Goal: Task Accomplishment & Management: Manage account settings

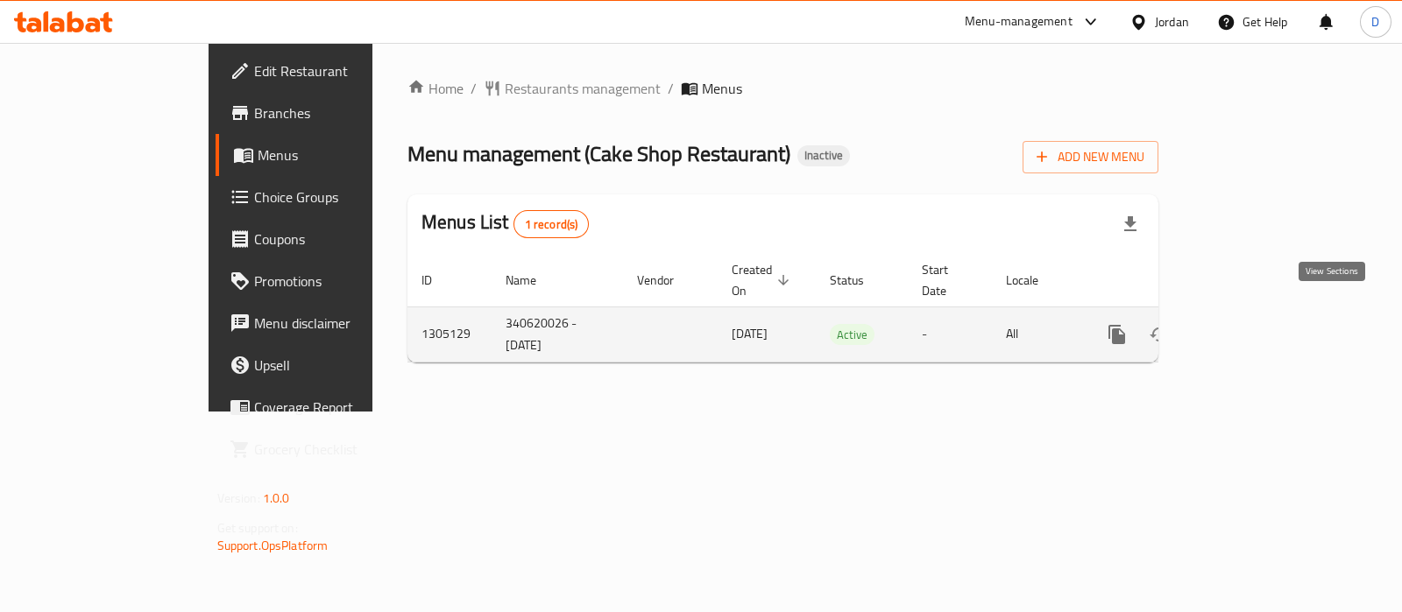
click at [1251, 327] on icon "enhanced table" at bounding box center [1243, 335] width 16 height 16
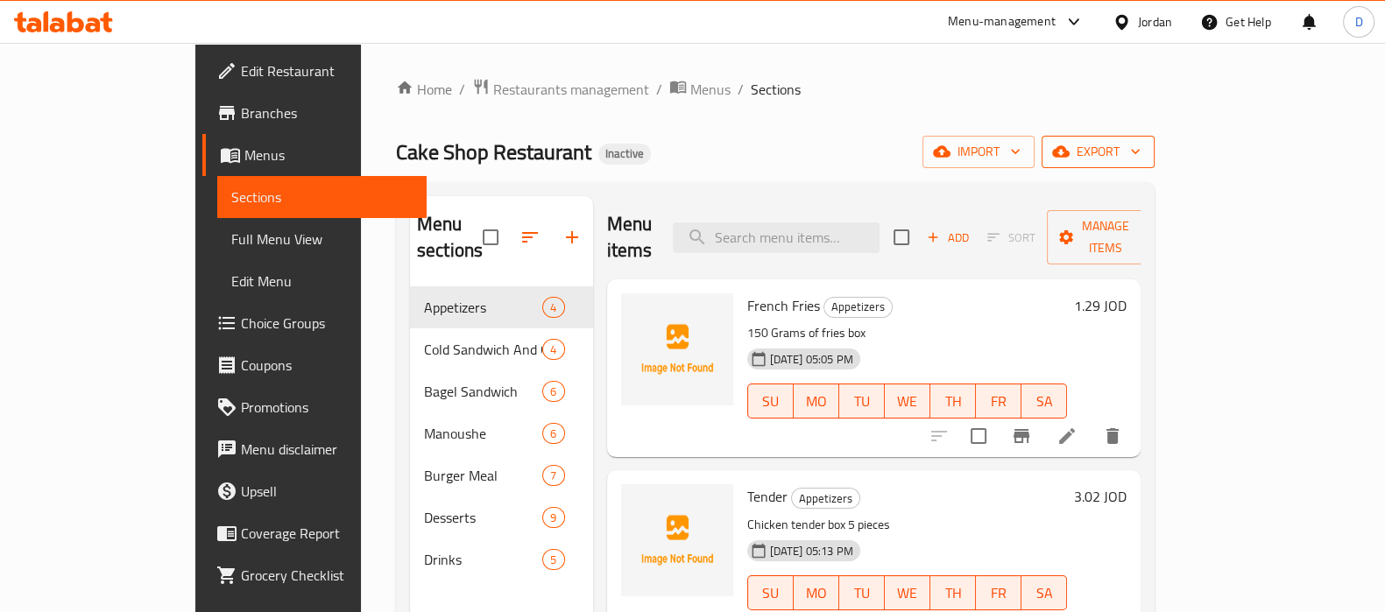
click at [1155, 161] on button "export" at bounding box center [1098, 152] width 113 height 32
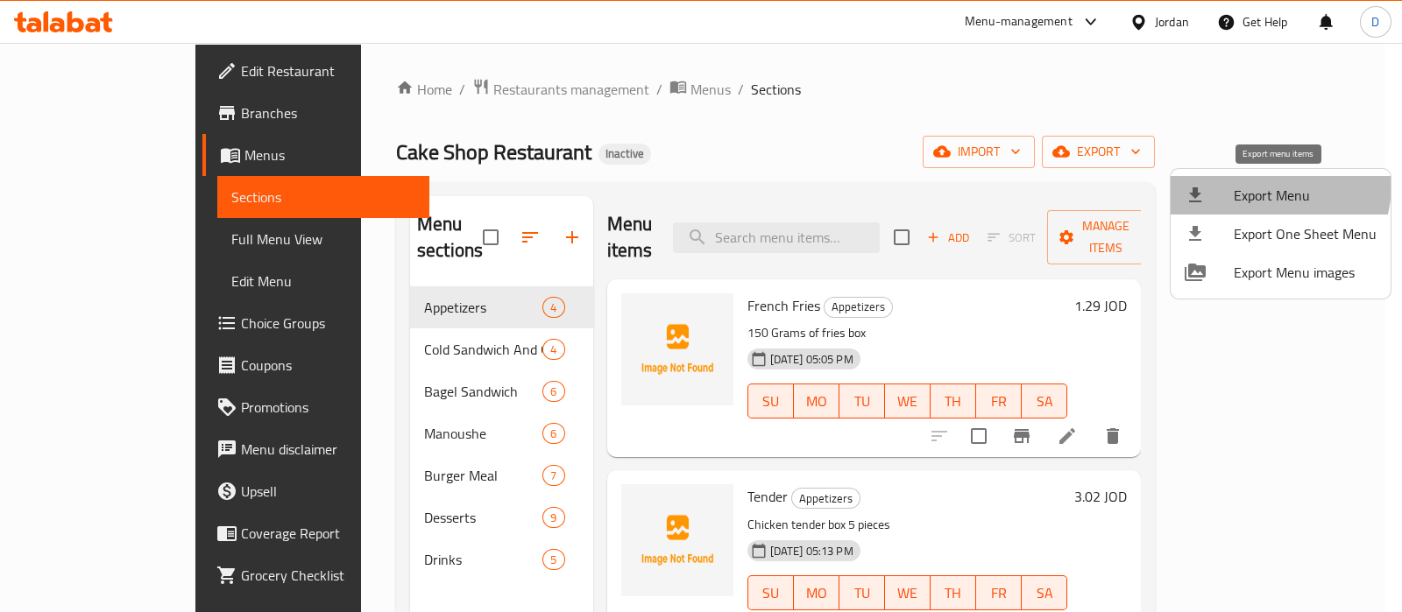
click at [1251, 185] on span "Export Menu" at bounding box center [1304, 195] width 143 height 21
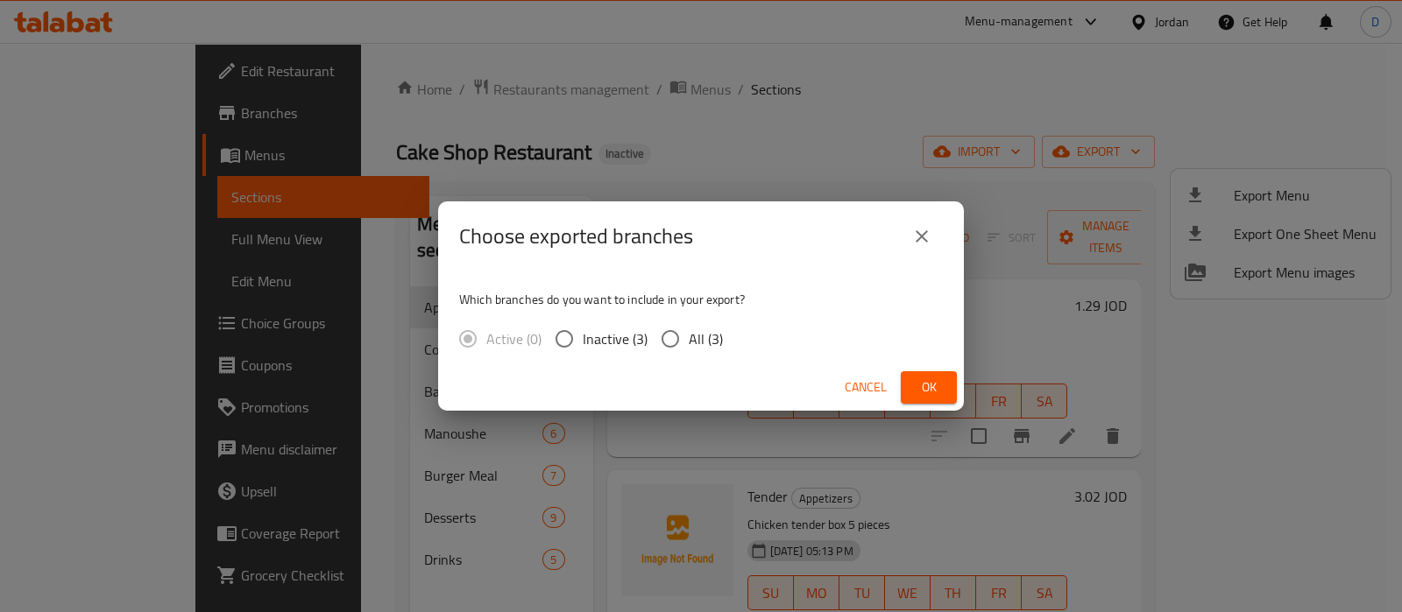
click at [703, 335] on span "All (3)" at bounding box center [706, 338] width 34 height 21
click at [689, 335] on input "All (3)" at bounding box center [670, 339] width 37 height 37
radio input "true"
click at [932, 388] on span "Ok" at bounding box center [929, 388] width 28 height 22
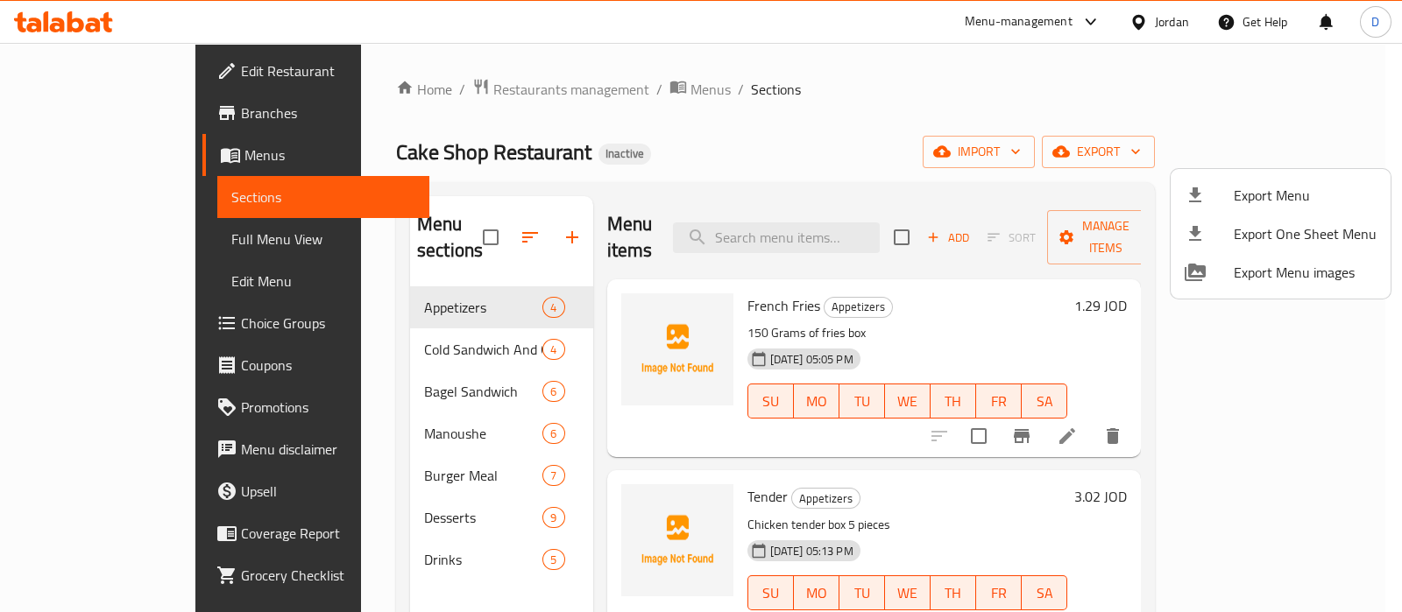
click at [122, 238] on div at bounding box center [701, 306] width 1402 height 612
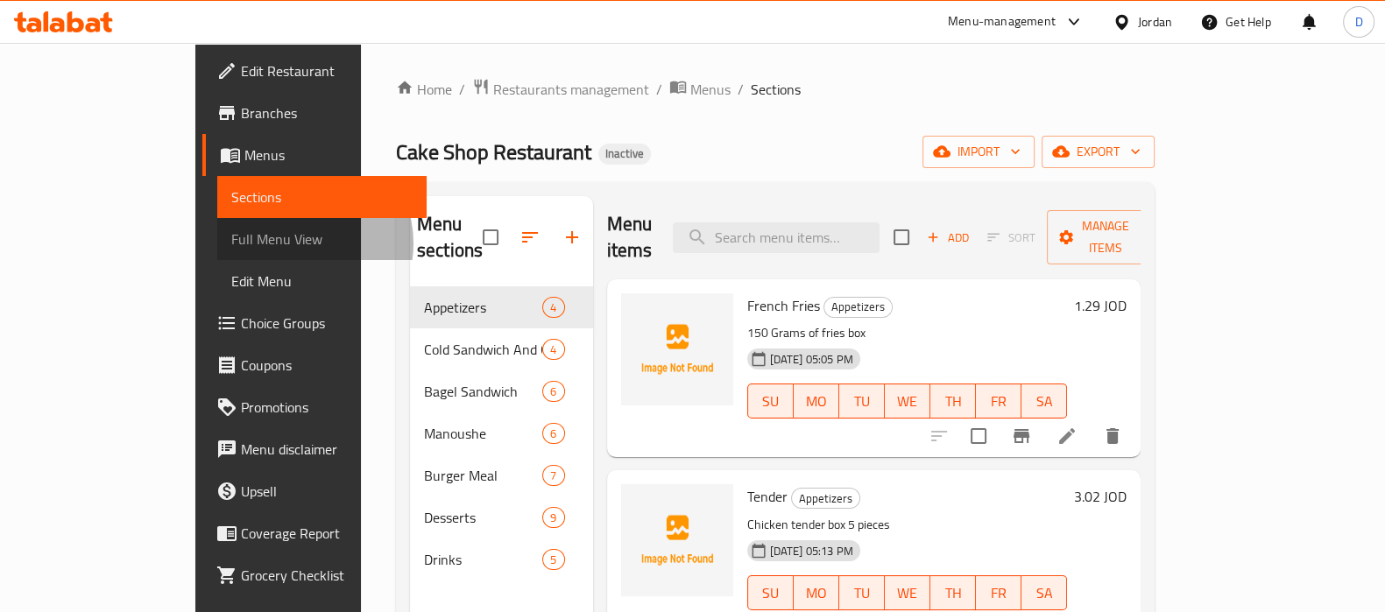
click at [231, 244] on span "Full Menu View" at bounding box center [321, 239] width 181 height 21
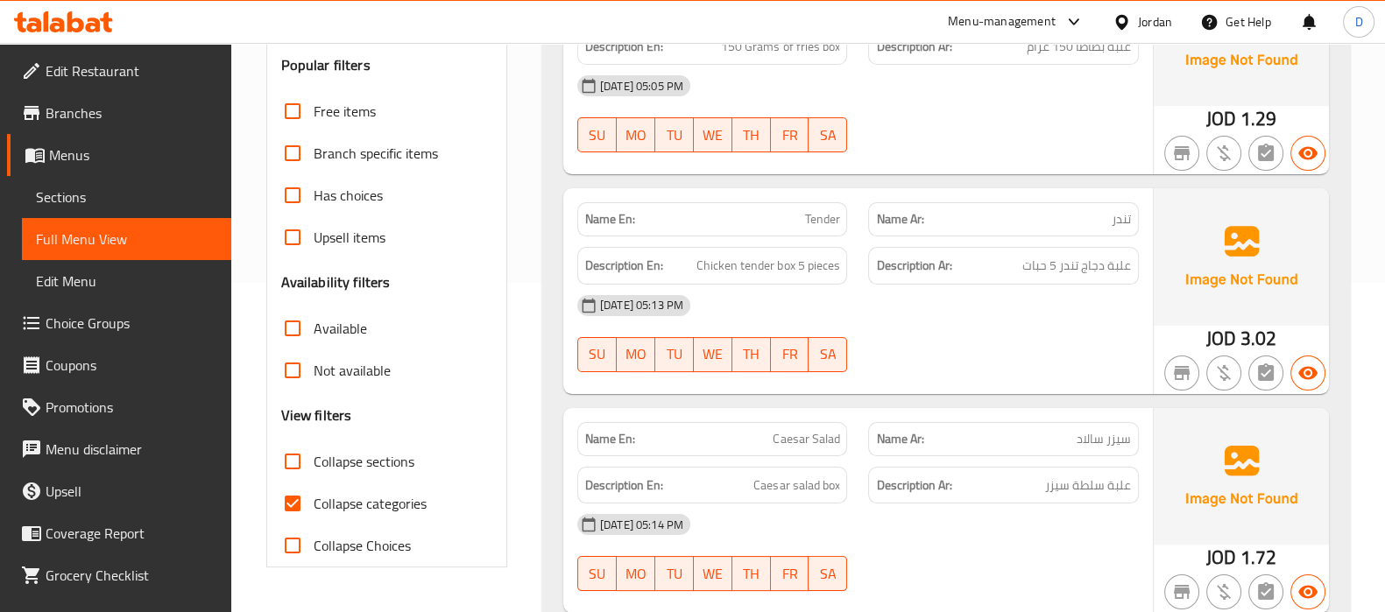
scroll to position [330, 0]
click at [323, 493] on span "Collapse categories" at bounding box center [370, 502] width 113 height 21
click at [314, 493] on input "Collapse categories" at bounding box center [293, 503] width 42 height 42
checkbox input "false"
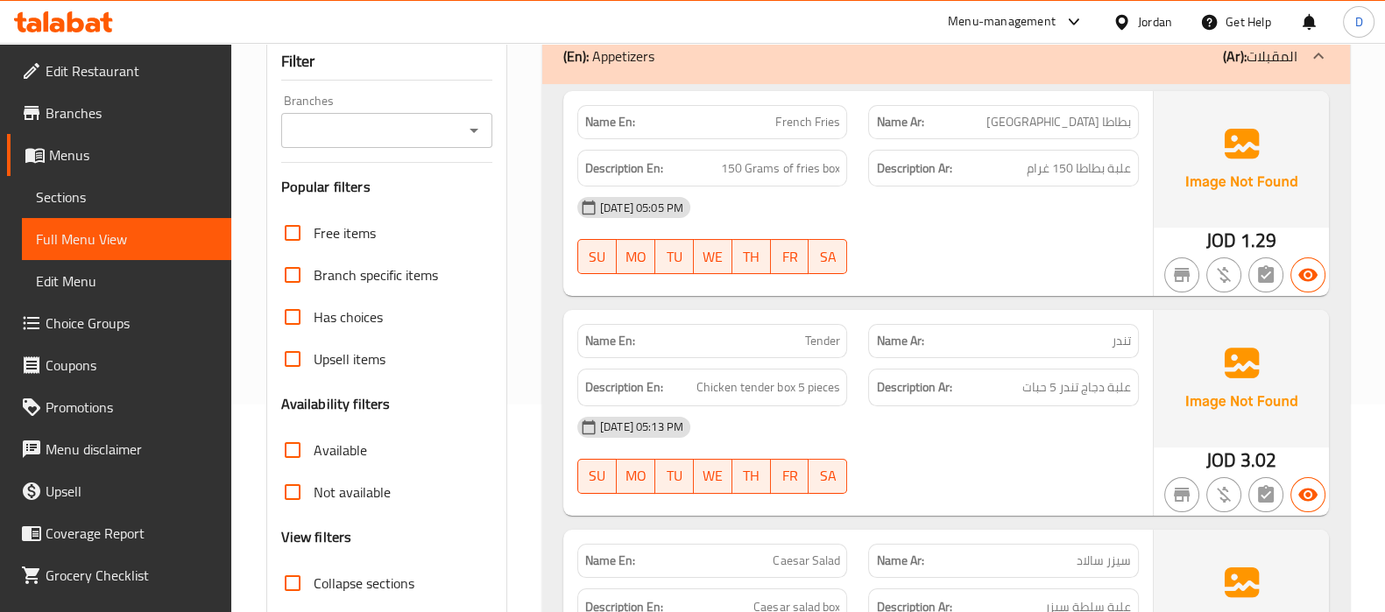
scroll to position [192, 0]
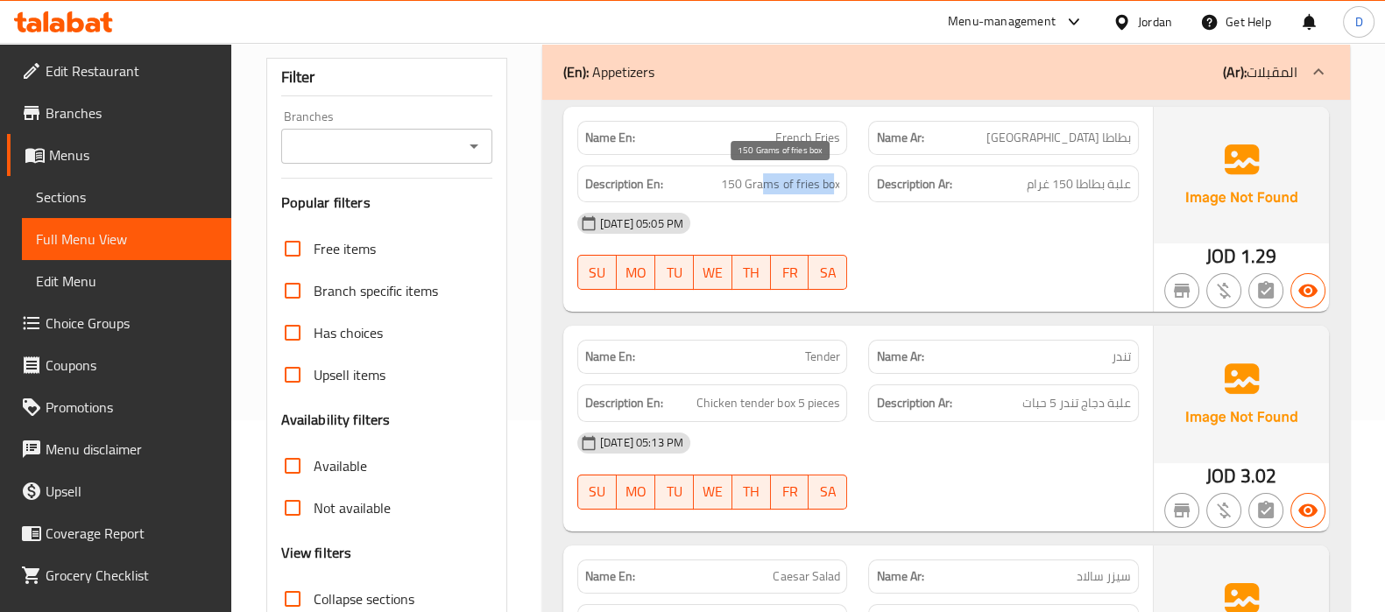
drag, startPoint x: 837, startPoint y: 185, endPoint x: 766, endPoint y: 182, distance: 71.0
click at [766, 182] on span "150 Grams of fries box" at bounding box center [780, 184] width 118 height 22
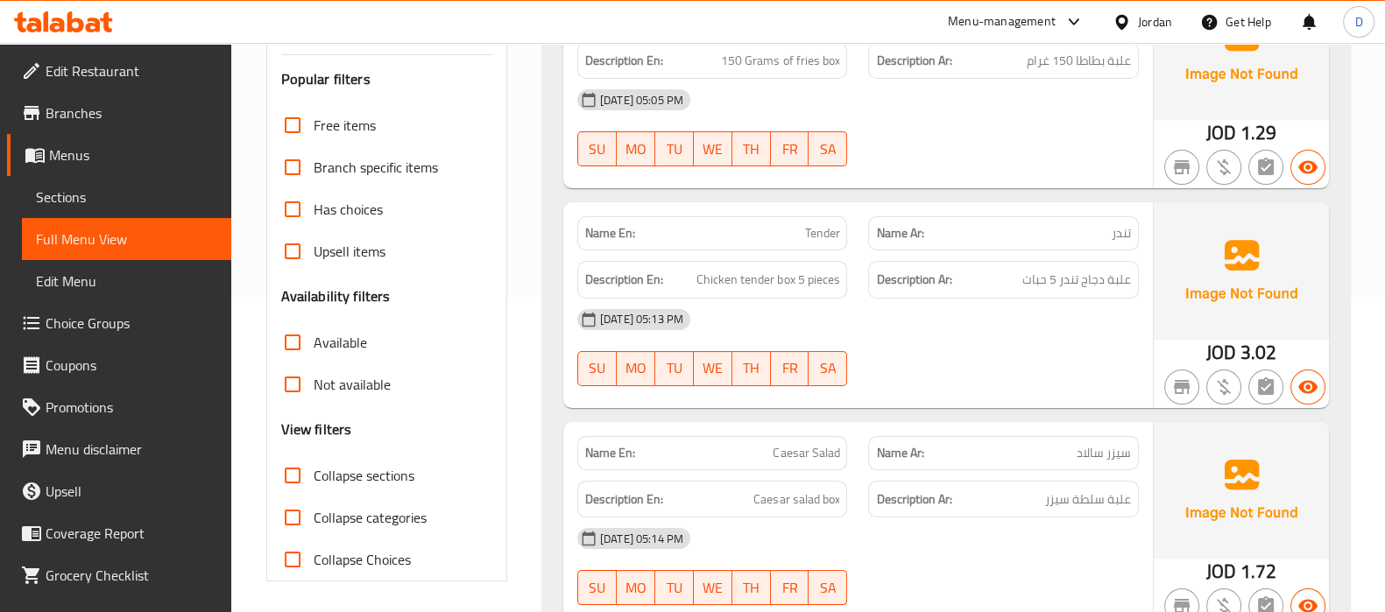
scroll to position [316, 0]
drag, startPoint x: 802, startPoint y: 287, endPoint x: 879, endPoint y: 306, distance: 79.3
click at [879, 306] on div "Name En: Tender Name Ar: تندر Description En: Chicken tender box 5 pieces Descr…" at bounding box center [858, 303] width 590 height 205
click at [879, 306] on div "[DATE] 05:13 PM" at bounding box center [858, 319] width 583 height 42
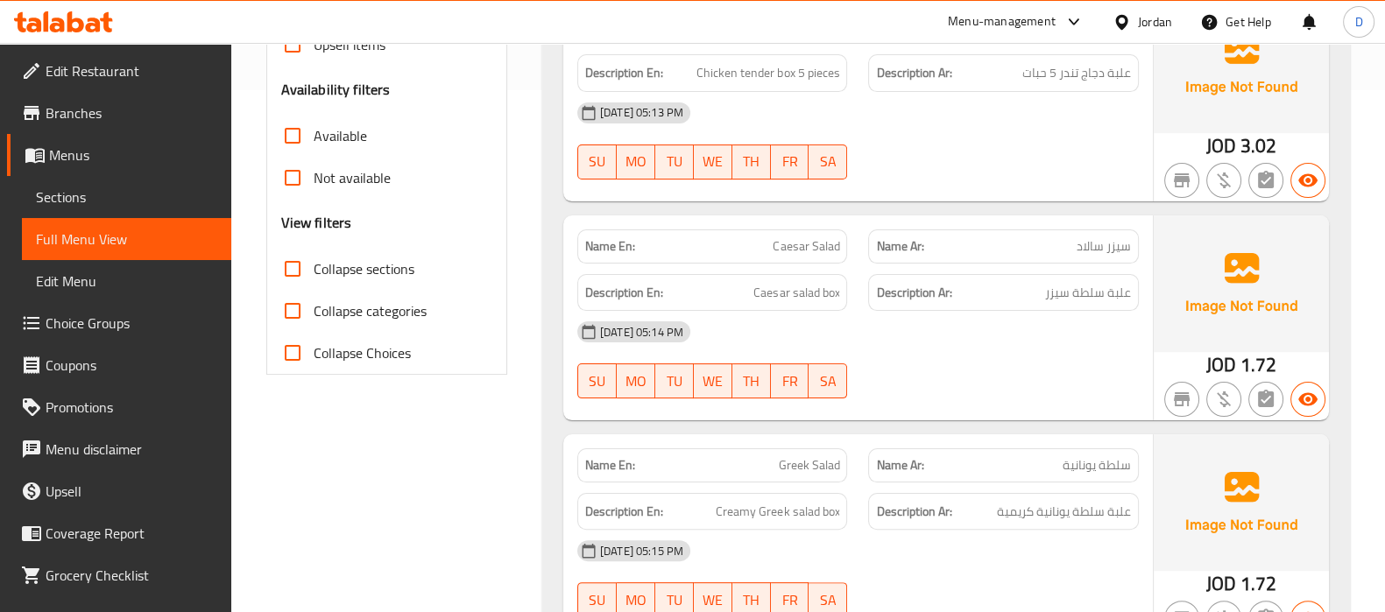
scroll to position [523, 0]
drag, startPoint x: 791, startPoint y: 294, endPoint x: 738, endPoint y: 297, distance: 52.6
click at [738, 297] on h6 "Description En: Caesar salad box" at bounding box center [712, 292] width 255 height 22
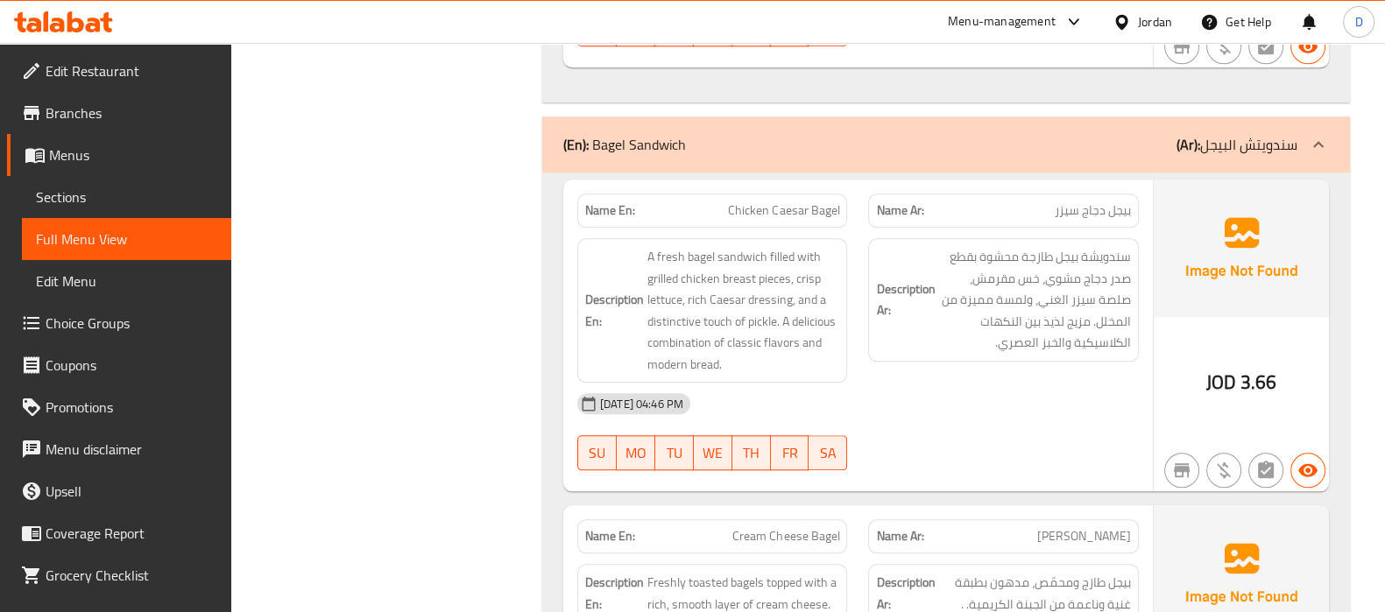
scroll to position [2421, 0]
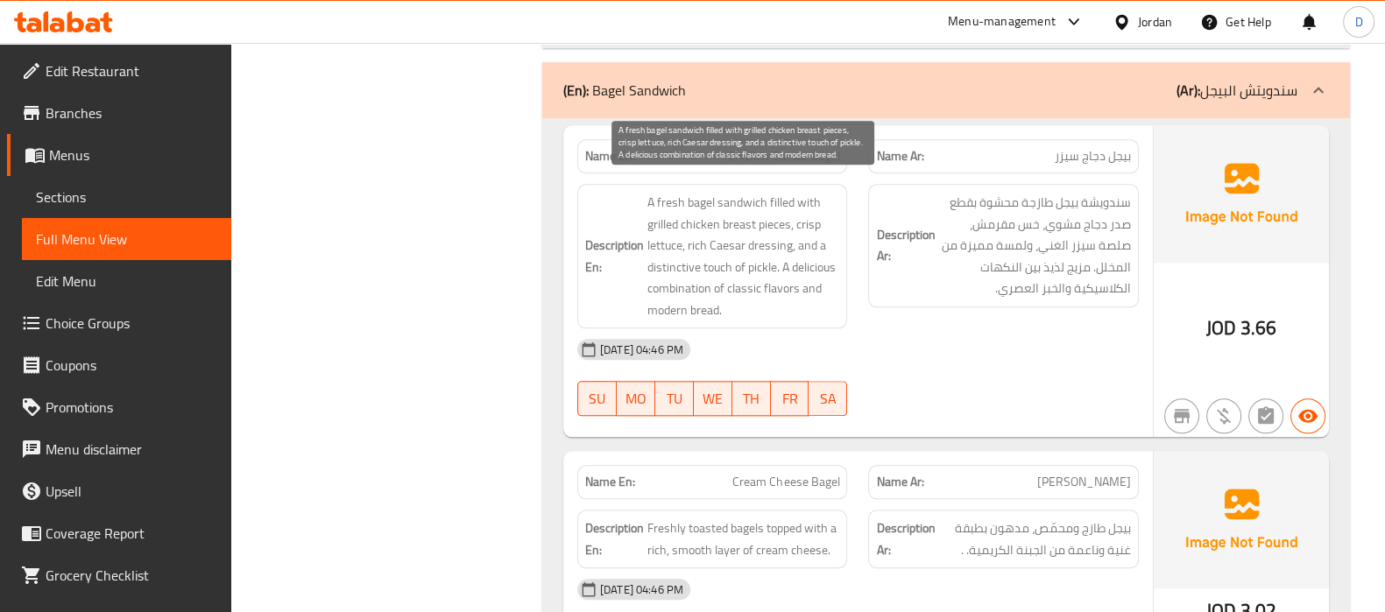
click at [784, 245] on span "A fresh bagel sandwich filled with grilled chicken breast pieces, crisp lettuce…" at bounding box center [743, 256] width 193 height 129
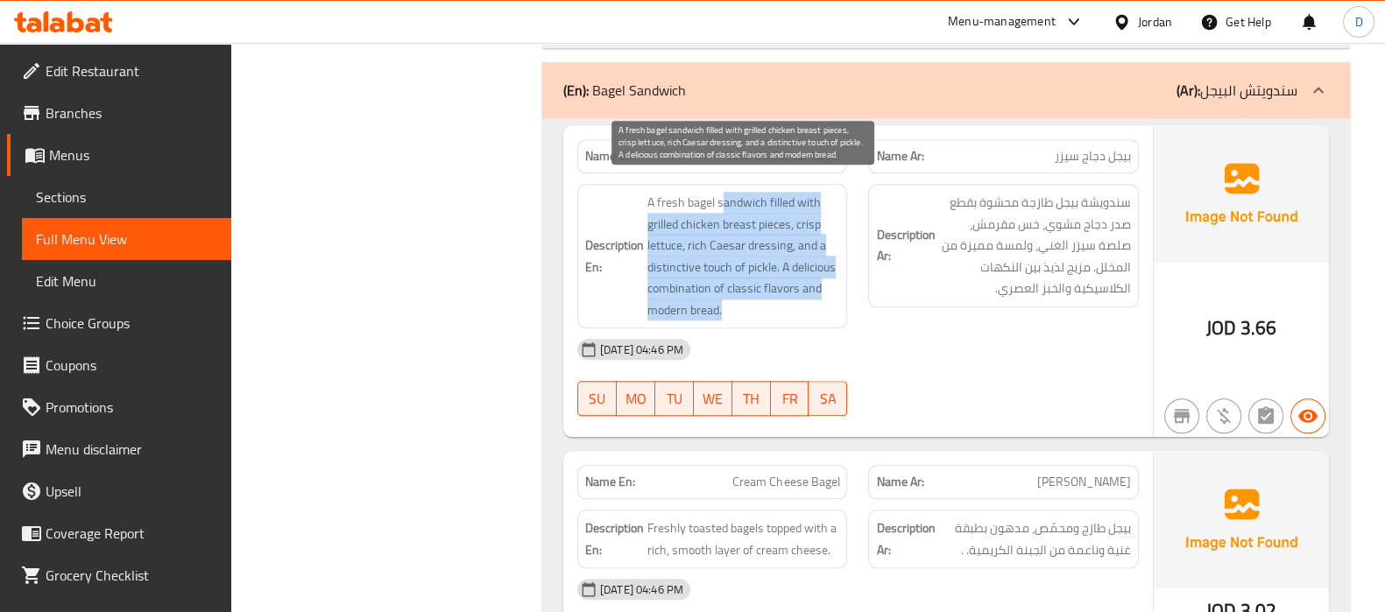
drag, startPoint x: 719, startPoint y: 199, endPoint x: 738, endPoint y: 304, distance: 106.9
click at [738, 304] on span "A fresh bagel sandwich filled with grilled chicken breast pieces, crisp lettuce…" at bounding box center [743, 256] width 193 height 129
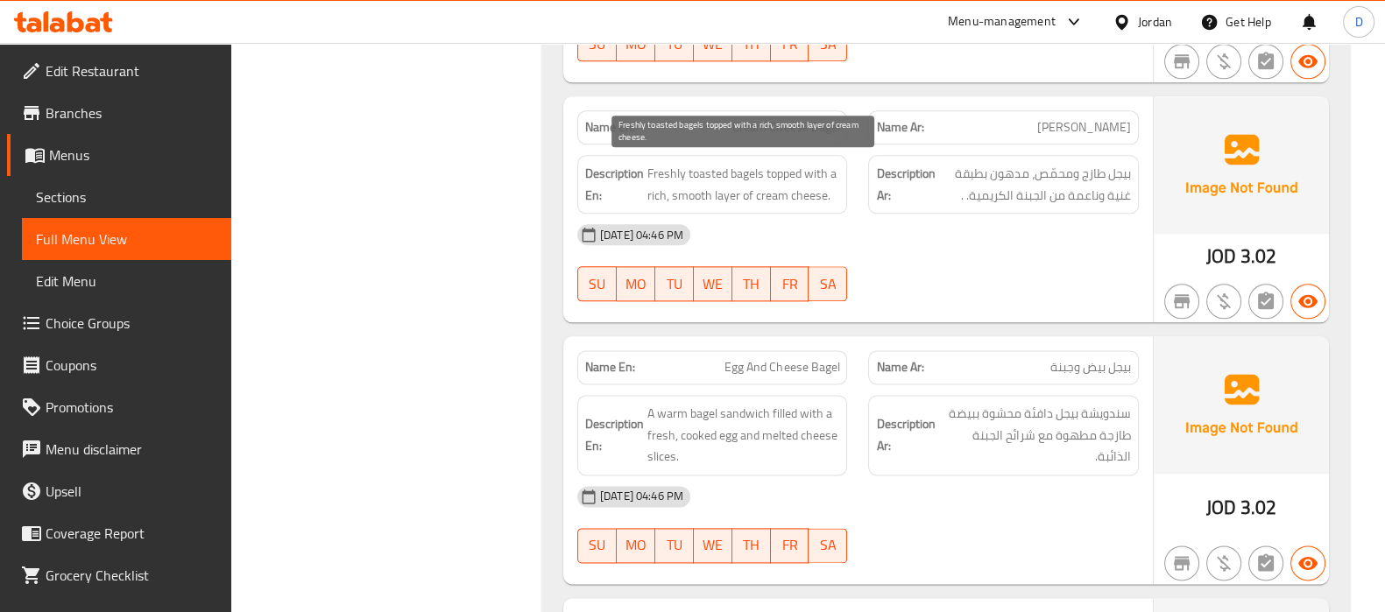
scroll to position [2780, 0]
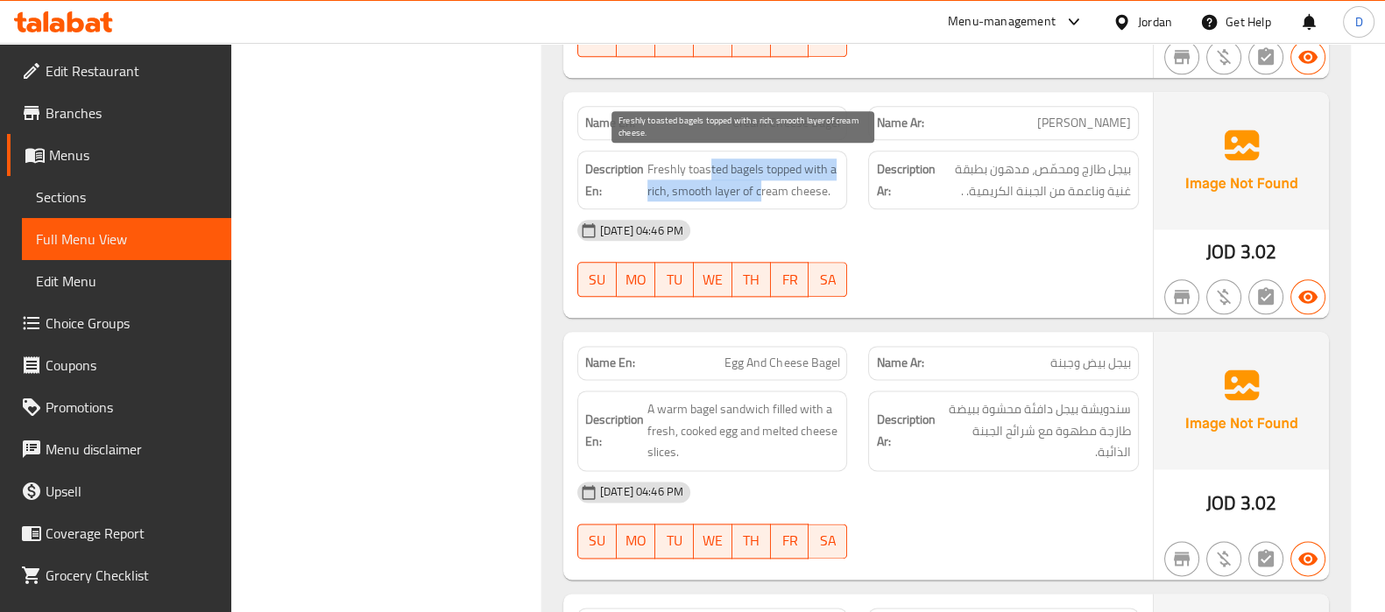
drag, startPoint x: 707, startPoint y: 159, endPoint x: 758, endPoint y: 186, distance: 57.2
click at [758, 186] on span "Freshly toasted bagels topped with a rich, smooth layer of cream cheese." at bounding box center [743, 180] width 193 height 43
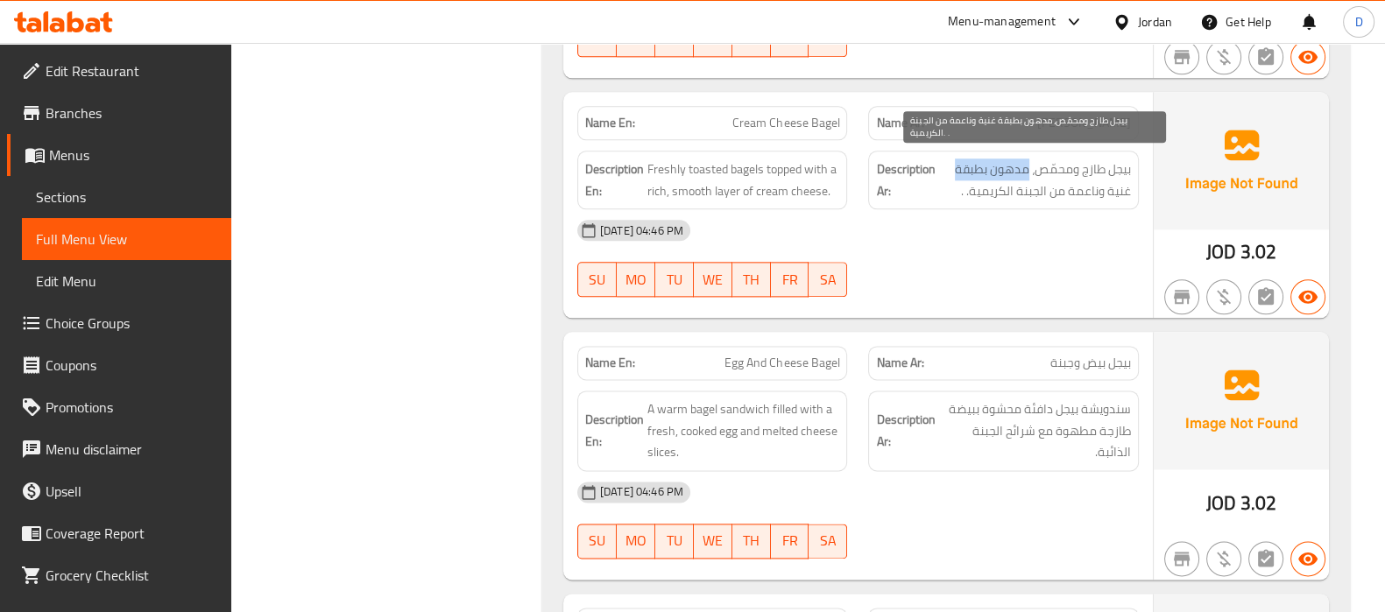
drag, startPoint x: 1028, startPoint y: 164, endPoint x: 944, endPoint y: 173, distance: 83.7
click at [944, 173] on span "بيجل طازج ومحمّص، مدهون بطبقة غنية وناعمة من الجبنة الكريمية. ." at bounding box center [1034, 180] width 193 height 43
copy span "مدهون بطبقة"
drag, startPoint x: 1001, startPoint y: 180, endPoint x: 985, endPoint y: 181, distance: 15.9
click at [985, 181] on span "بيجل طازج ومحمّص، مدهون بطبقة غنية وناعمة من الجبنة الكريمية. ." at bounding box center [1034, 180] width 193 height 43
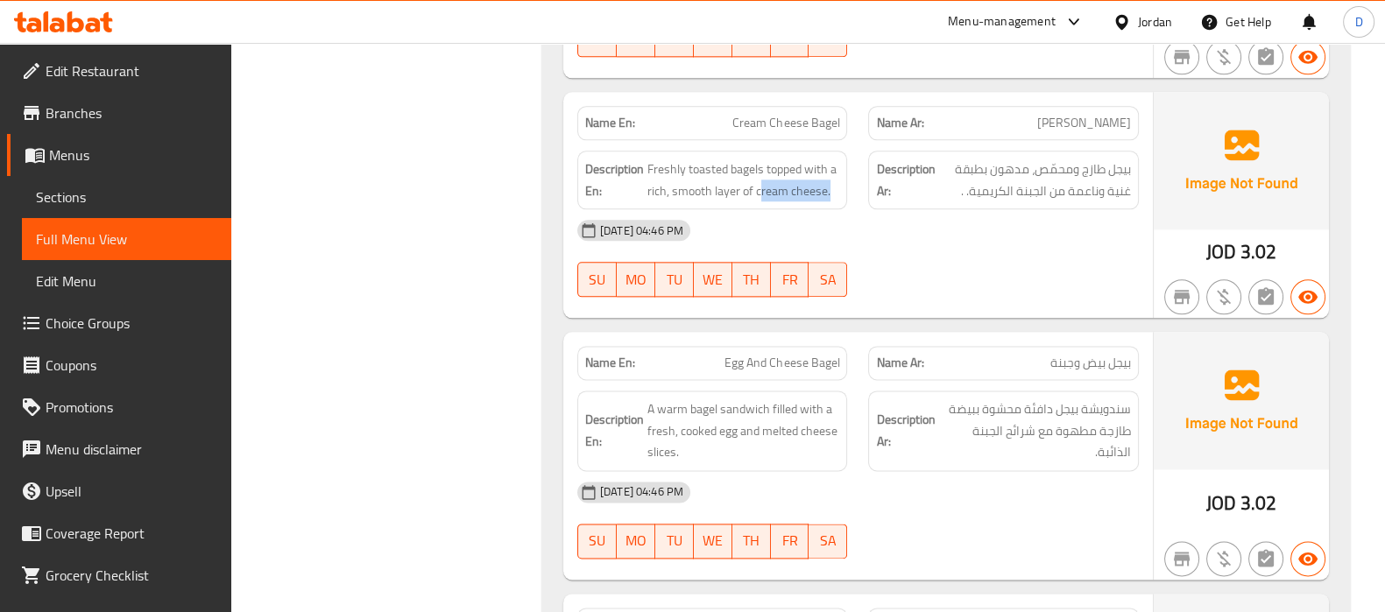
drag, startPoint x: 758, startPoint y: 187, endPoint x: 854, endPoint y: 189, distance: 96.4
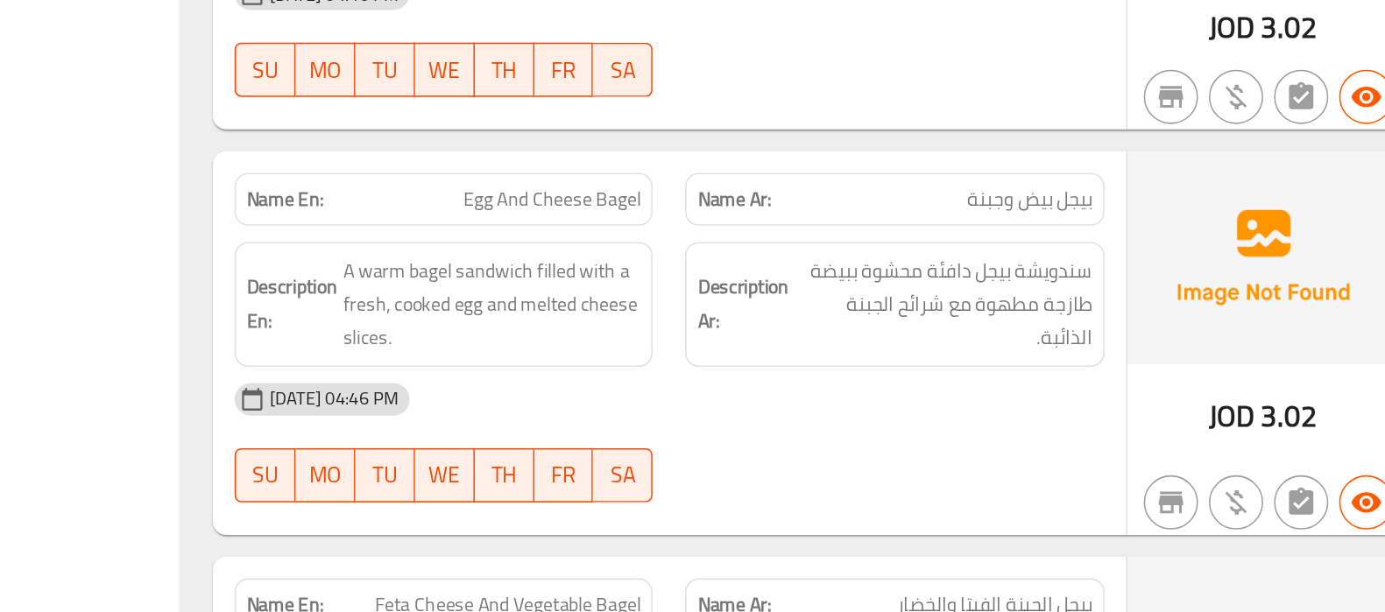
scroll to position [2842, 0]
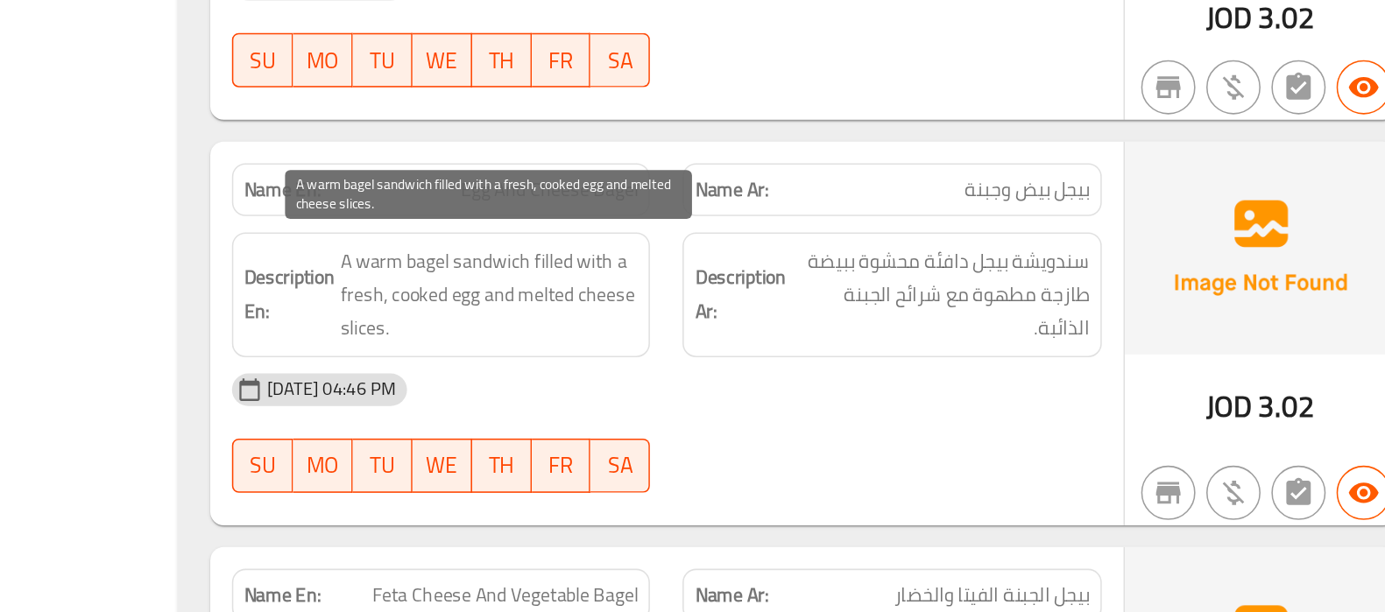
click at [820, 377] on span "A warm bagel sandwich filled with a fresh, cooked egg and melted cheese slices." at bounding box center [743, 368] width 193 height 65
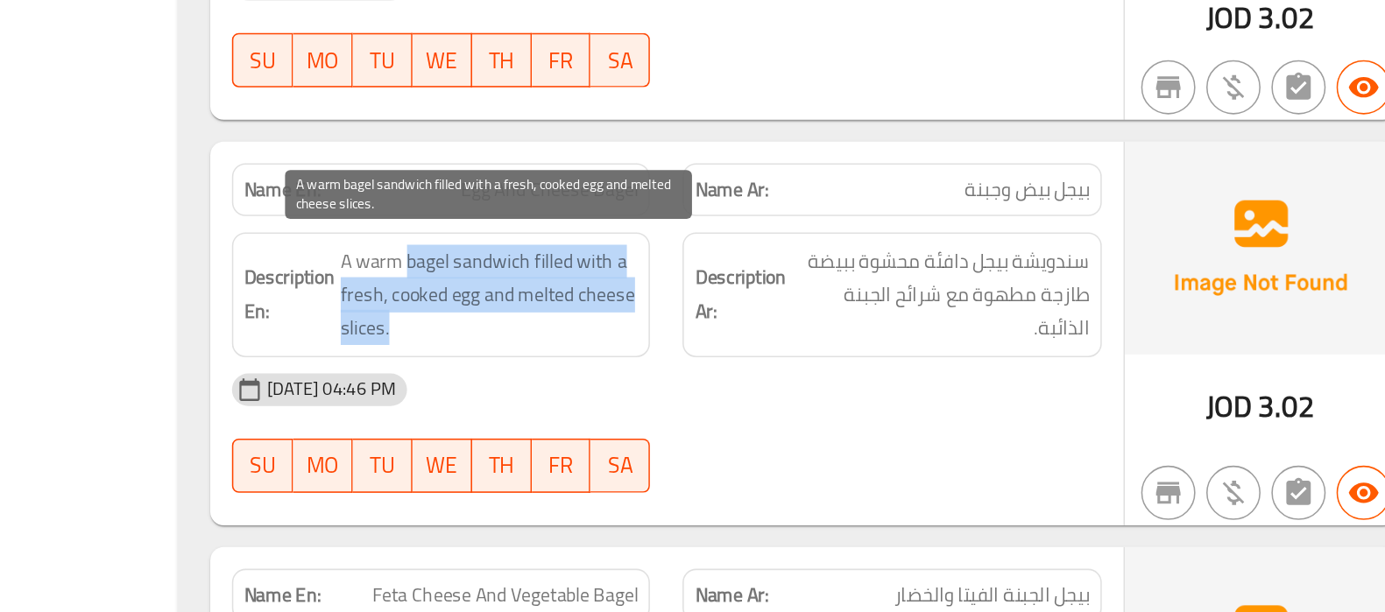
drag, startPoint x: 691, startPoint y: 346, endPoint x: 787, endPoint y: 380, distance: 102.2
click at [787, 380] on span "A warm bagel sandwich filled with a fresh, cooked egg and melted cheese slices." at bounding box center [743, 368] width 193 height 65
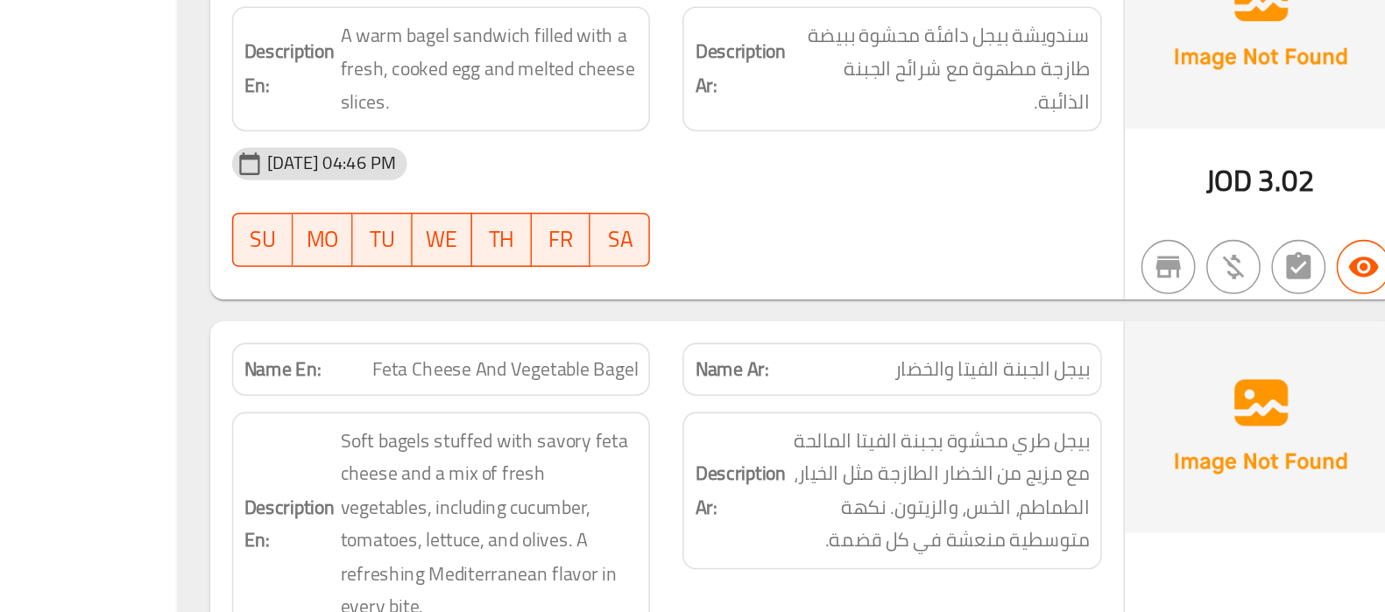
scroll to position [3044, 0]
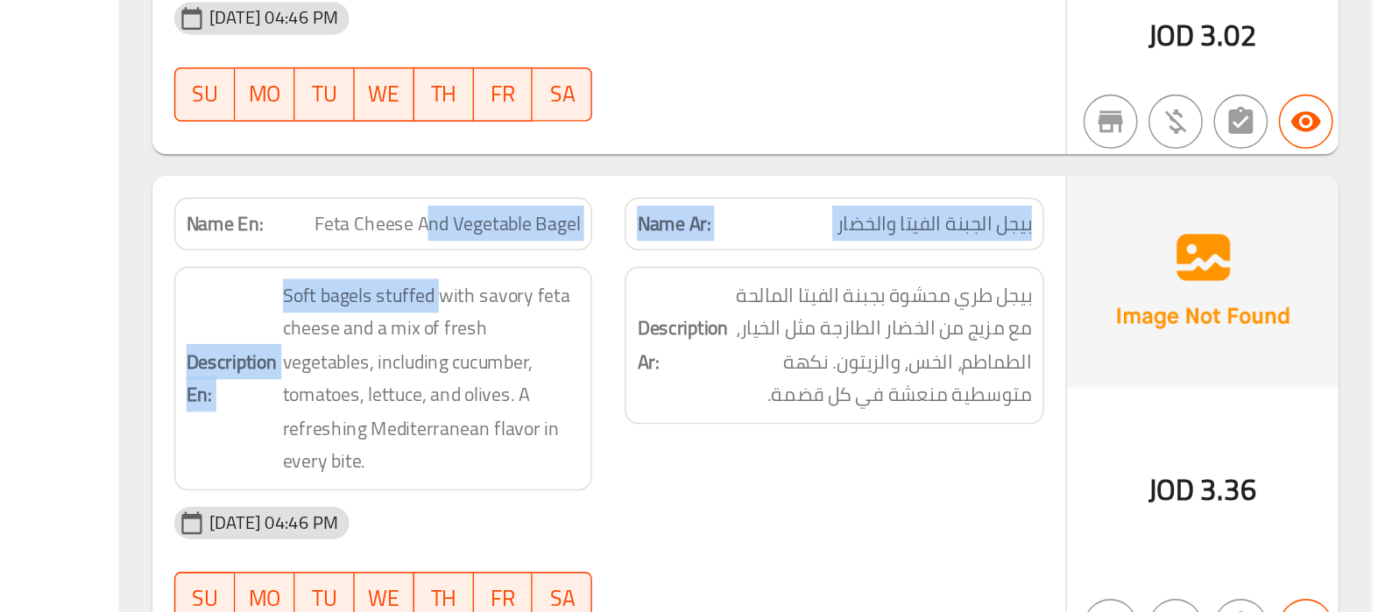
drag, startPoint x: 738, startPoint y: 358, endPoint x: 747, endPoint y: 392, distance: 35.3
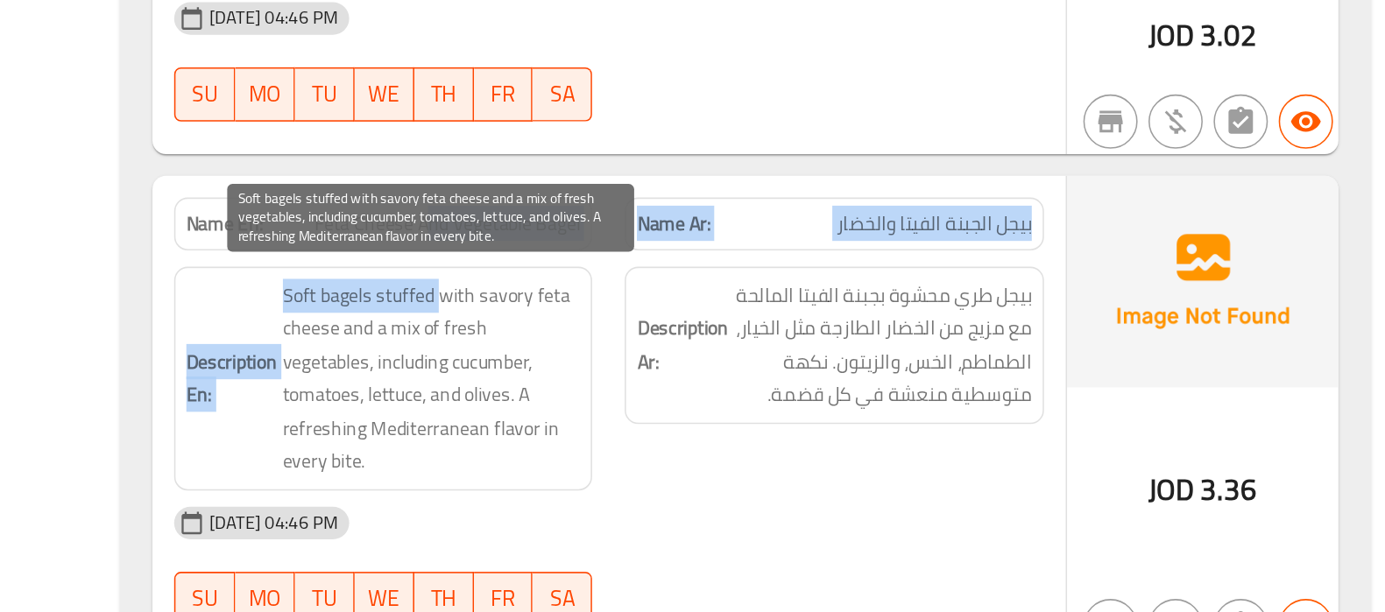
click at [747, 397] on span "Soft bagels stuffed with savory feta cheese and a mix of fresh vegetables, incl…" at bounding box center [743, 461] width 193 height 129
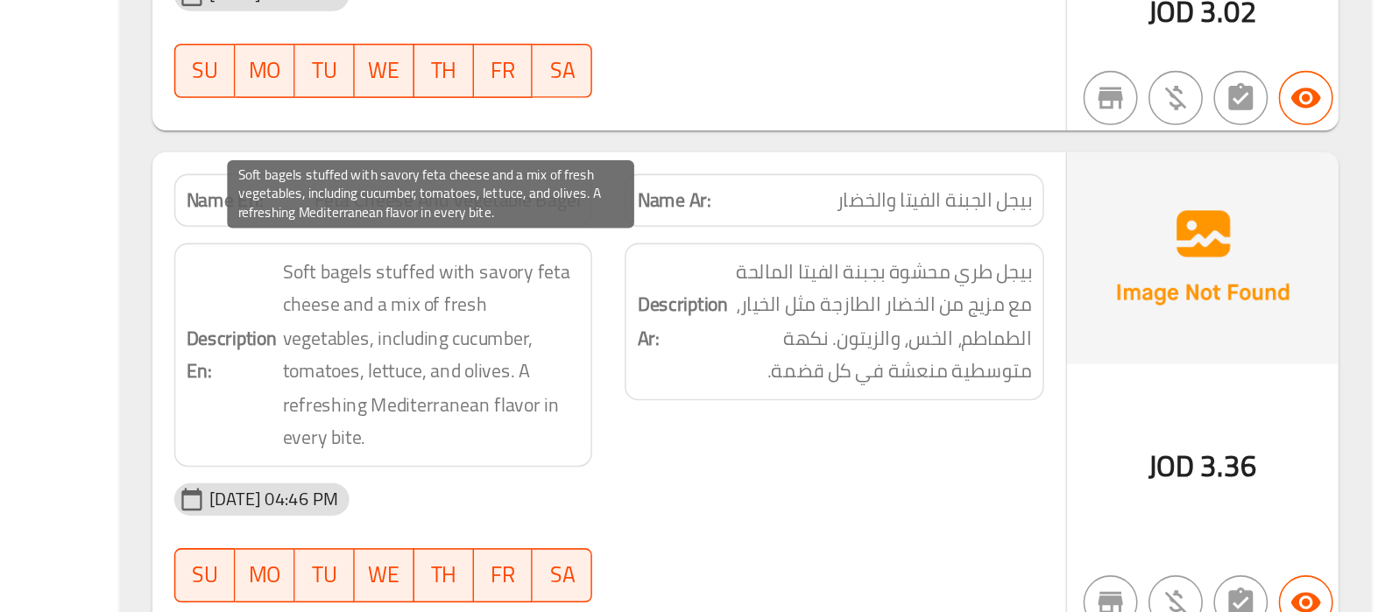
scroll to position [3066, 0]
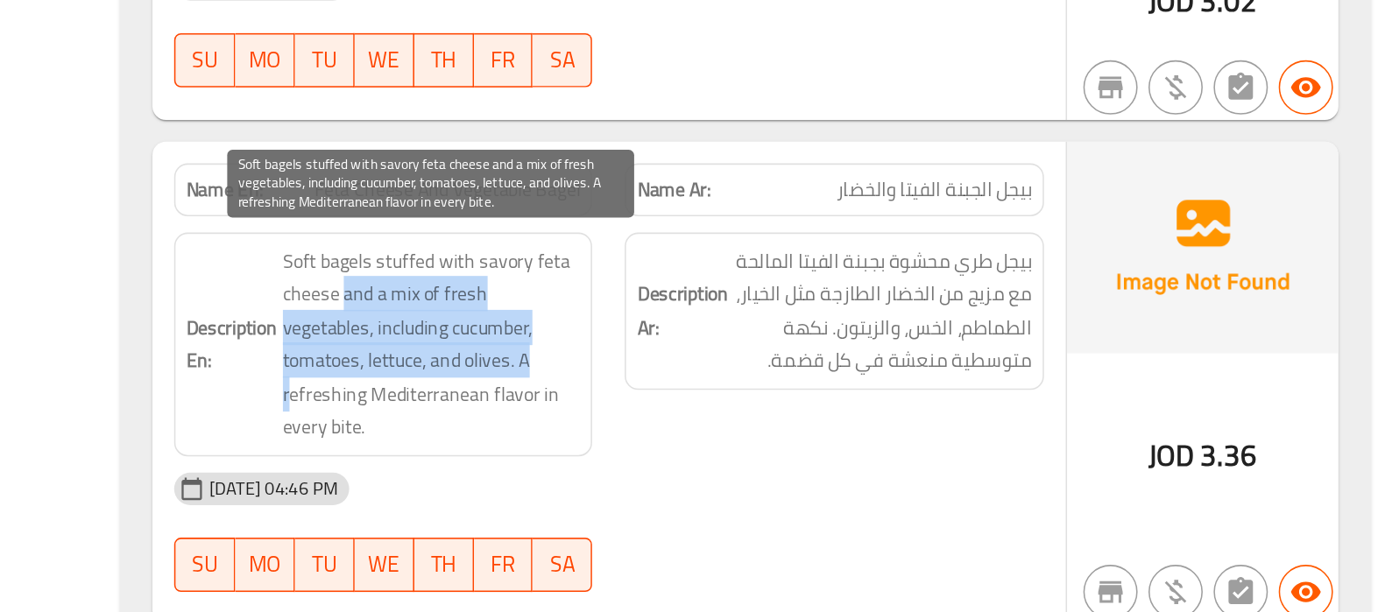
drag, startPoint x: 687, startPoint y: 402, endPoint x: 757, endPoint y: 442, distance: 80.8
click at [757, 442] on span "Soft bagels stuffed with savory feta cheese and a mix of fresh vegetables, incl…" at bounding box center [743, 439] width 193 height 129
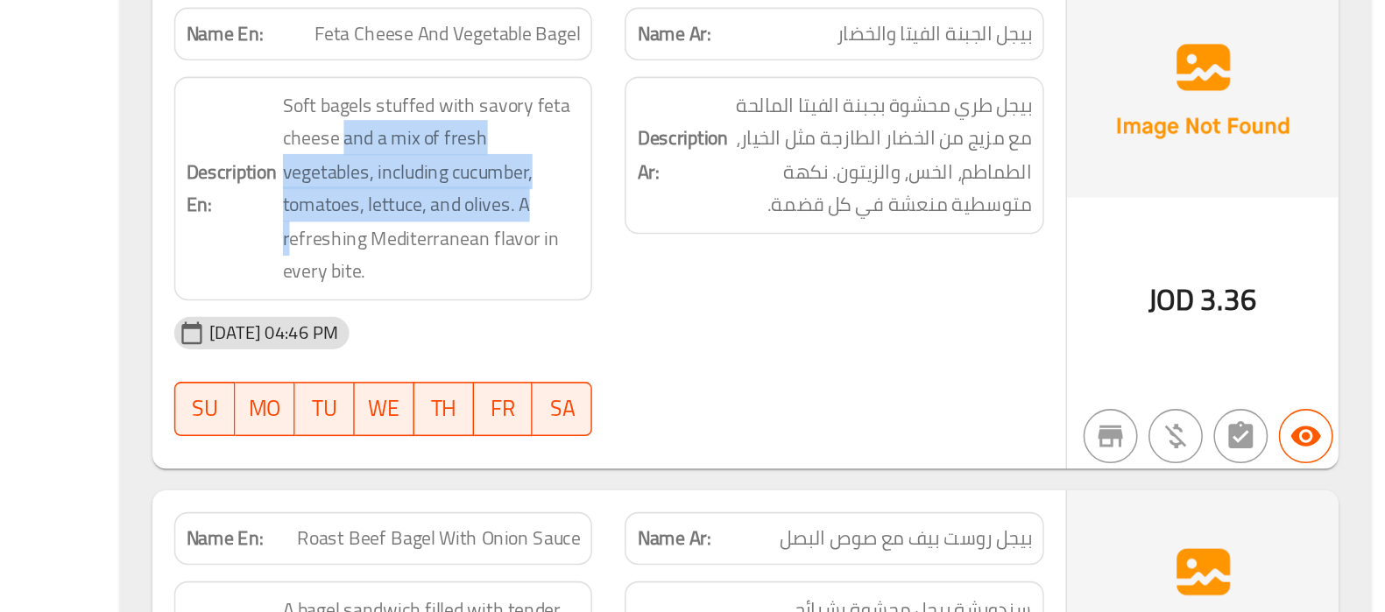
scroll to position [3170, 0]
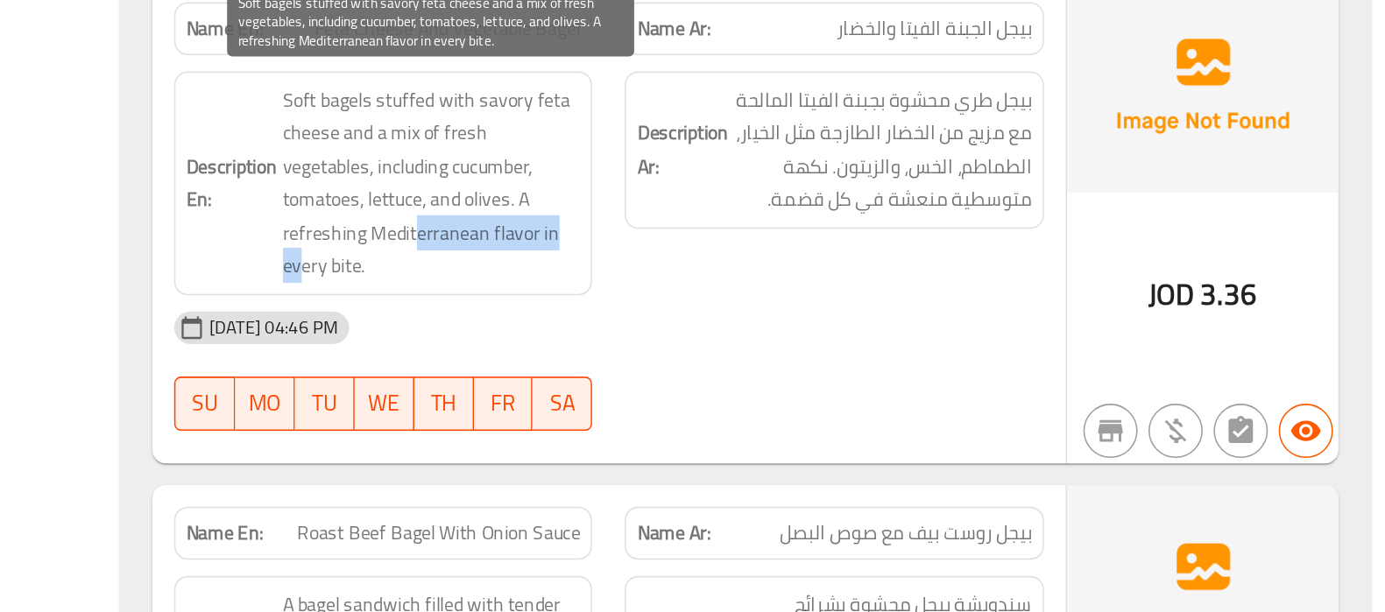
drag, startPoint x: 678, startPoint y: 361, endPoint x: 780, endPoint y: 368, distance: 102.7
click at [780, 368] on span "Soft bagels stuffed with savory feta cheese and a mix of fresh vegetables, incl…" at bounding box center [743, 335] width 193 height 129
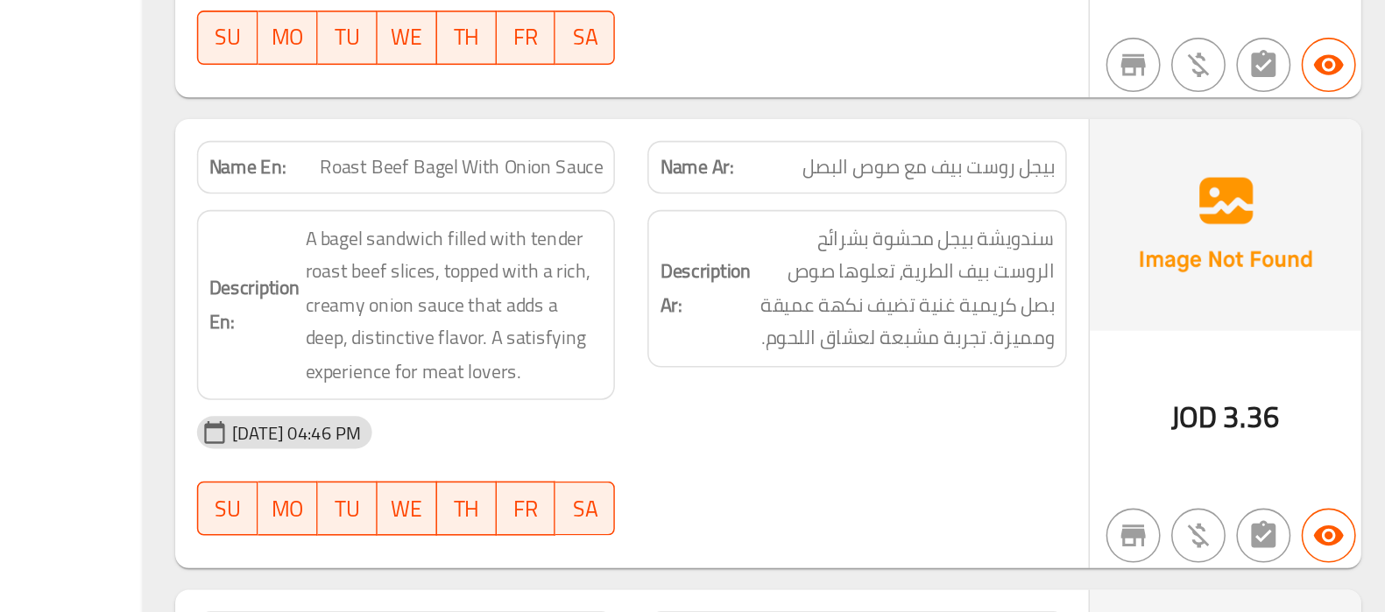
scroll to position [3425, 0]
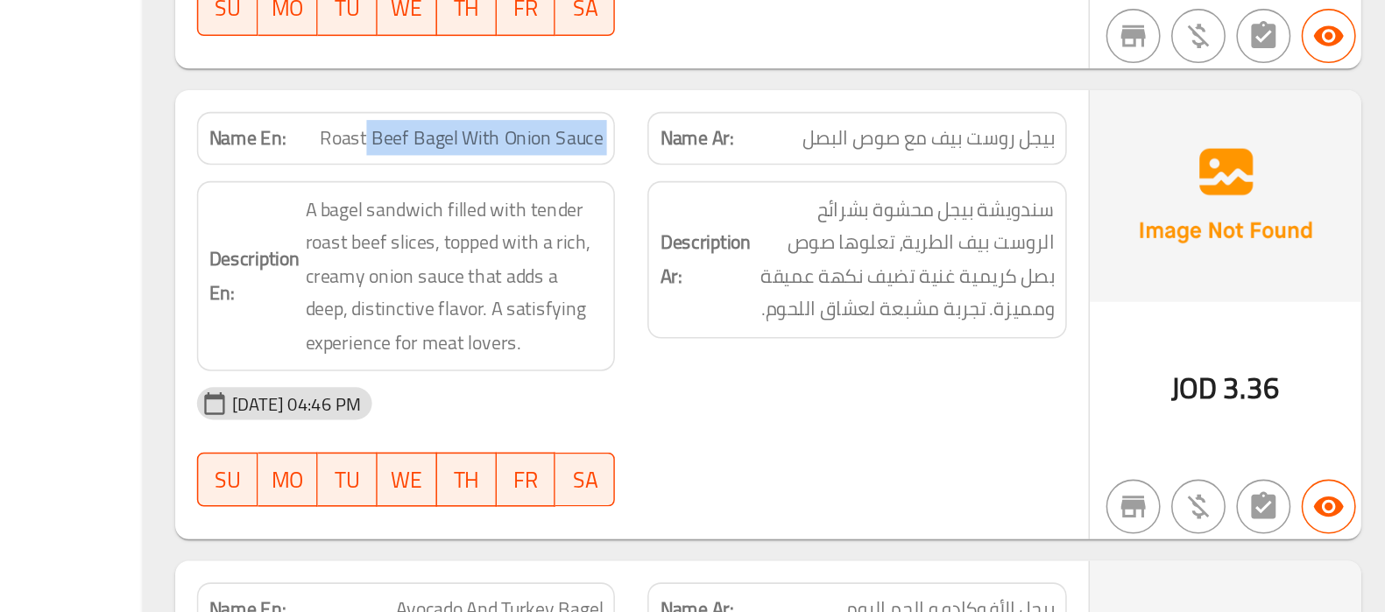
drag, startPoint x: 689, startPoint y: 278, endPoint x: 864, endPoint y: 278, distance: 175.2
click at [864, 279] on div "Name En: Roast Beef Bagel With Onion Sauce Name Ar: بيجل روست بيف مع صوص البصل" at bounding box center [858, 306] width 583 height 55
click at [864, 279] on div "Name Ar: بيجل روست بيف مع صوص البصل" at bounding box center [1004, 306] width 292 height 55
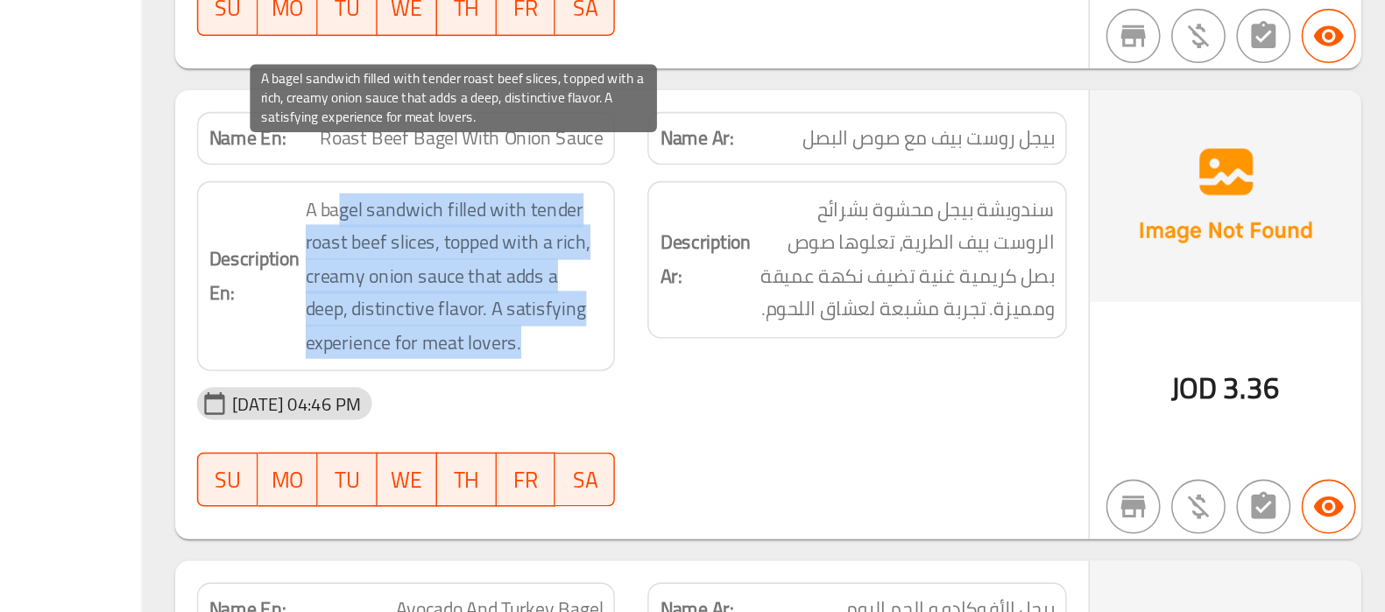
drag, startPoint x: 669, startPoint y: 328, endPoint x: 834, endPoint y: 411, distance: 184.5
click at [834, 411] on span "A bagel sandwich filled with tender roast beef slices, topped with a rich, crea…" at bounding box center [743, 396] width 193 height 108
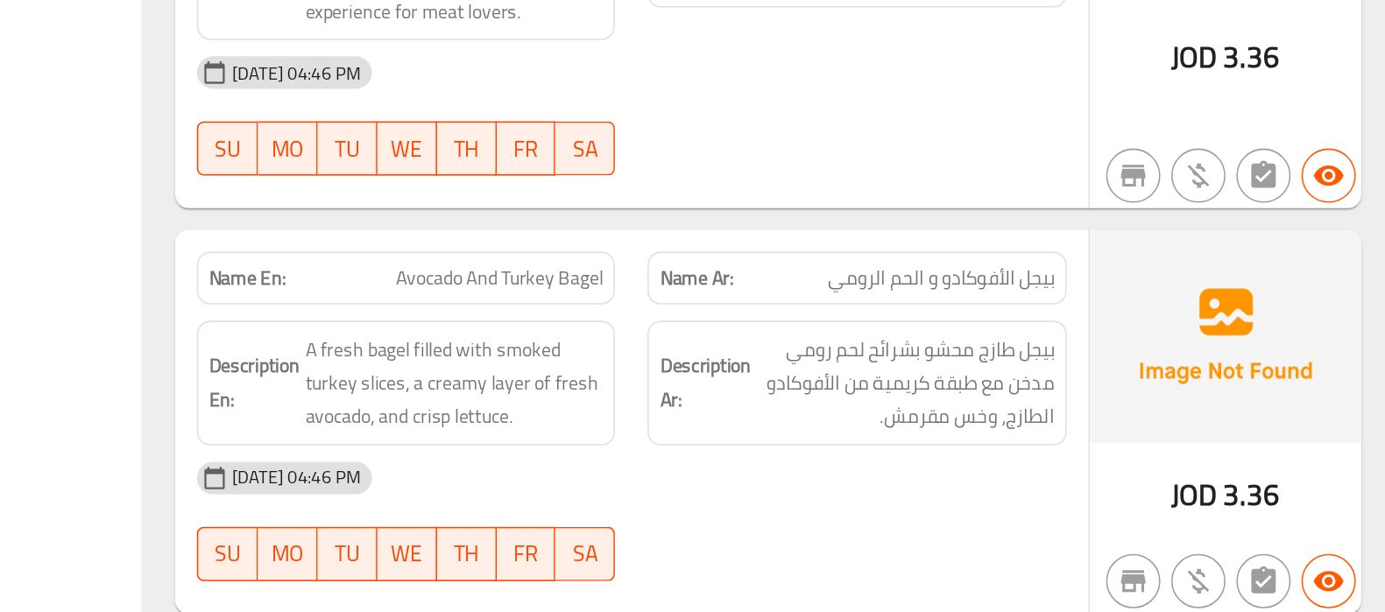
scroll to position [3640, 0]
drag, startPoint x: 766, startPoint y: 370, endPoint x: 861, endPoint y: 354, distance: 95.9
click at [861, 368] on div "Name En: Avocado And Turkey Bagel Name Ar: بيجل الأفوكادو و الحم الرومي" at bounding box center [858, 395] width 583 height 55
click at [861, 368] on div "Name Ar: بيجل الأفوكادو و الحم الرومي" at bounding box center [1004, 395] width 292 height 55
click at [795, 386] on span "Avocado And Turkey Bagel" at bounding box center [772, 395] width 134 height 18
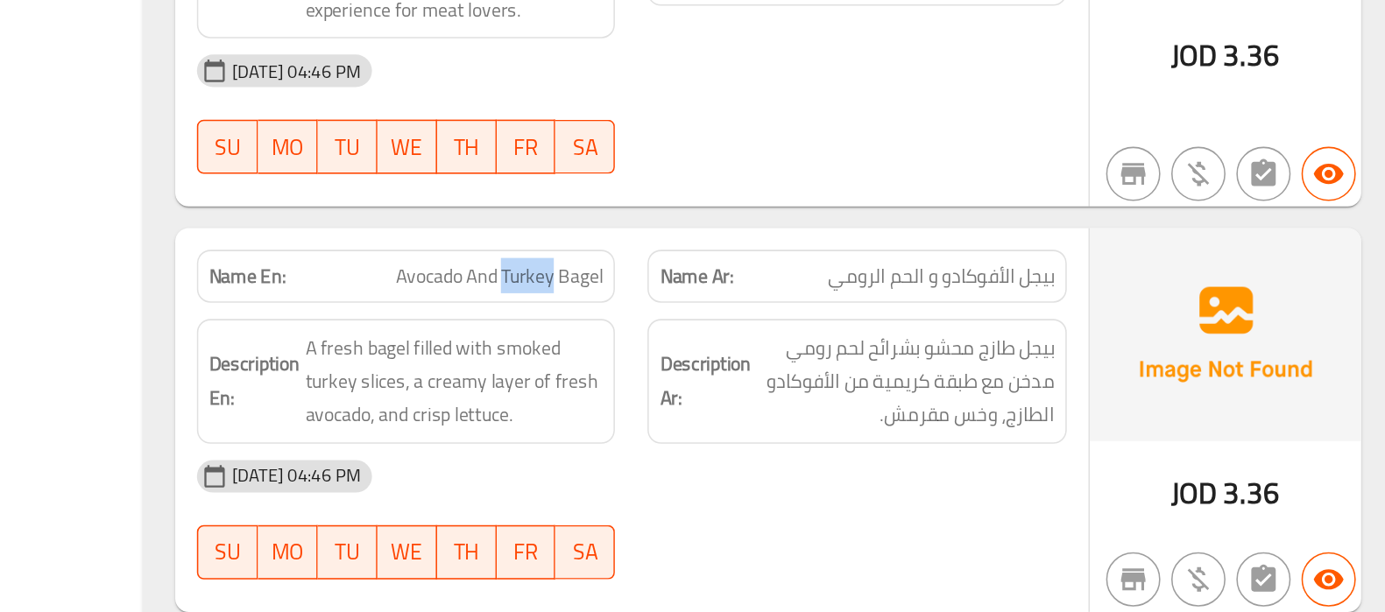
click at [795, 386] on span "Avocado And Turkey Bagel" at bounding box center [772, 395] width 134 height 18
copy span "Avocado And Turkey Bagel"
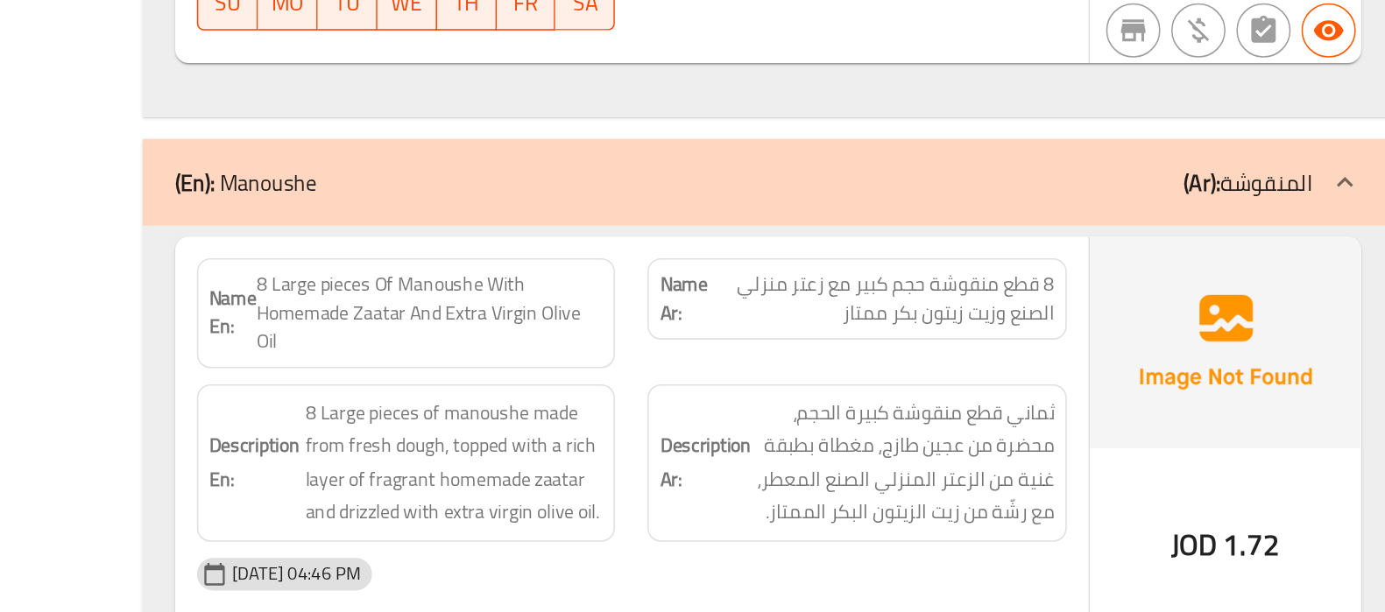
scroll to position [3998, 0]
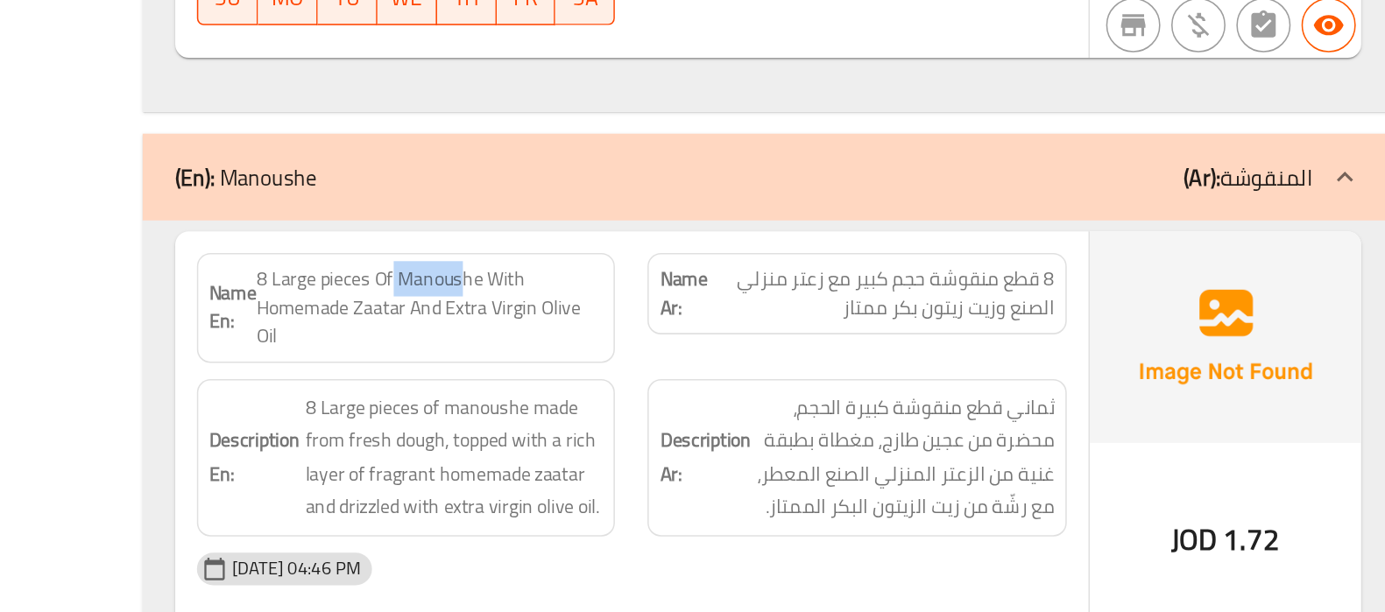
drag, startPoint x: 705, startPoint y: 366, endPoint x: 747, endPoint y: 367, distance: 42.1
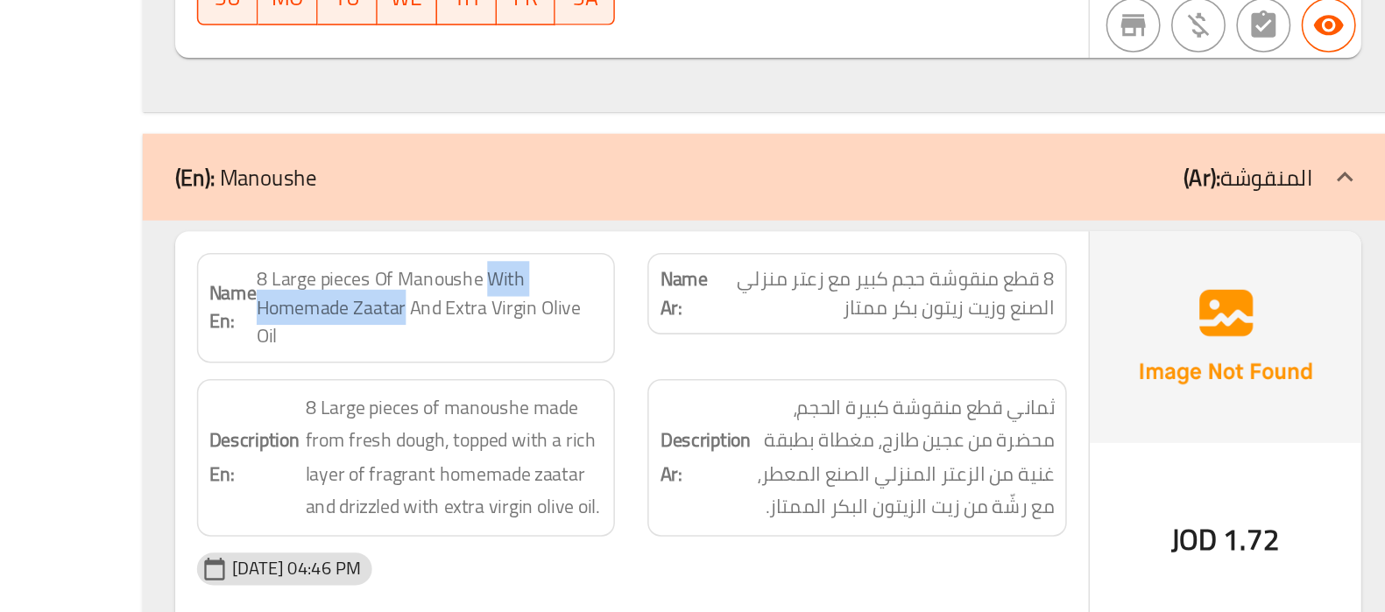
drag, startPoint x: 766, startPoint y: 370, endPoint x: 712, endPoint y: 393, distance: 59.2
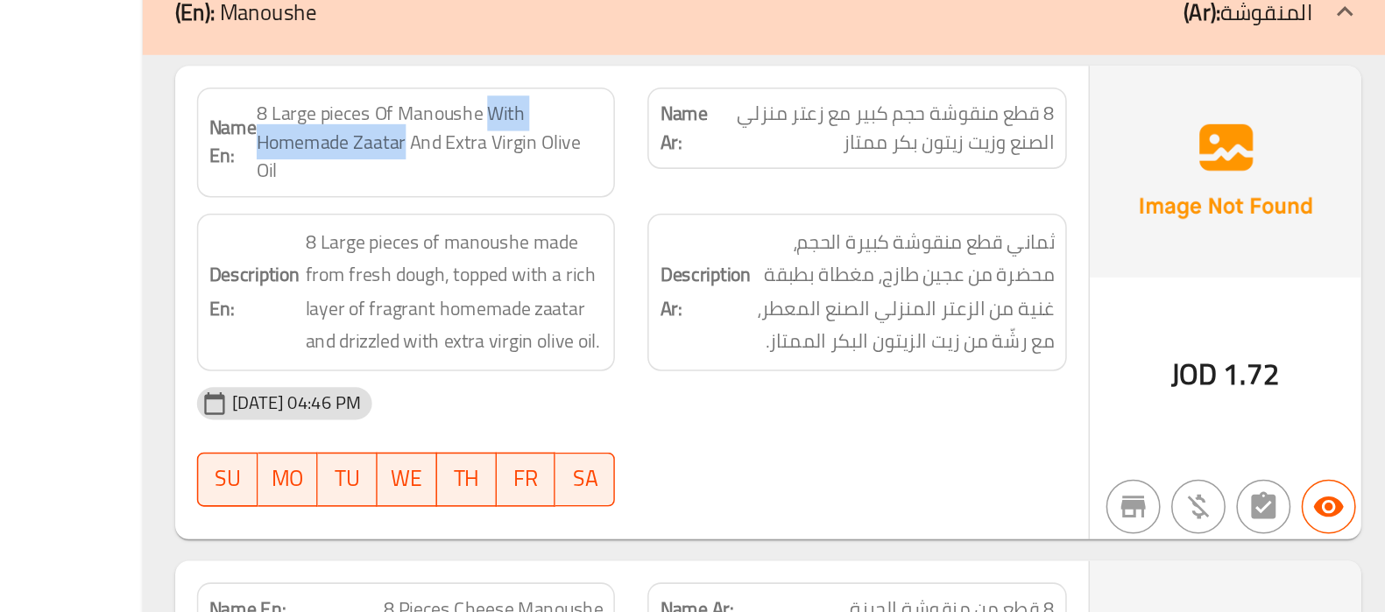
scroll to position [4106, 0]
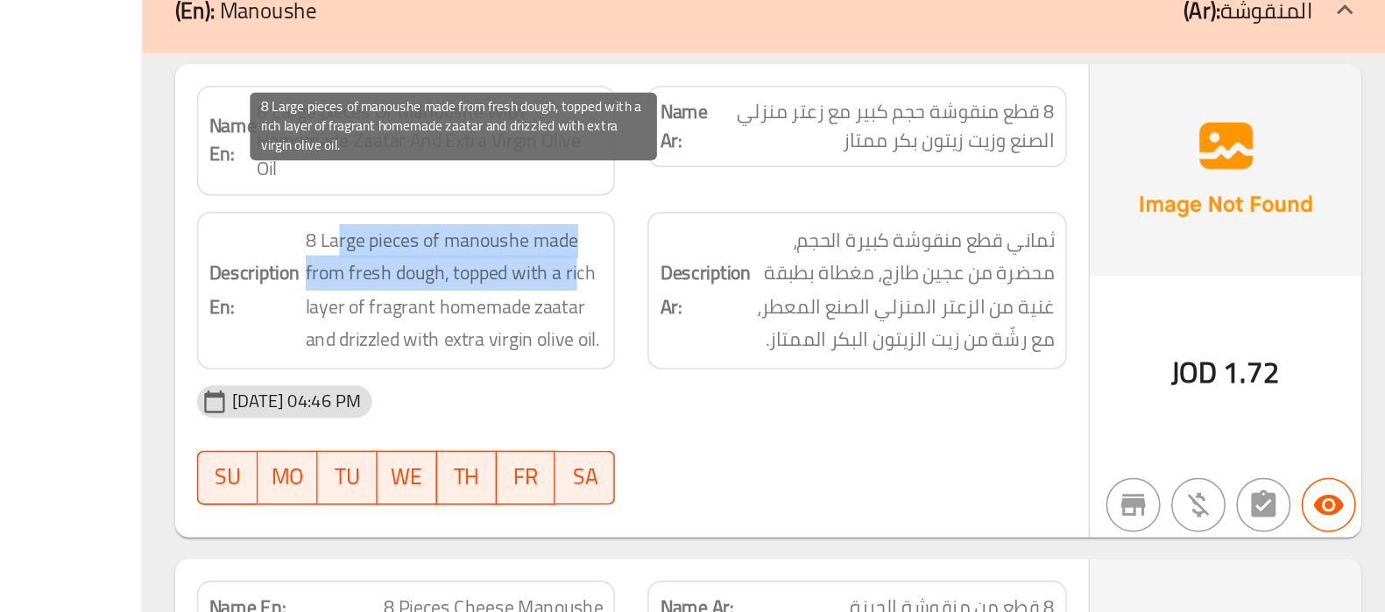
drag, startPoint x: 669, startPoint y: 350, endPoint x: 822, endPoint y: 364, distance: 153.1
click at [822, 364] on span "8 Large pieces of manoushe made from fresh dough, topped with a rich layer of f…" at bounding box center [743, 405] width 193 height 86
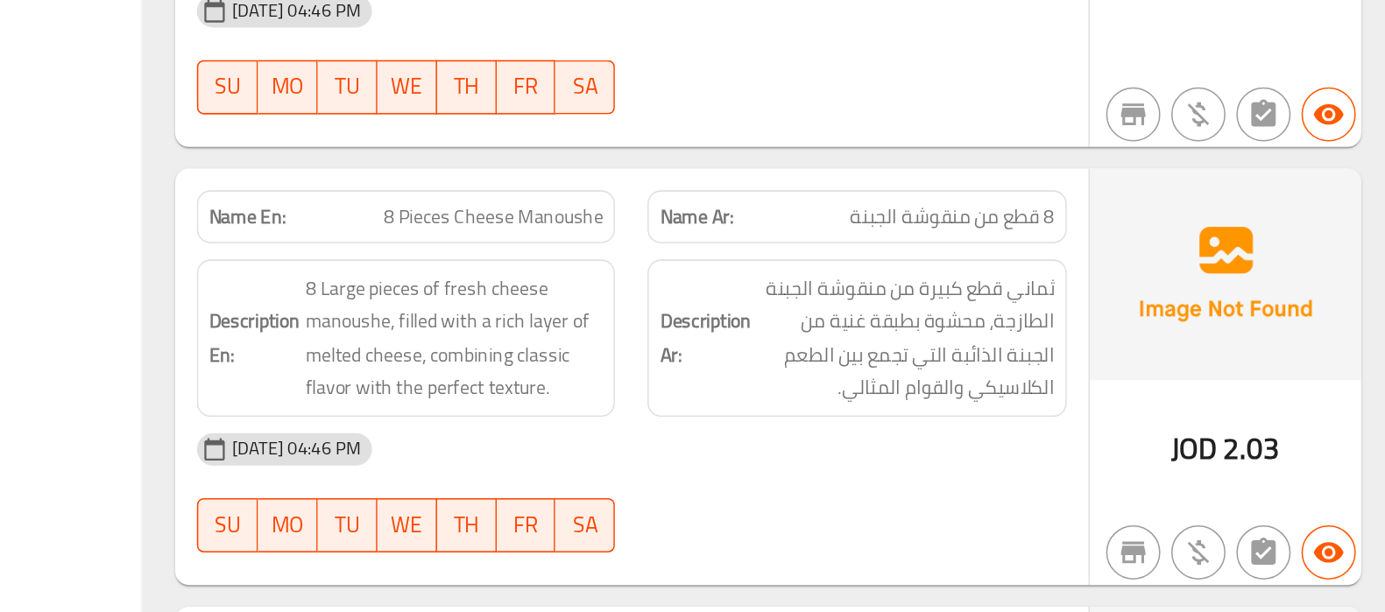
scroll to position [4360, 0]
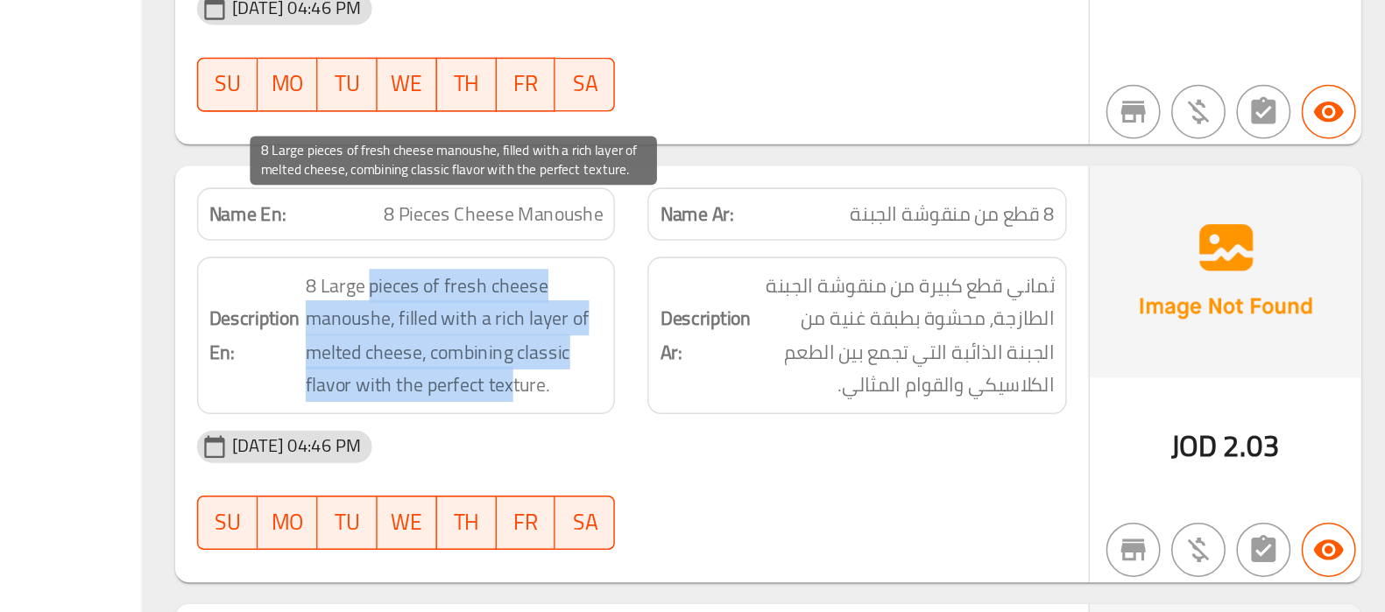
drag, startPoint x: 690, startPoint y: 371, endPoint x: 780, endPoint y: 439, distance: 111.9
click at [780, 439] on span "8 Large pieces of fresh cheese manoushe, filled with a rich layer of melted che…" at bounding box center [743, 434] width 193 height 86
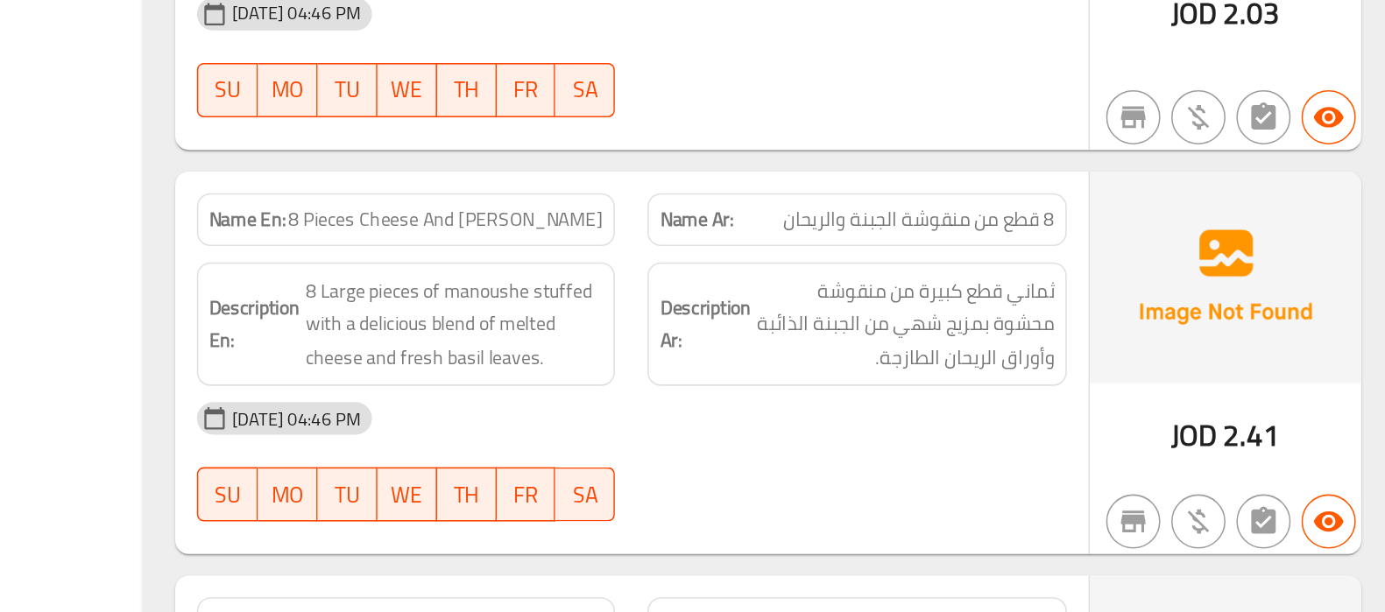
scroll to position [4643, 0]
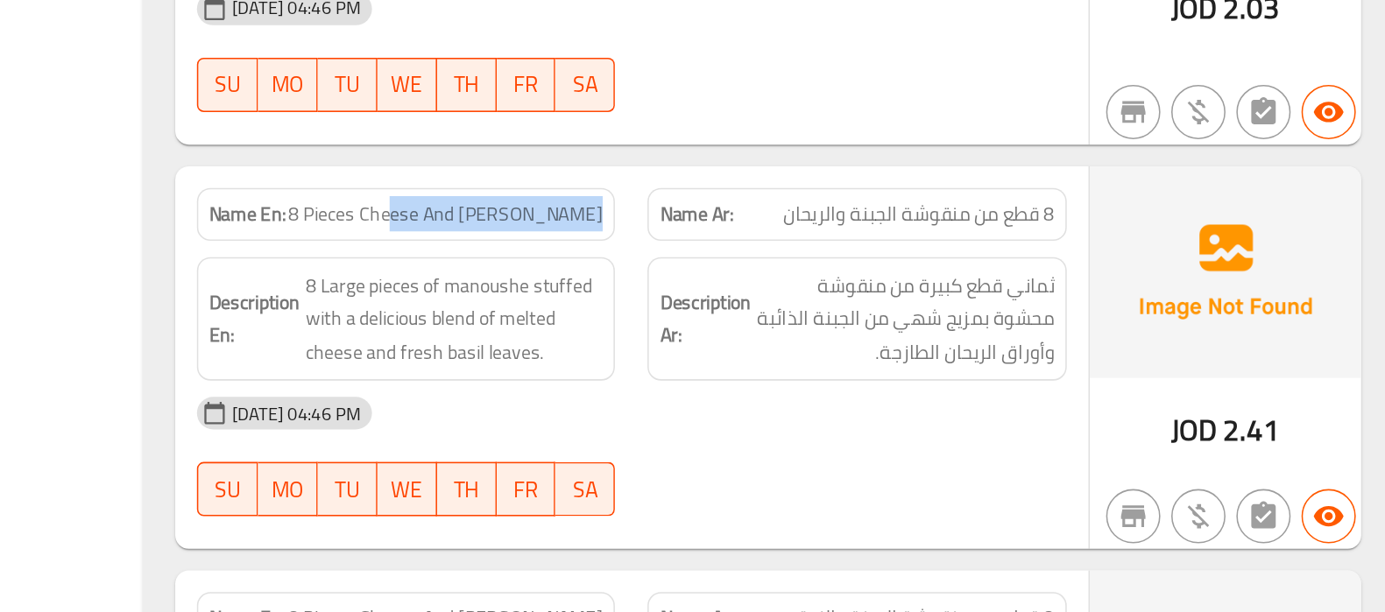
drag, startPoint x: 713, startPoint y: 331, endPoint x: 834, endPoint y: 325, distance: 121.0
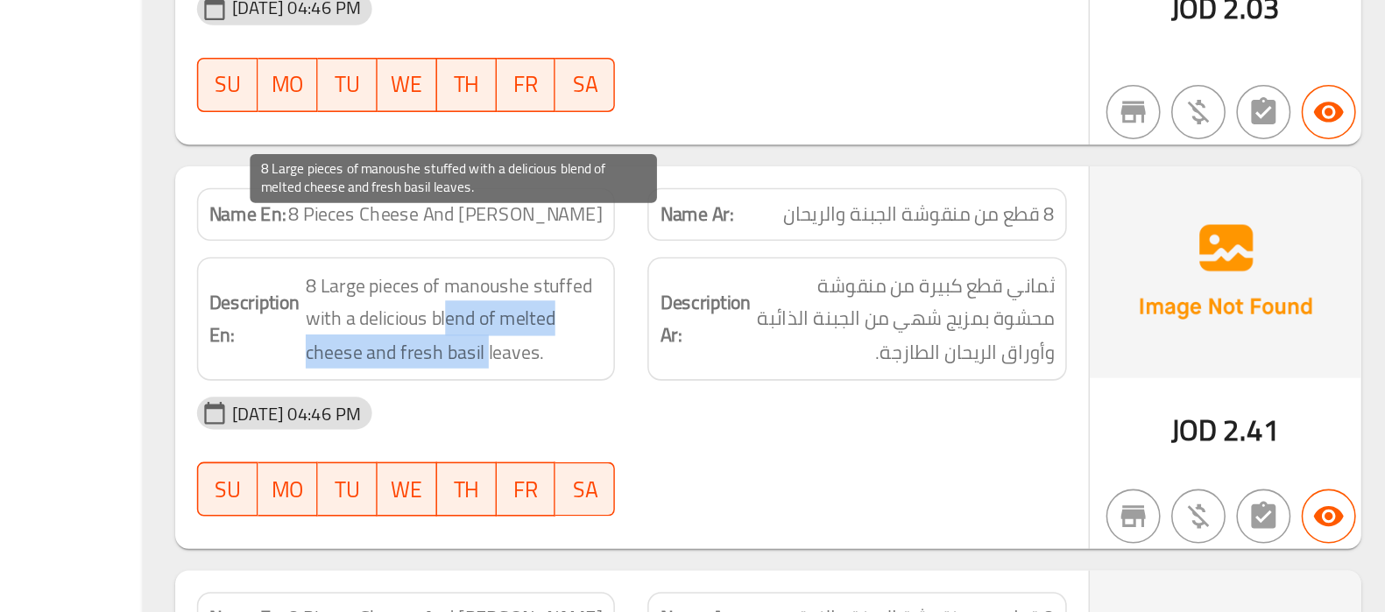
drag, startPoint x: 738, startPoint y: 393, endPoint x: 762, endPoint y: 406, distance: 27.4
click at [762, 406] on span "8 Large pieces of manoushe stuffed with a delicious blend of melted cheese and …" at bounding box center [743, 423] width 193 height 65
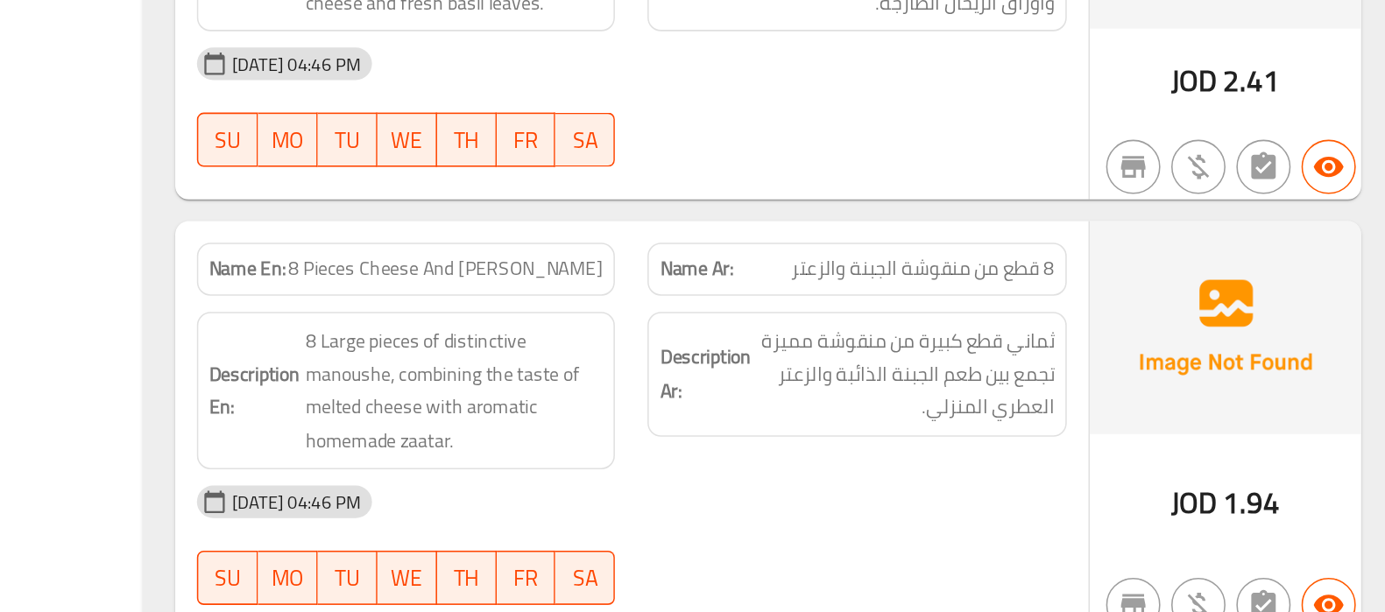
scroll to position [4877, 0]
drag, startPoint x: 681, startPoint y: 348, endPoint x: 826, endPoint y: 344, distance: 145.5
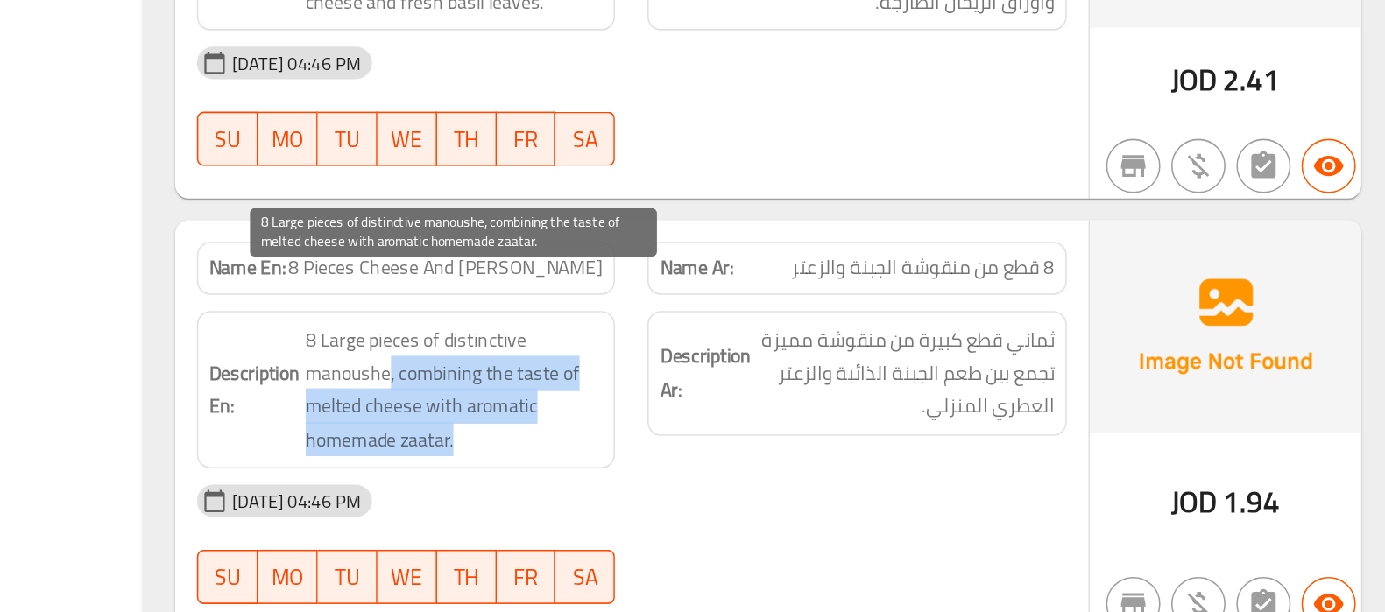
drag, startPoint x: 700, startPoint y: 416, endPoint x: 772, endPoint y: 461, distance: 84.6
click at [772, 461] on span "8 Large pieces of distinctive manoushe, combining the taste of melted cheese wi…" at bounding box center [743, 460] width 193 height 86
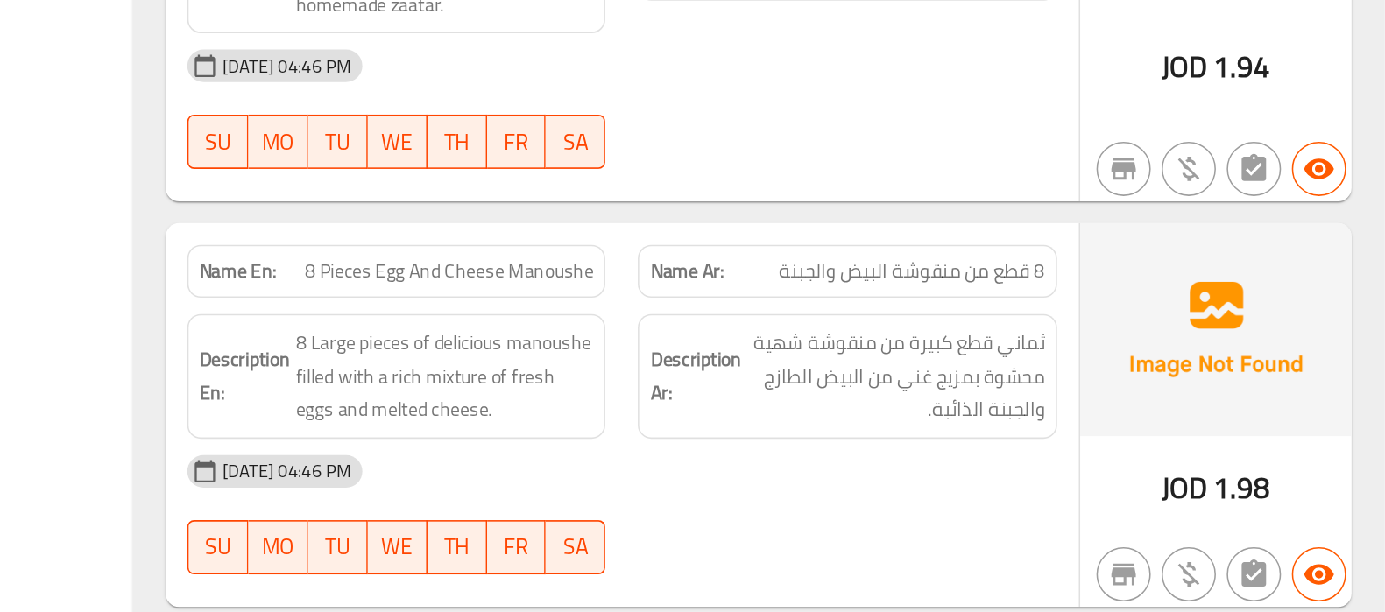
scroll to position [5152, 0]
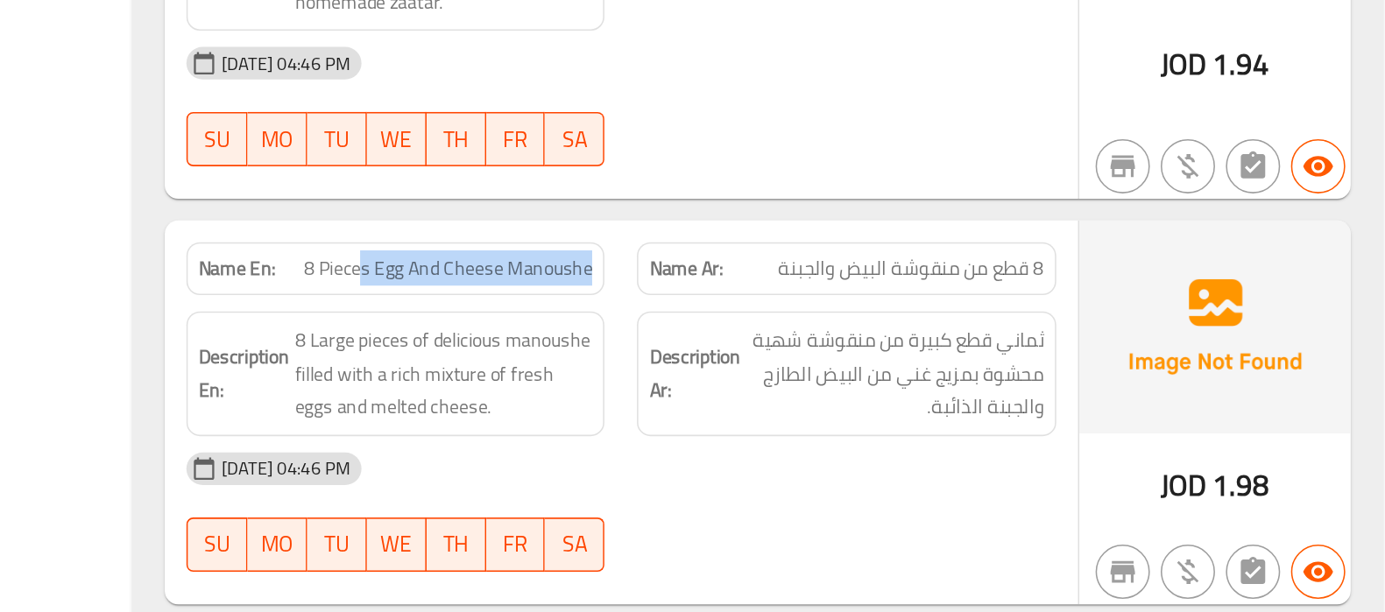
drag, startPoint x: 689, startPoint y: 351, endPoint x: 847, endPoint y: 358, distance: 157.8
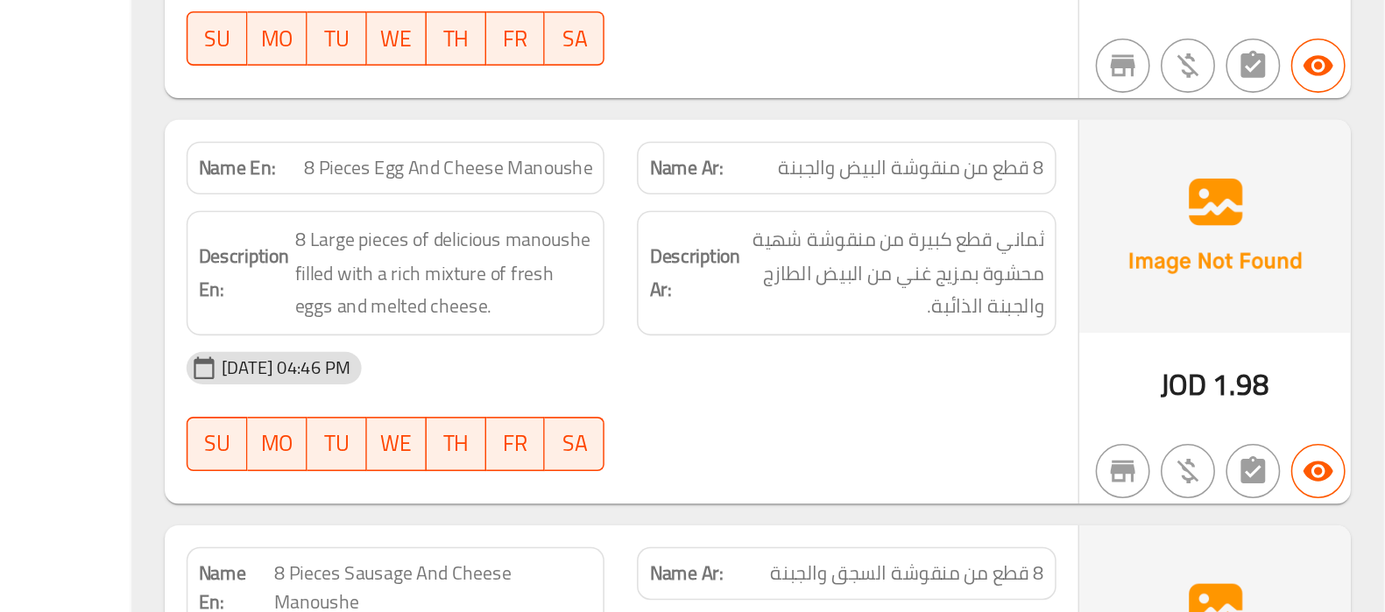
scroll to position [5221, 0]
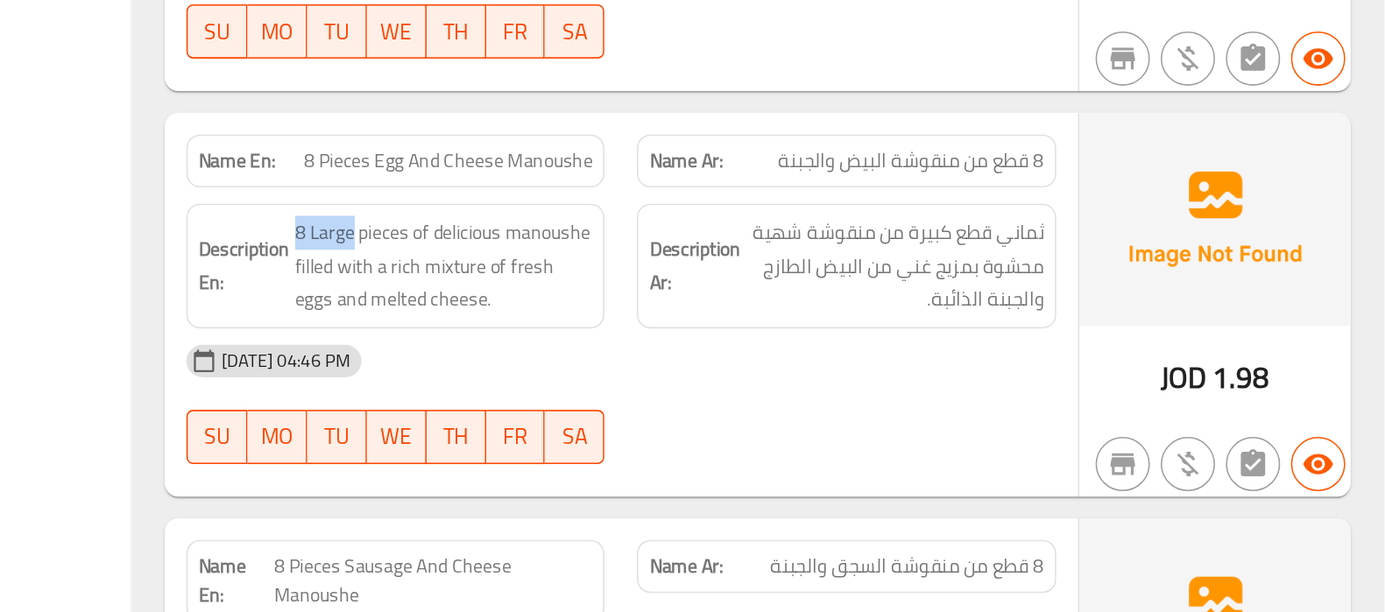
drag, startPoint x: 685, startPoint y: 339, endPoint x: 645, endPoint y: 336, distance: 40.4
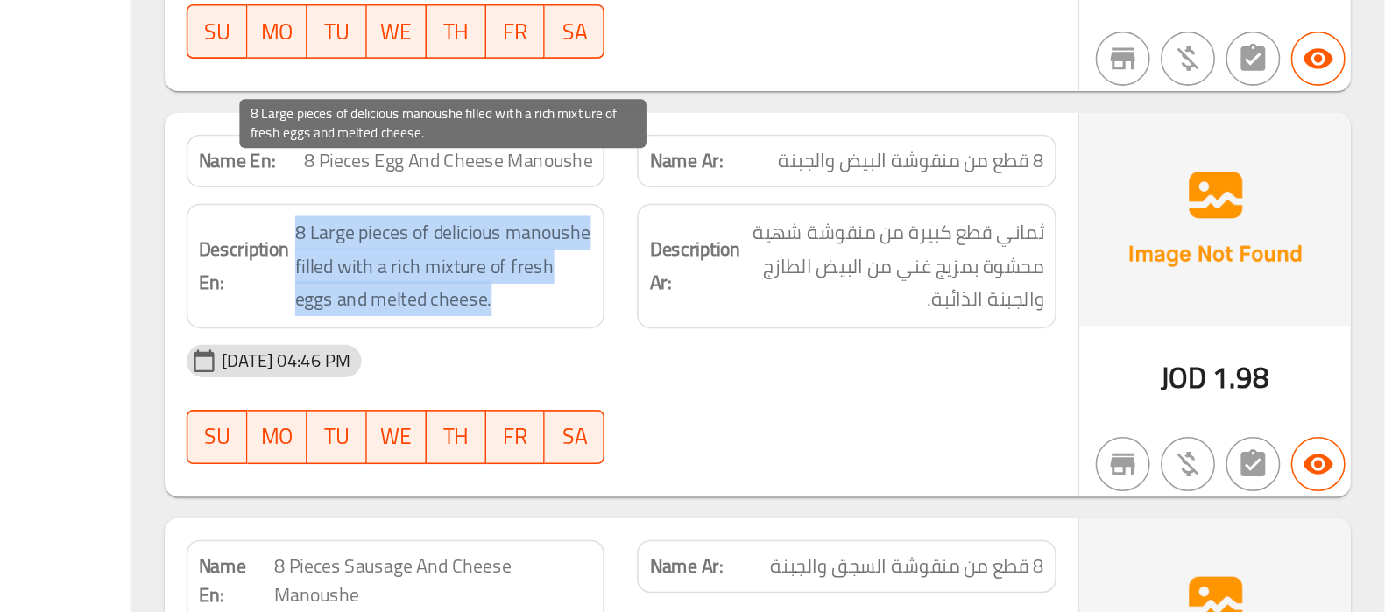
drag, startPoint x: 645, startPoint y: 336, endPoint x: 794, endPoint y: 381, distance: 155.5
click at [794, 381] on span "8 Large pieces of delicious manoushe filled with a rich mixture of fresh eggs a…" at bounding box center [743, 389] width 193 height 65
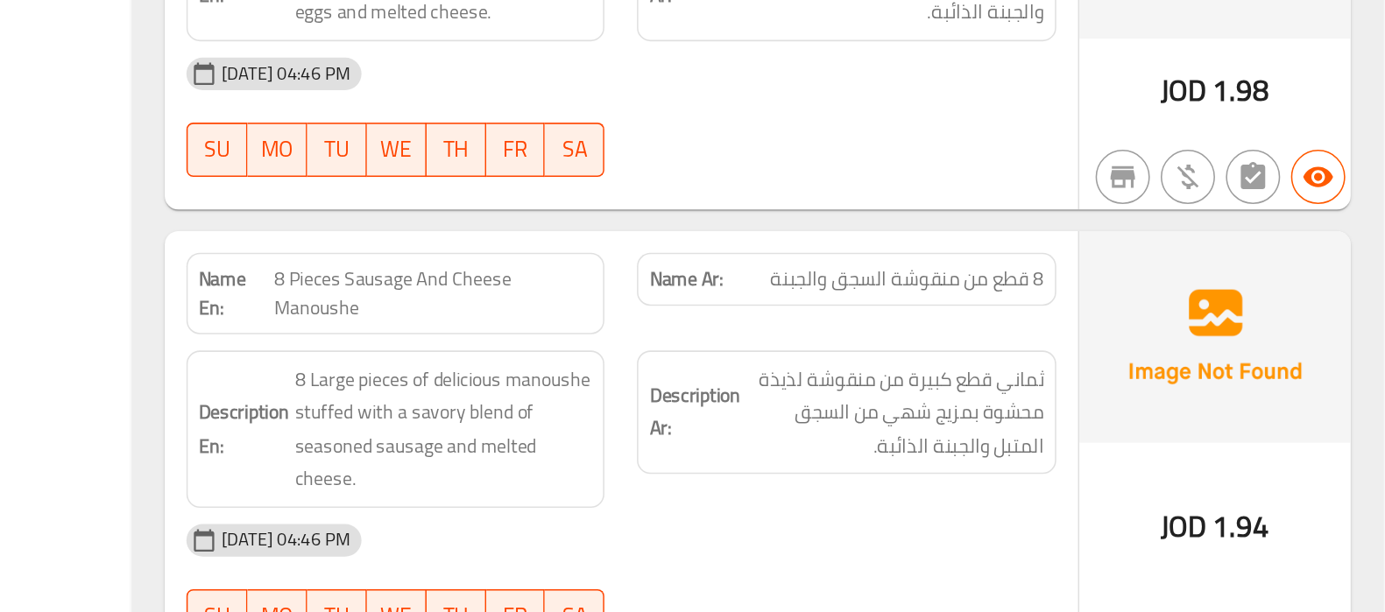
scroll to position [5411, 0]
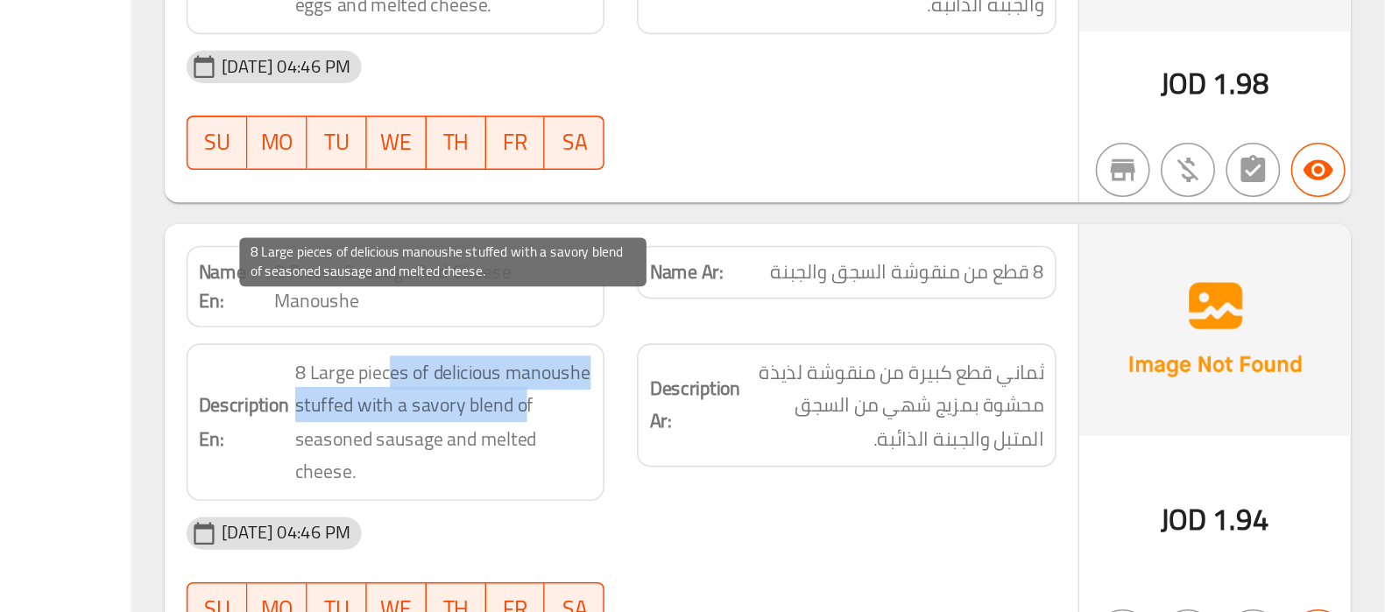
drag, startPoint x: 706, startPoint y: 427, endPoint x: 795, endPoint y: 449, distance: 91.1
click at [795, 449] on span "8 Large pieces of delicious manoushe stuffed with a savory blend of seasoned sa…" at bounding box center [743, 490] width 193 height 86
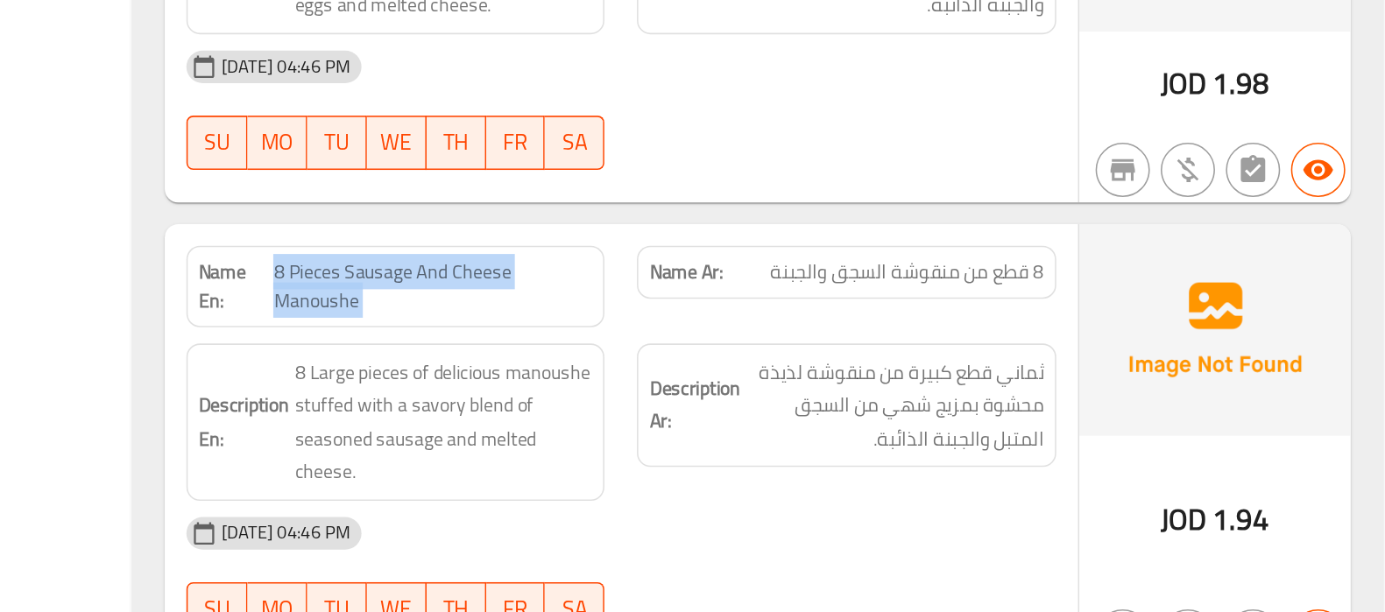
copy span "8 Pieces Sausage And Cheese Manoushe"
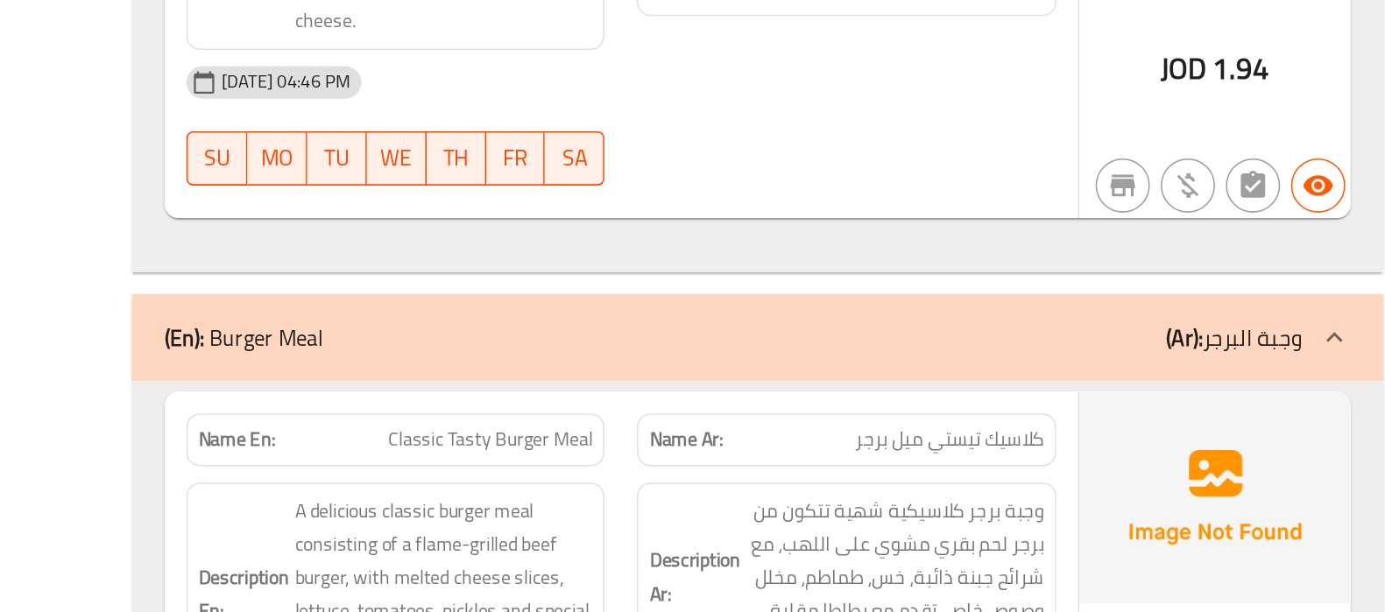
scroll to position [1174, 0]
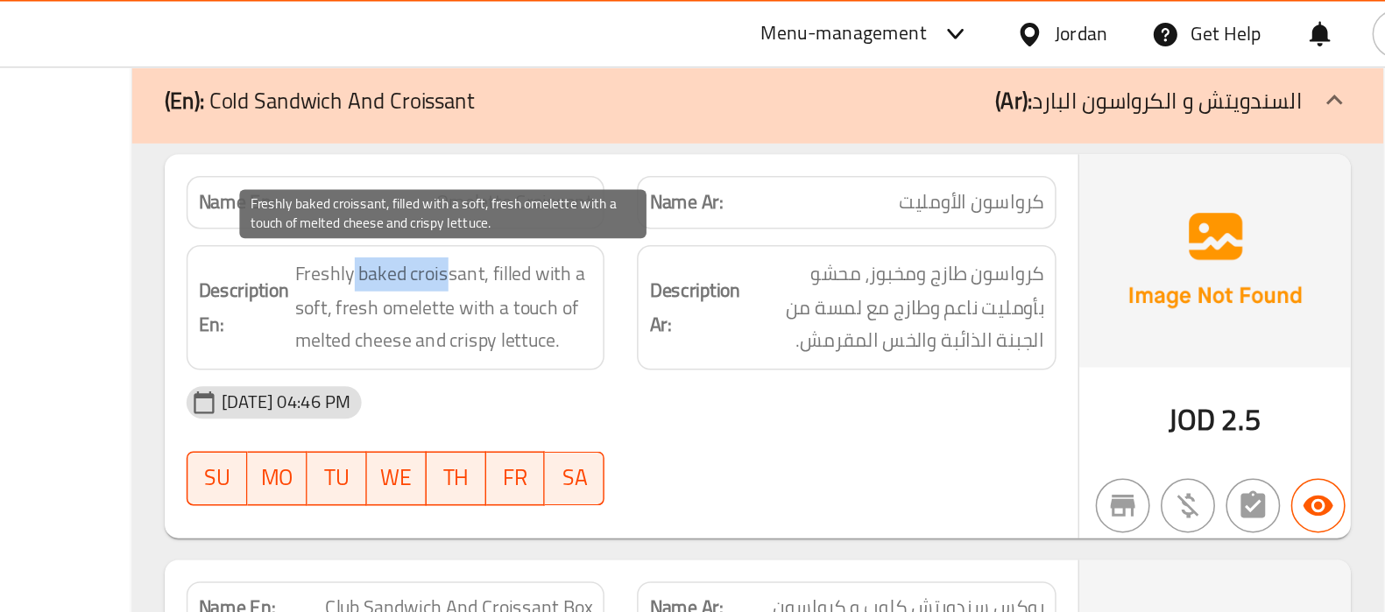
drag, startPoint x: 682, startPoint y: 174, endPoint x: 745, endPoint y: 186, distance: 64.1
click at [745, 186] on span "Freshly baked croissant, filled with a soft, fresh omelette with a touch of mel…" at bounding box center [743, 198] width 193 height 65
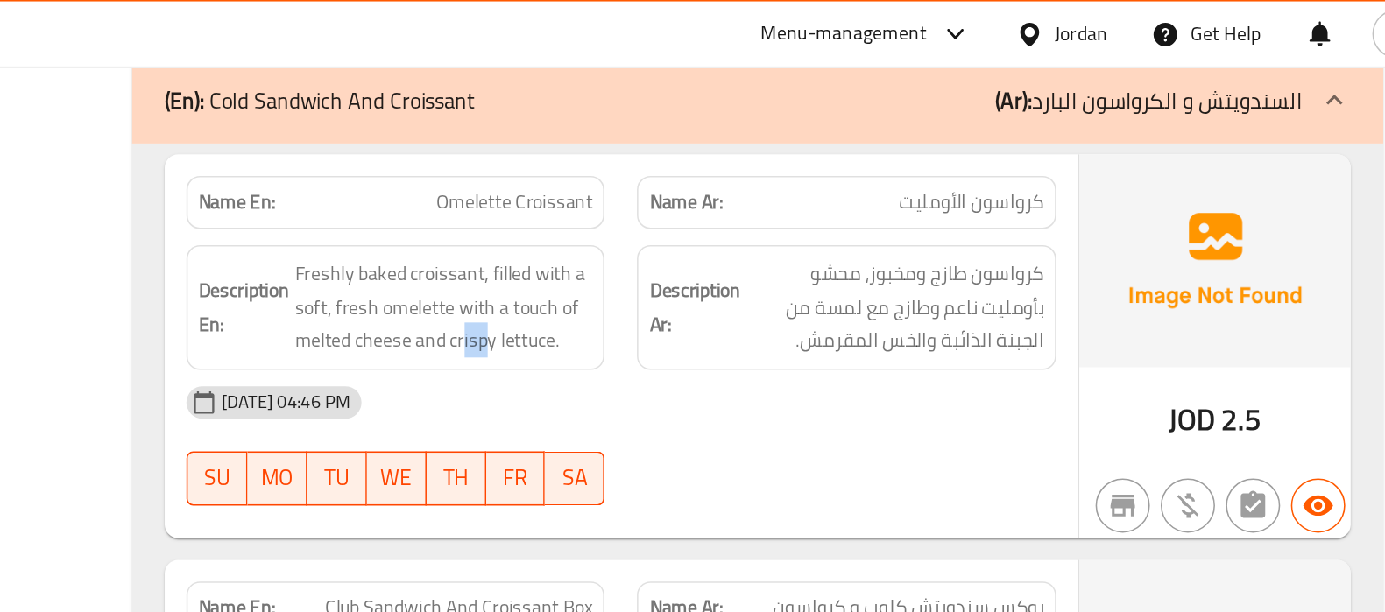
drag, startPoint x: 755, startPoint y: 230, endPoint x: 772, endPoint y: 230, distance: 16.6
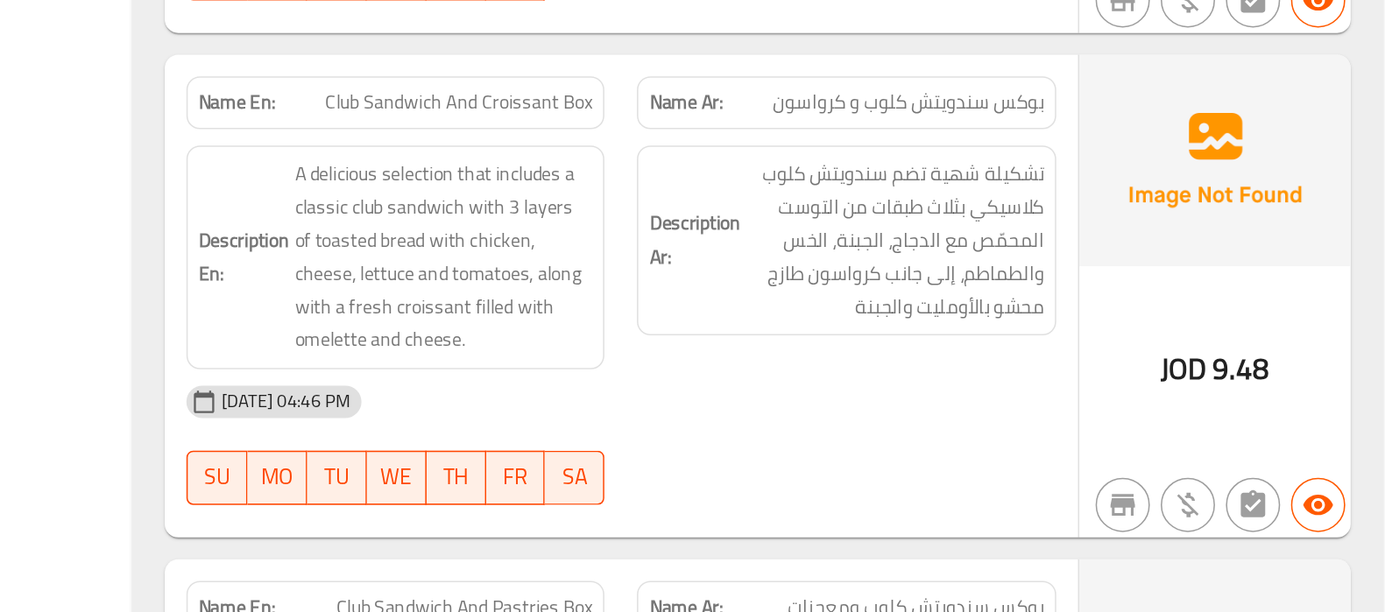
scroll to position [1310, 0]
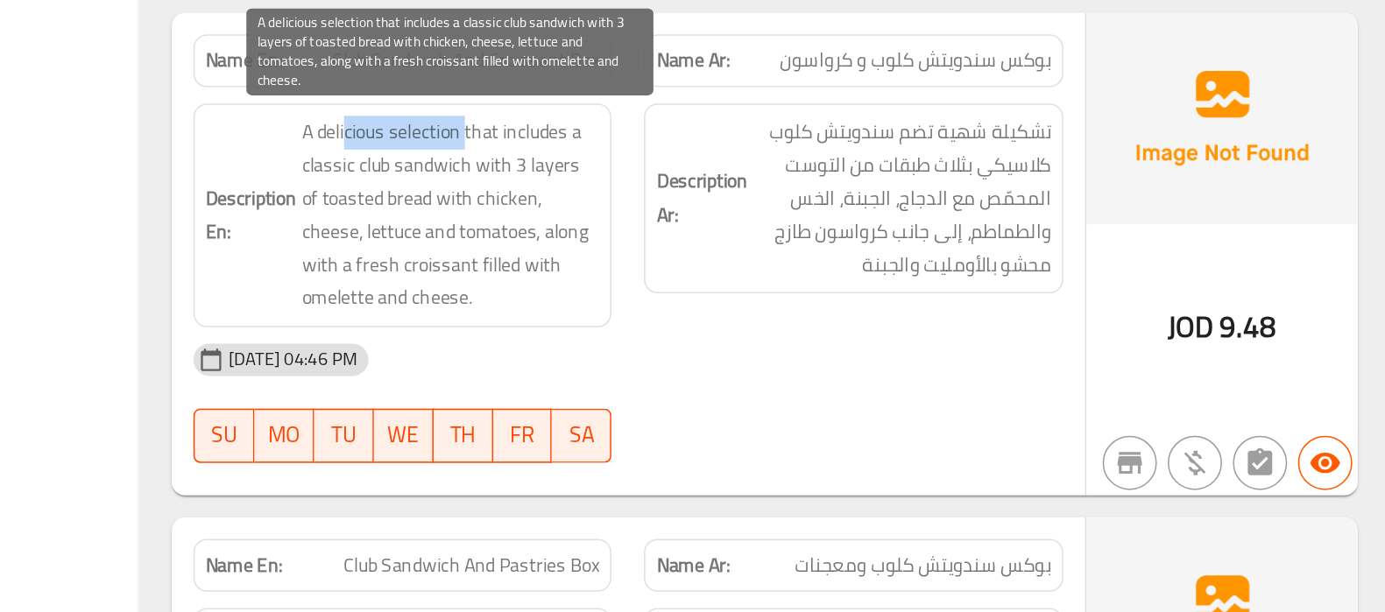
drag, startPoint x: 675, startPoint y: 294, endPoint x: 752, endPoint y: 299, distance: 77.2
click at [752, 299] on span "A delicious selection that includes a classic club sandwich with 3 layers of to…" at bounding box center [743, 356] width 193 height 129
click at [823, 302] on span "A delicious selection that includes a classic club sandwich with 3 layers of to…" at bounding box center [743, 356] width 193 height 129
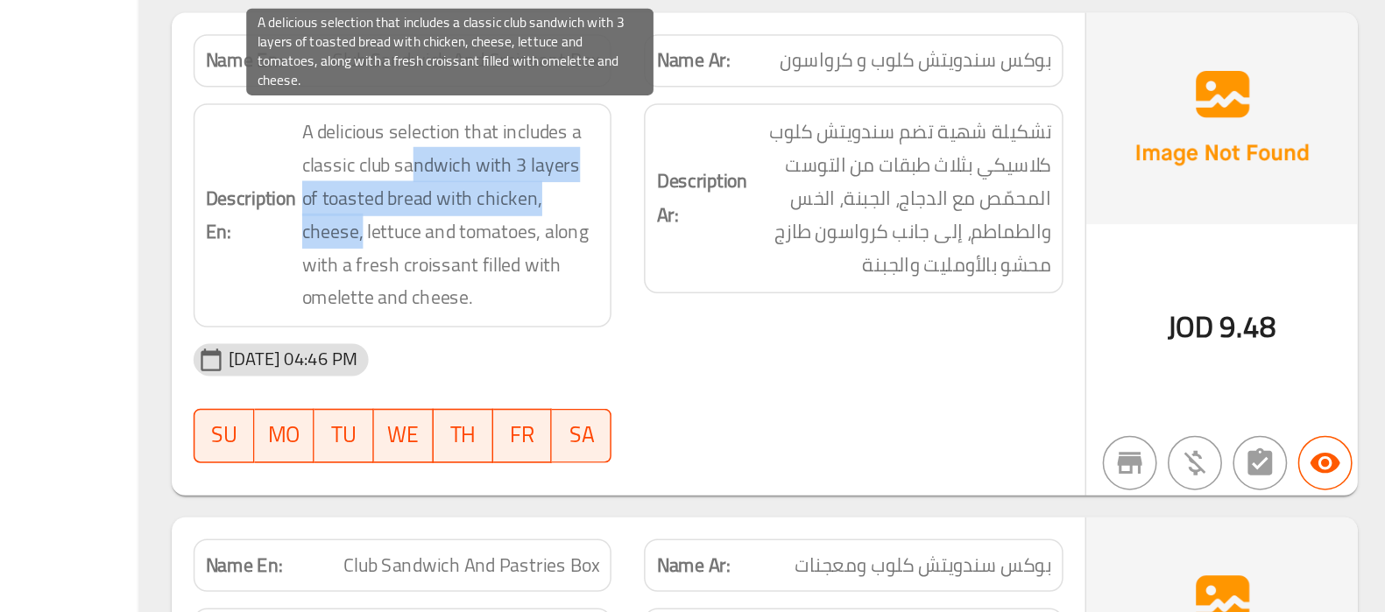
drag, startPoint x: 717, startPoint y: 324, endPoint x: 837, endPoint y: 352, distance: 124.1
click at [837, 352] on span "A delicious selection that includes a classic club sandwich with 3 layers of to…" at bounding box center [743, 356] width 193 height 129
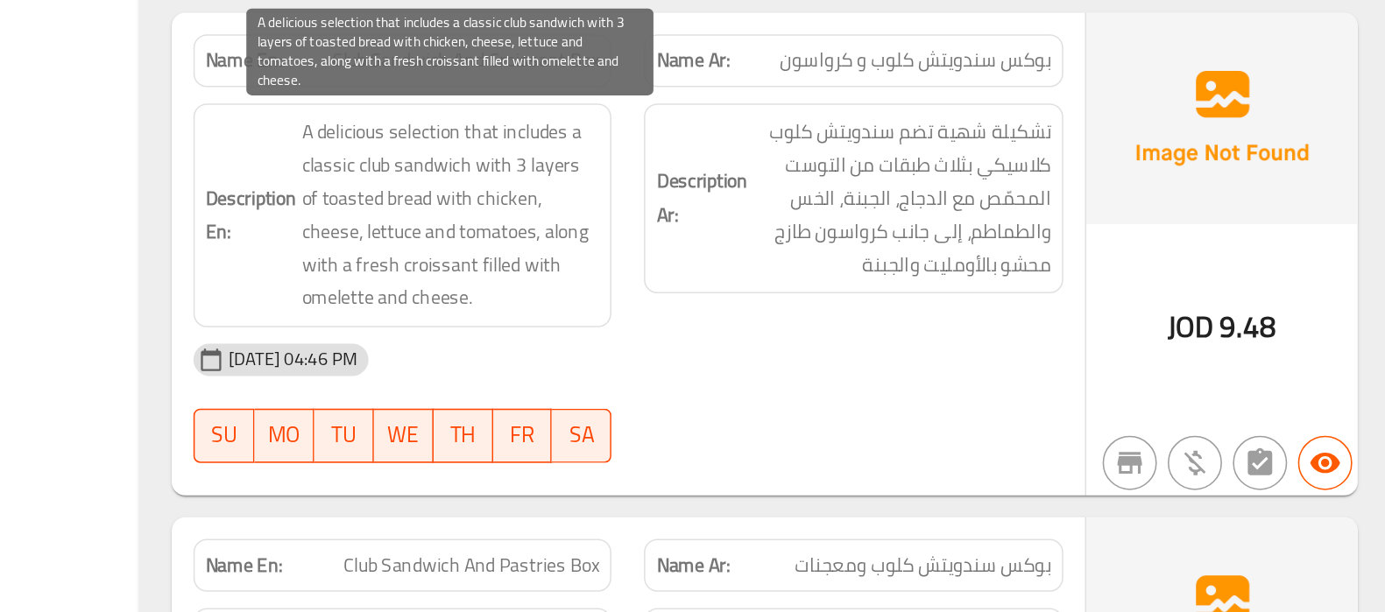
click at [760, 391] on span "A delicious selection that includes a classic club sandwich with 3 layers of to…" at bounding box center [743, 356] width 193 height 129
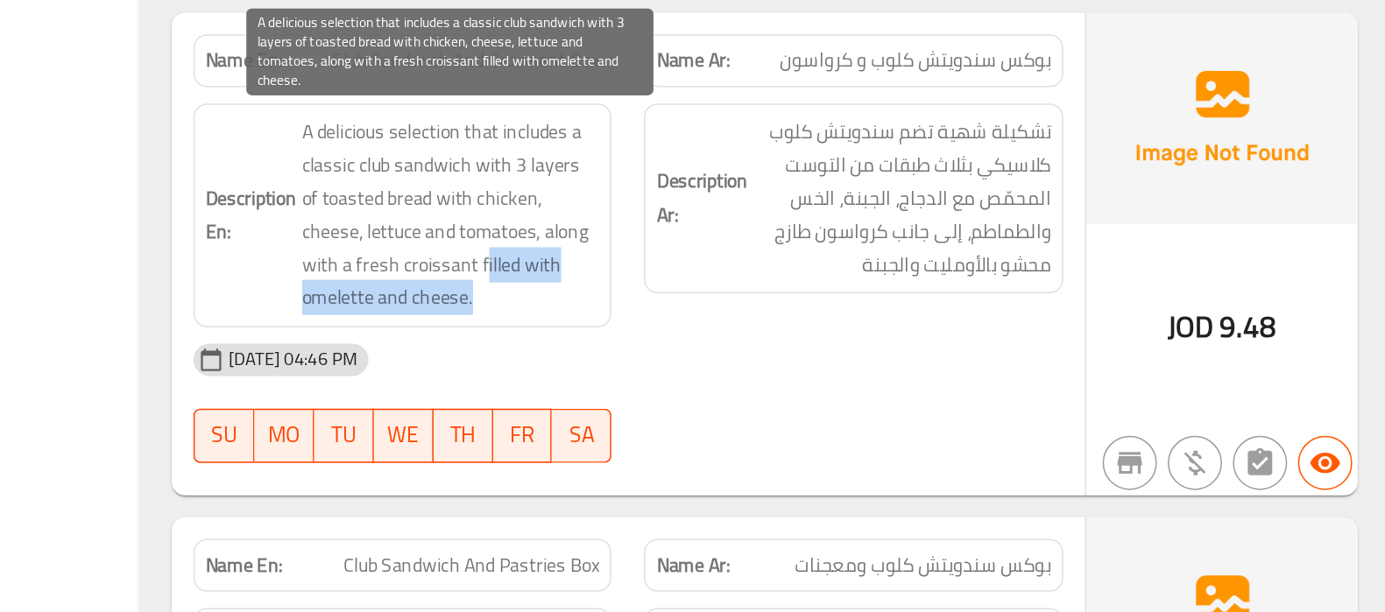
drag, startPoint x: 729, startPoint y: 396, endPoint x: 780, endPoint y: 401, distance: 51.9
click at [780, 401] on span "A delicious selection that includes a classic club sandwich with 3 layers of to…" at bounding box center [743, 356] width 193 height 129
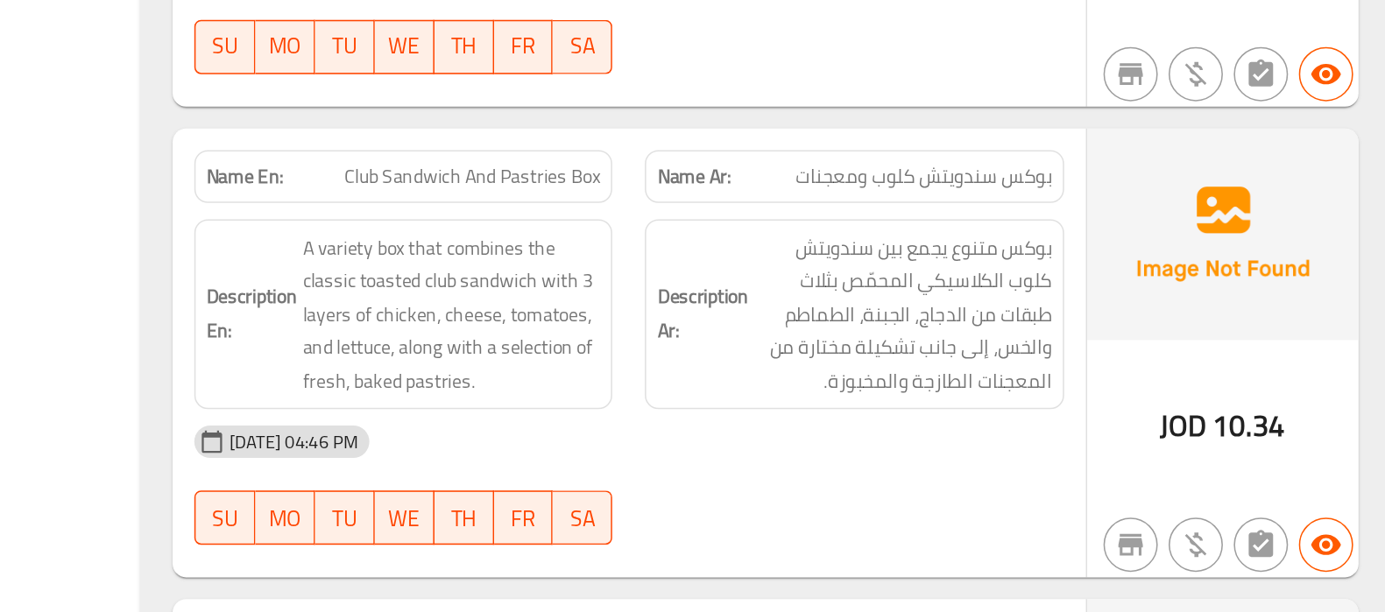
scroll to position [1564, 0]
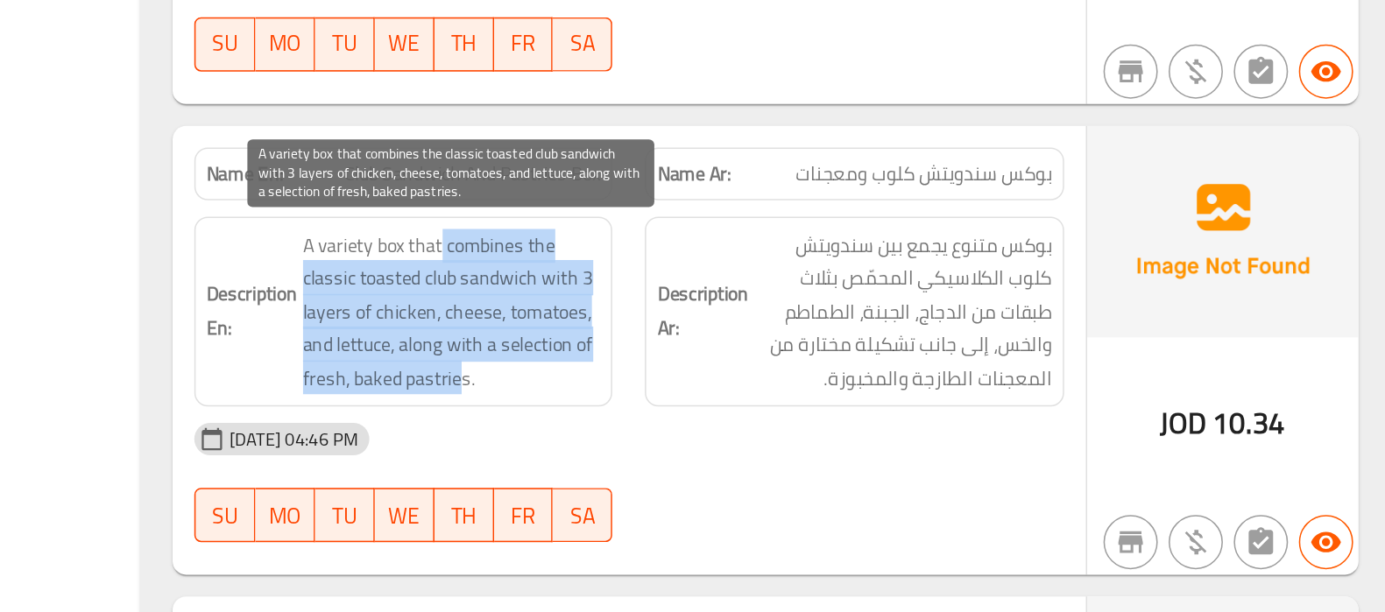
drag, startPoint x: 735, startPoint y: 383, endPoint x: 750, endPoint y: 452, distance: 70.8
click at [750, 452] on span "A variety box that combines the classic toasted club sandwich with 3 layers of …" at bounding box center [743, 418] width 193 height 108
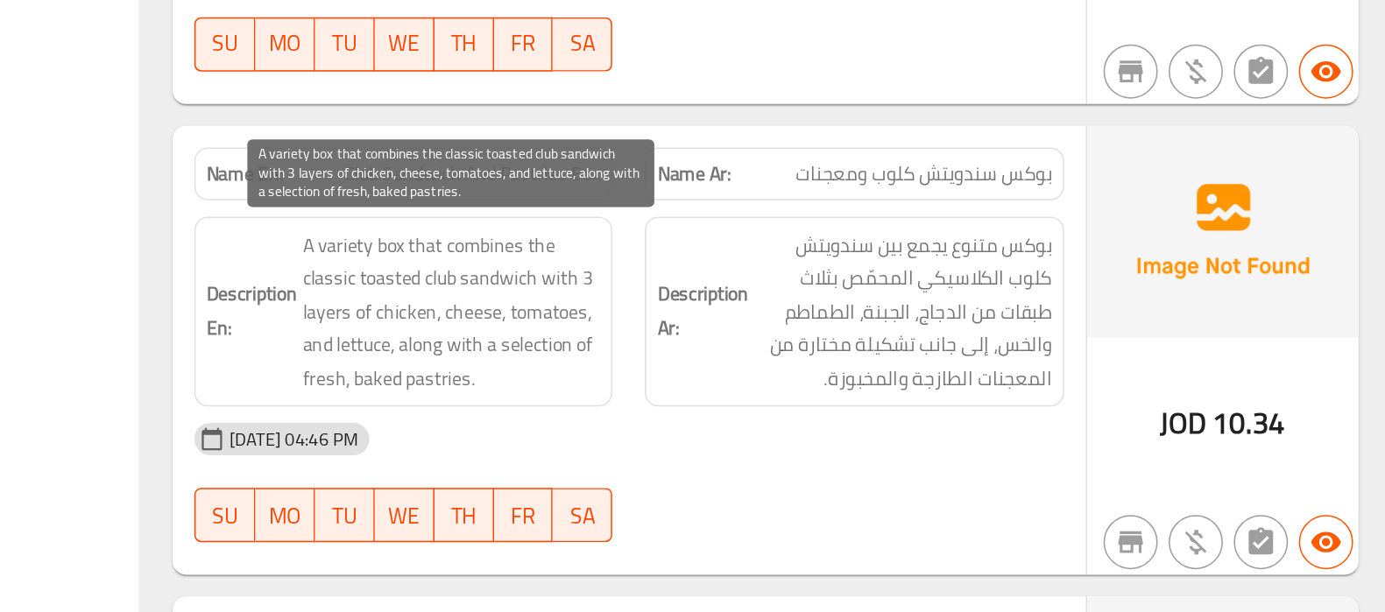
scroll to position [1586, 0]
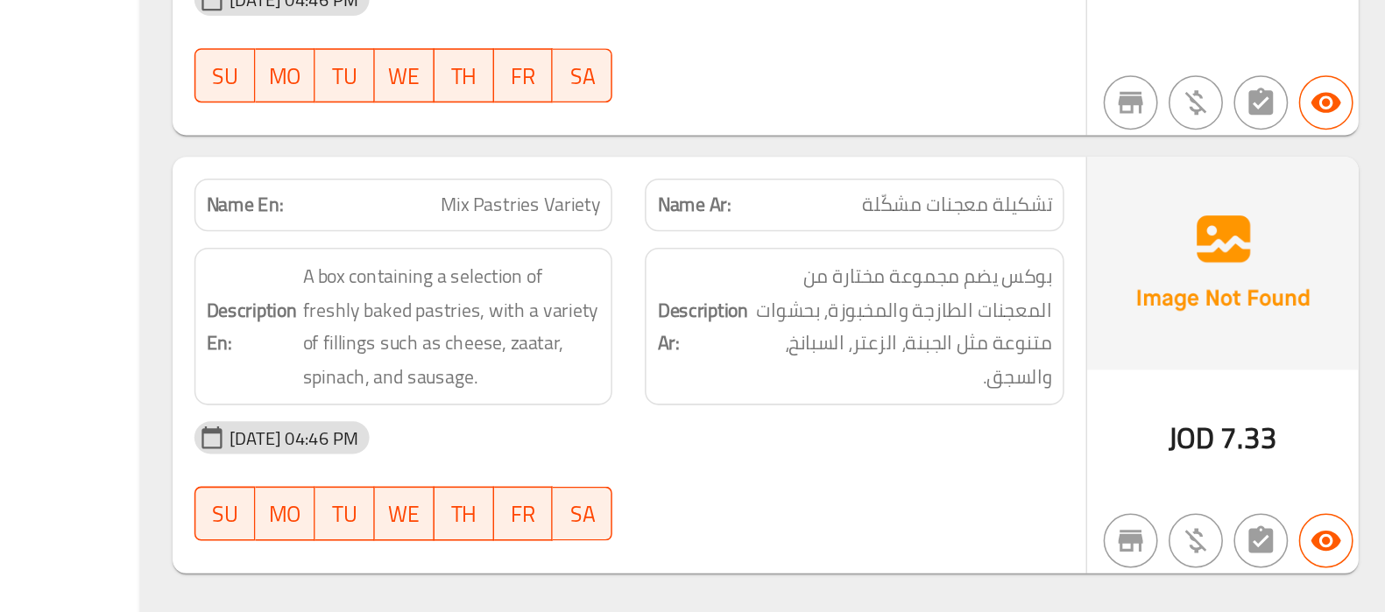
scroll to position [1848, 0]
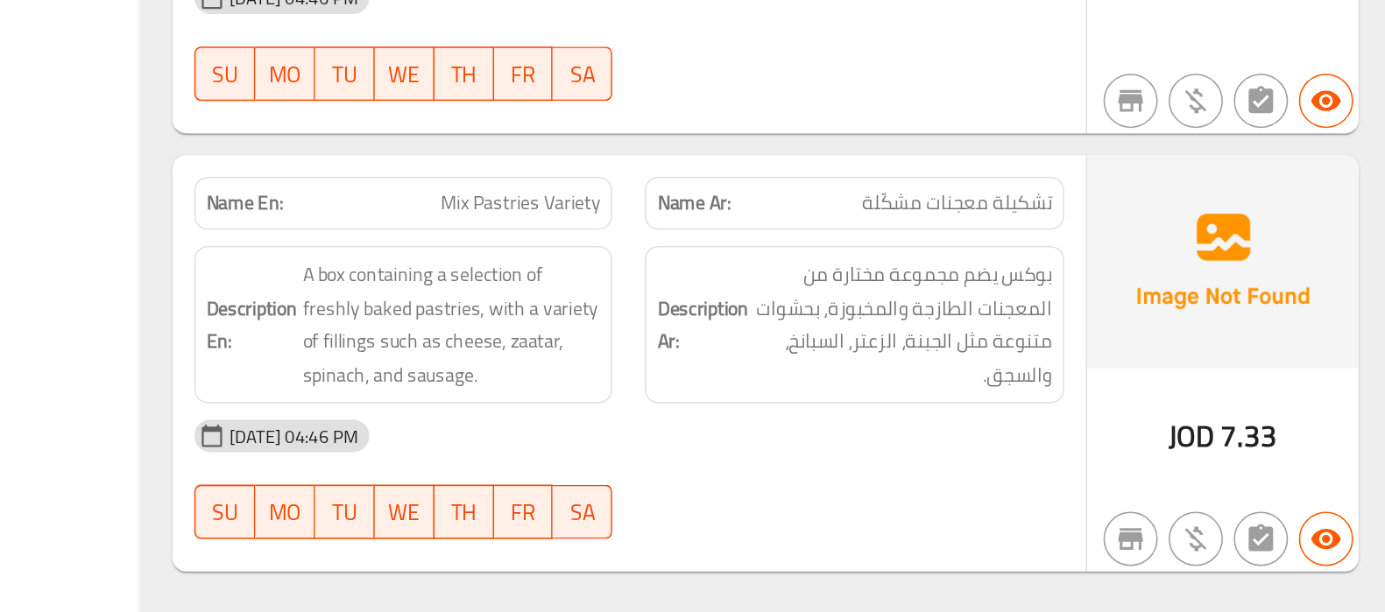
drag, startPoint x: 698, startPoint y: 405, endPoint x: 747, endPoint y: 476, distance: 86.3
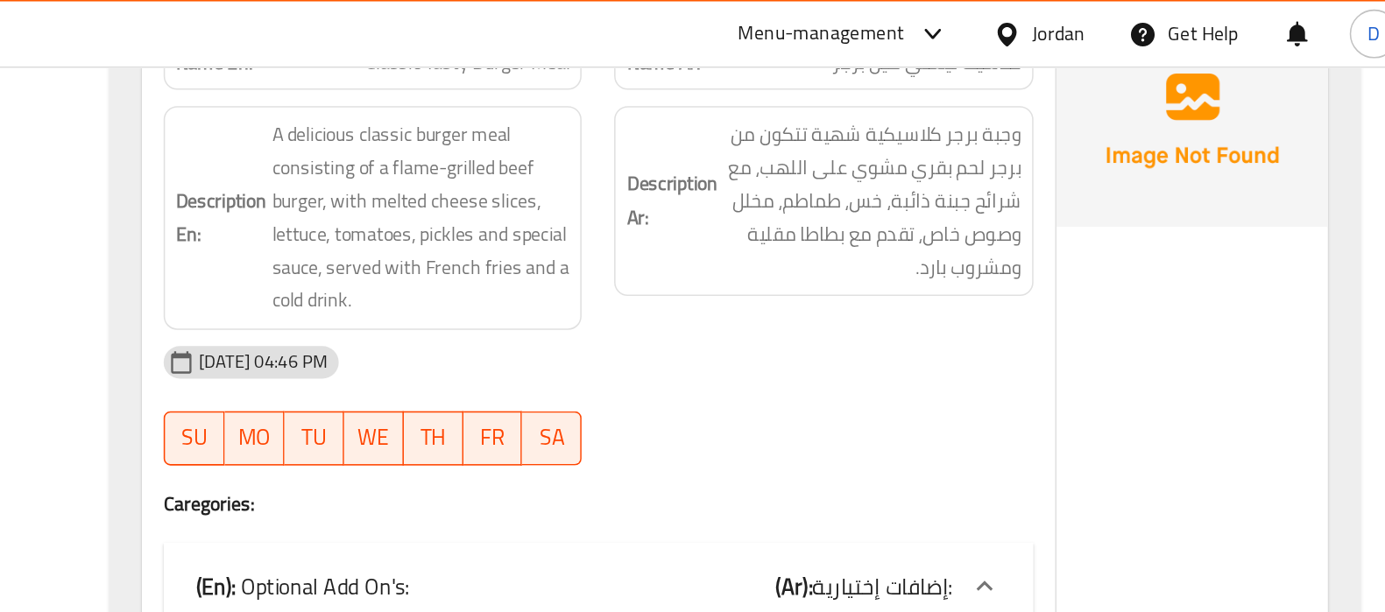
scroll to position [6083, 0]
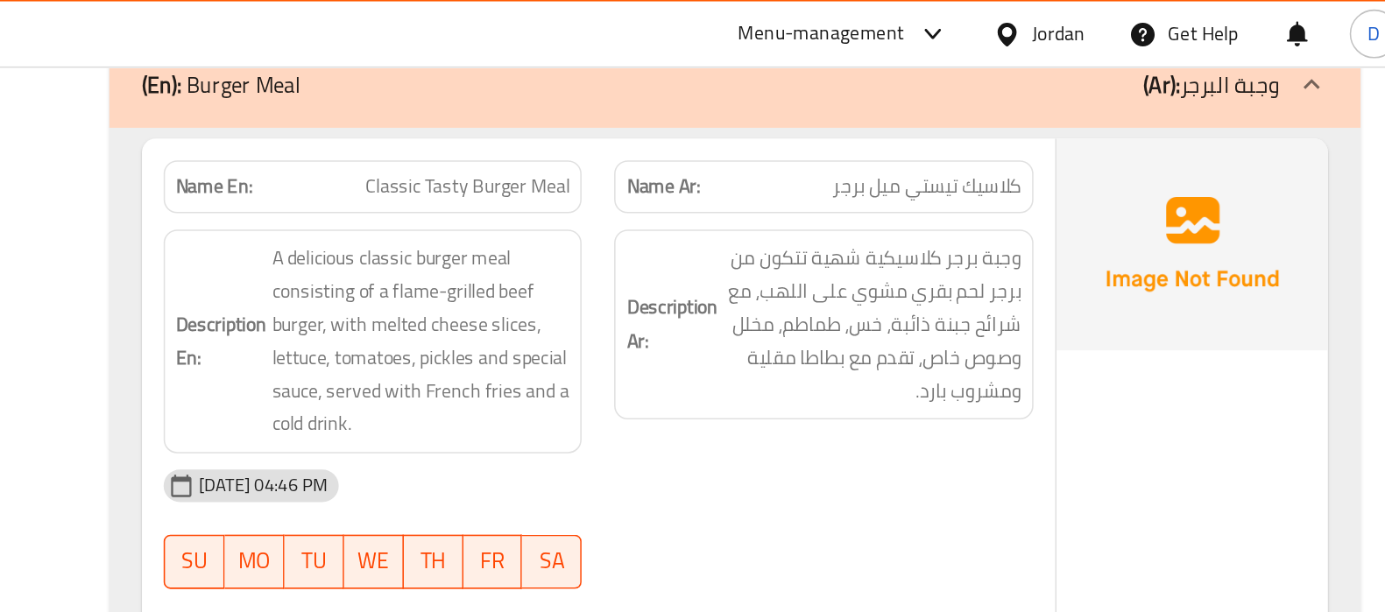
drag, startPoint x: 761, startPoint y: 98, endPoint x: 773, endPoint y: 101, distance: 12.5
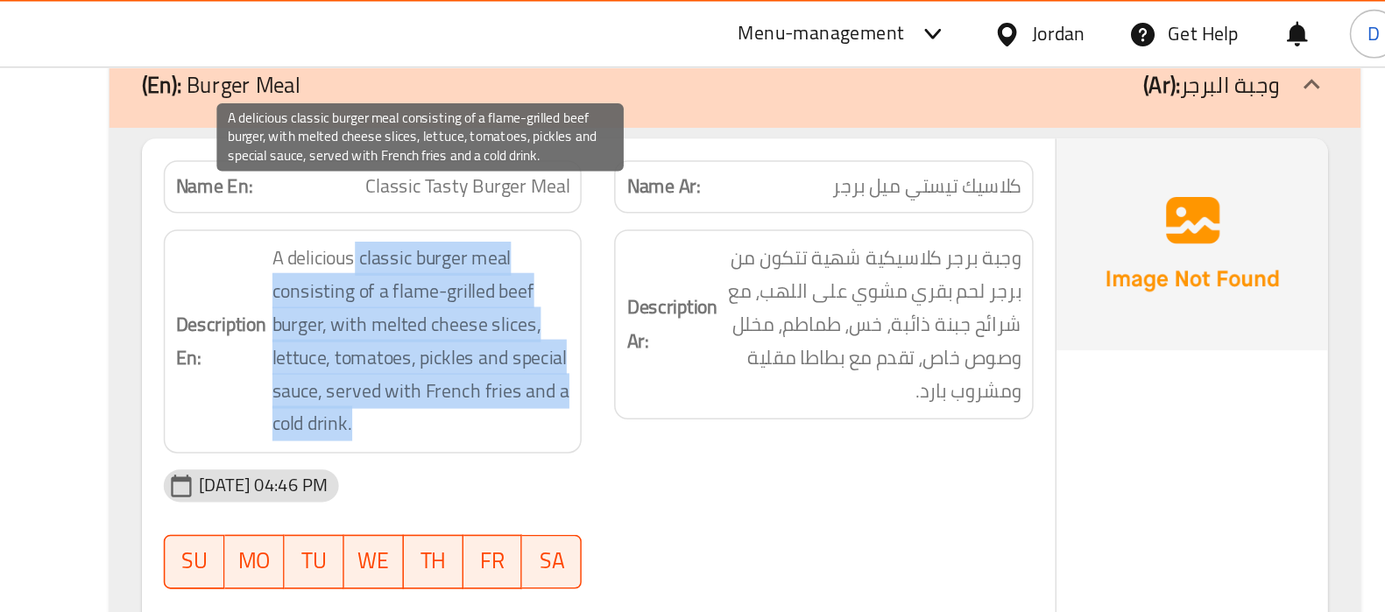
drag, startPoint x: 702, startPoint y: 138, endPoint x: 770, endPoint y: 241, distance: 123.9
click at [770, 241] on span "A delicious classic burger meal consisting of a flame-grilled beef burger, with…" at bounding box center [743, 220] width 193 height 129
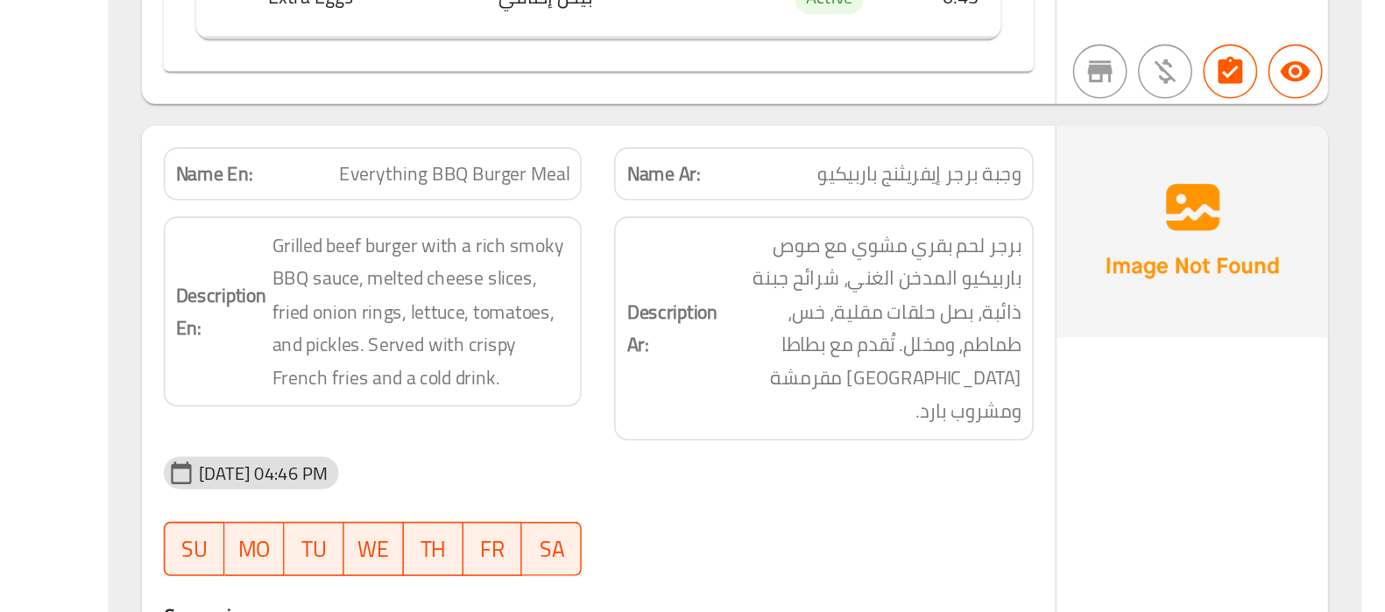
scroll to position [6593, 0]
drag, startPoint x: 810, startPoint y: 289, endPoint x: 761, endPoint y: 294, distance: 49.3
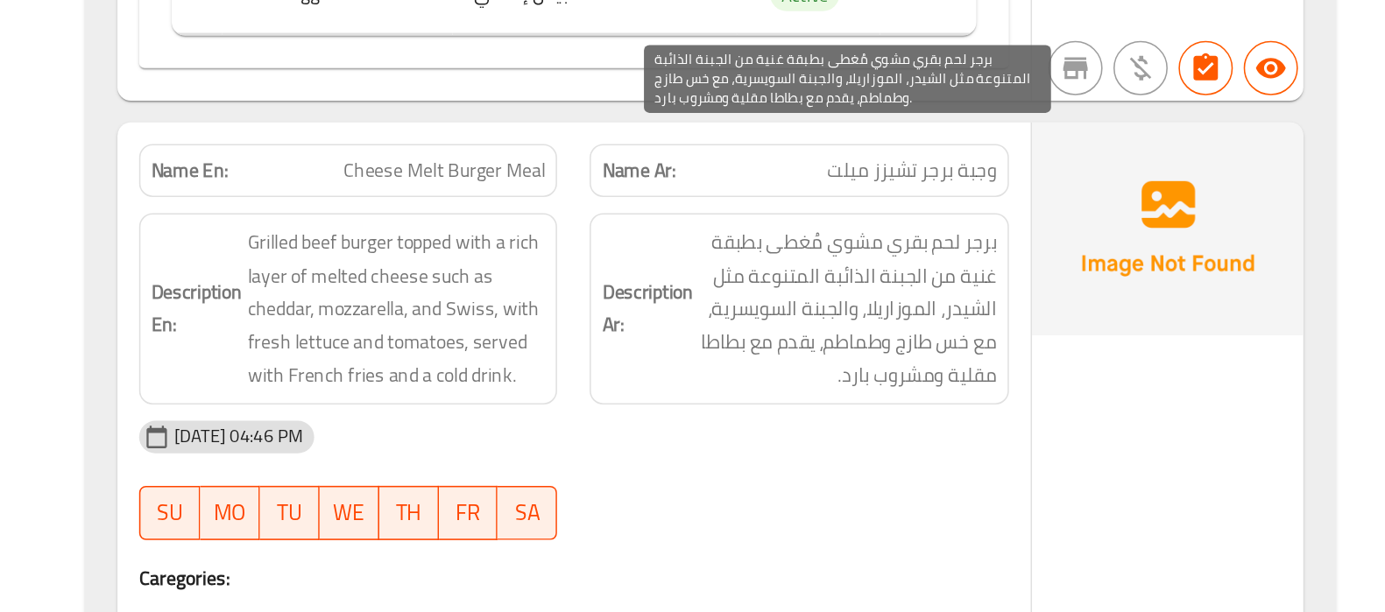
scroll to position [7471, 0]
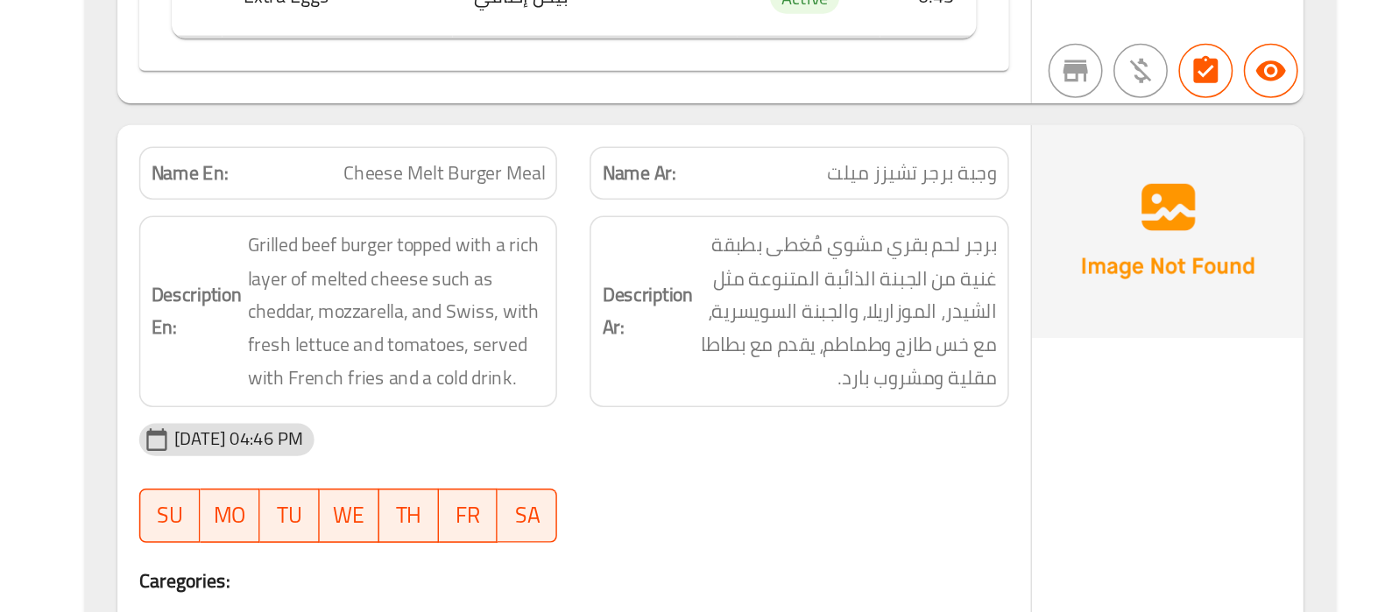
copy span "Cheese Melt Burger Meal"
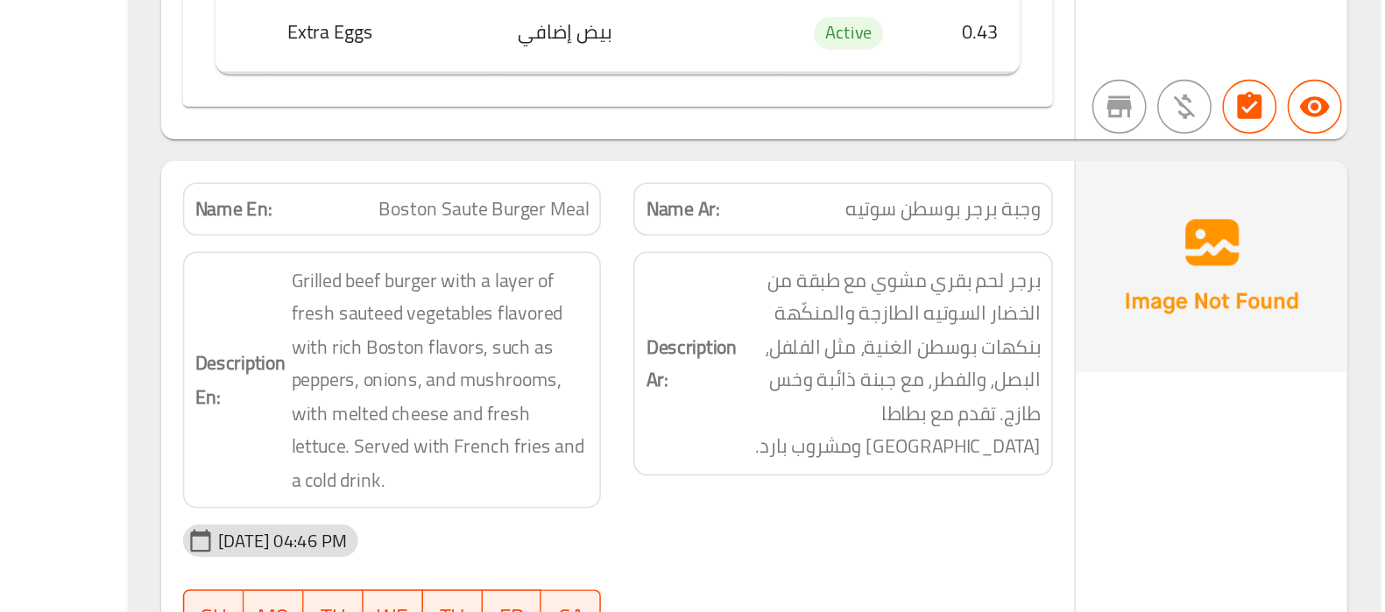
scroll to position [8126, 0]
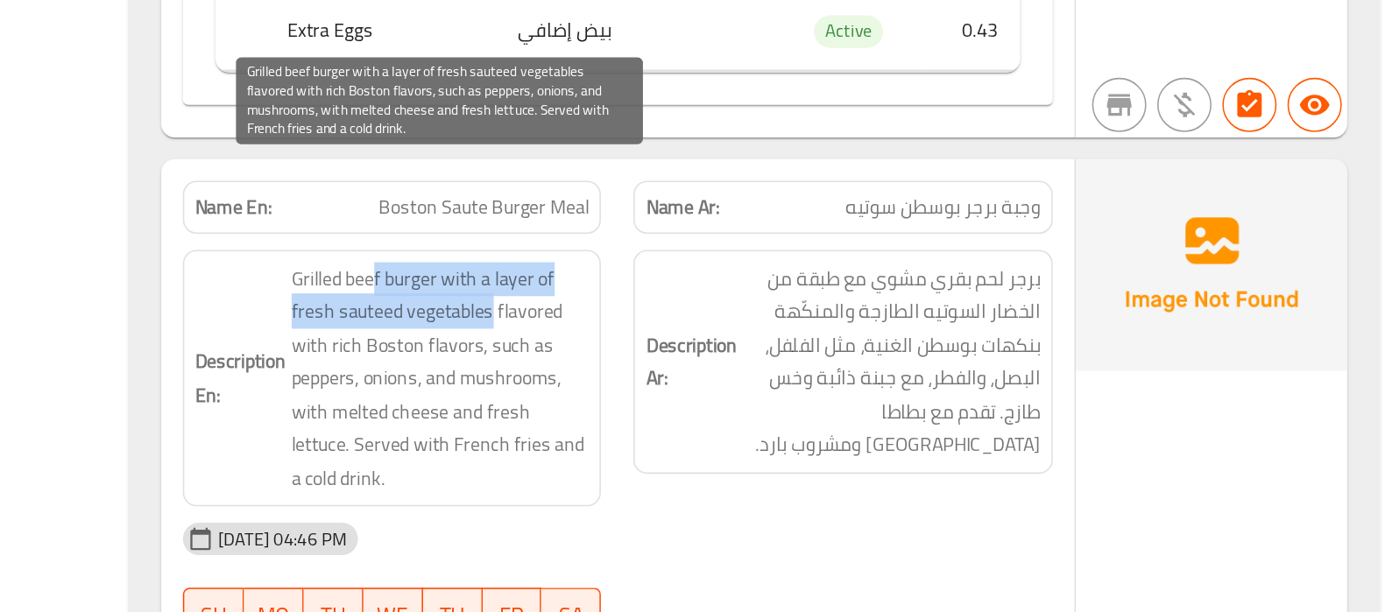
drag, startPoint x: 699, startPoint y: 196, endPoint x: 774, endPoint y: 211, distance: 76.8
click at [774, 246] on span "Grilled beef burger with a layer of fresh sauteed vegetables flavored with rich…" at bounding box center [743, 321] width 193 height 151
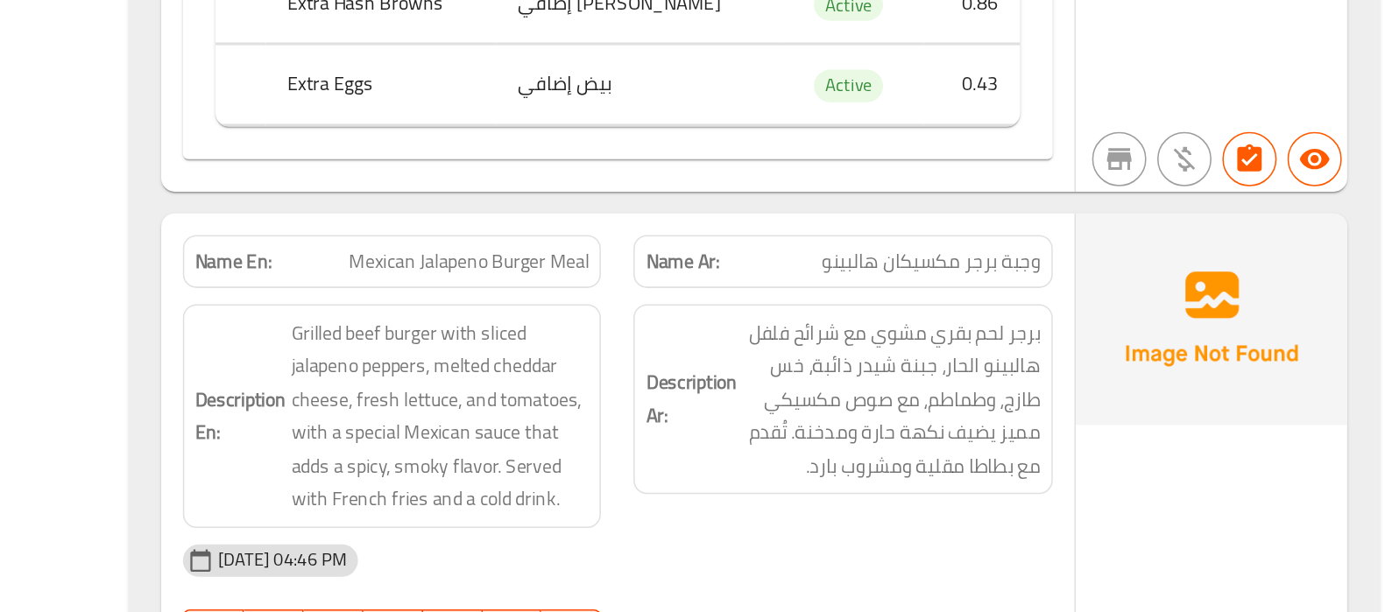
scroll to position [8692, 0]
drag, startPoint x: 796, startPoint y: 323, endPoint x: 703, endPoint y: 321, distance: 92.9
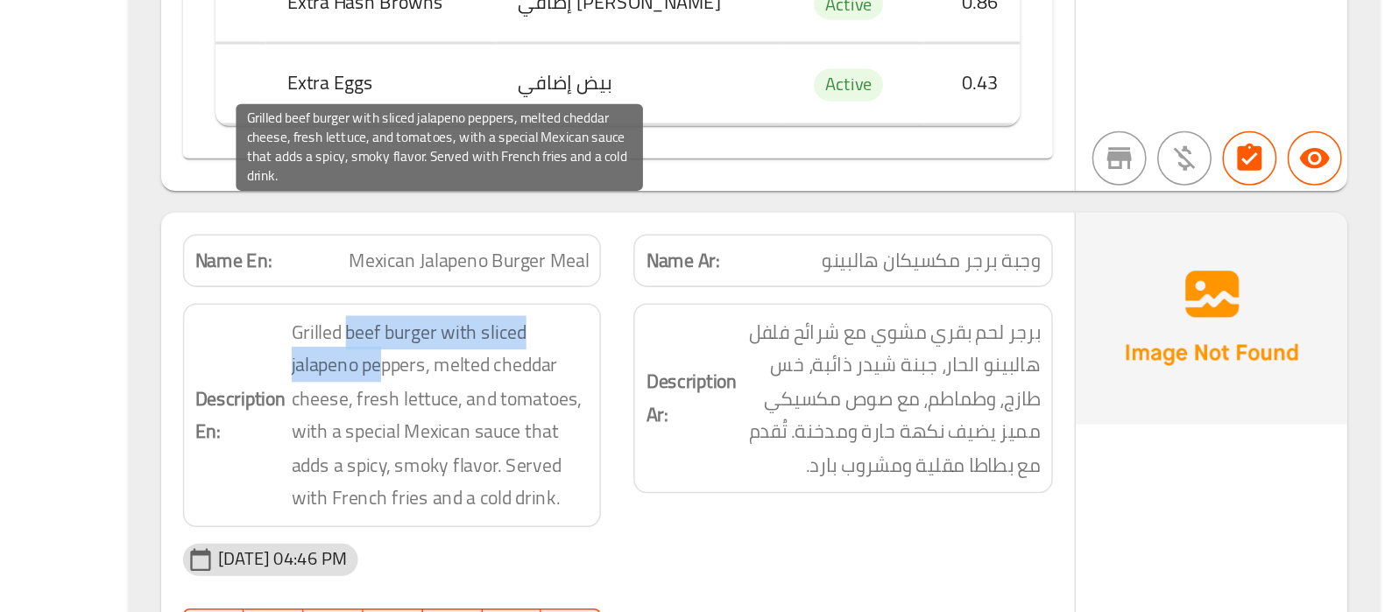
drag, startPoint x: 684, startPoint y: 370, endPoint x: 708, endPoint y: 374, distance: 24.1
click at [708, 420] on span "Grilled beef burger with sliced jalapeno peppers, melted cheddar cheese, fresh …" at bounding box center [743, 484] width 193 height 129
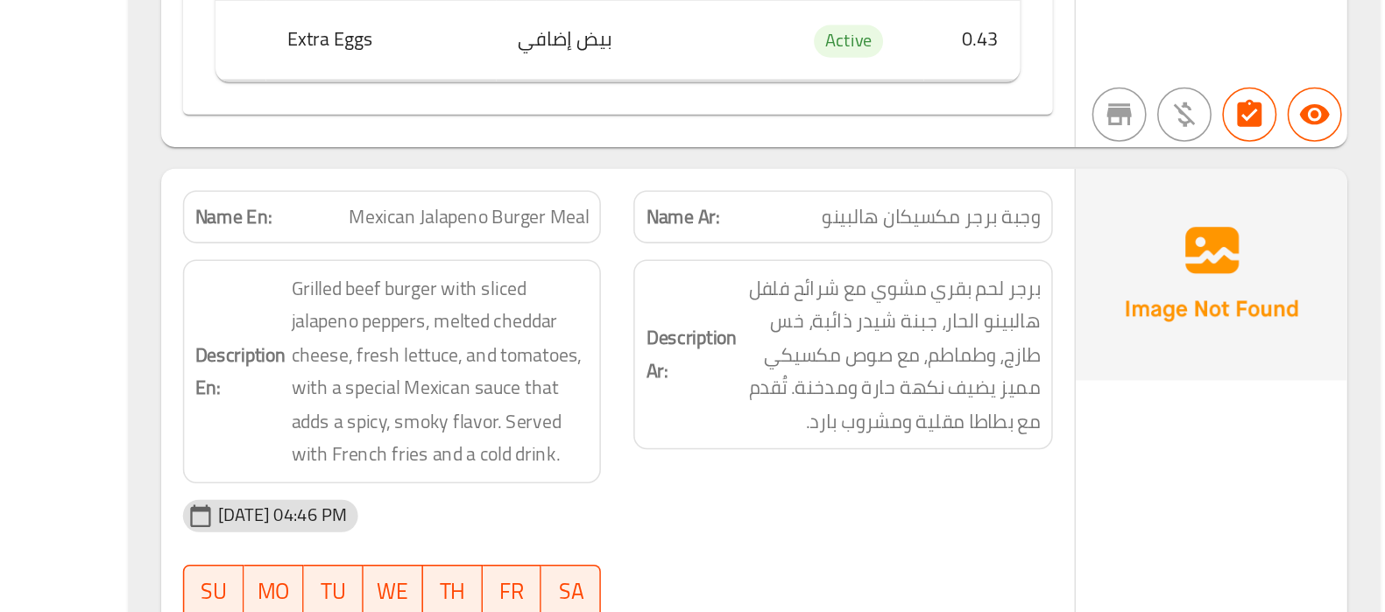
scroll to position [8847, 0]
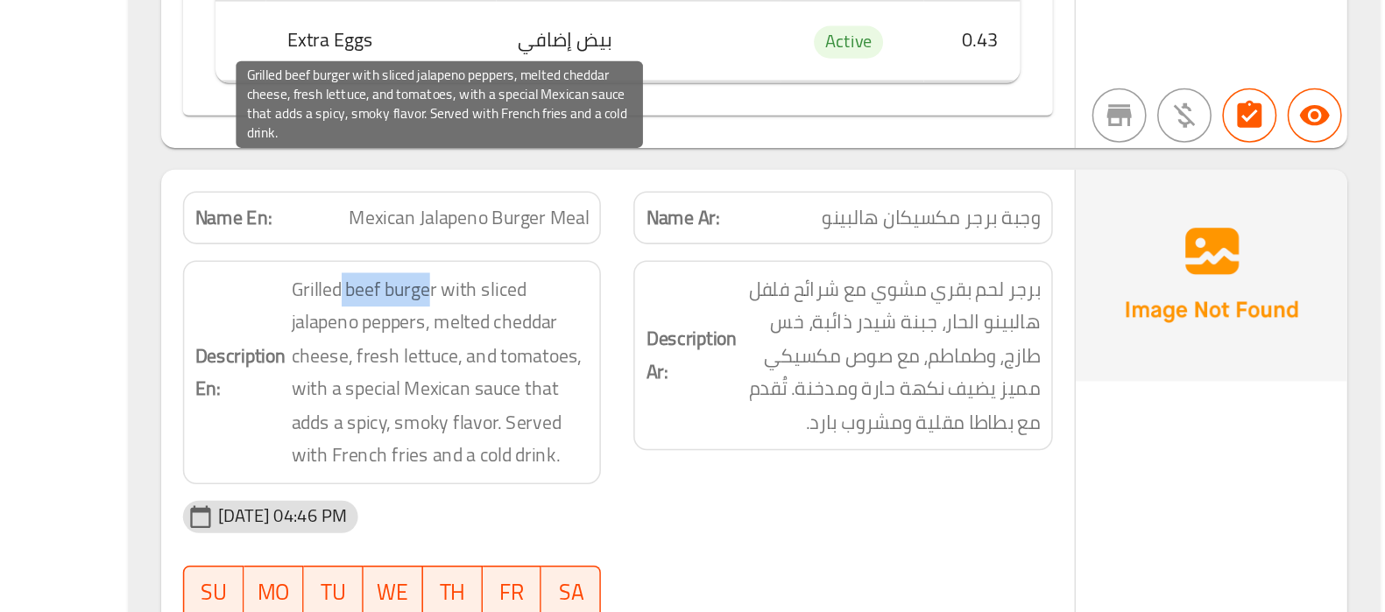
drag, startPoint x: 677, startPoint y: 212, endPoint x: 735, endPoint y: 215, distance: 57.9
click at [735, 265] on span "Grilled beef burger with sliced jalapeno peppers, melted cheddar cheese, fresh …" at bounding box center [743, 329] width 193 height 129
click at [736, 265] on span "Grilled beef burger with sliced jalapeno peppers, melted cheddar cheese, fresh …" at bounding box center [743, 329] width 193 height 129
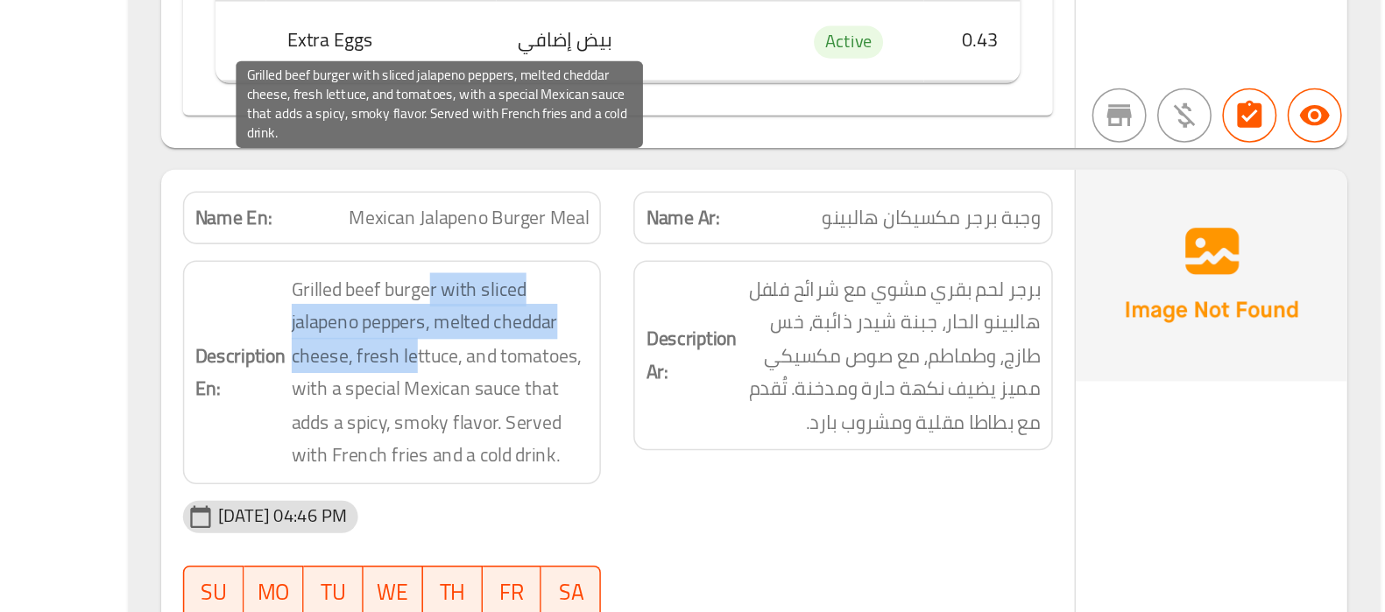
drag, startPoint x: 736, startPoint y: 215, endPoint x: 725, endPoint y: 245, distance: 31.6
click at [725, 265] on span "Grilled beef burger with sliced jalapeno peppers, melted cheddar cheese, fresh …" at bounding box center [743, 329] width 193 height 129
click at [766, 265] on span "Grilled beef burger with sliced jalapeno peppers, melted cheddar cheese, fresh …" at bounding box center [743, 329] width 193 height 129
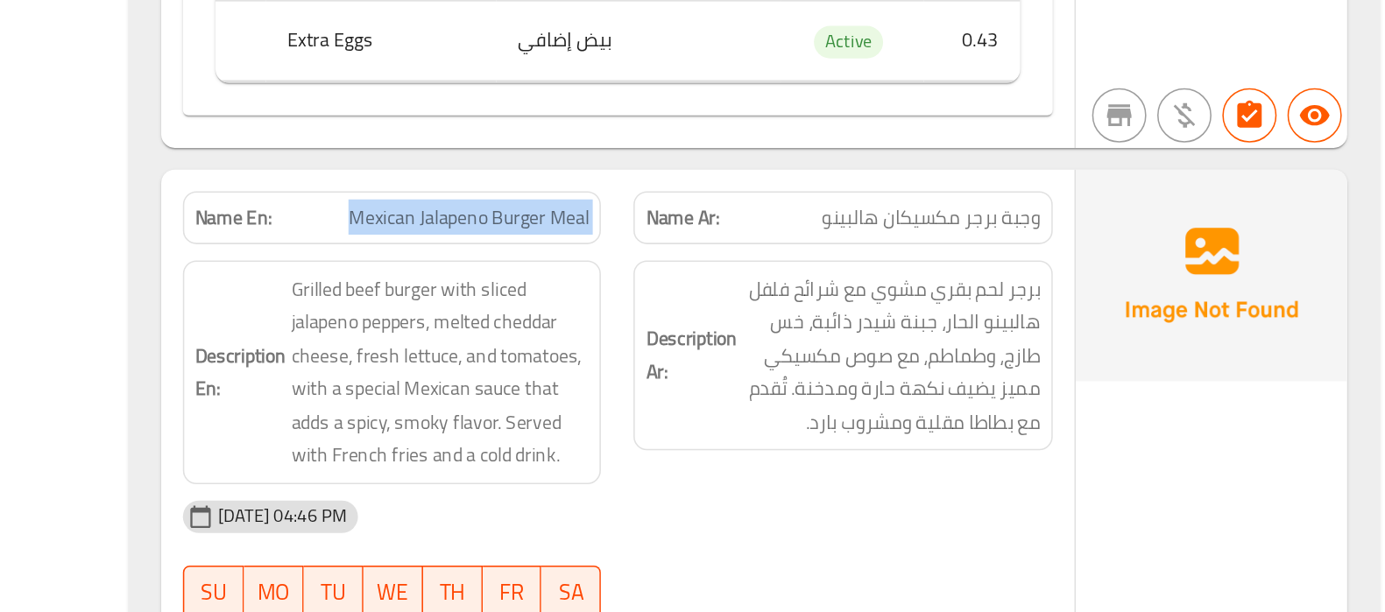
copy span "Mexican Jalapeno Burger Meal"
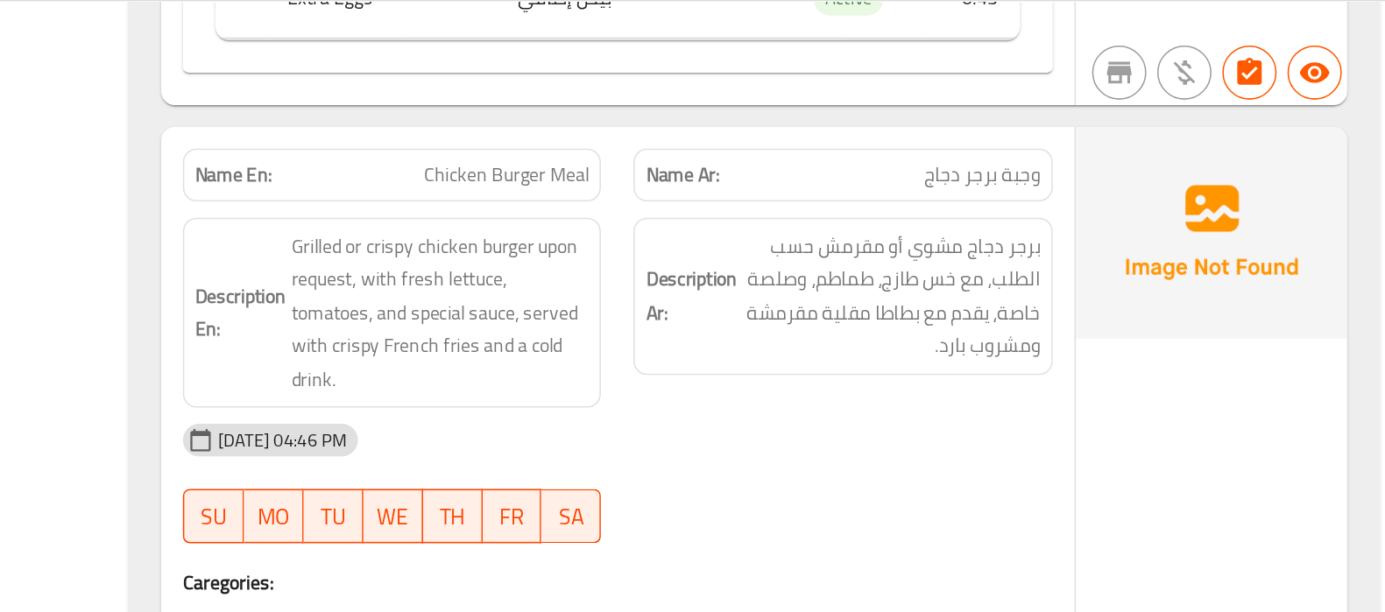
scroll to position [9639, 0]
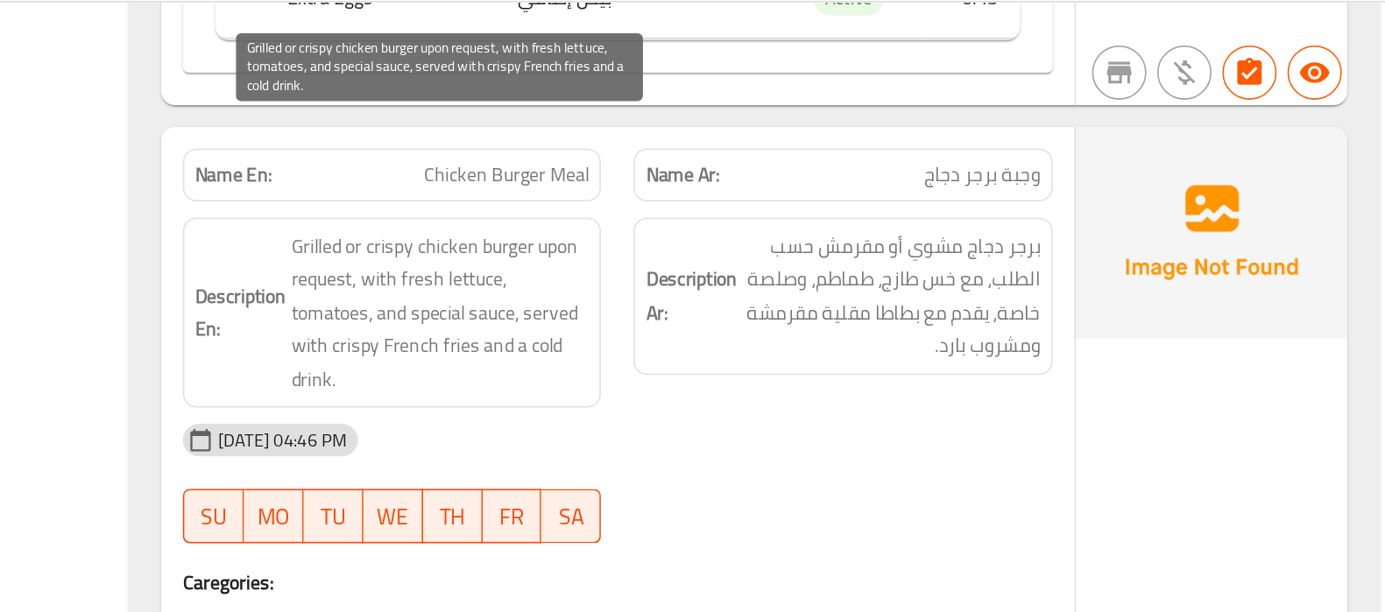
drag, startPoint x: 682, startPoint y: 138, endPoint x: 828, endPoint y: 237, distance: 176.4
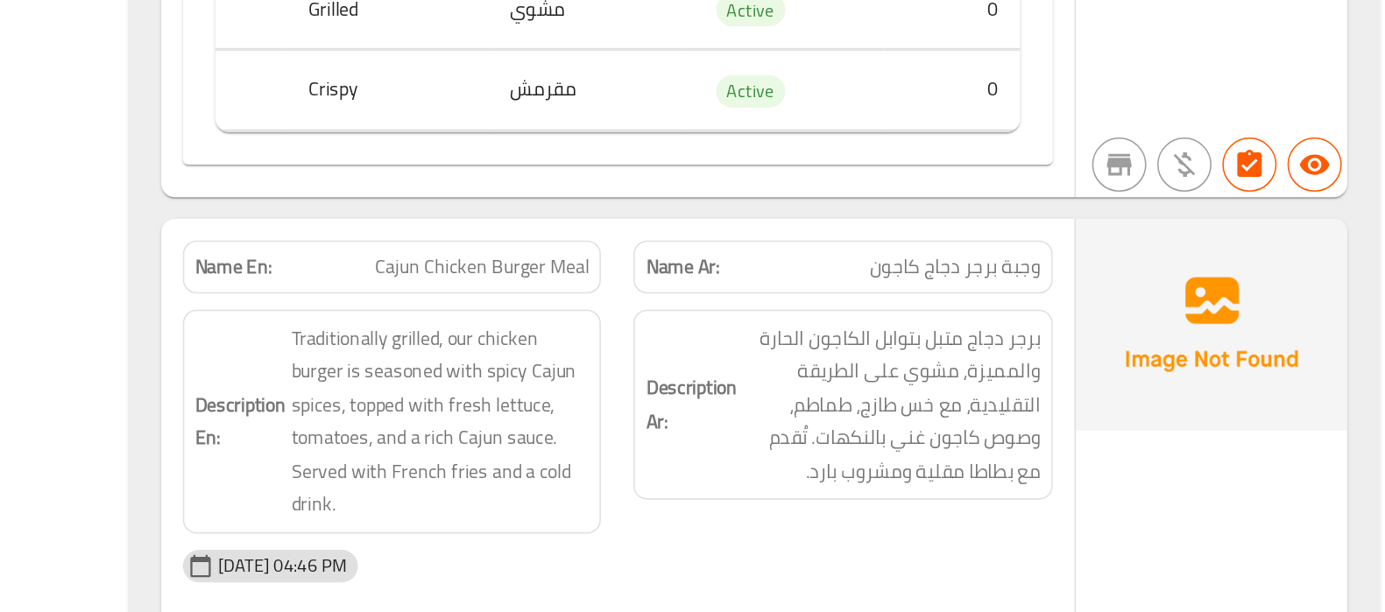
scroll to position [10357, 0]
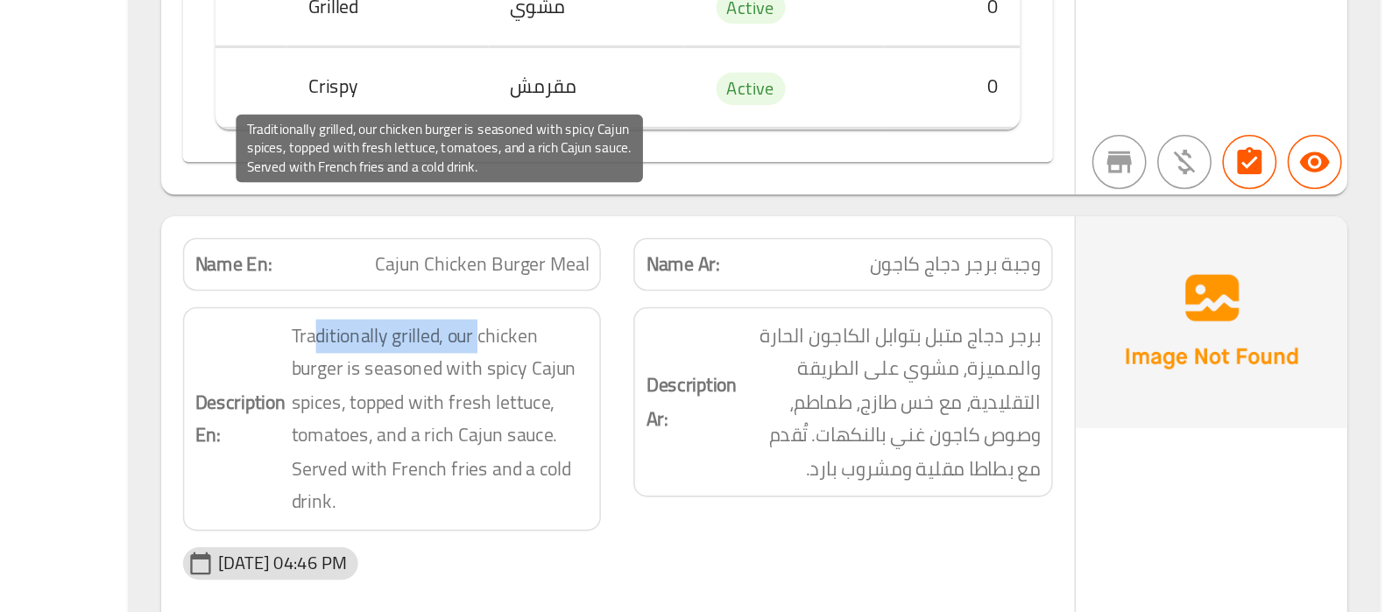
drag, startPoint x: 663, startPoint y: 361, endPoint x: 769, endPoint y: 360, distance: 106.0
click at [769, 423] on span "Traditionally grilled, our chicken burger is seasoned with spicy Cajun spices, …" at bounding box center [743, 487] width 193 height 129
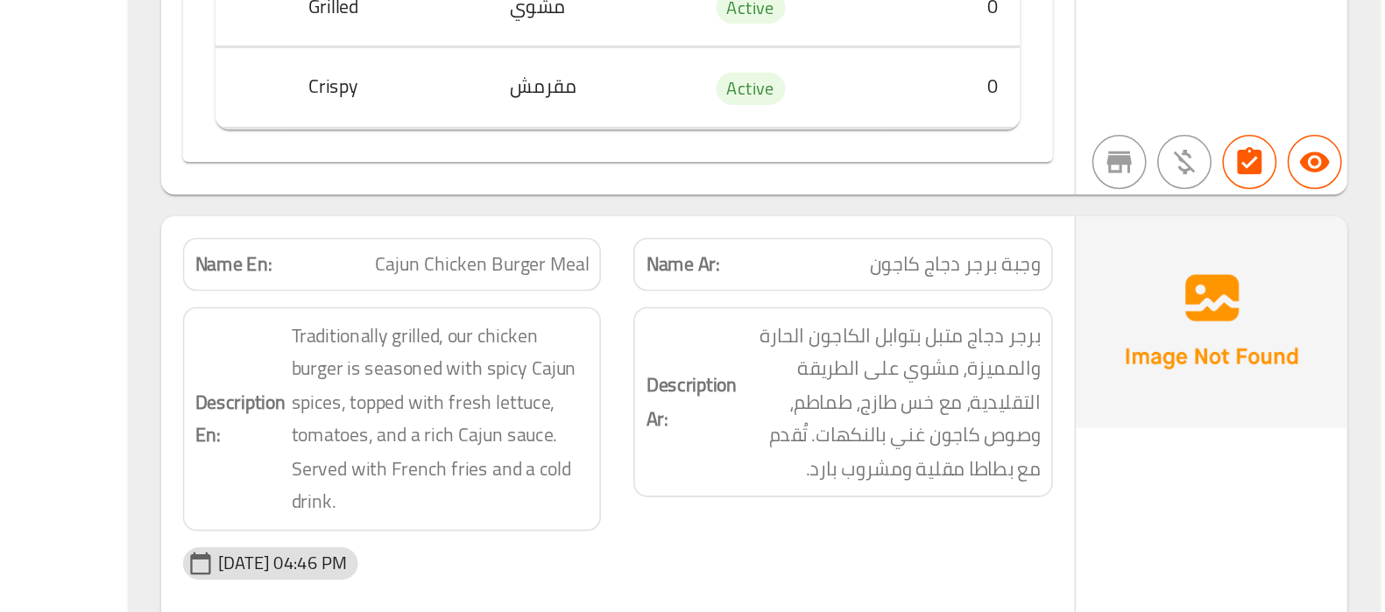
click at [800, 378] on span "Cajun Chicken Burger Meal" at bounding box center [770, 387] width 138 height 18
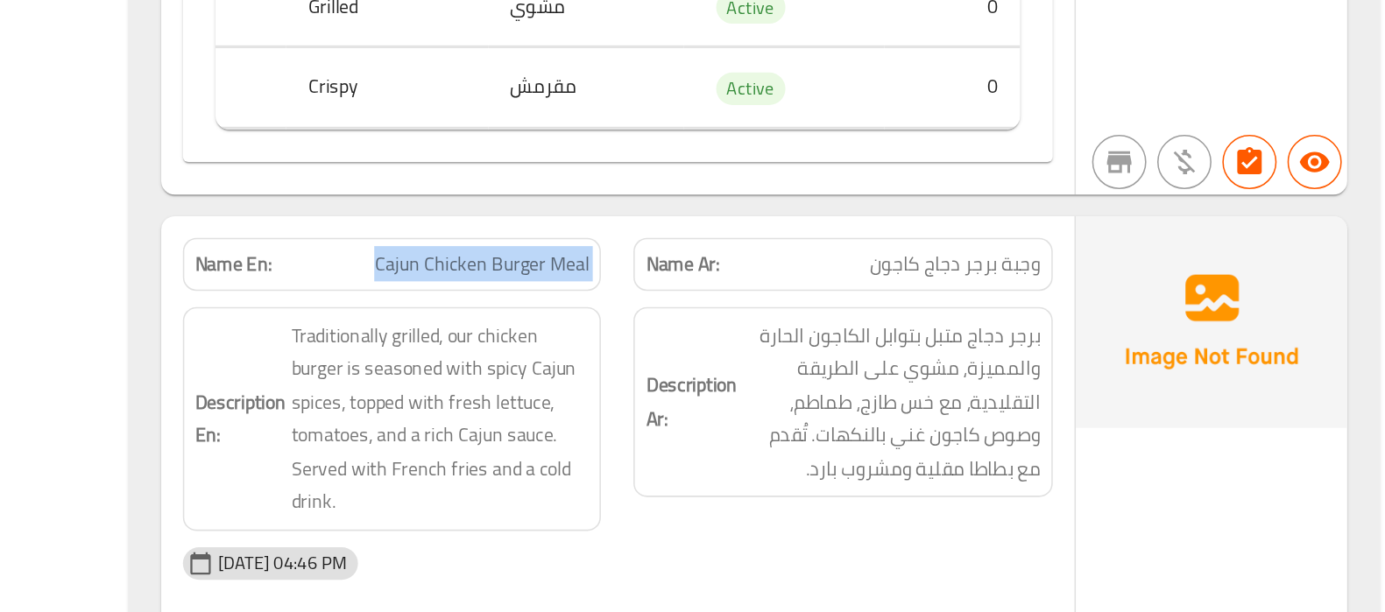
click at [800, 378] on span "Cajun Chicken Burger Meal" at bounding box center [770, 387] width 138 height 18
copy span "Cajun Chicken Burger Meal"
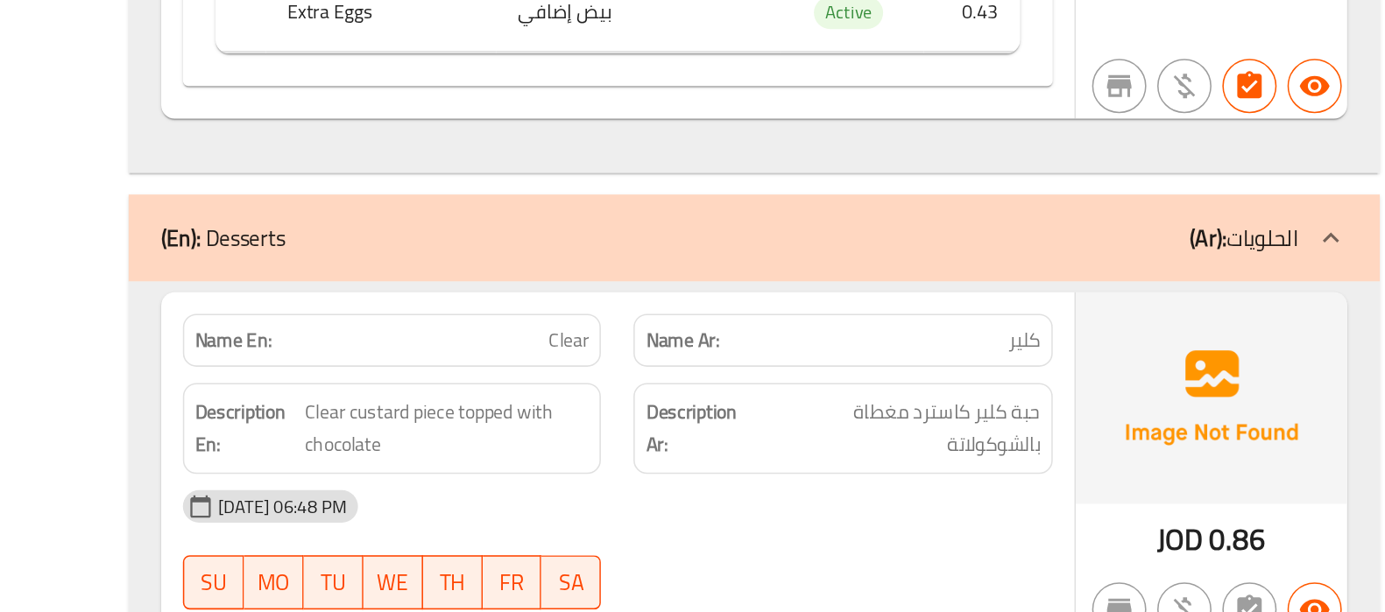
copy span "Clear"
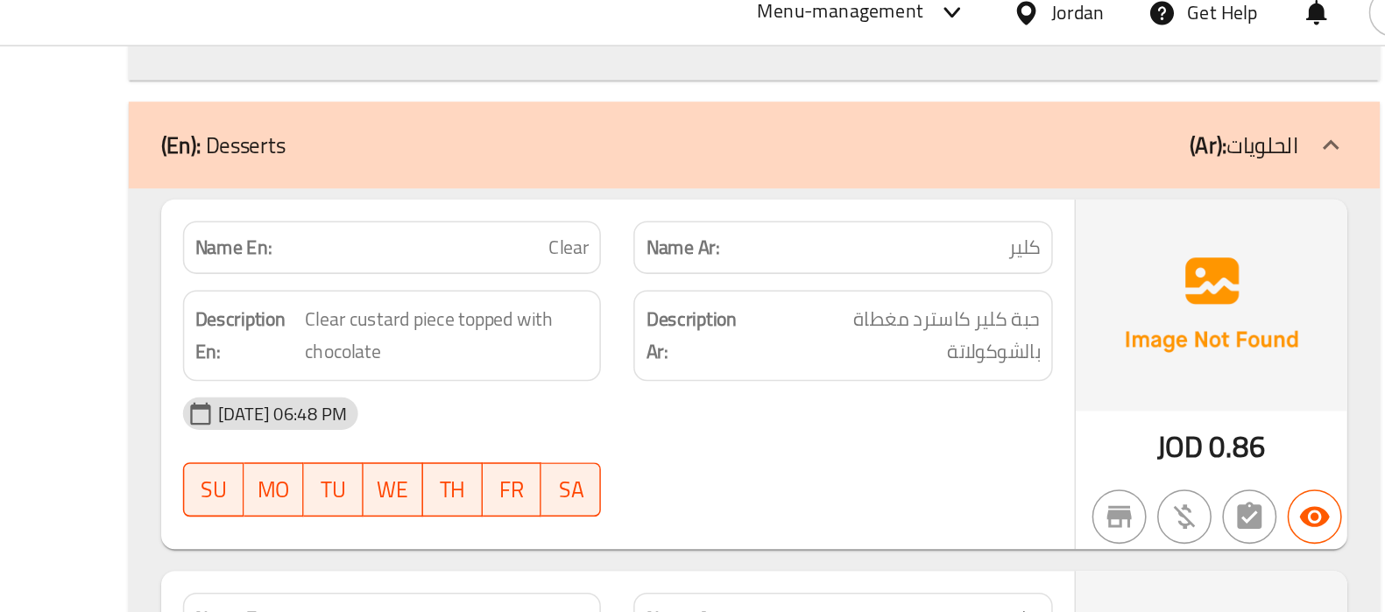
scroll to position [11387, 0]
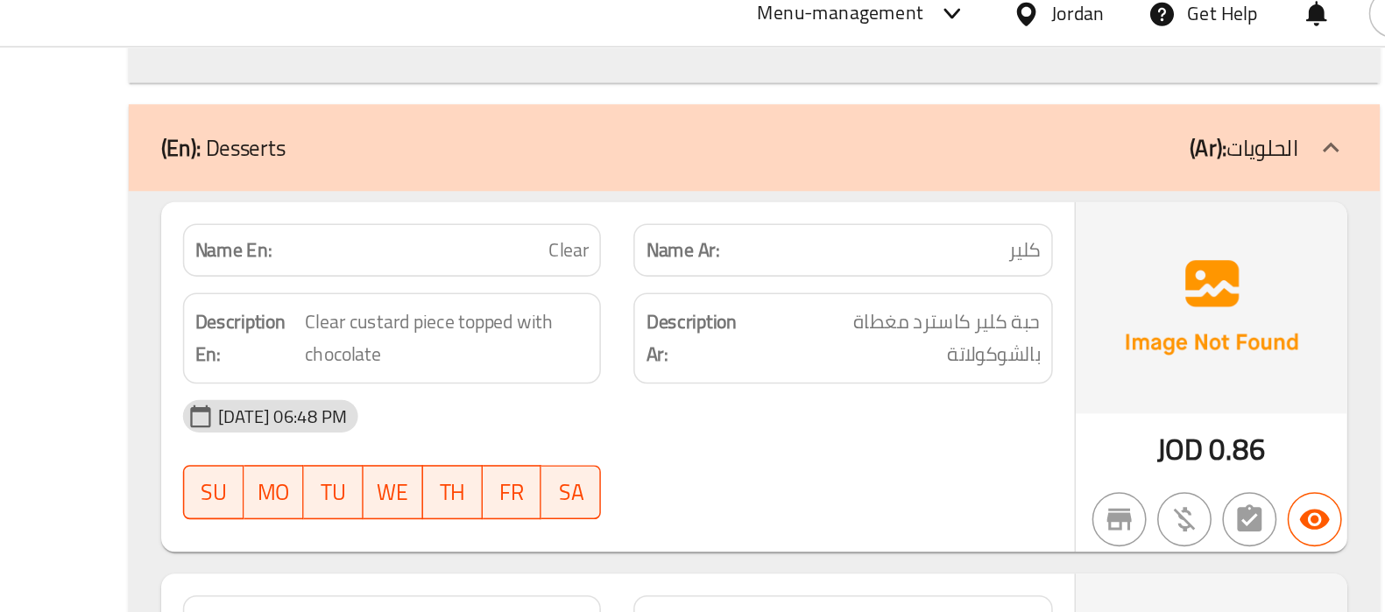
copy span "Clear"
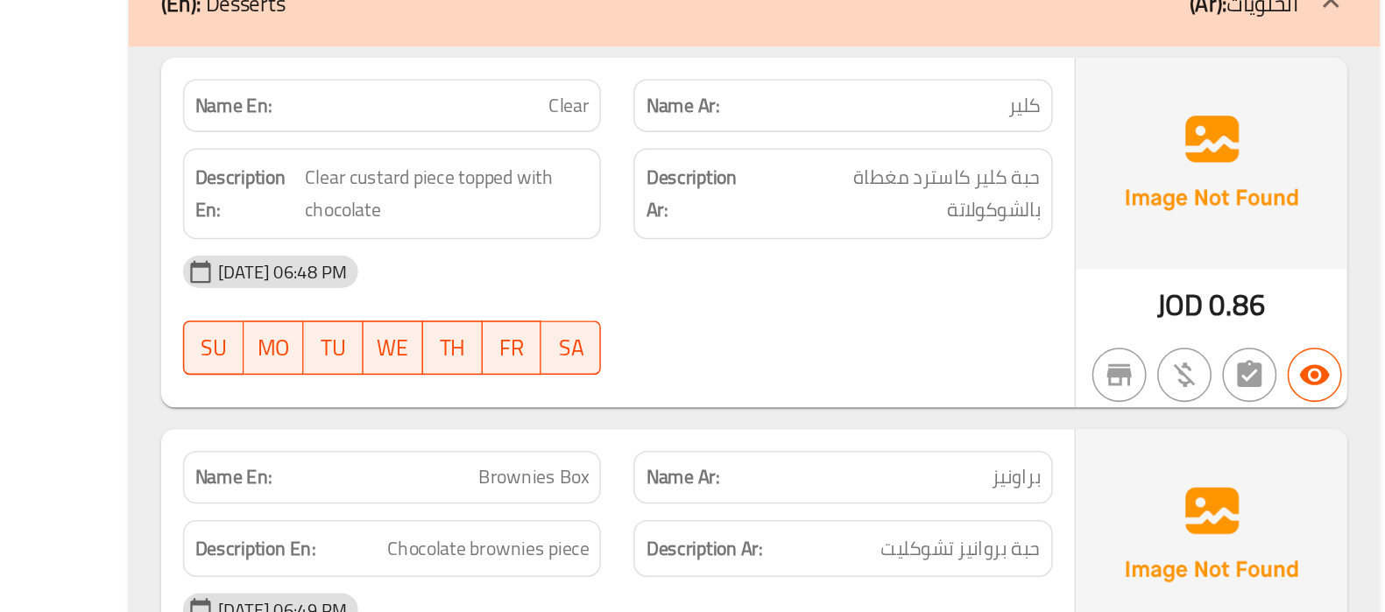
copy span "Brownies Box"
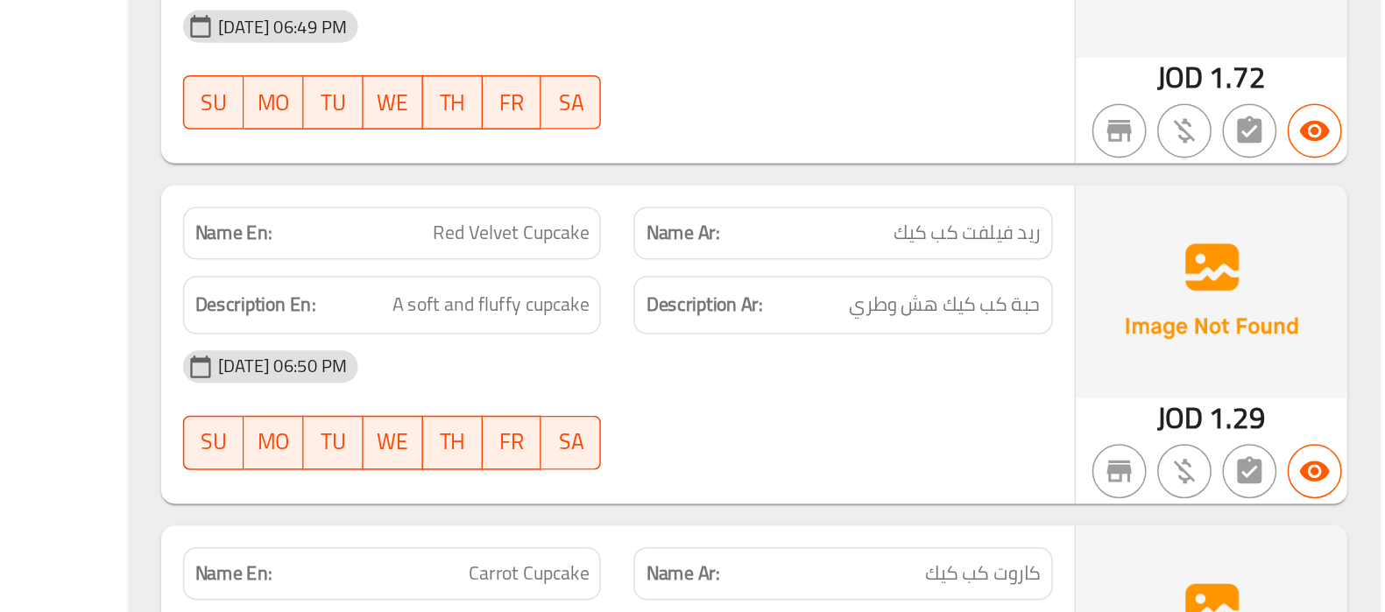
scroll to position [11675, 0]
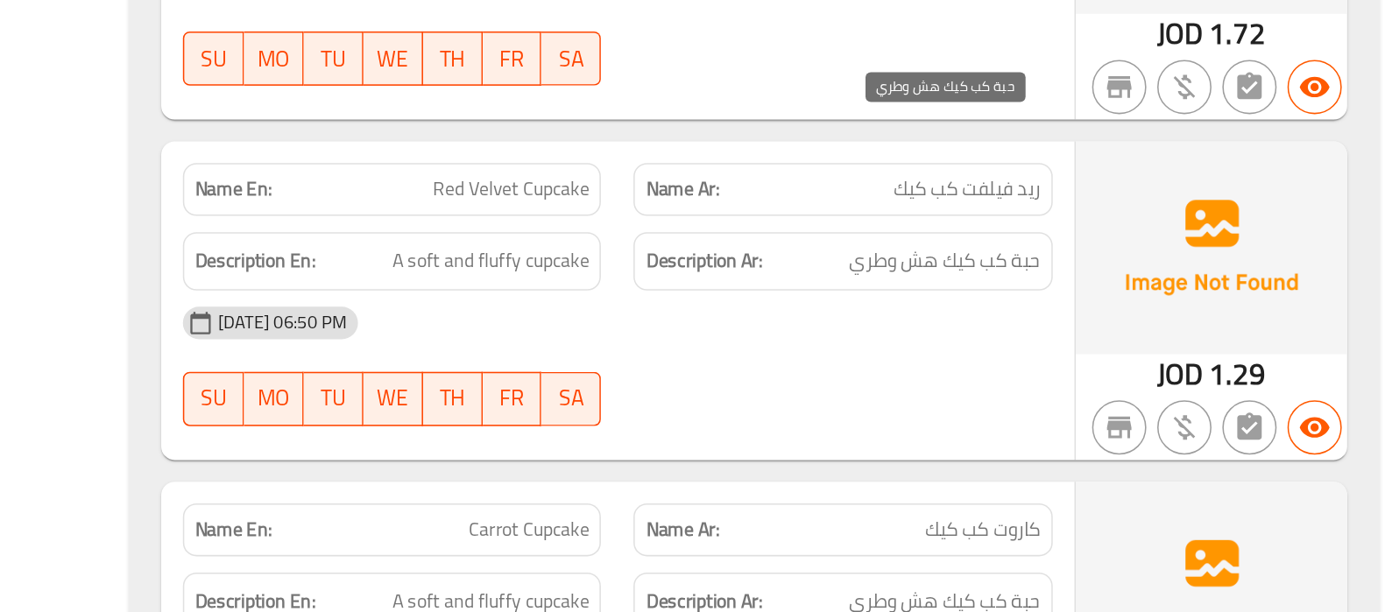
click at [1026, 375] on span "حبة كب كيك هش وطري" at bounding box center [1069, 386] width 124 height 22
copy div "حبة كب كيك هش وطري"
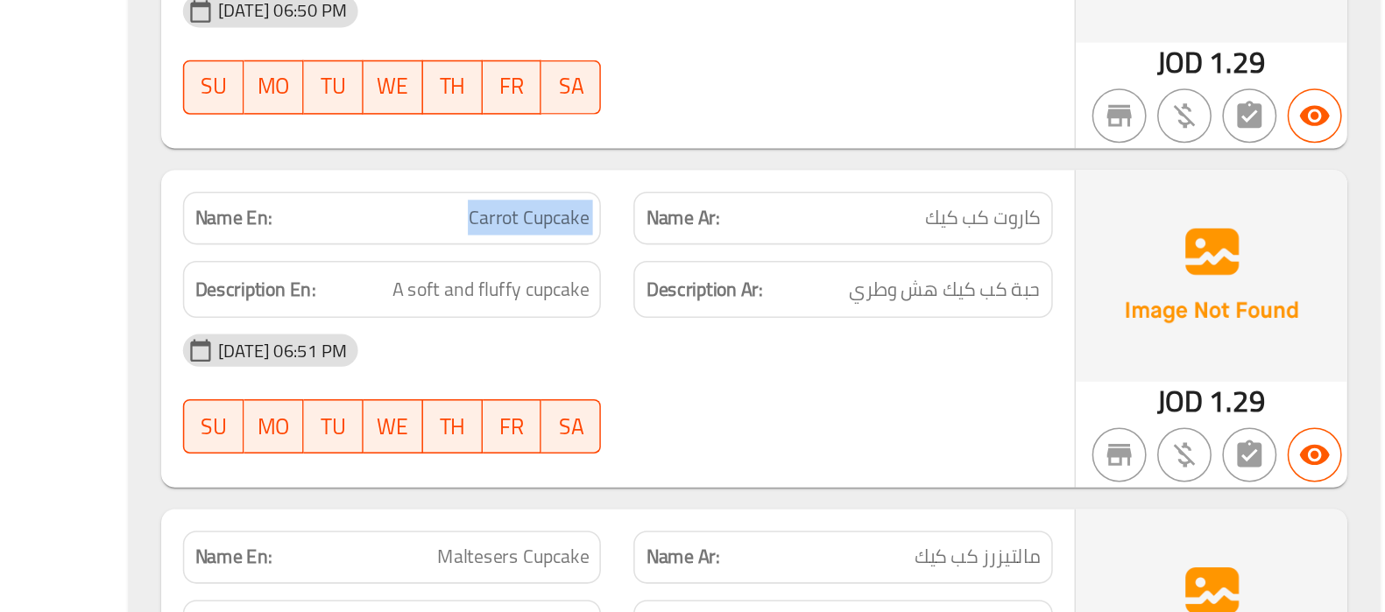
scroll to position [11918, 0]
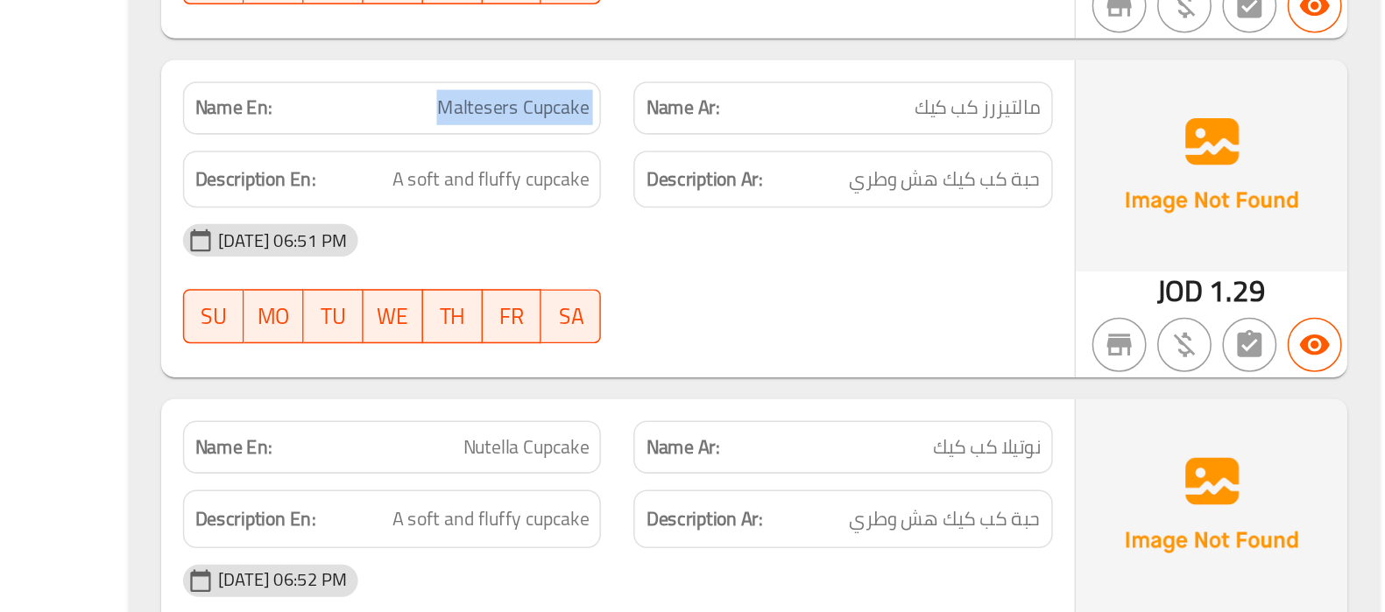
scroll to position [12173, 0]
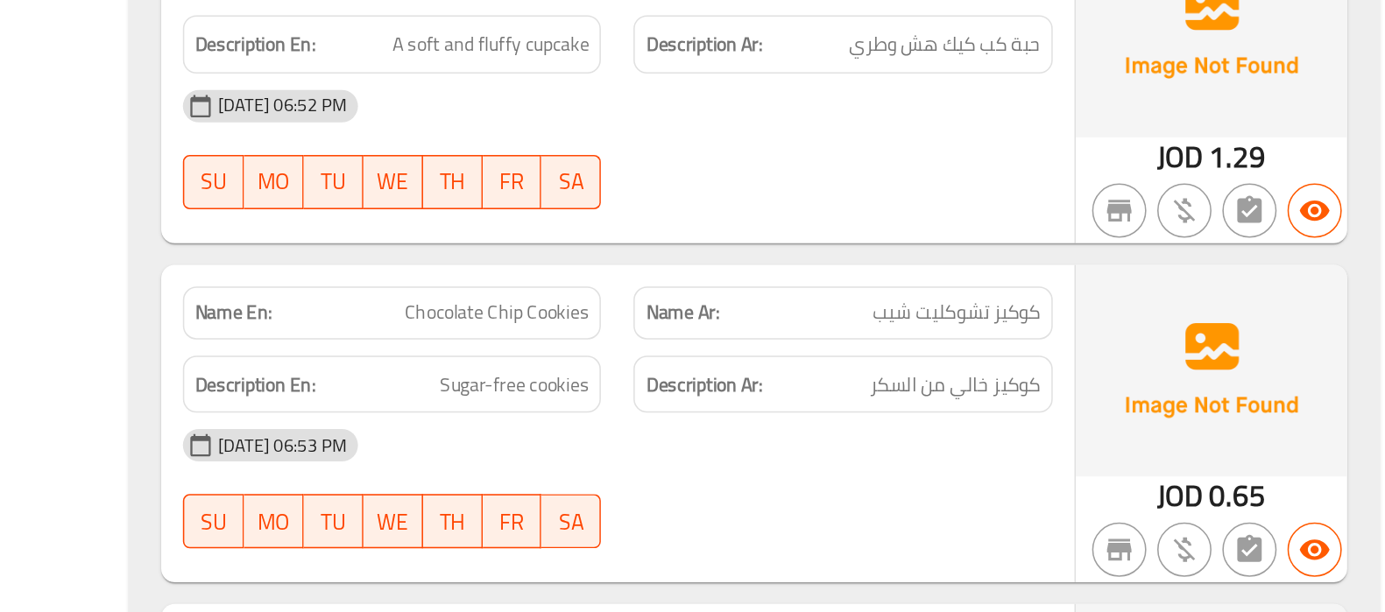
scroll to position [12480, 0]
drag, startPoint x: 819, startPoint y: 376, endPoint x: 748, endPoint y: 383, distance: 71.3
click at [748, 454] on span "Sugar-free cookies" at bounding box center [791, 465] width 96 height 22
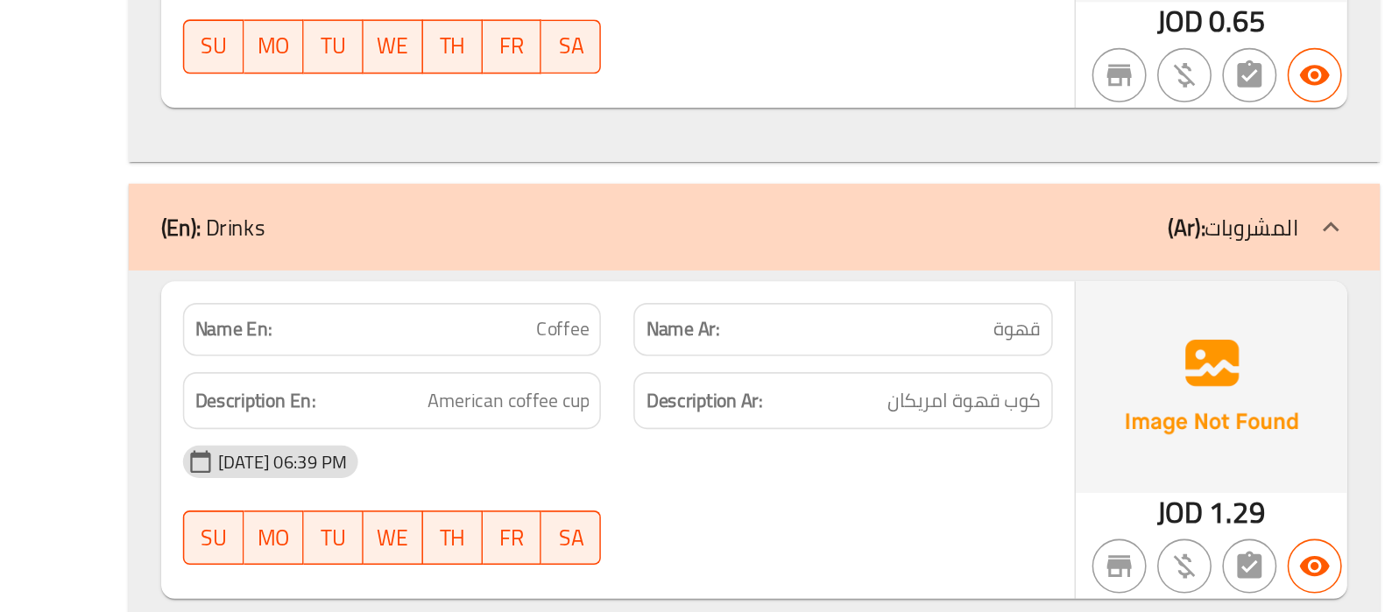
scroll to position [13225, 0]
drag, startPoint x: 777, startPoint y: 404, endPoint x: 842, endPoint y: 396, distance: 65.3
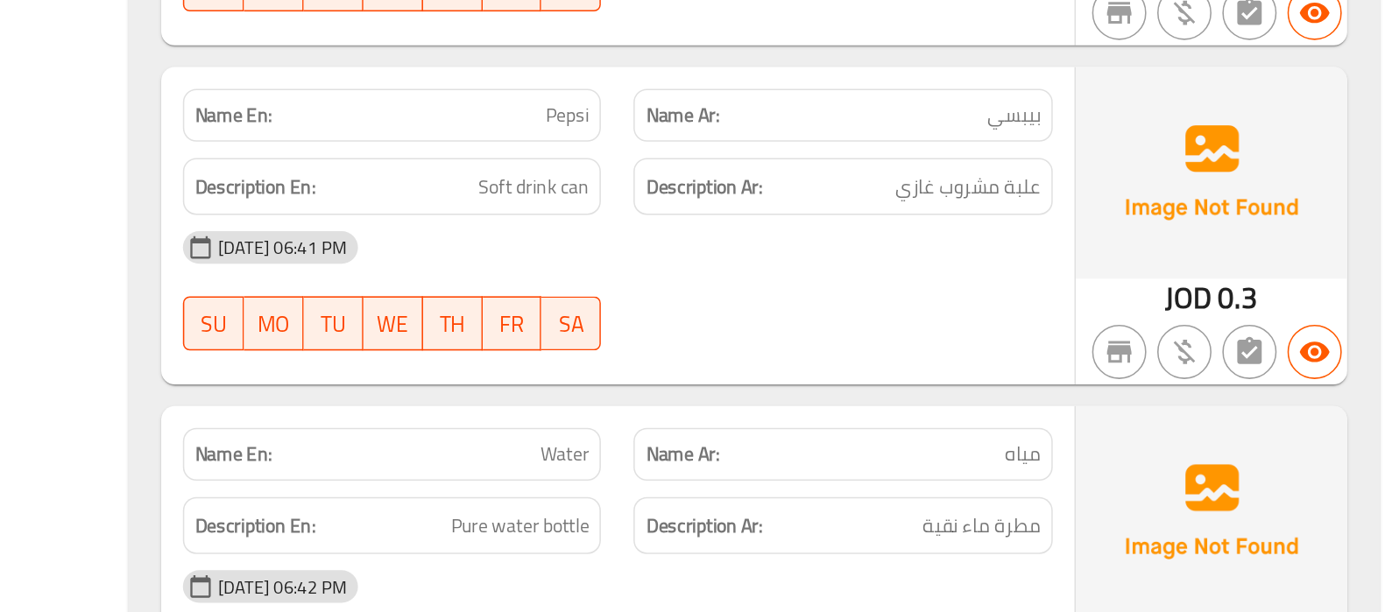
scroll to position [14022, 0]
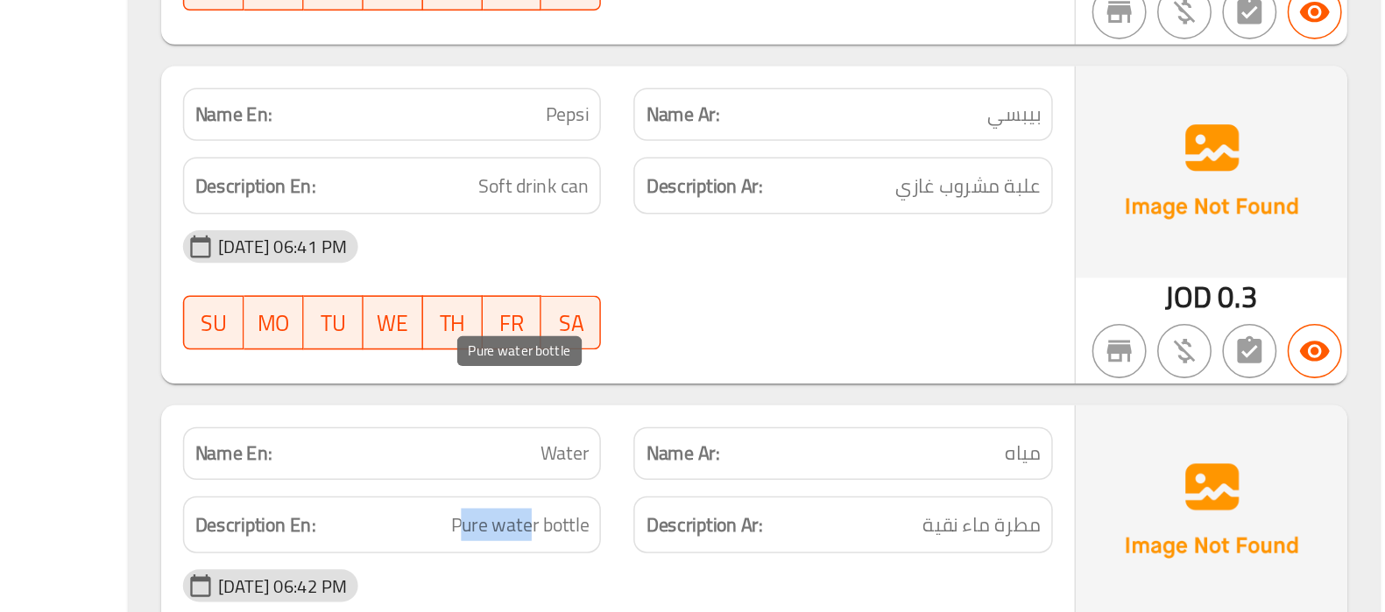
drag, startPoint x: 802, startPoint y: 468, endPoint x: 759, endPoint y: 469, distance: 42.9
click at [759, 545] on span "Pure water bottle" at bounding box center [794, 556] width 89 height 22
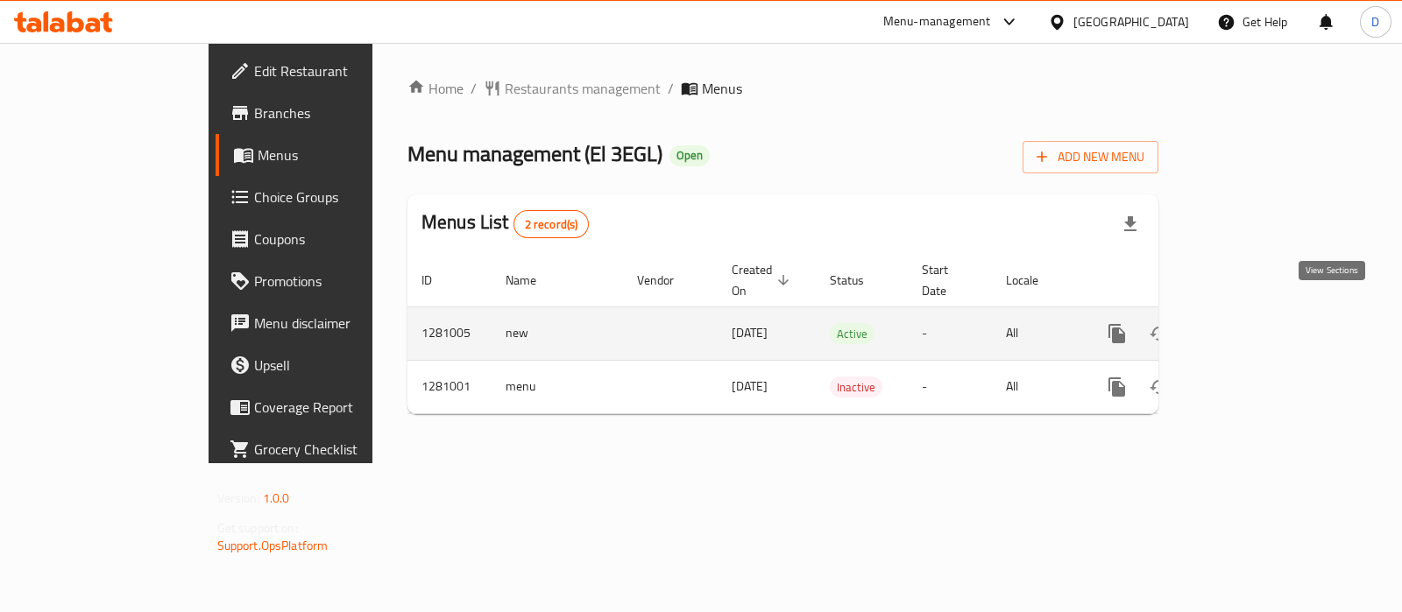
click at [1254, 323] on icon "enhanced table" at bounding box center [1242, 333] width 21 height 21
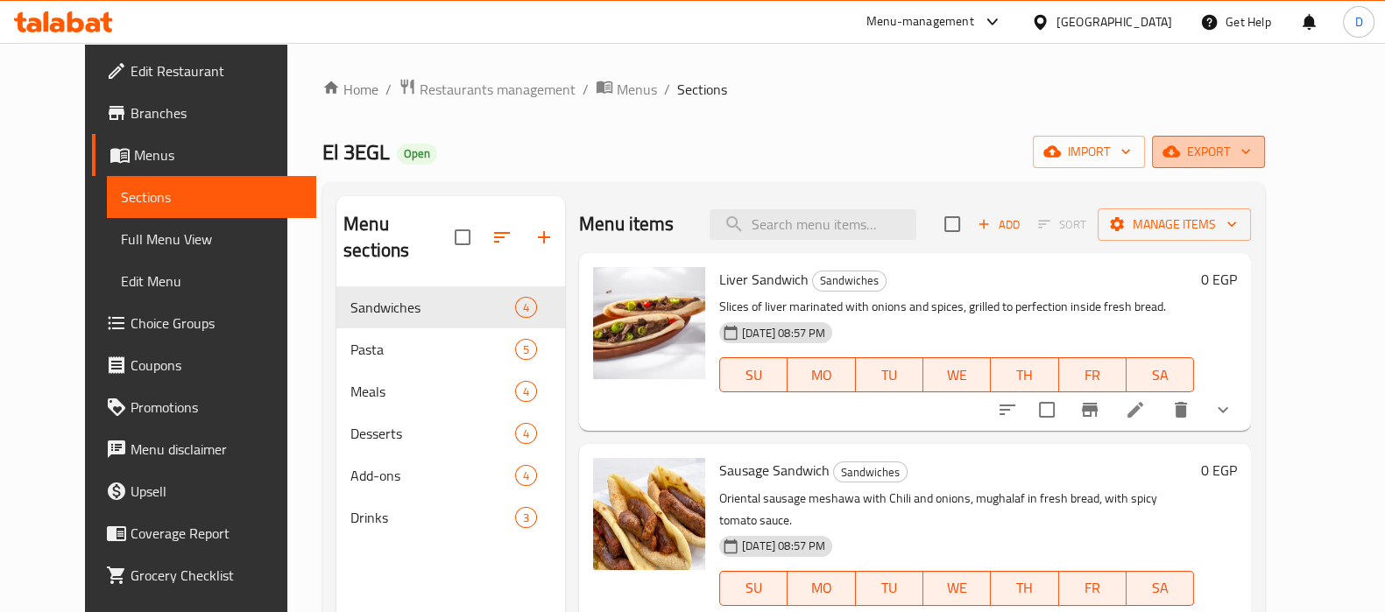
click at [1180, 153] on icon "button" at bounding box center [1171, 151] width 18 height 11
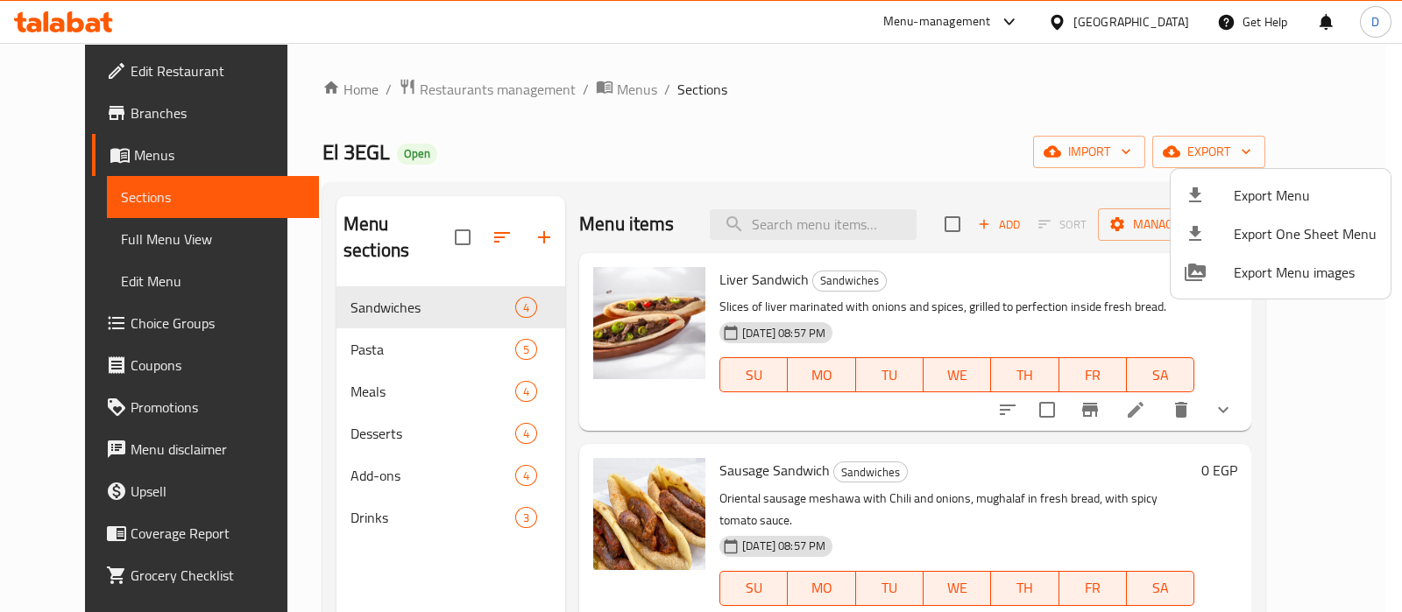
click at [1162, 82] on div at bounding box center [701, 306] width 1402 height 612
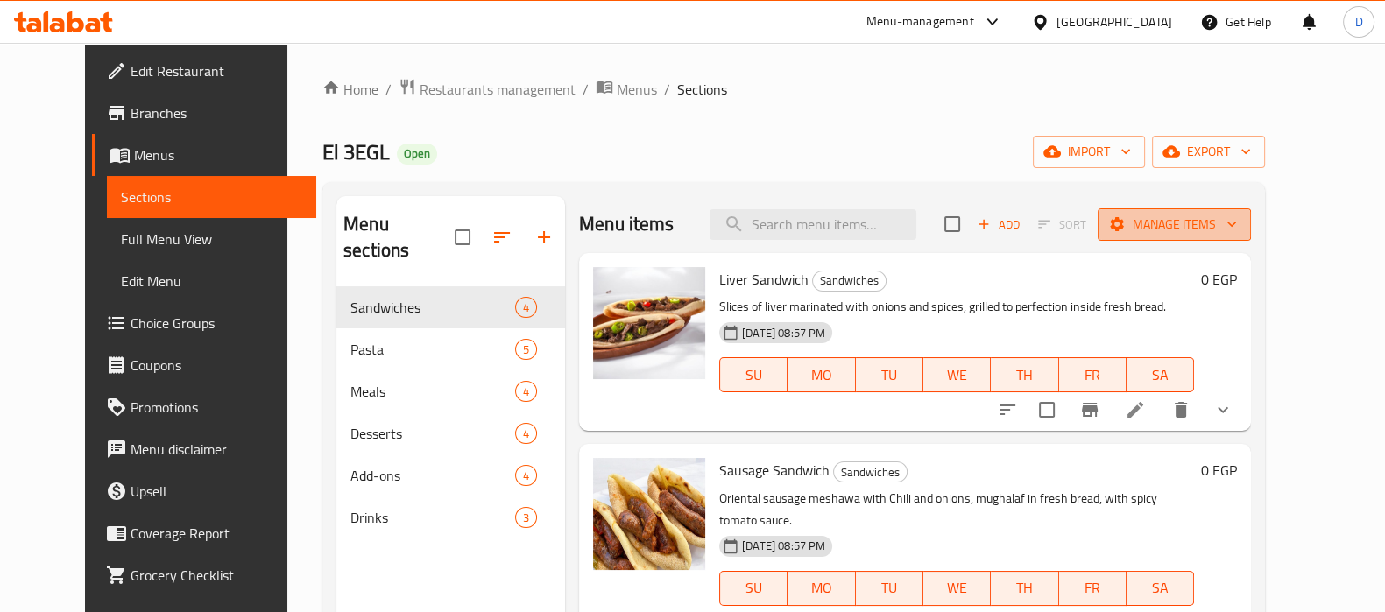
click at [1226, 228] on span "Manage items" at bounding box center [1174, 225] width 125 height 22
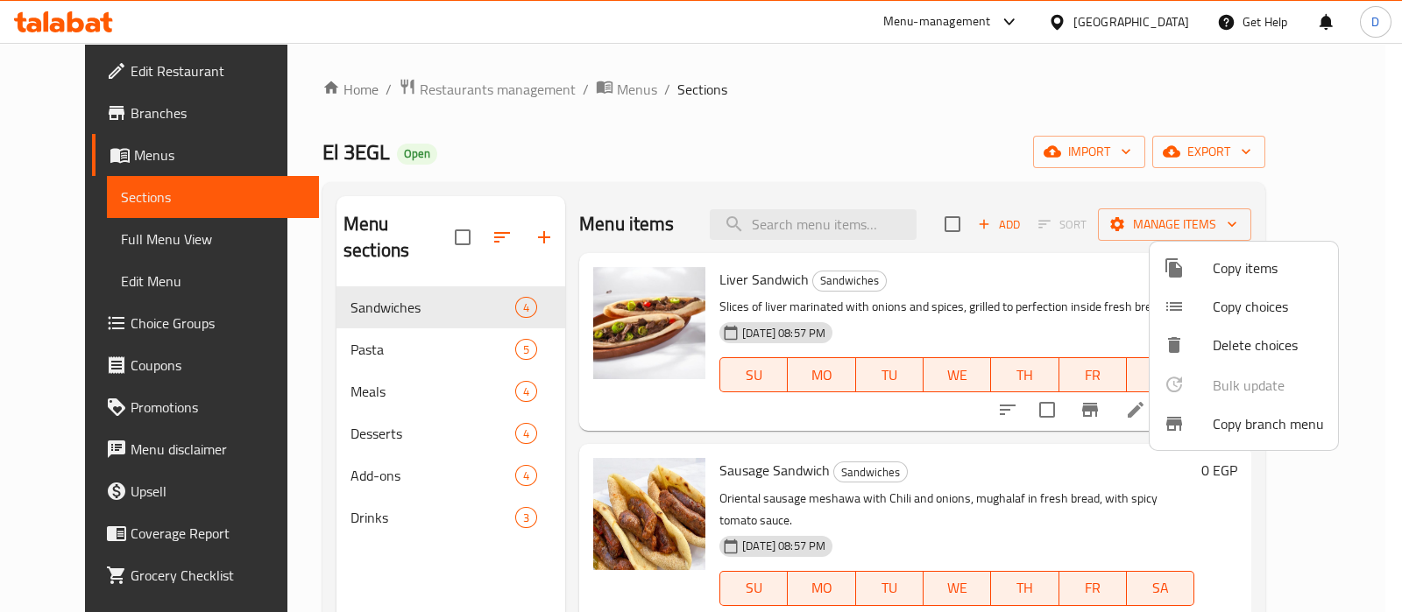
click at [1203, 423] on div at bounding box center [1187, 423] width 49 height 21
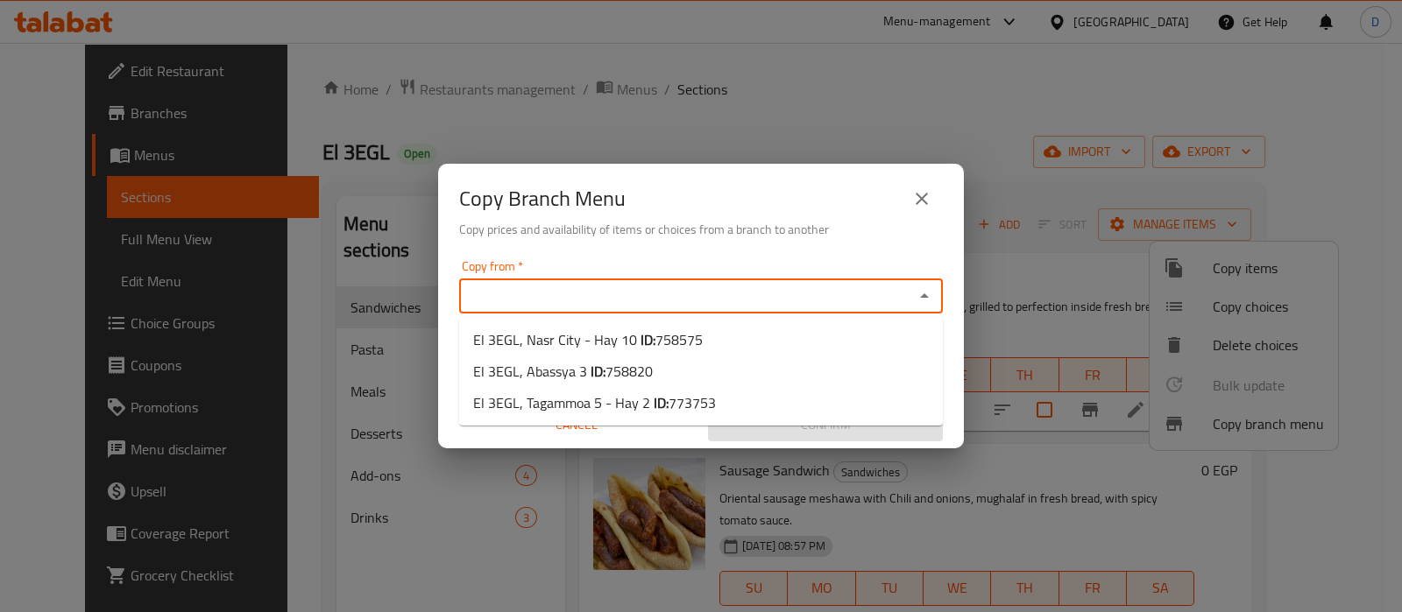
click at [818, 299] on input "Copy from   *" at bounding box center [686, 296] width 444 height 25
click at [683, 372] on li "El 3EGL, Abassya 3 ID: 758820" at bounding box center [701, 372] width 484 height 32
type input "El 3EGL, Abassya 3"
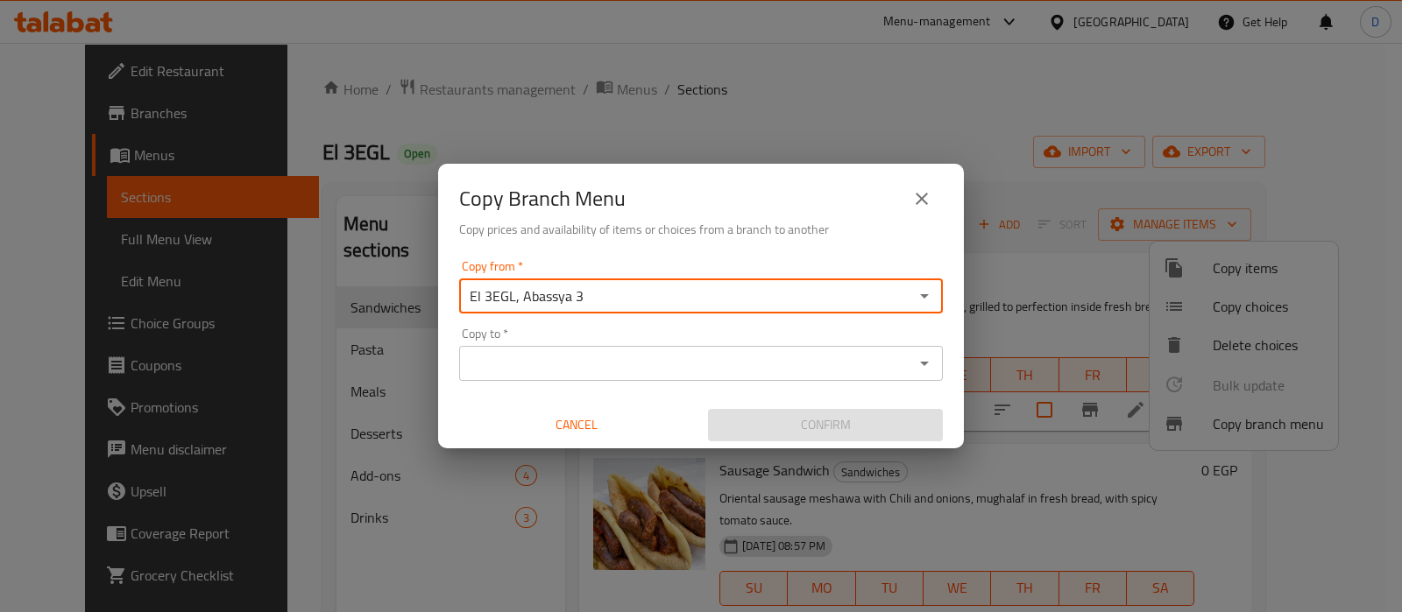
click at [683, 372] on input "Copy to   *" at bounding box center [686, 363] width 444 height 25
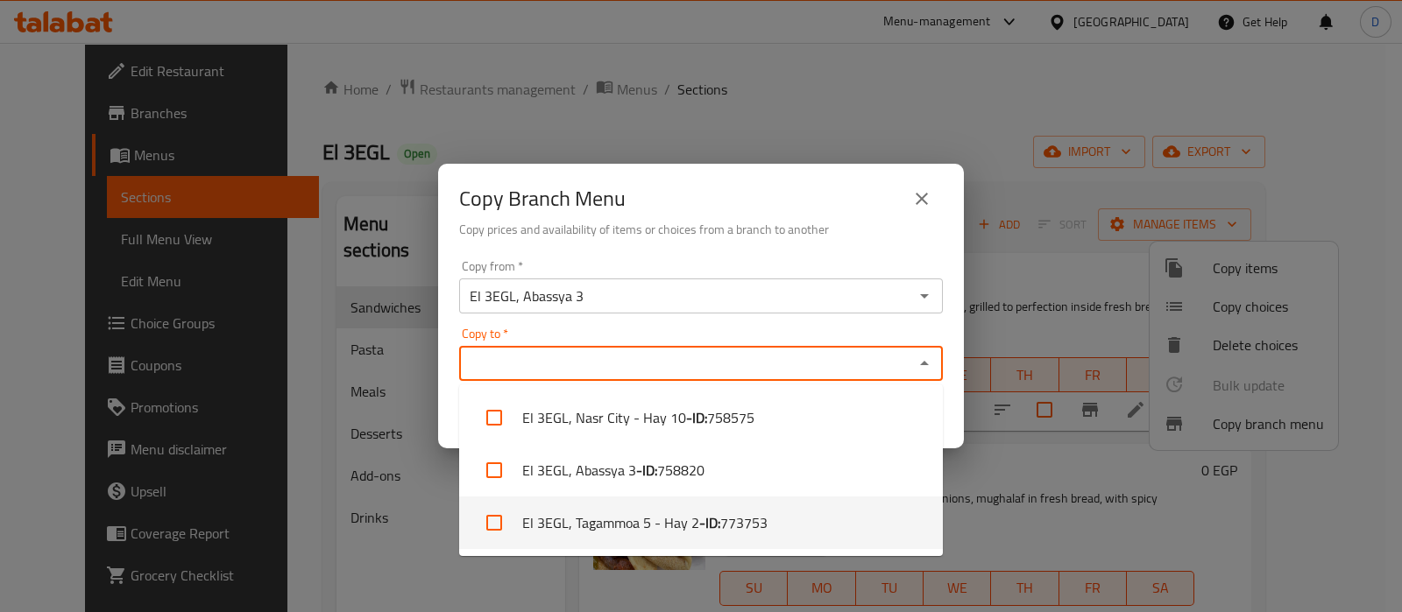
click at [673, 511] on li "El 3EGL, Tagammoa 5 - Hay 2 - ID: 773753" at bounding box center [701, 523] width 484 height 53
checkbox input "true"
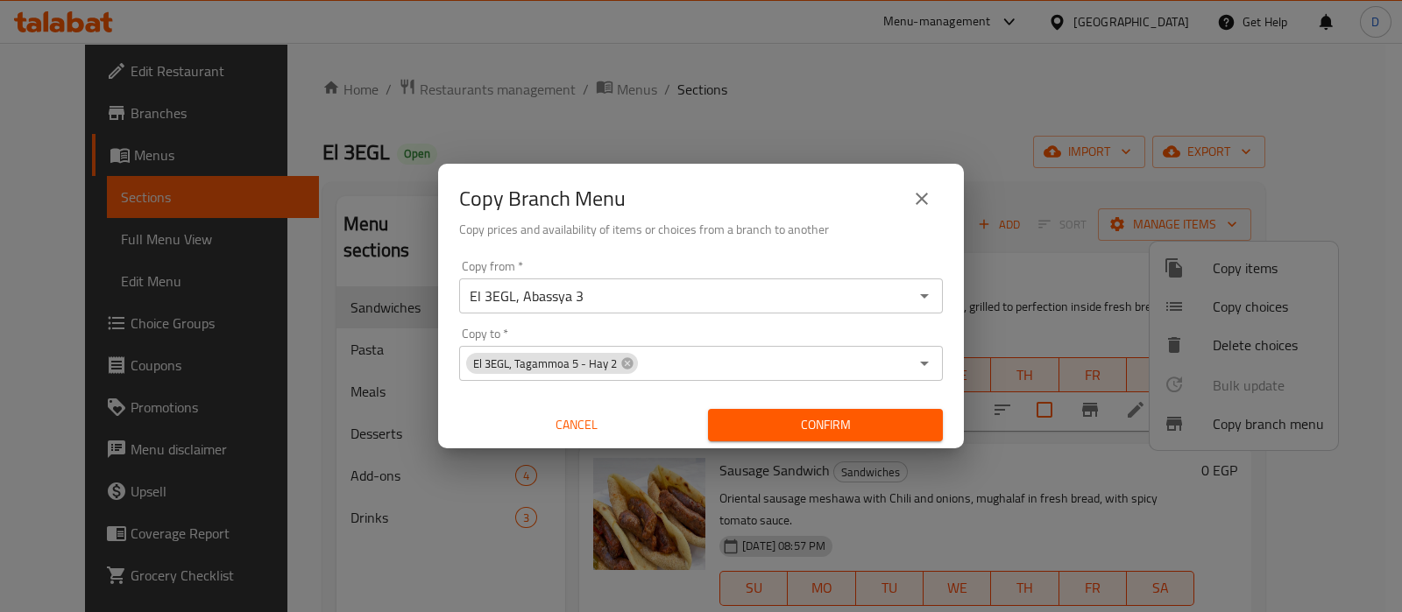
click at [842, 222] on h6 "Copy prices and availability of items or choices from a branch to another" at bounding box center [701, 229] width 484 height 19
click at [790, 420] on span "Confirm" at bounding box center [825, 425] width 207 height 22
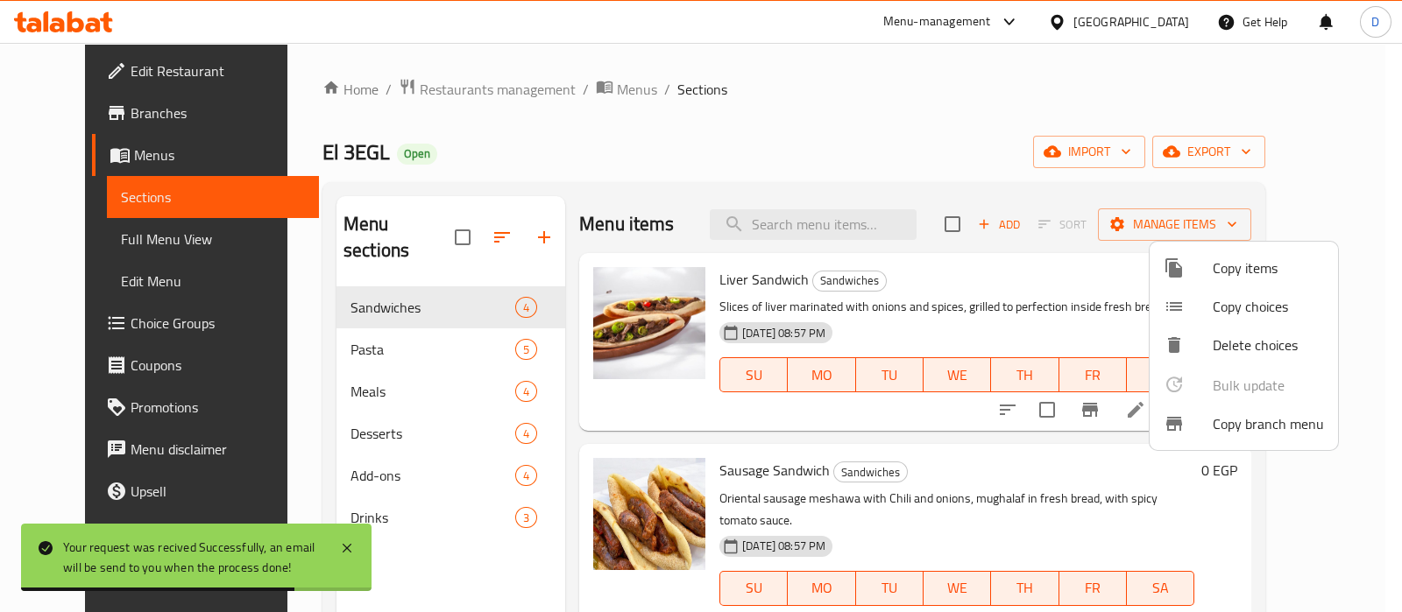
click at [574, 89] on div at bounding box center [701, 306] width 1402 height 612
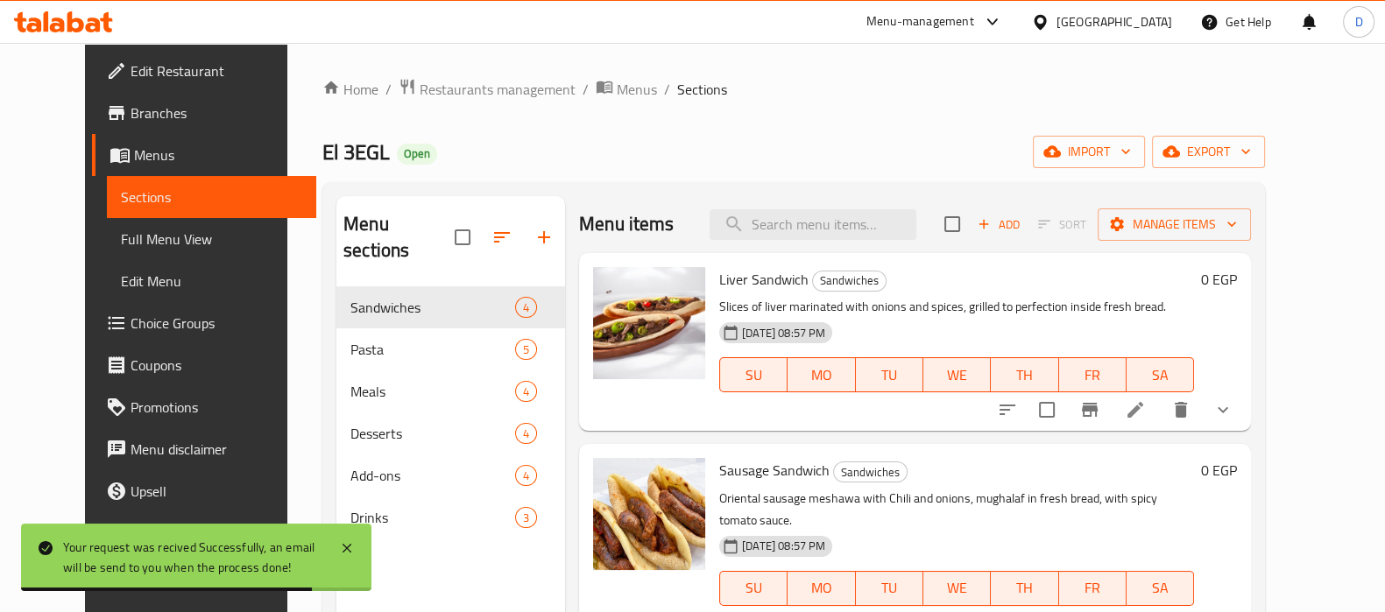
click at [617, 89] on span "Menus" at bounding box center [637, 89] width 40 height 21
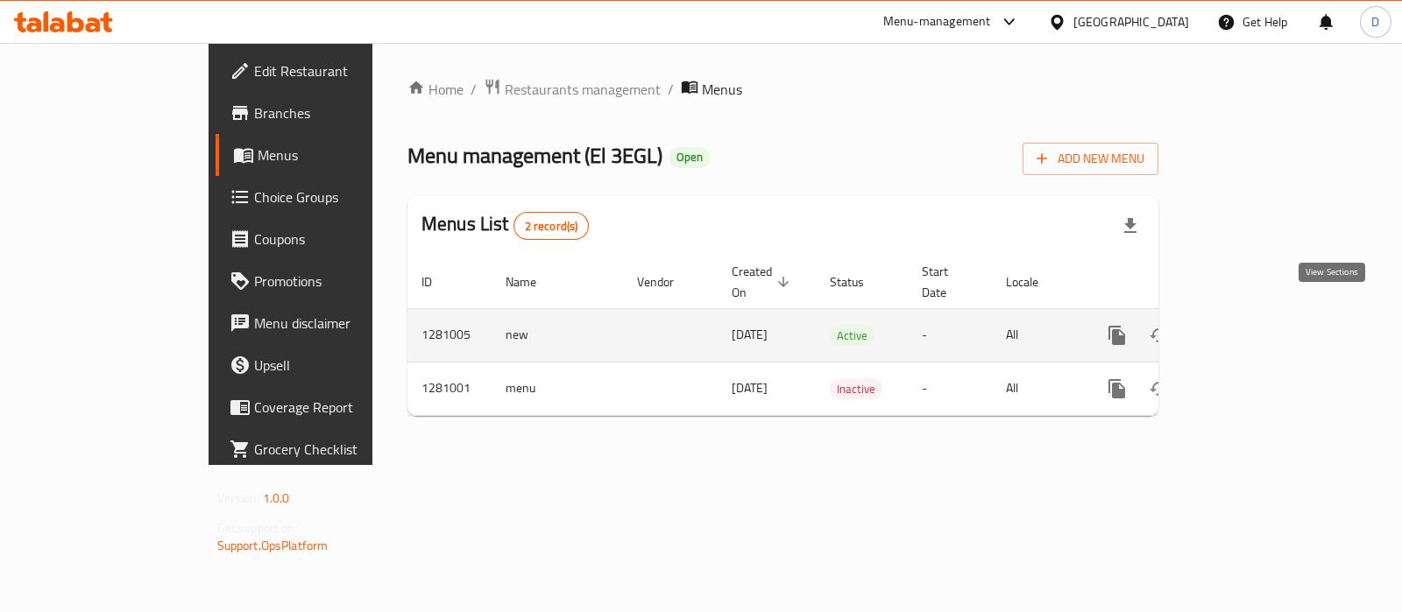
click at [1254, 325] on icon "enhanced table" at bounding box center [1242, 335] width 21 height 21
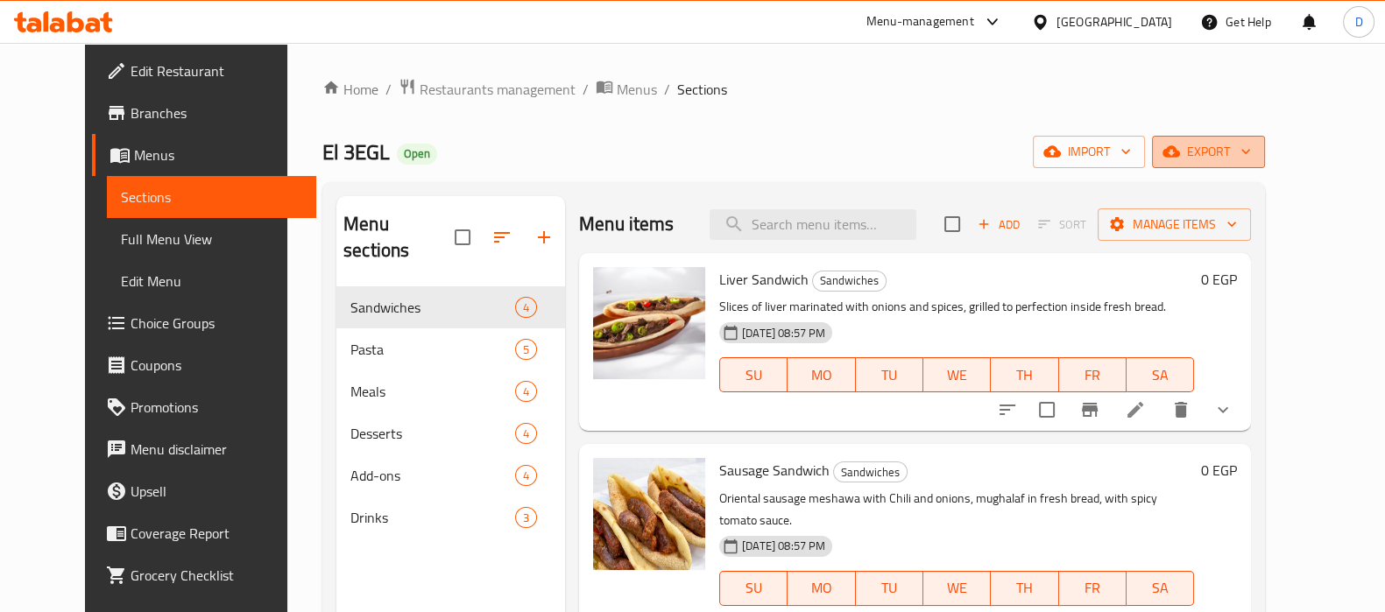
click at [1265, 164] on button "export" at bounding box center [1208, 152] width 113 height 32
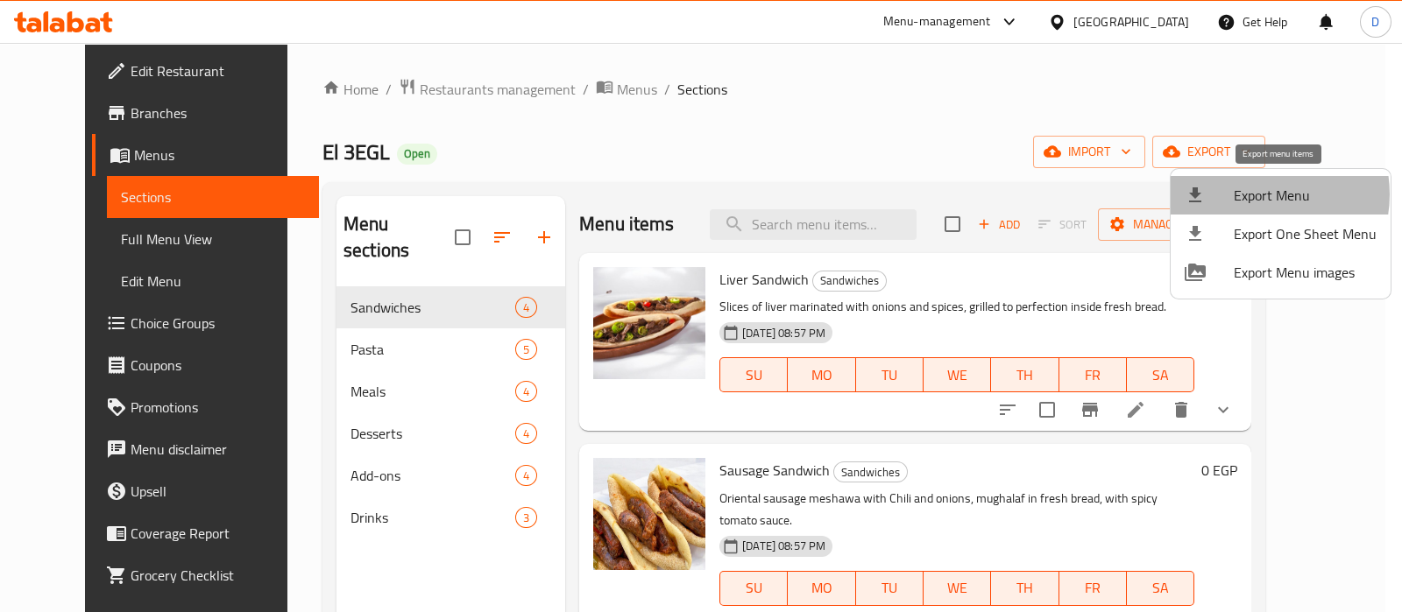
click at [1258, 194] on span "Export Menu" at bounding box center [1304, 195] width 143 height 21
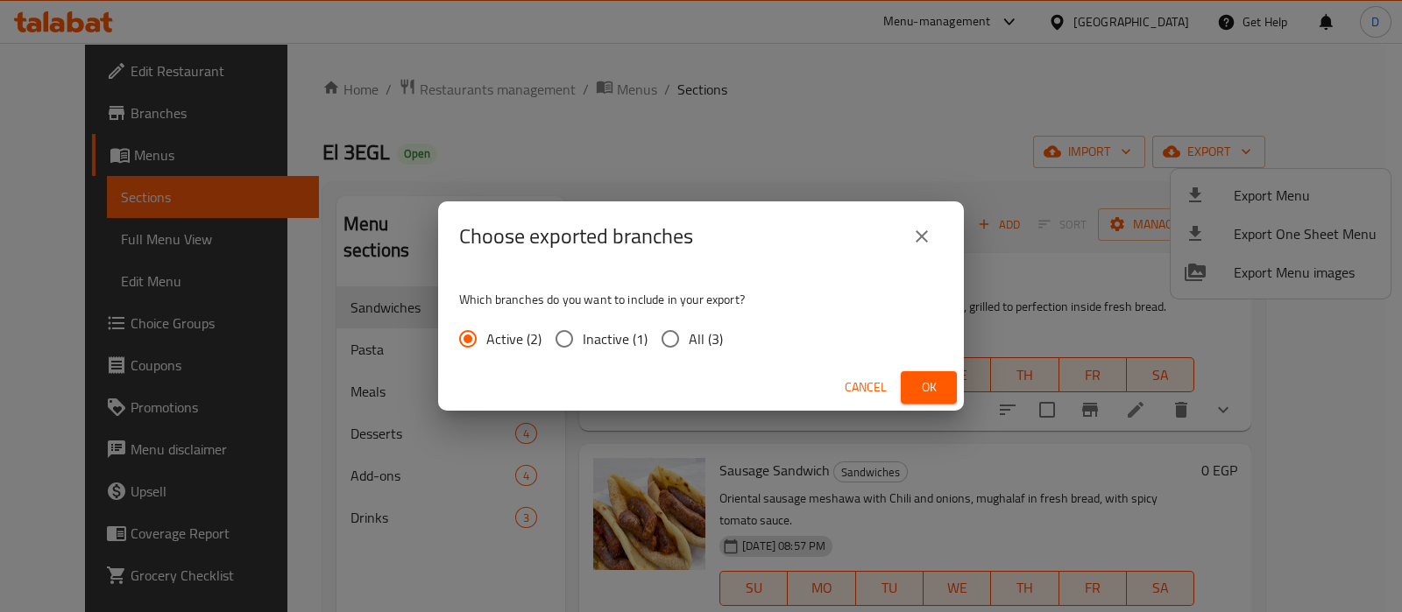
click at [700, 350] on span "All (3)" at bounding box center [706, 338] width 34 height 21
click at [689, 350] on input "All (3)" at bounding box center [670, 339] width 37 height 37
radio input "true"
click at [945, 385] on button "Ok" at bounding box center [928, 387] width 56 height 32
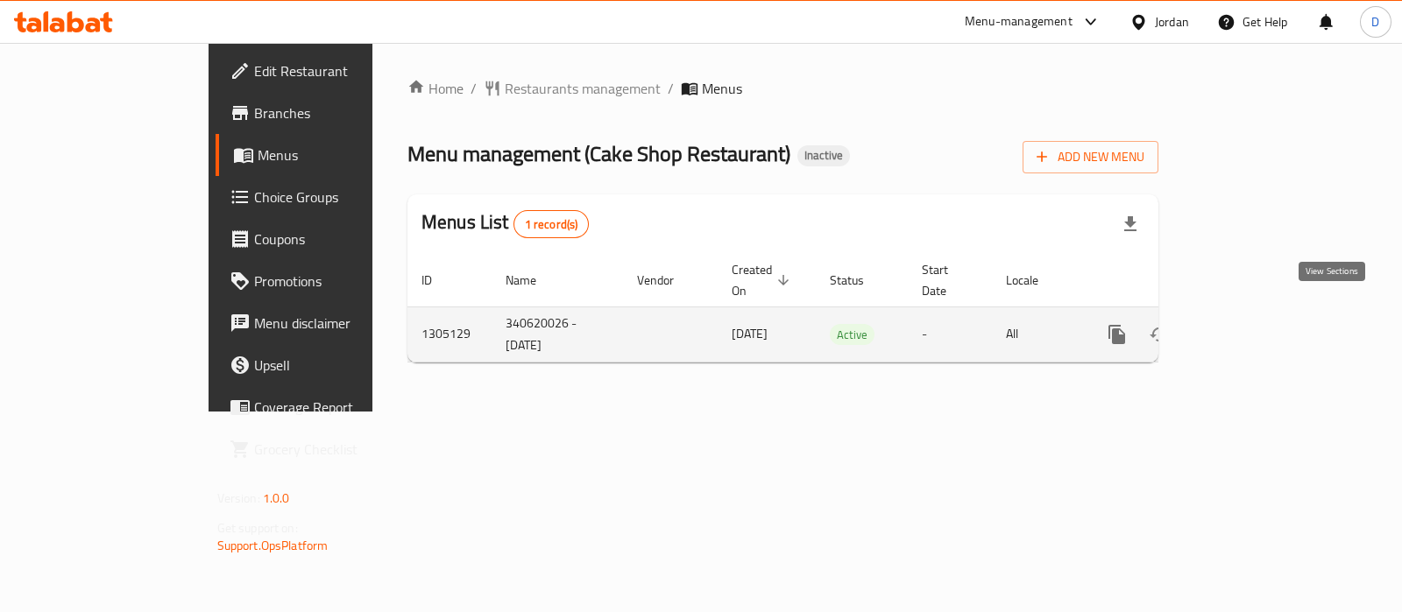
click at [1254, 324] on icon "enhanced table" at bounding box center [1242, 334] width 21 height 21
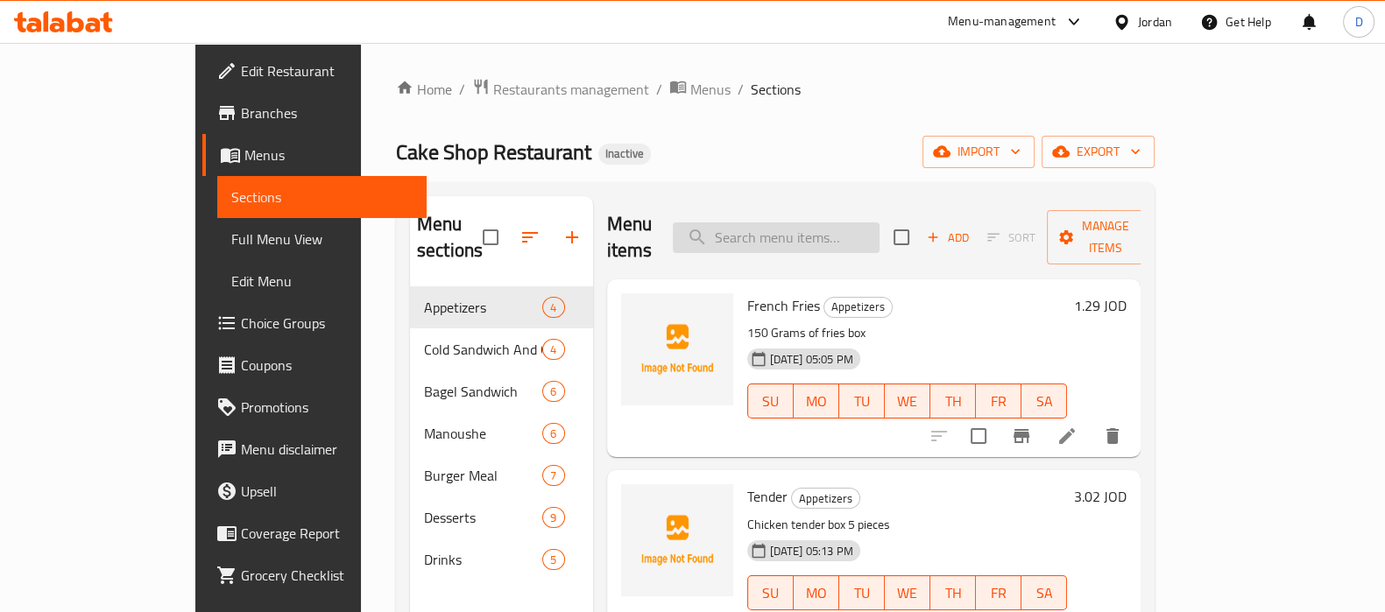
paste input "Avocado And Turkey Bagel"
click at [778, 222] on input "search" at bounding box center [776, 237] width 207 height 31
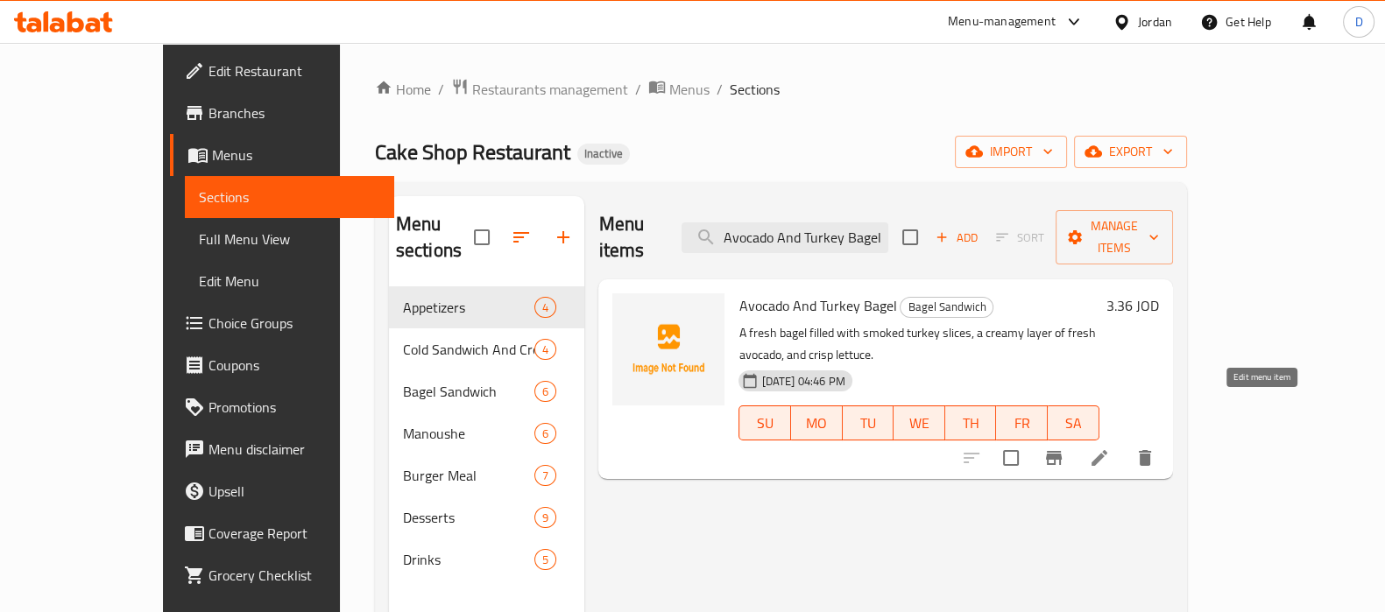
type input "Avocado And Turkey Bagel"
click at [1110, 448] on icon at bounding box center [1099, 458] width 21 height 21
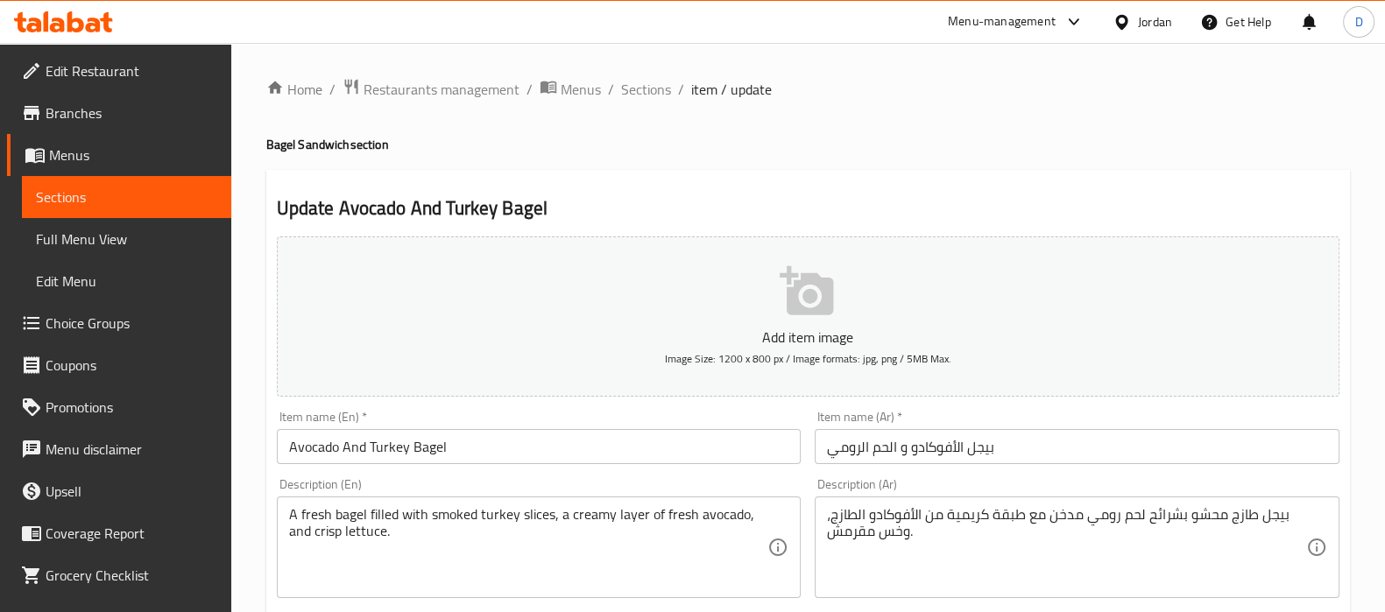
click at [880, 444] on input "بيجل الأفوكادو و الحم الرومي" at bounding box center [1077, 446] width 525 height 35
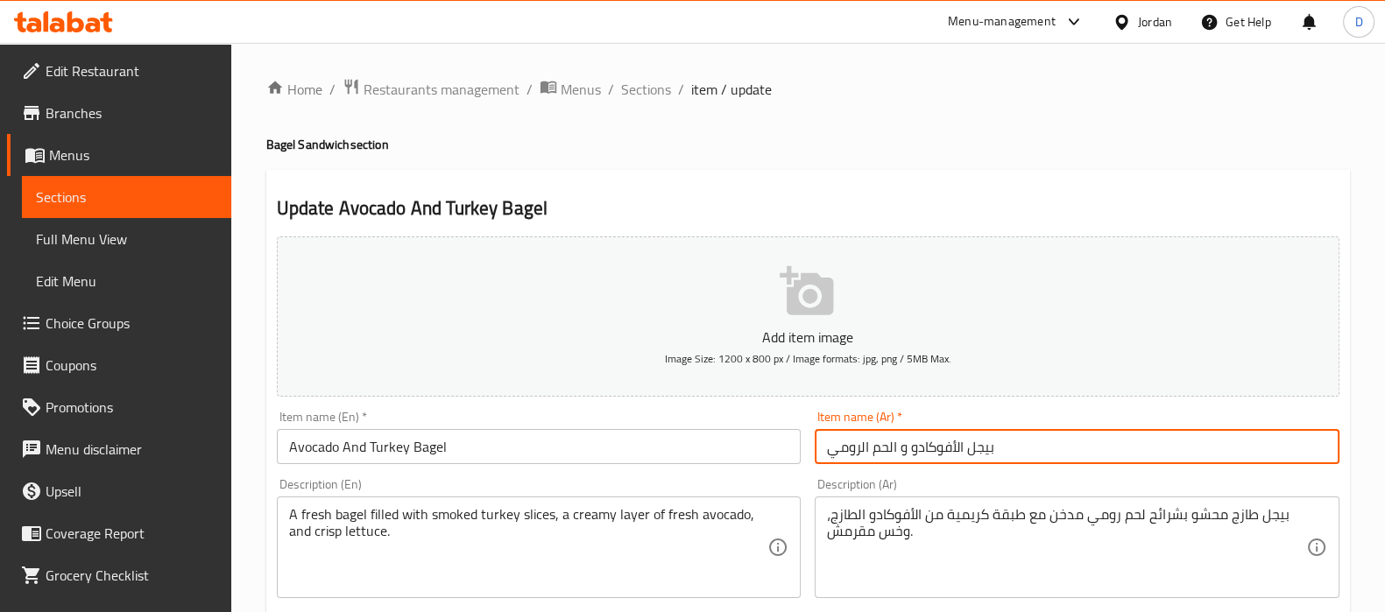
click at [880, 444] on input "بيجل الأفوكادو و الحم الرومي" at bounding box center [1077, 446] width 525 height 35
paste input "الديك"
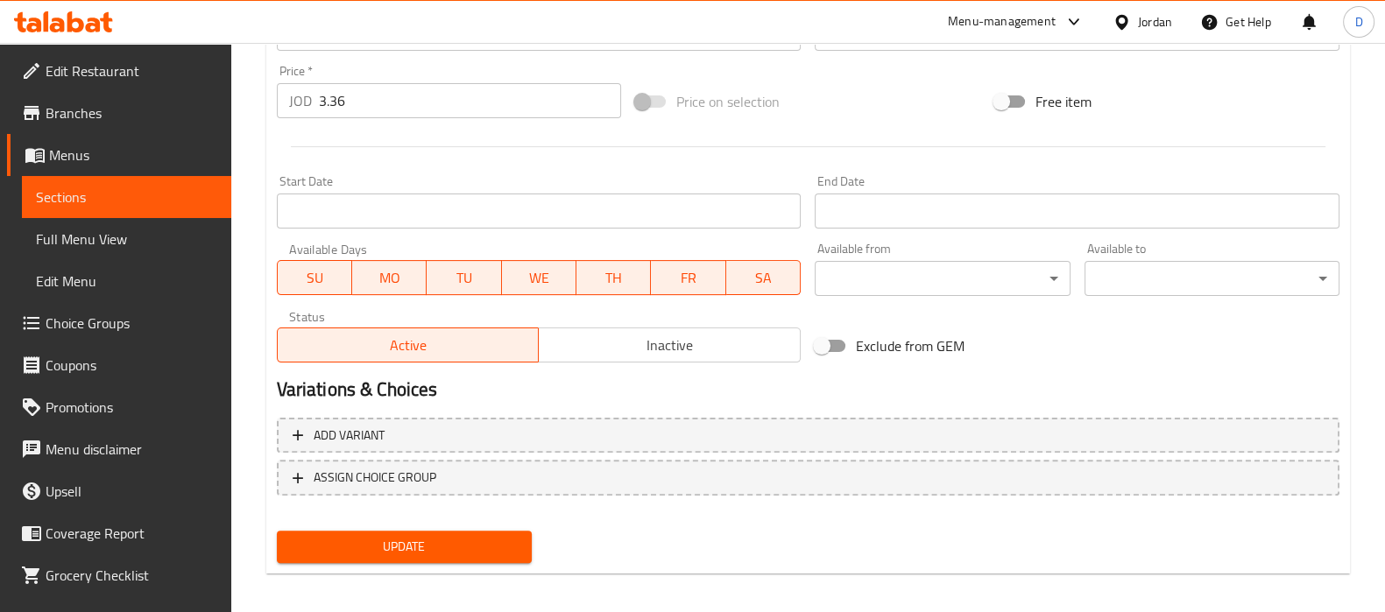
scroll to position [624, 0]
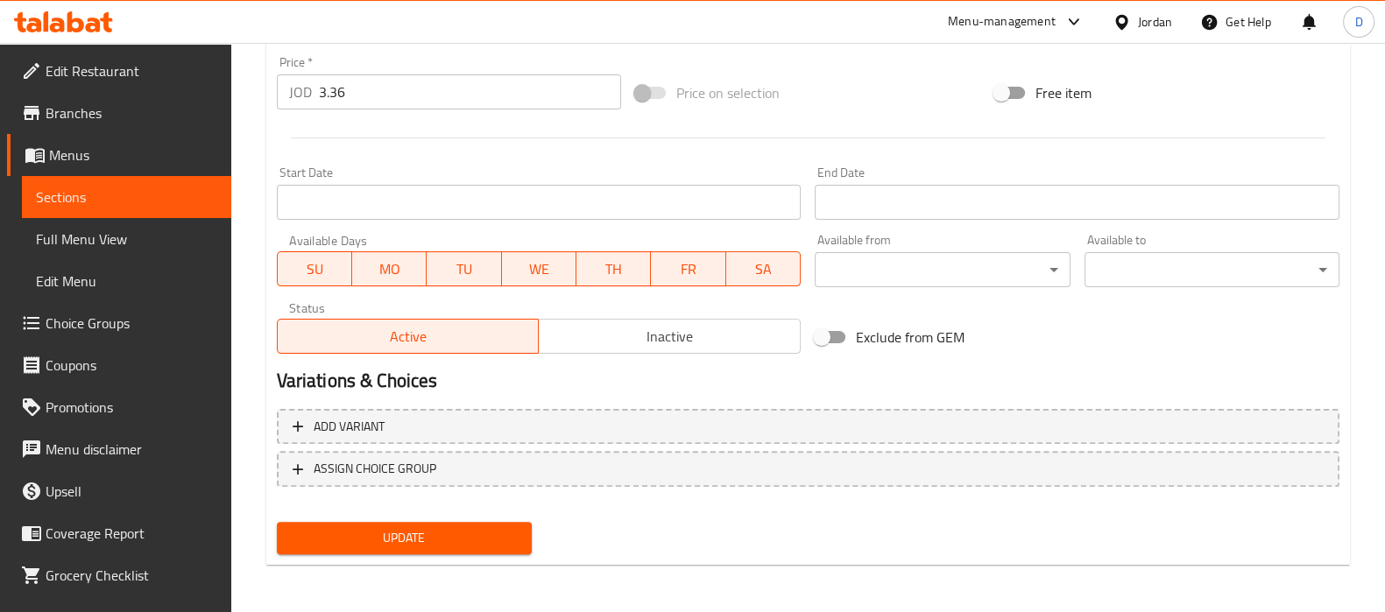
type input "بيجل الأفوكادو والديك الرومي"
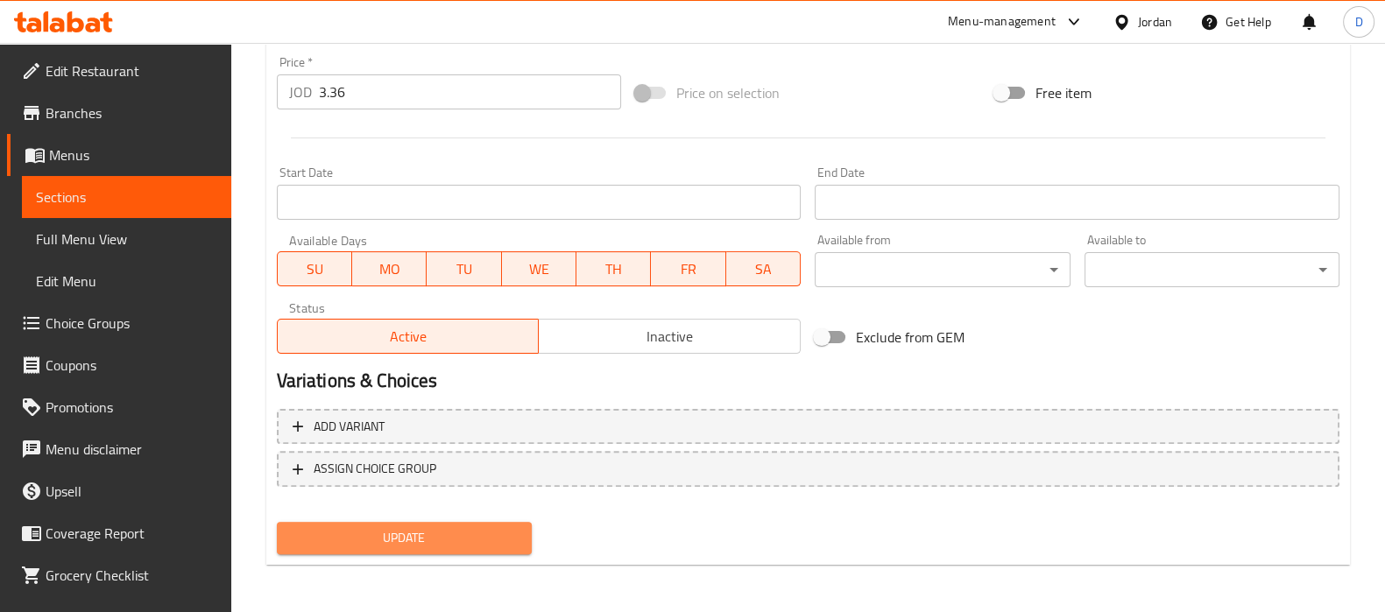
click at [477, 542] on span "Update" at bounding box center [404, 538] width 227 height 22
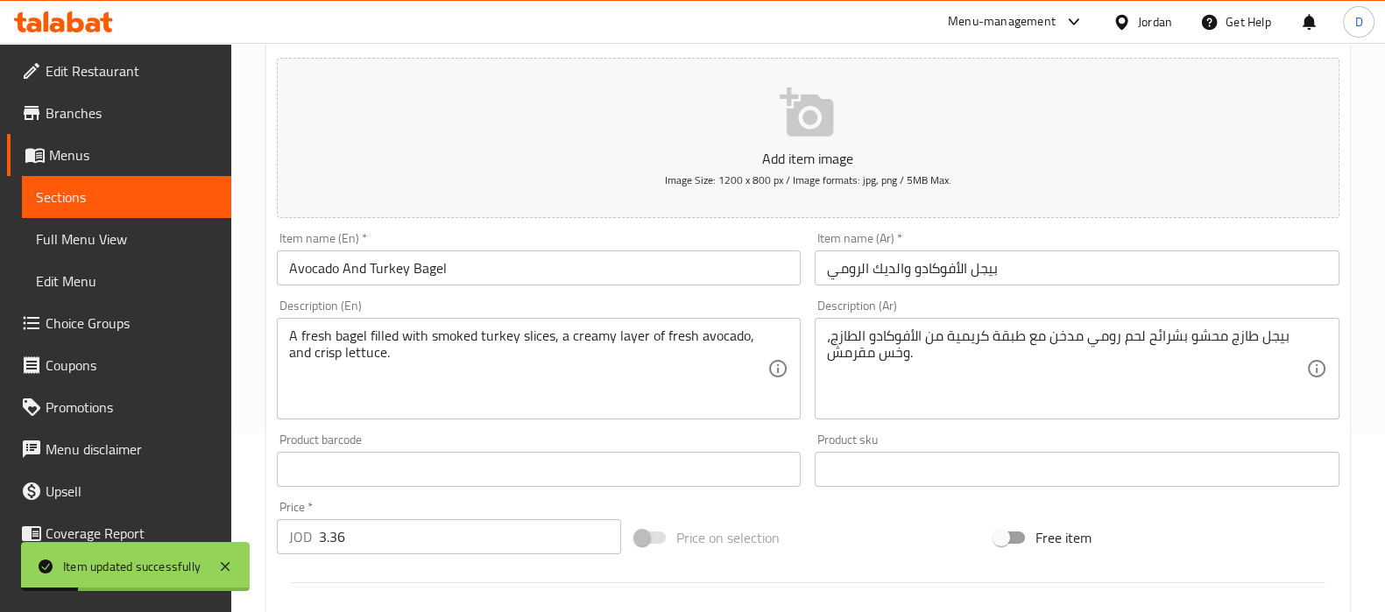
scroll to position [173, 0]
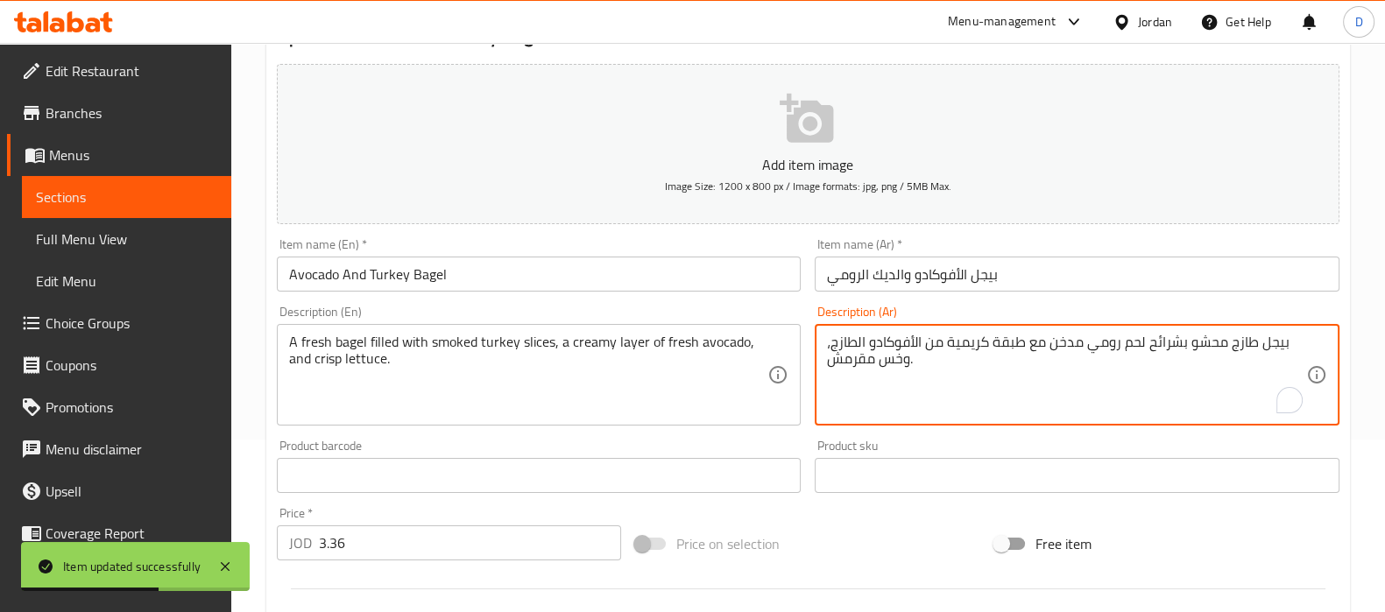
drag, startPoint x: 1141, startPoint y: 343, endPoint x: 1091, endPoint y: 347, distance: 50.9
paste textarea "ديك"
type textarea "بيجل طازج محشو بشرائح ديك رومي مدخن مع طبقة كريمية من الأفوكادو الطازج، وخس مقر…"
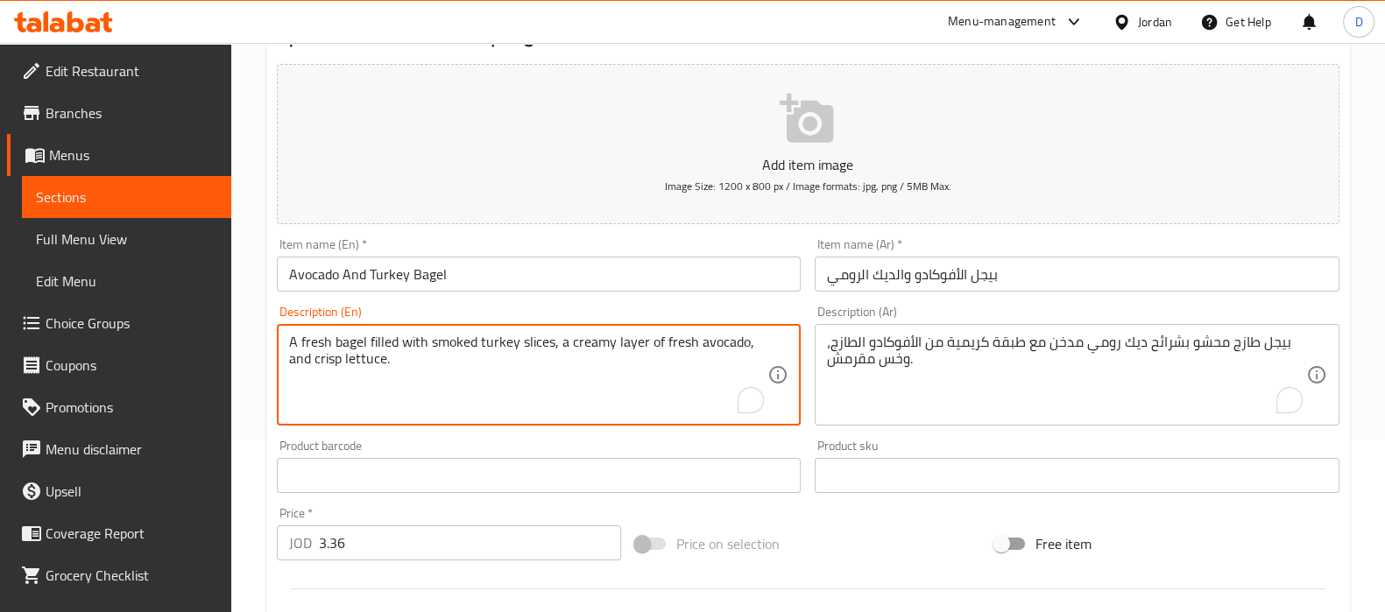
scroll to position [624, 0]
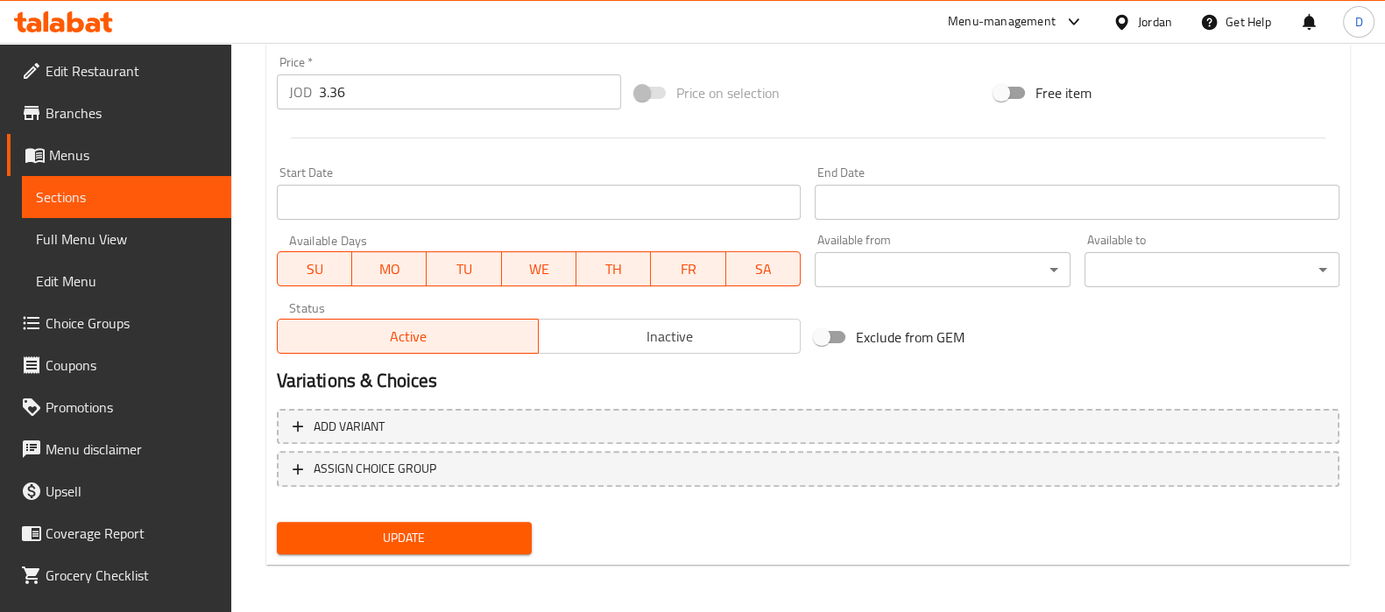
click at [438, 542] on span "Update" at bounding box center [404, 538] width 227 height 22
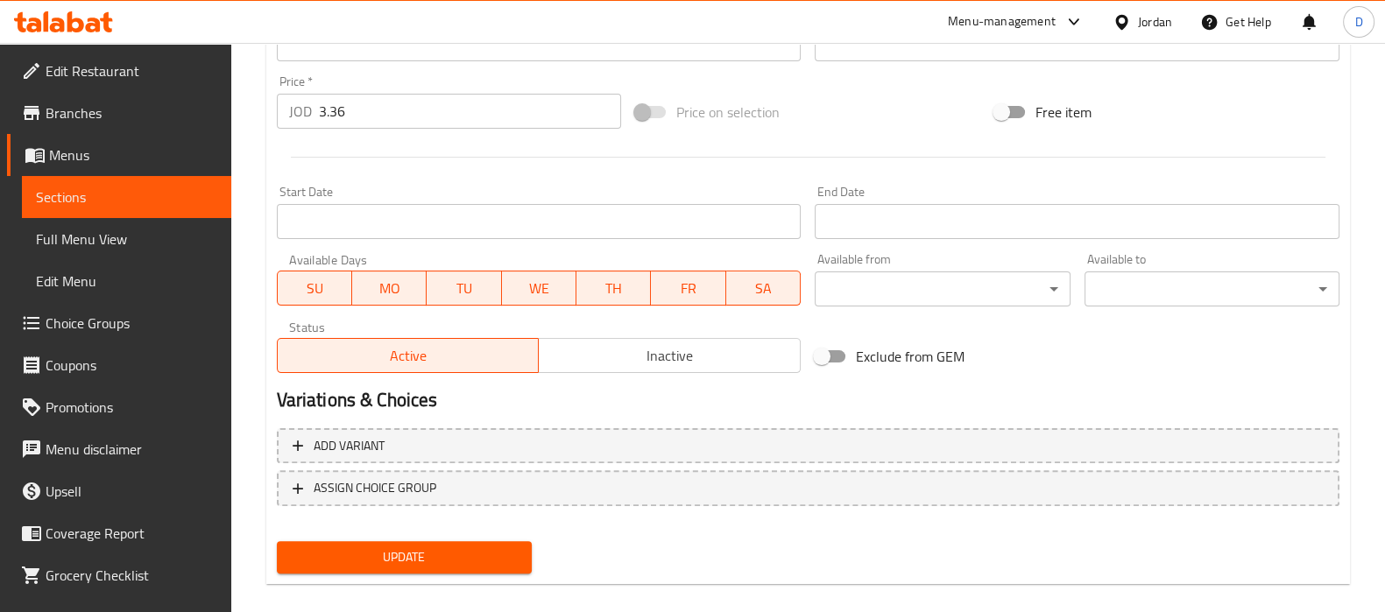
scroll to position [608, 0]
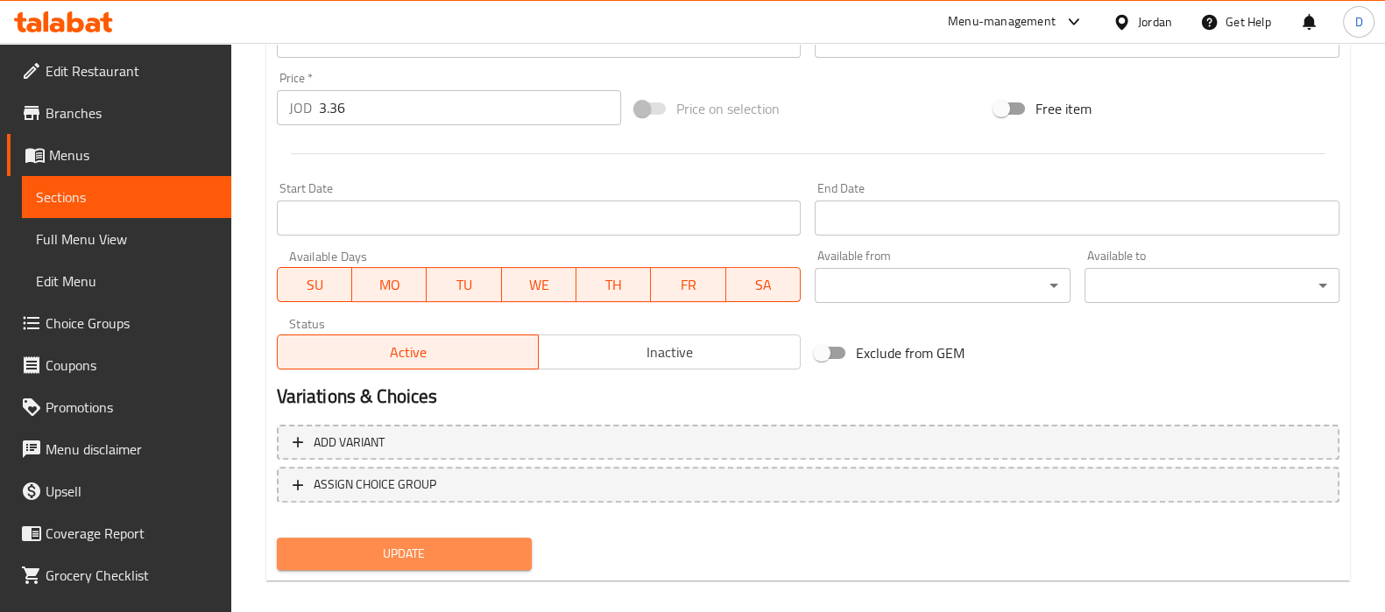
click at [353, 548] on span "Update" at bounding box center [404, 554] width 227 height 22
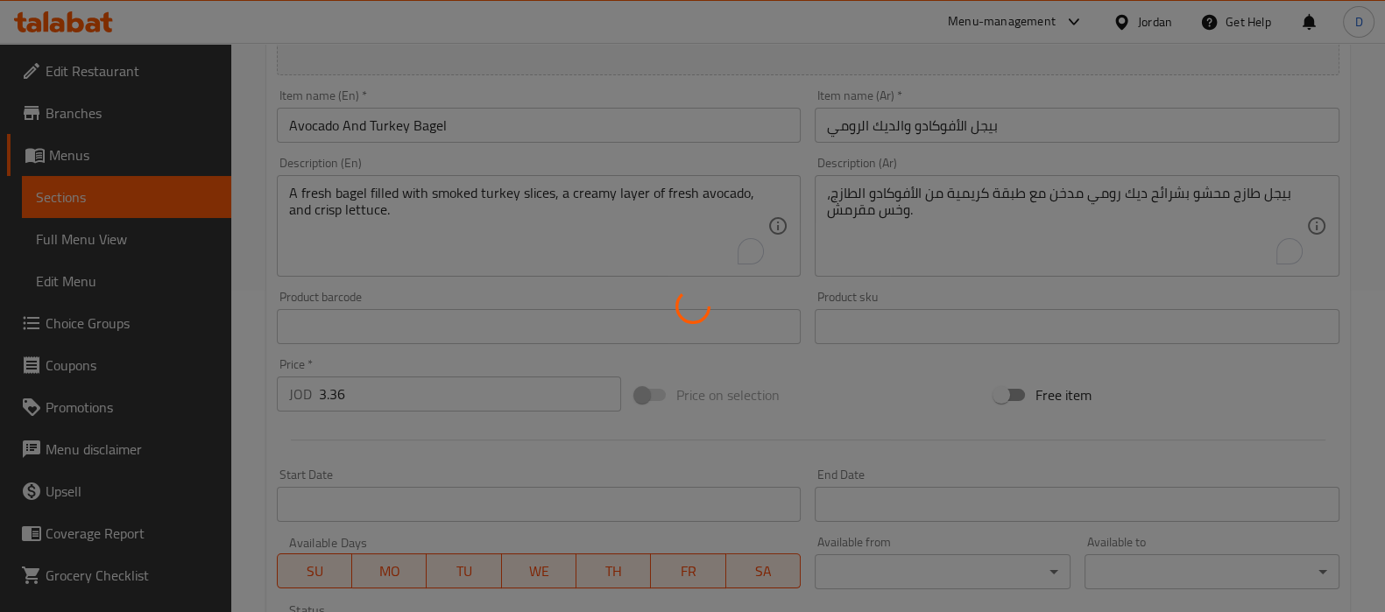
scroll to position [315, 0]
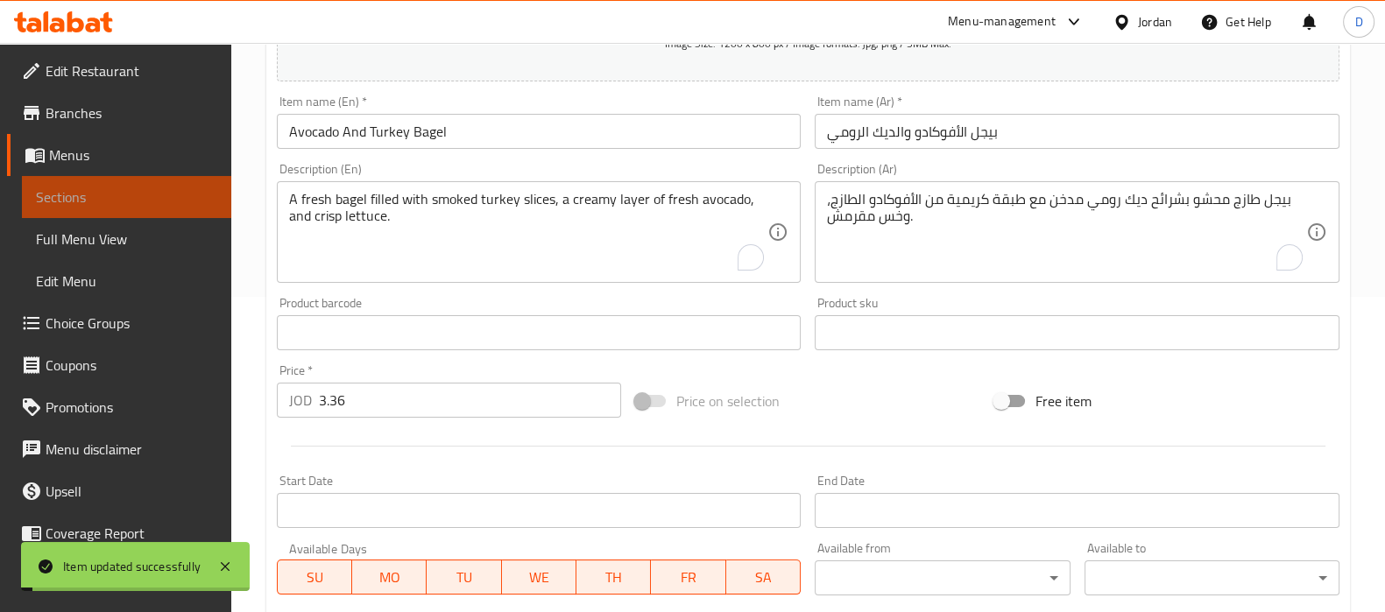
click at [173, 209] on link "Sections" at bounding box center [126, 197] width 209 height 42
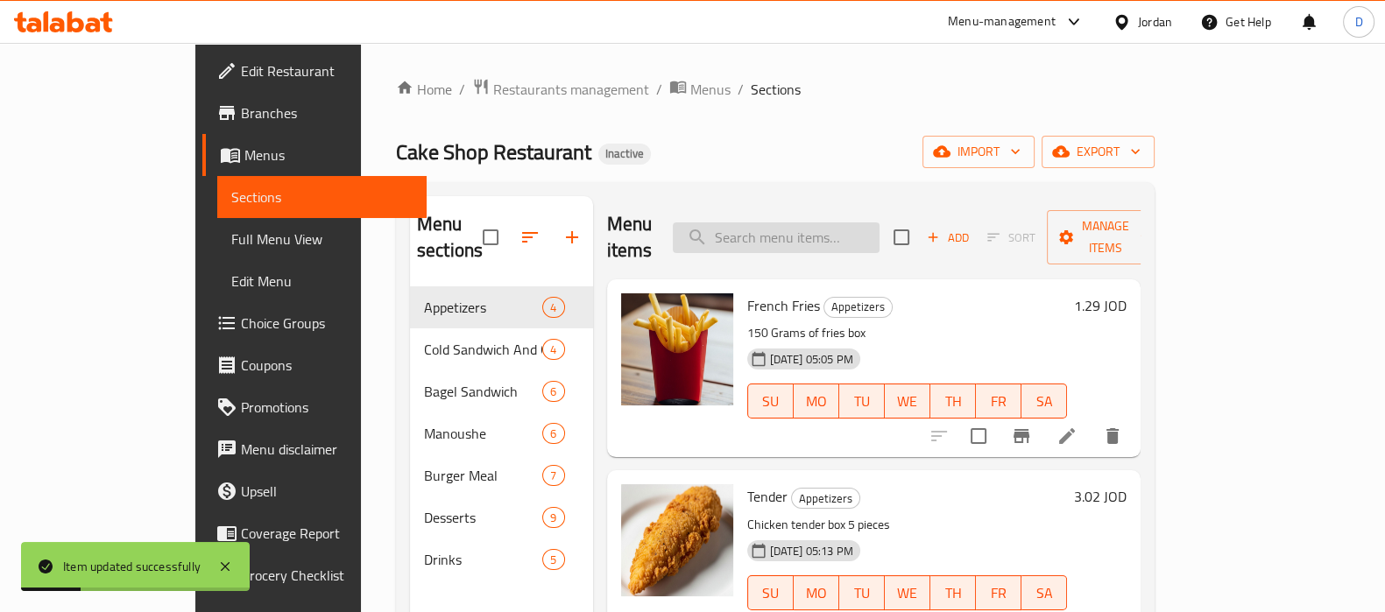
click at [848, 222] on input "search" at bounding box center [776, 237] width 207 height 31
paste input "8 Pieces Sausage And Cheese Manoushe"
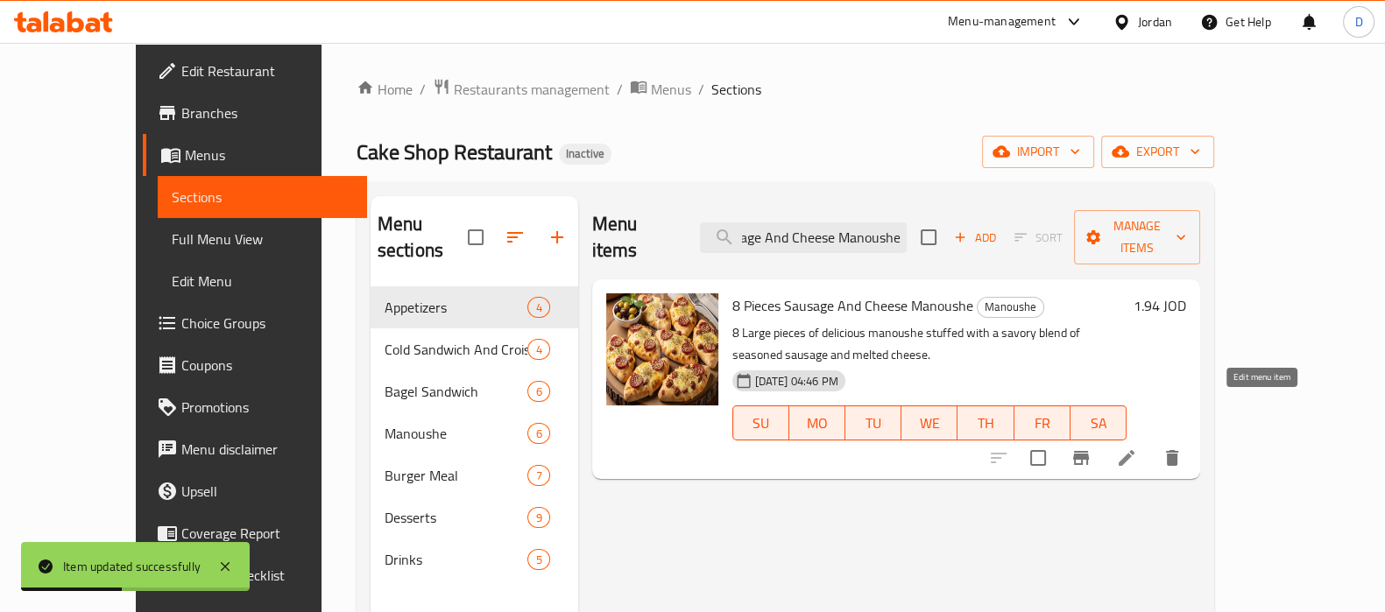
type input "8 Pieces Sausage And Cheese Manoushe"
click at [1137, 448] on icon at bounding box center [1126, 458] width 21 height 21
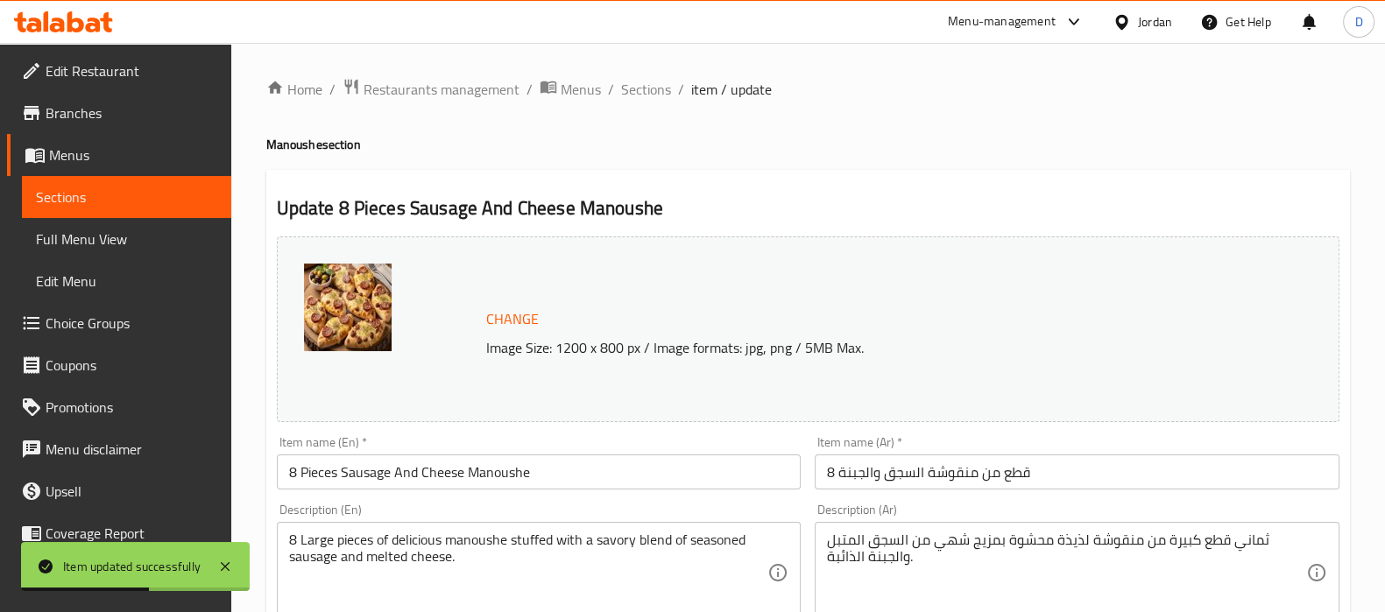
scroll to position [207, 0]
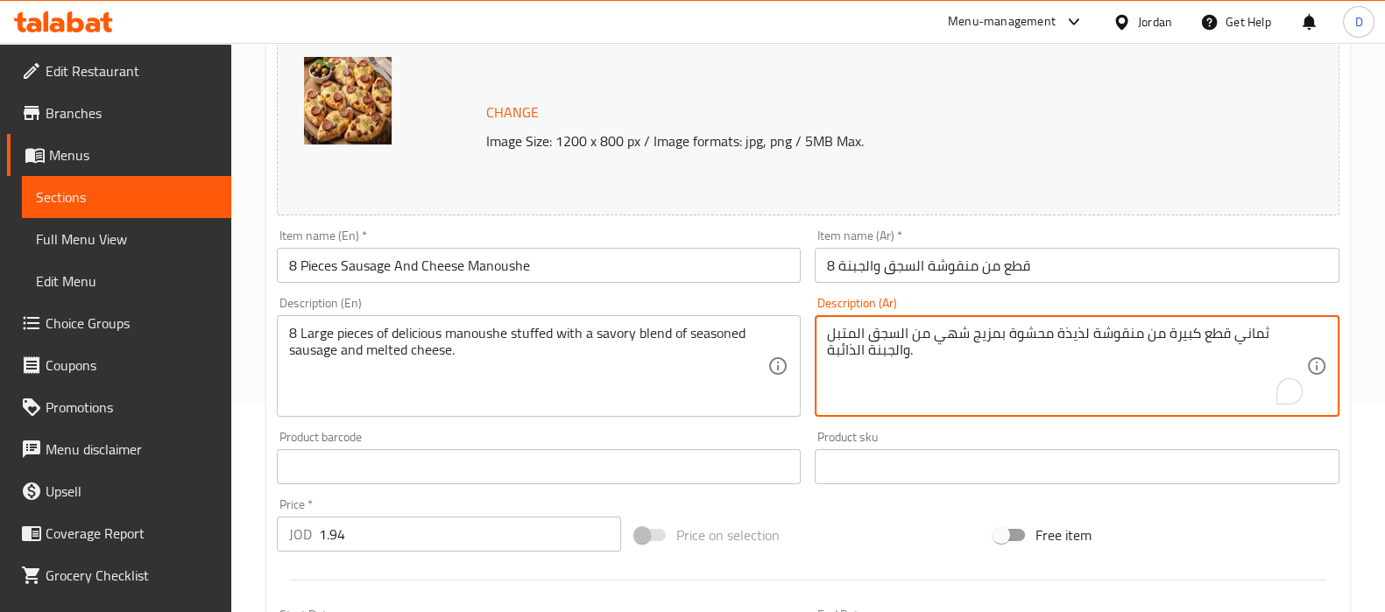
click at [946, 337] on textarea "ثماني قطع كبيرة من منقوشة لذيذة محشوة بمزيج شهي من السجق المتبل والجبنة الذائبة." at bounding box center [1066, 366] width 479 height 83
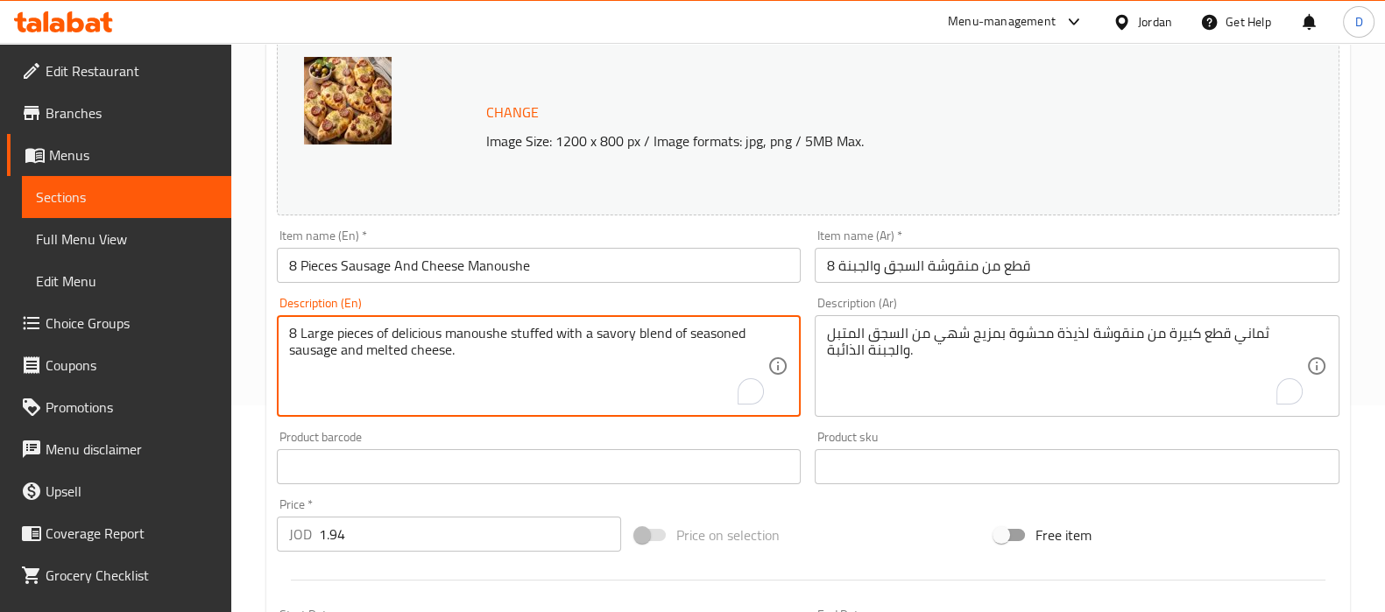
click at [611, 335] on textarea "8 Large pieces of delicious manoushe stuffed with a savory blend of seasoned sa…" at bounding box center [528, 366] width 479 height 83
paste textarea "toothsome"
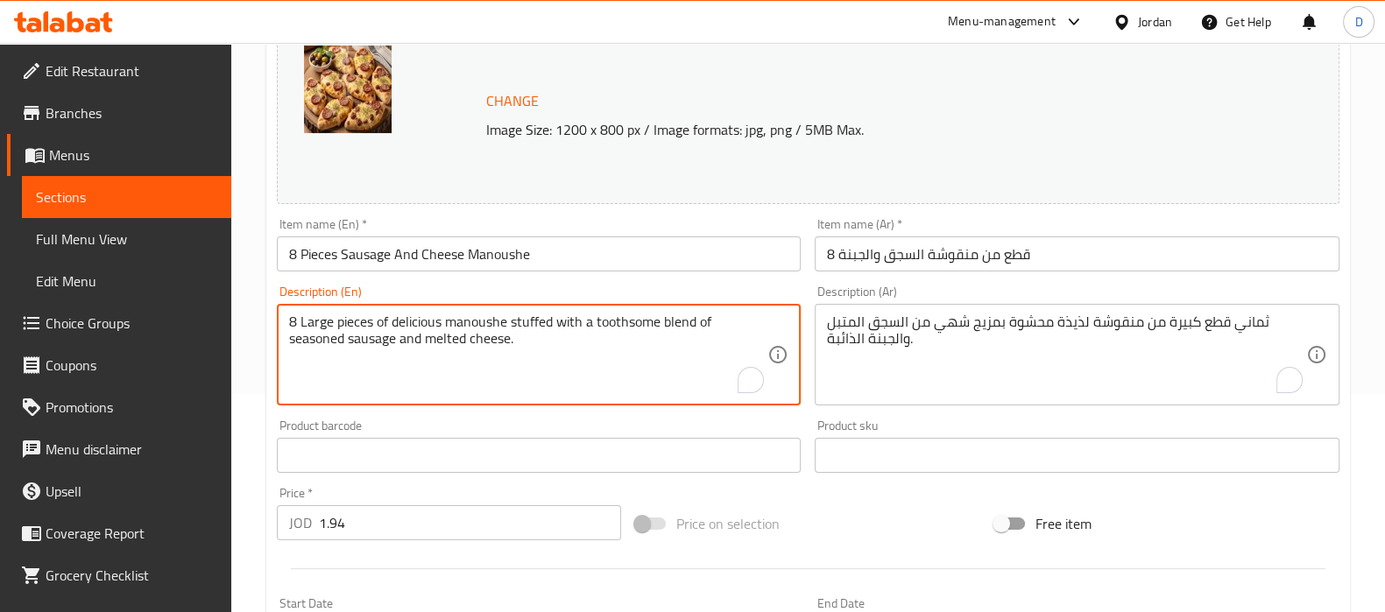
scroll to position [649, 0]
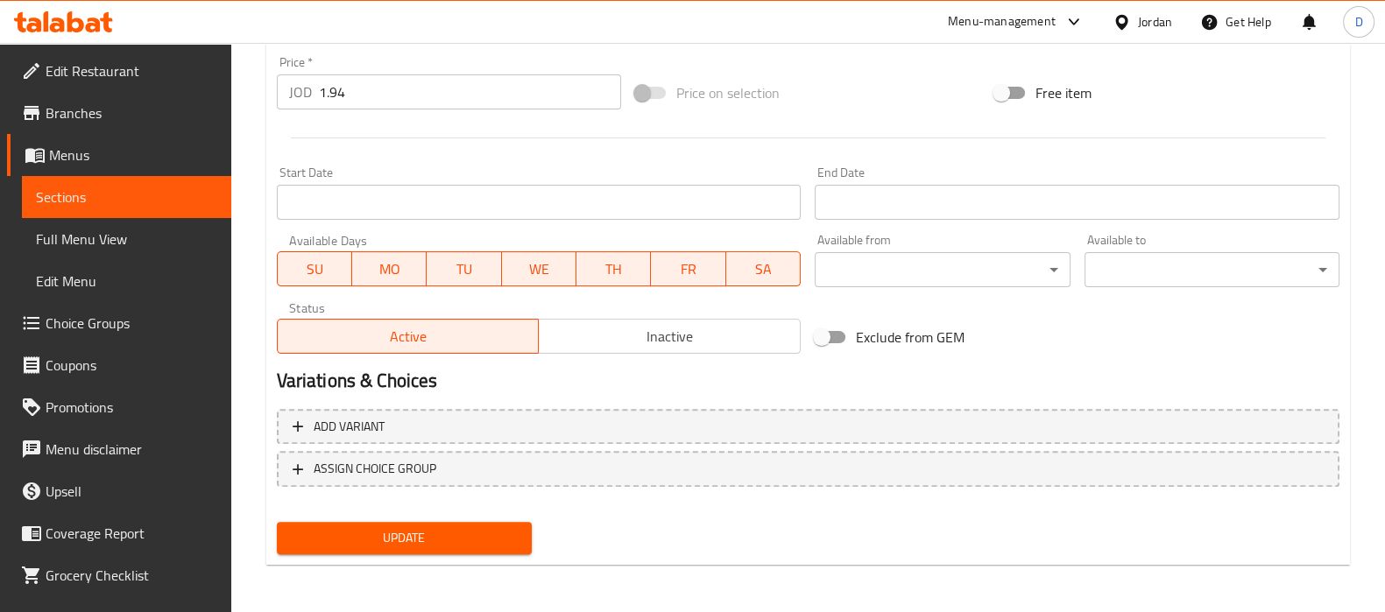
type textarea "8 Large pieces of delicious manoushe stuffed with a toothsome blend of seasoned…"
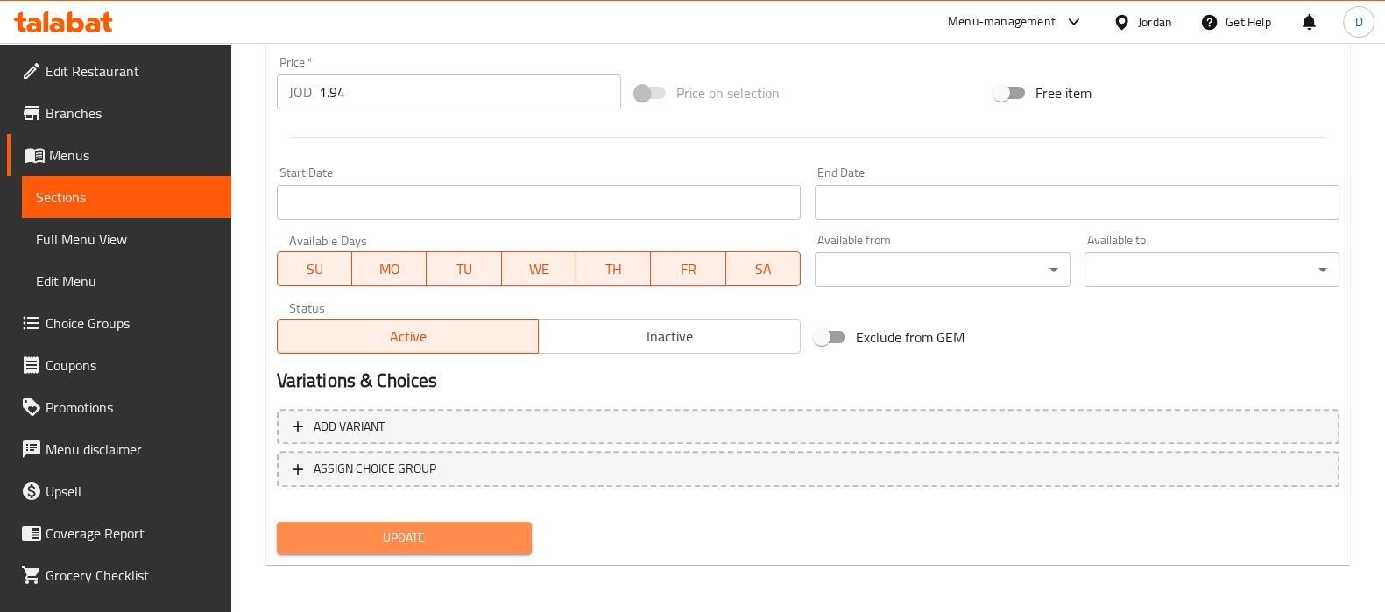
click at [440, 543] on span "Update" at bounding box center [404, 538] width 227 height 22
click at [486, 533] on span "Update" at bounding box center [404, 538] width 227 height 22
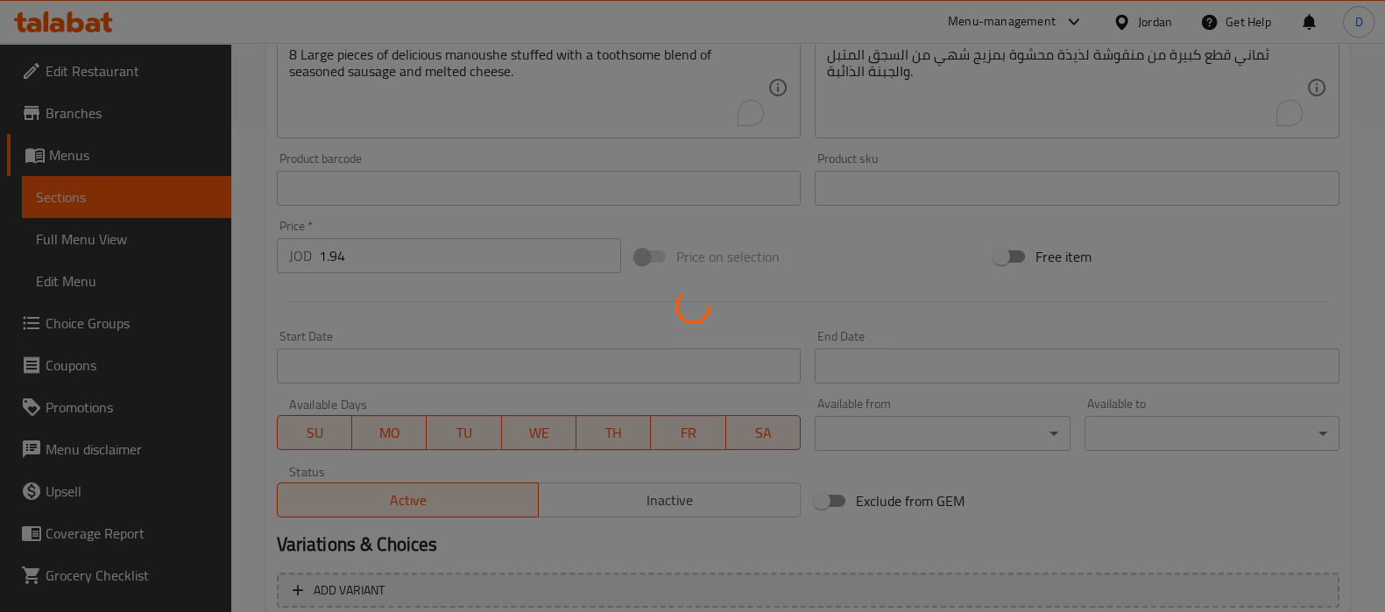
scroll to position [480, 0]
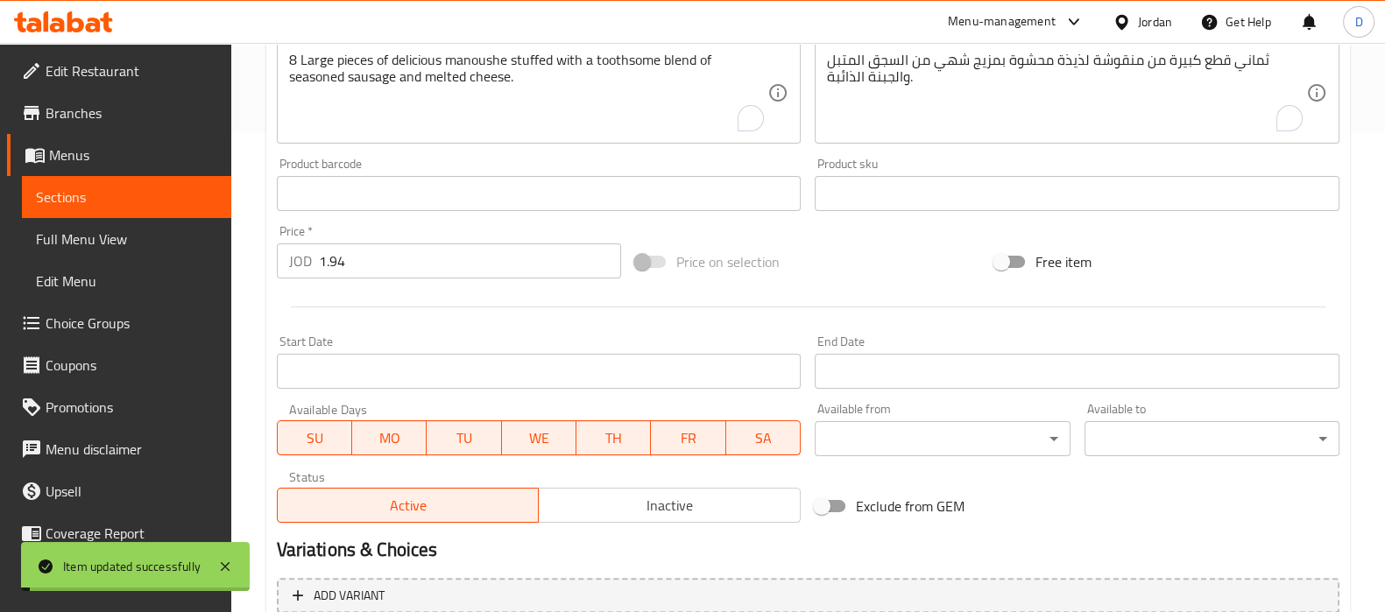
click at [192, 208] on link "Sections" at bounding box center [126, 197] width 209 height 42
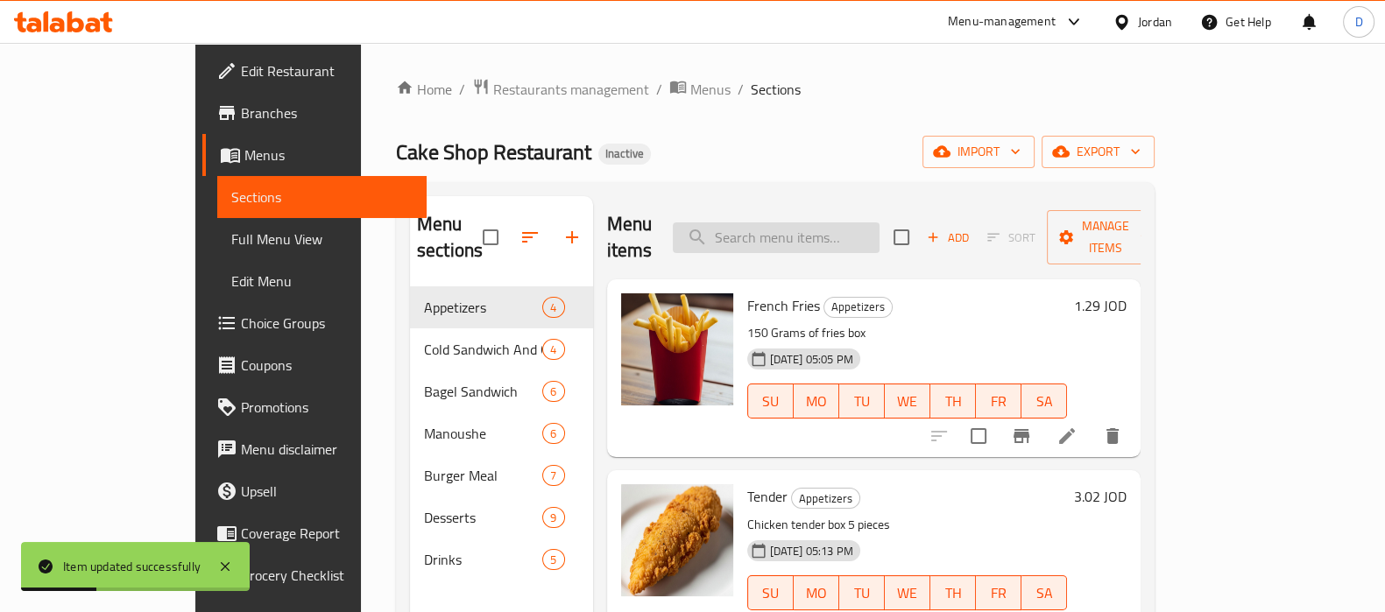
click at [813, 230] on input "search" at bounding box center [776, 237] width 207 height 31
paste input "Cheese Melt Burger Meal"
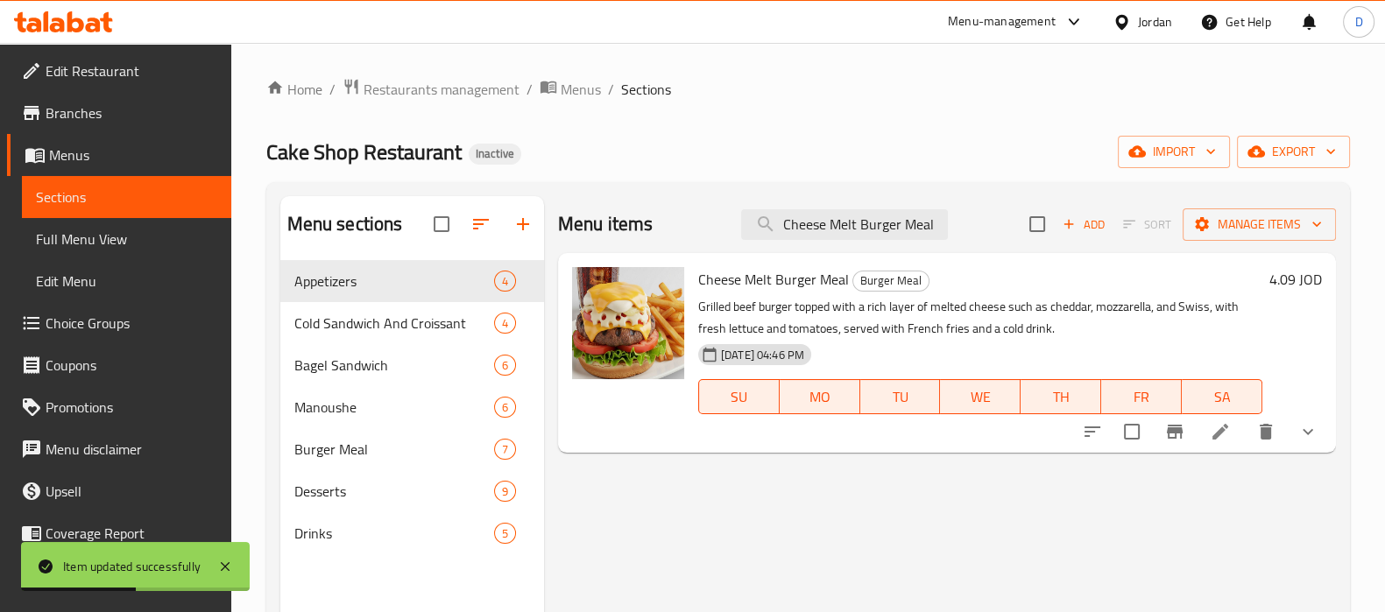
type input "Cheese Melt Burger Meal"
click at [1225, 445] on li at bounding box center [1220, 432] width 49 height 32
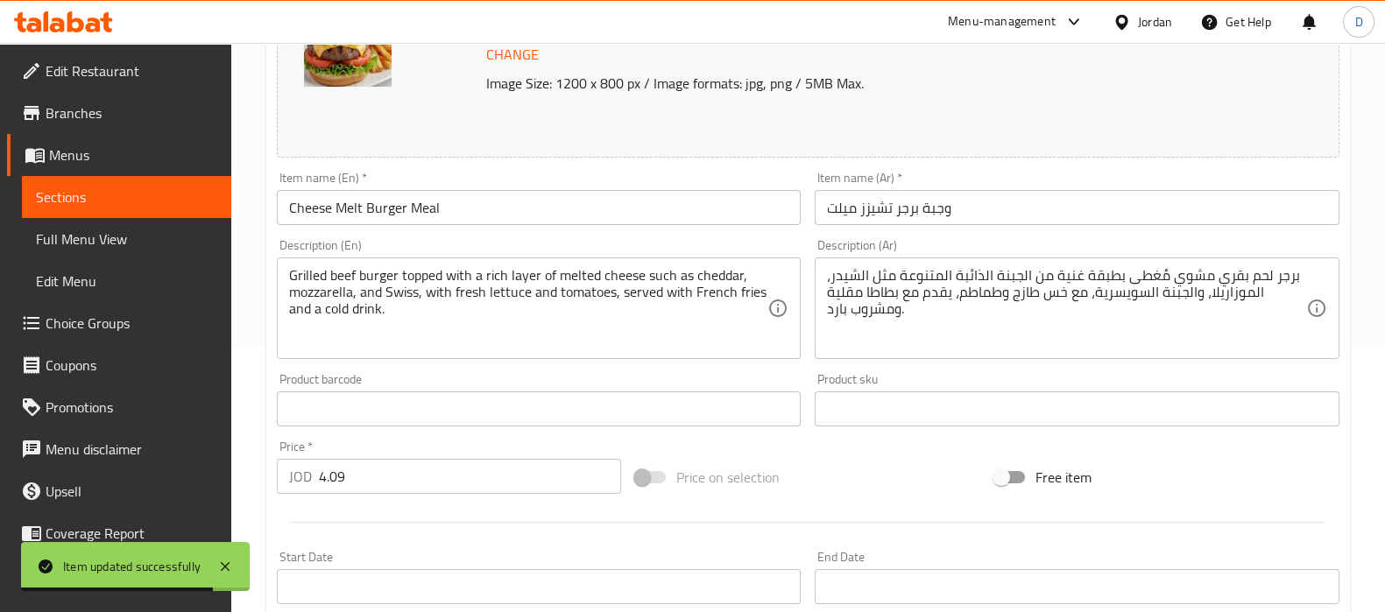
scroll to position [267, 0]
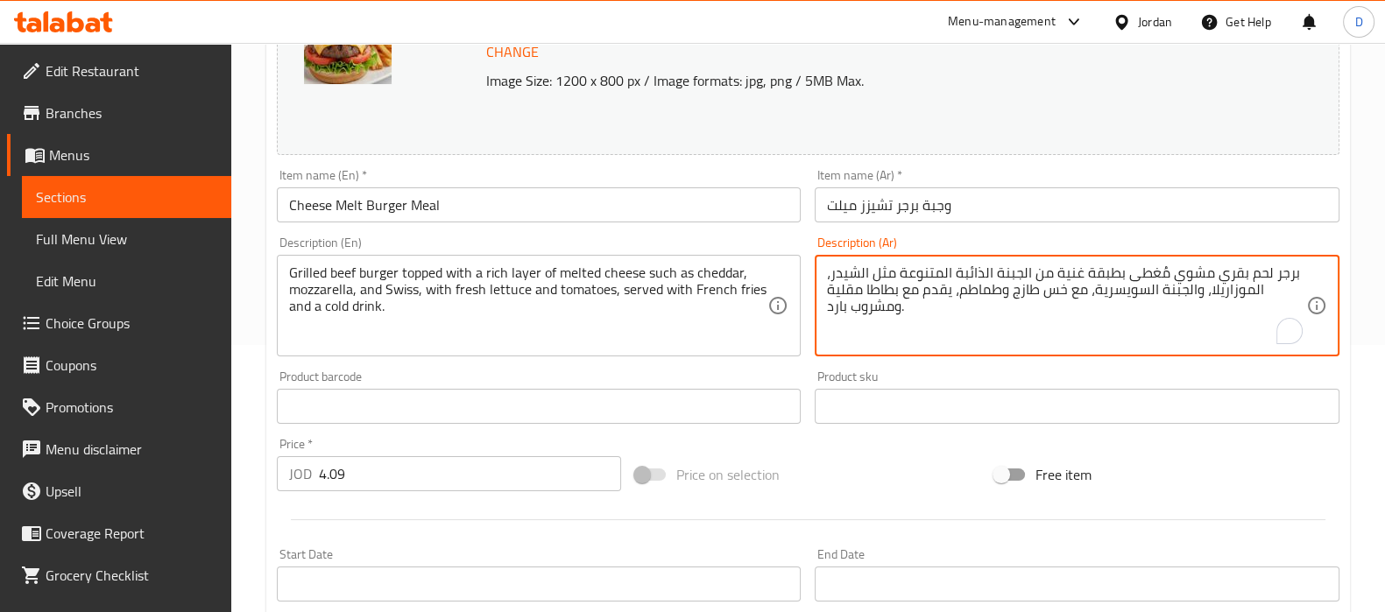
click at [1039, 281] on textarea "برجر لحم بقري مشوي مُغطى بطبقة غنية من الجبنة الذائبة المتنوعة مثل الشيدر، المو…" at bounding box center [1066, 306] width 479 height 83
paste textarea "الذائب المتنوعة مثل [PERSON_NAME]، الموزاريلا، والجبنة السويسرية، مع خس طازج وط…"
type textarea "برجر لحم بقري مشوي مُغطى بطبقة غنية من الجبن الذائب المتنوعة مثل [PERSON_NAME]،…"
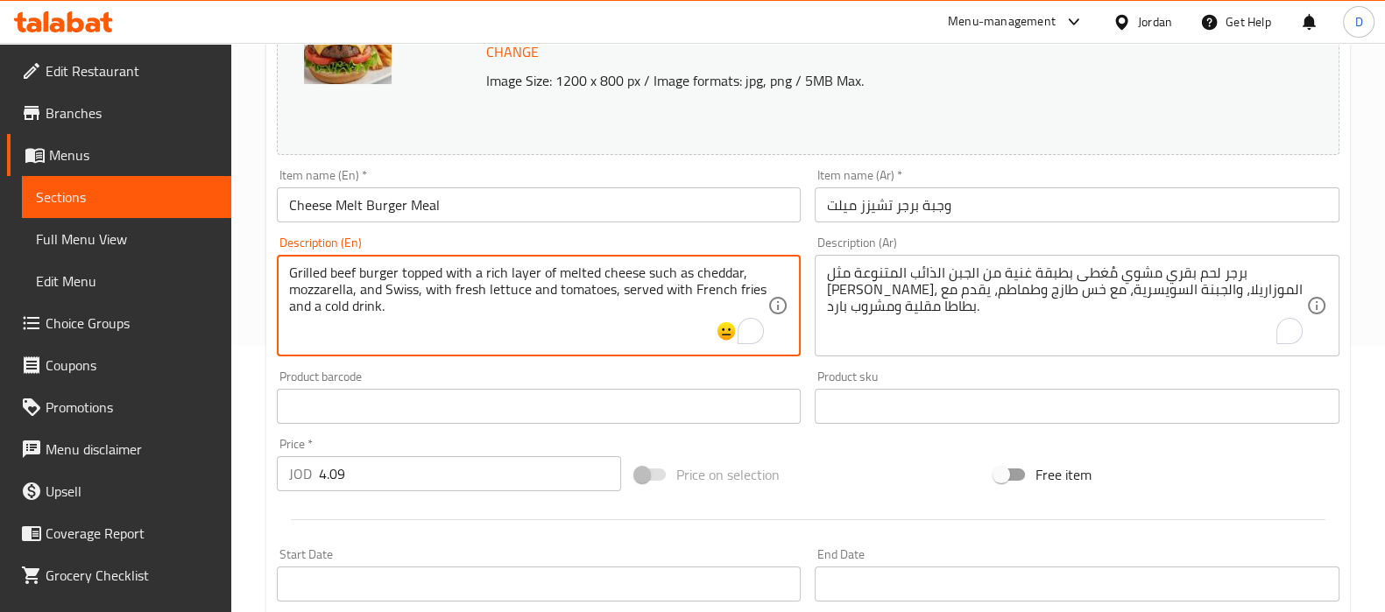
drag, startPoint x: 384, startPoint y: 281, endPoint x: 639, endPoint y: 251, distance: 257.6
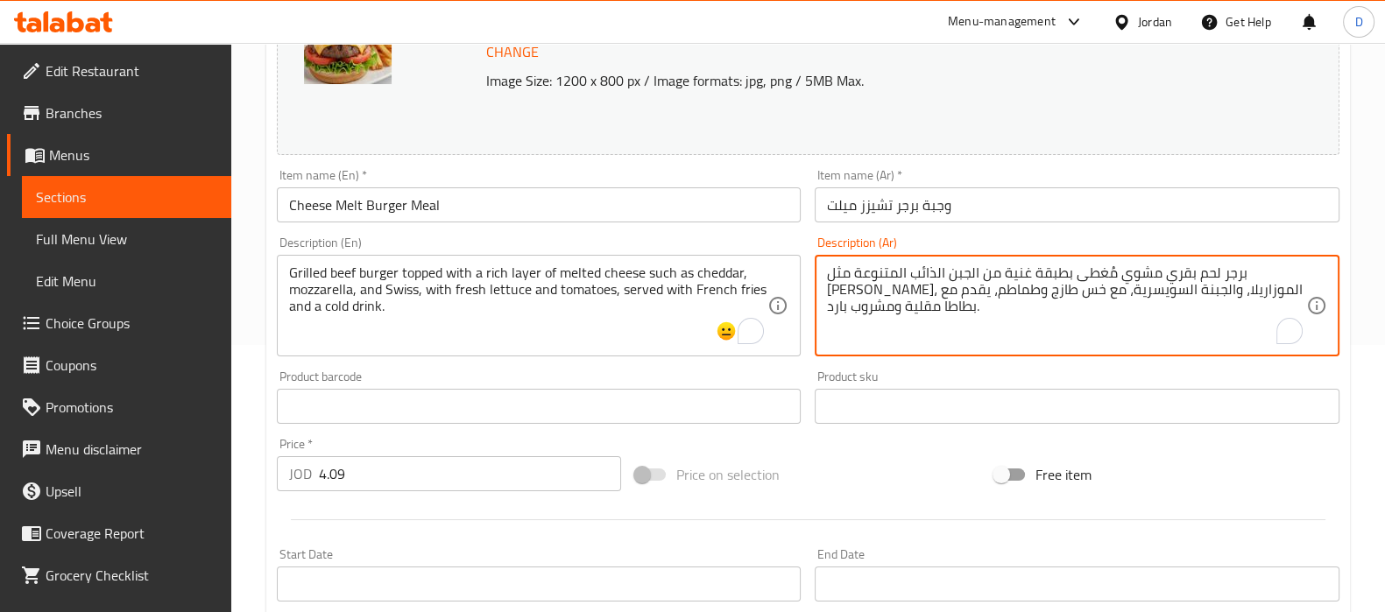
drag, startPoint x: 1022, startPoint y: 280, endPoint x: 898, endPoint y: 268, distance: 125.0
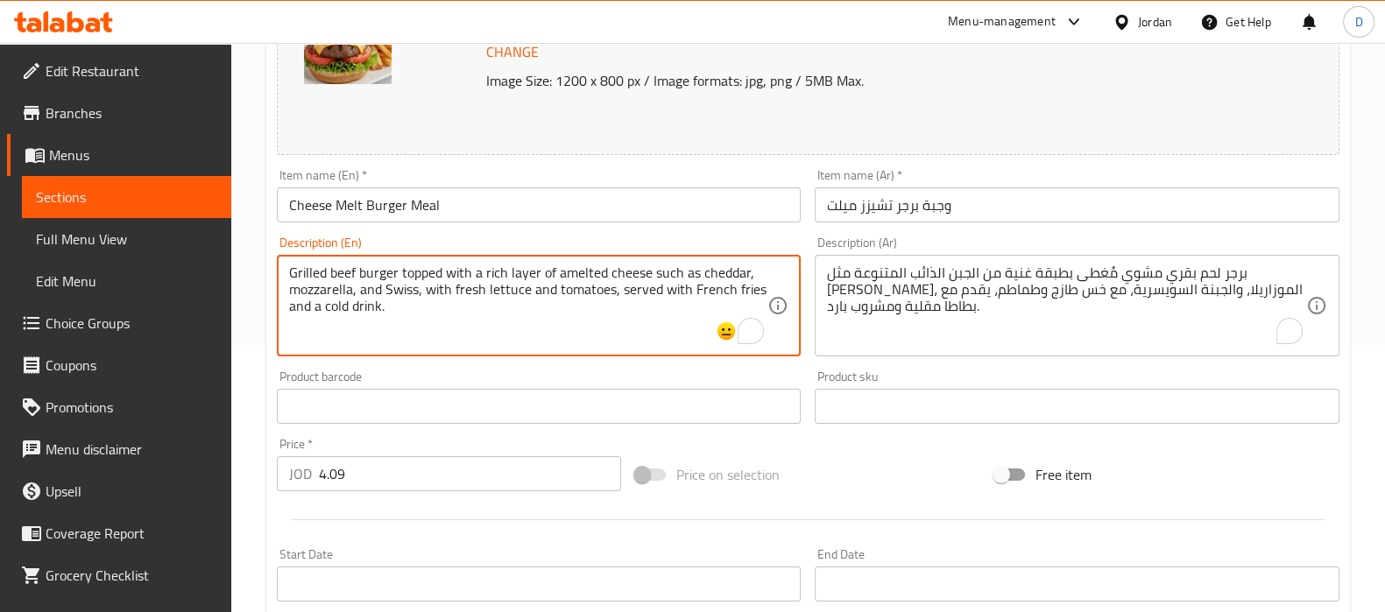
paste textarea "ssorted"
click at [470, 295] on textarea "Grilled beef burger topped with a rich layer of assorted melted cheese such as …" at bounding box center [528, 306] width 479 height 83
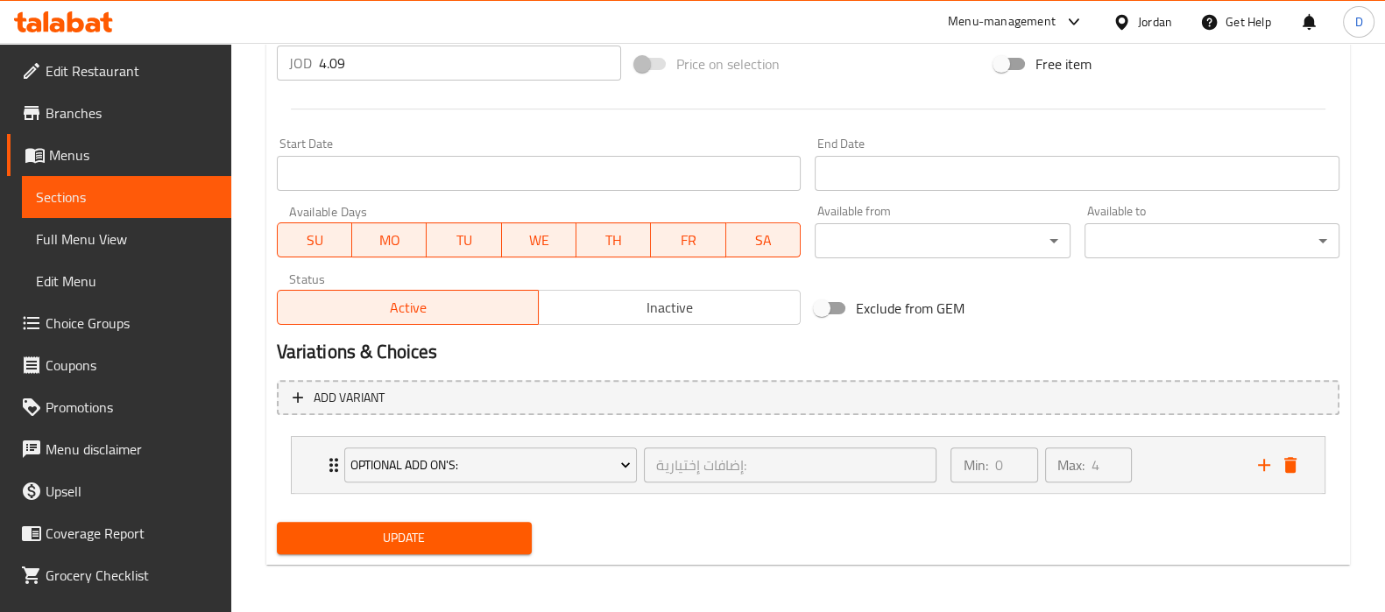
type textarea "Grilled beef burger topped with a rich layer of assorted melted cheese such as …"
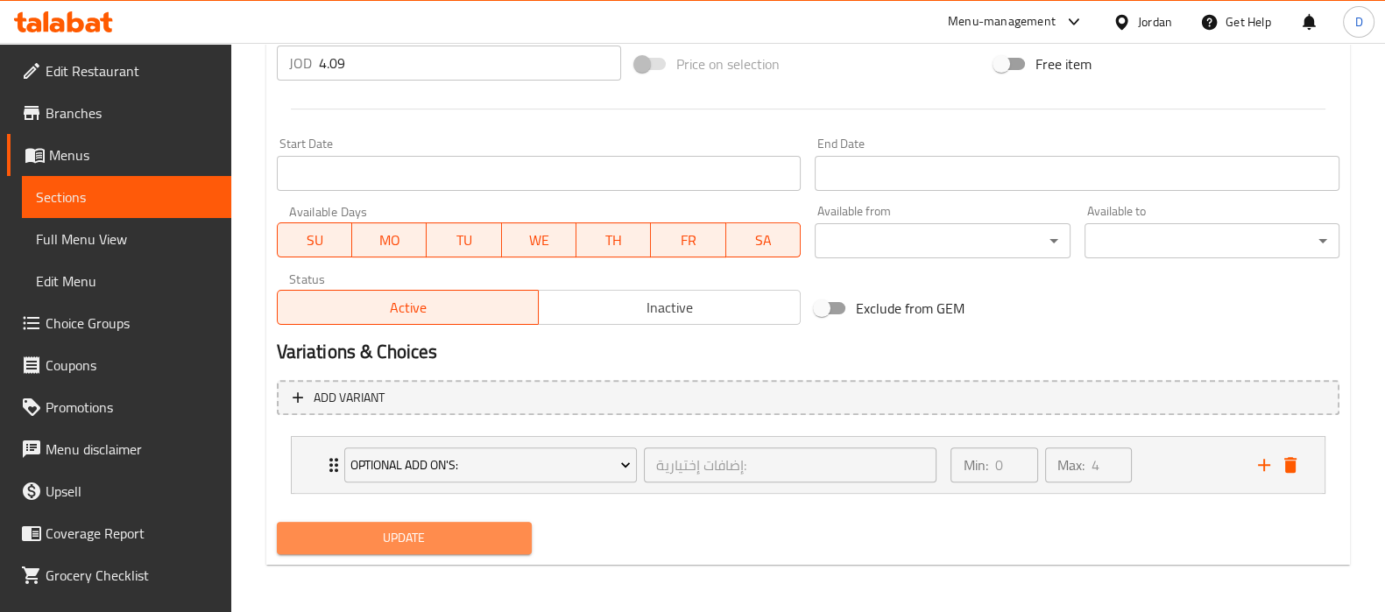
click at [482, 523] on button "Update" at bounding box center [404, 538] width 255 height 32
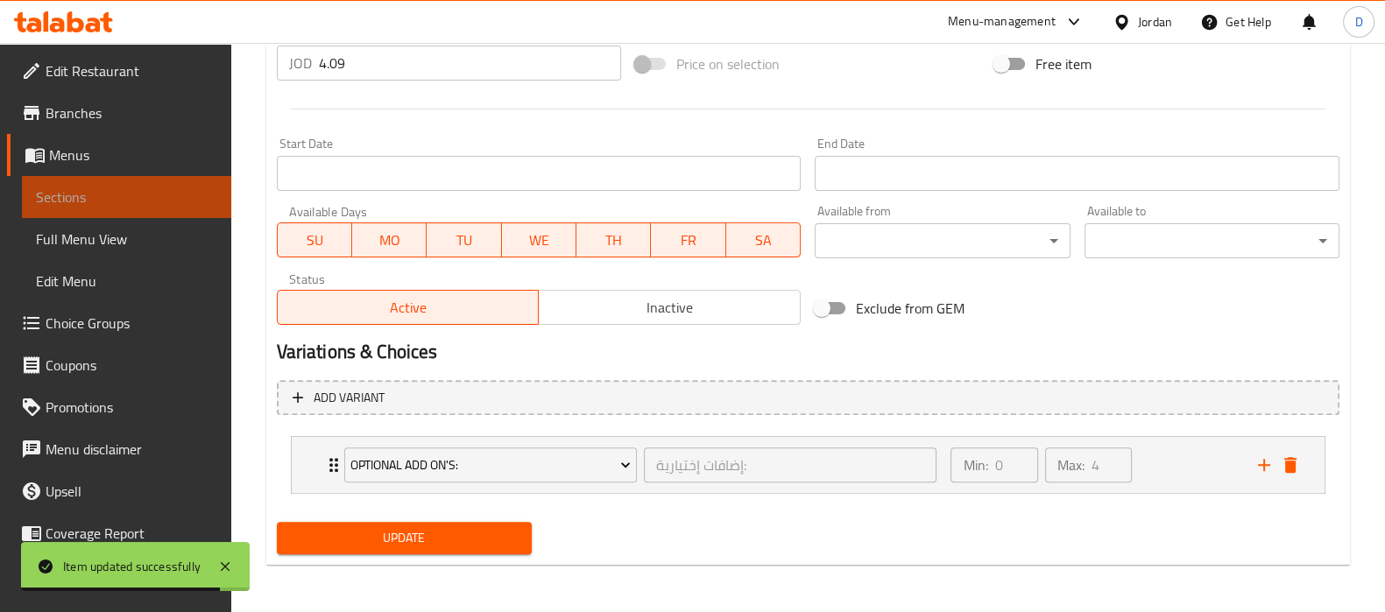
click at [185, 193] on span "Sections" at bounding box center [126, 197] width 181 height 21
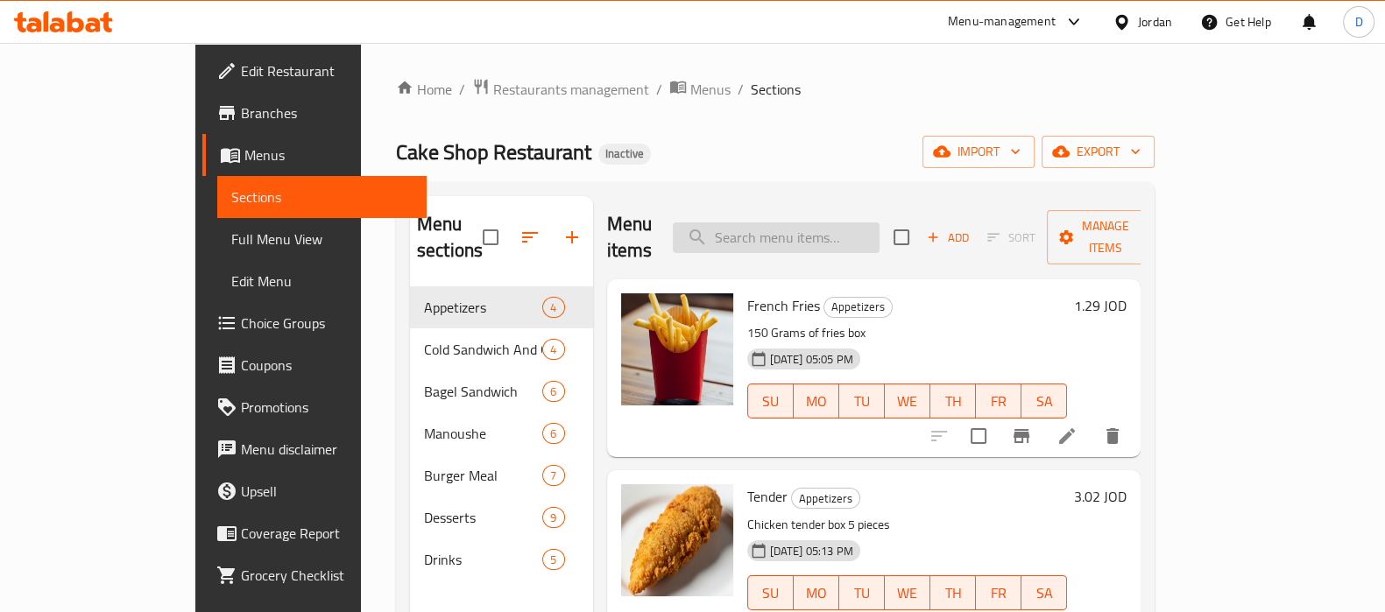
click at [825, 222] on input "search" at bounding box center [776, 237] width 207 height 31
paste input "Mexican Jalapeno Burger Meal"
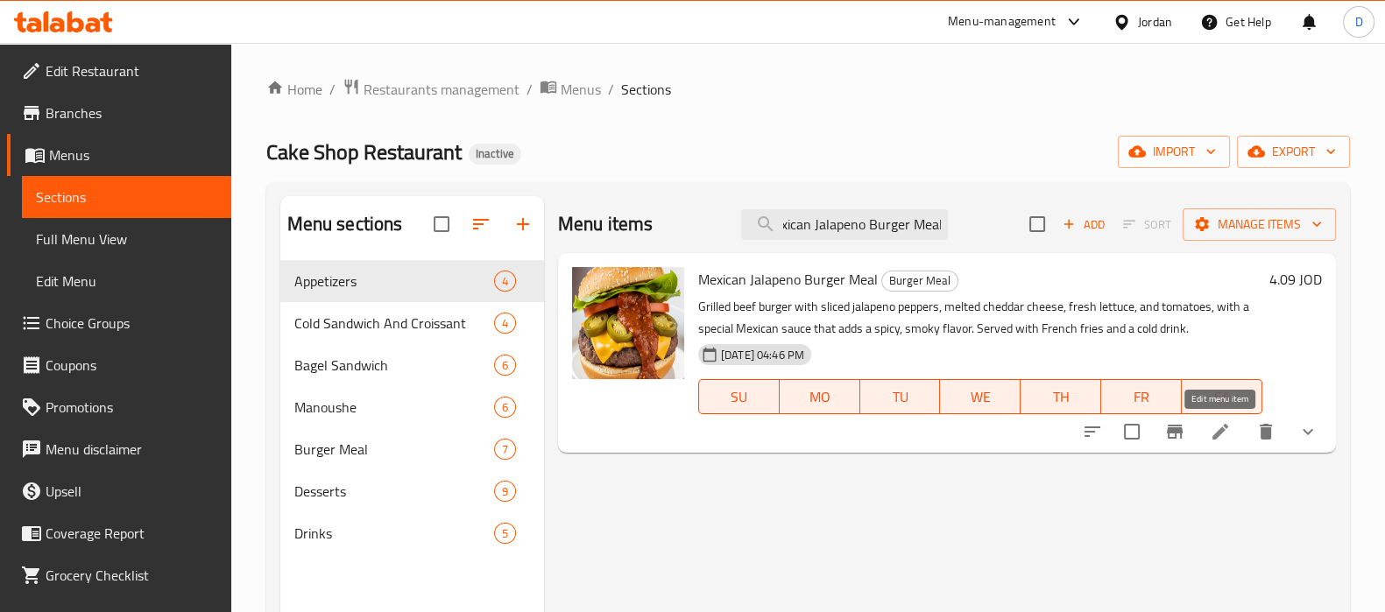
type input "Mexican Jalapeno Burger Meal"
click at [1229, 433] on icon at bounding box center [1220, 431] width 21 height 21
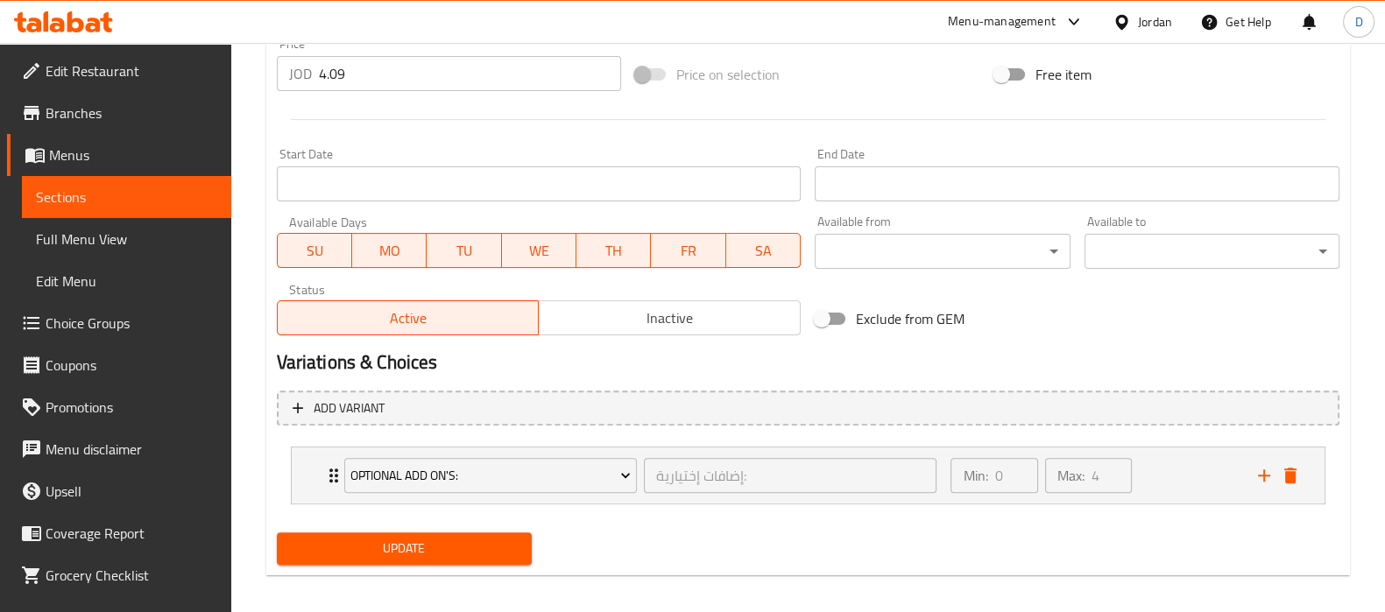
scroll to position [678, 0]
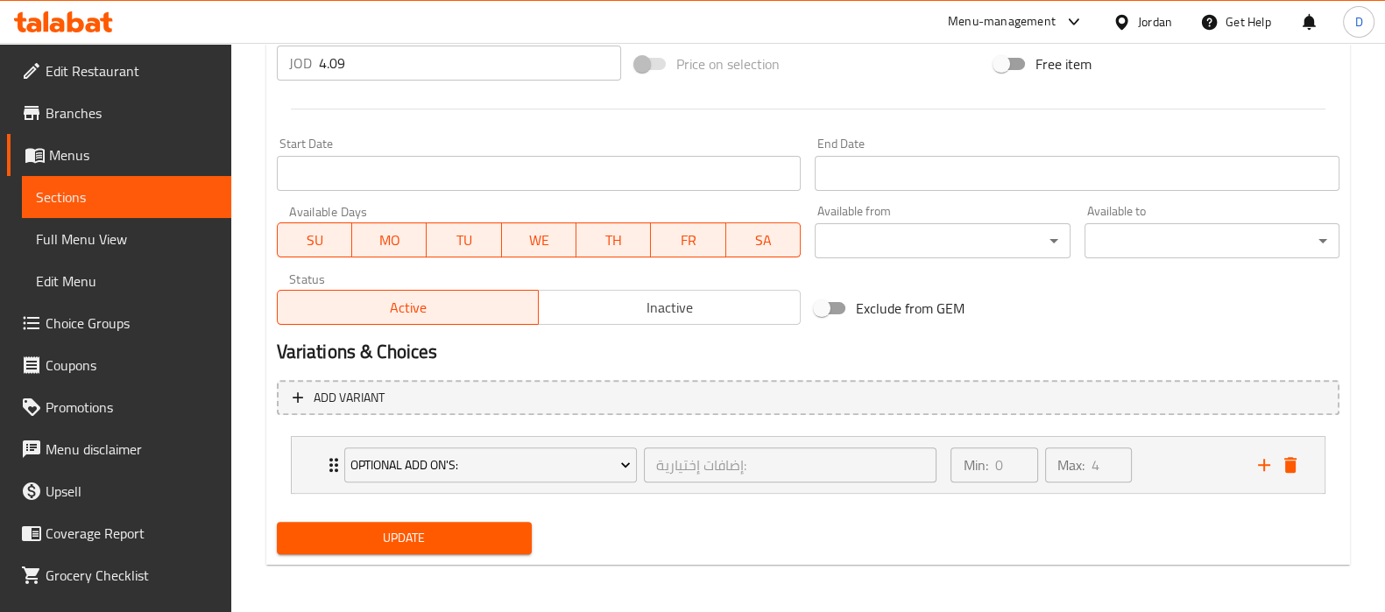
type textarea "Grilled beef burger with sliced jalapeno hot peppers, melted cheddar cheese, fr…"
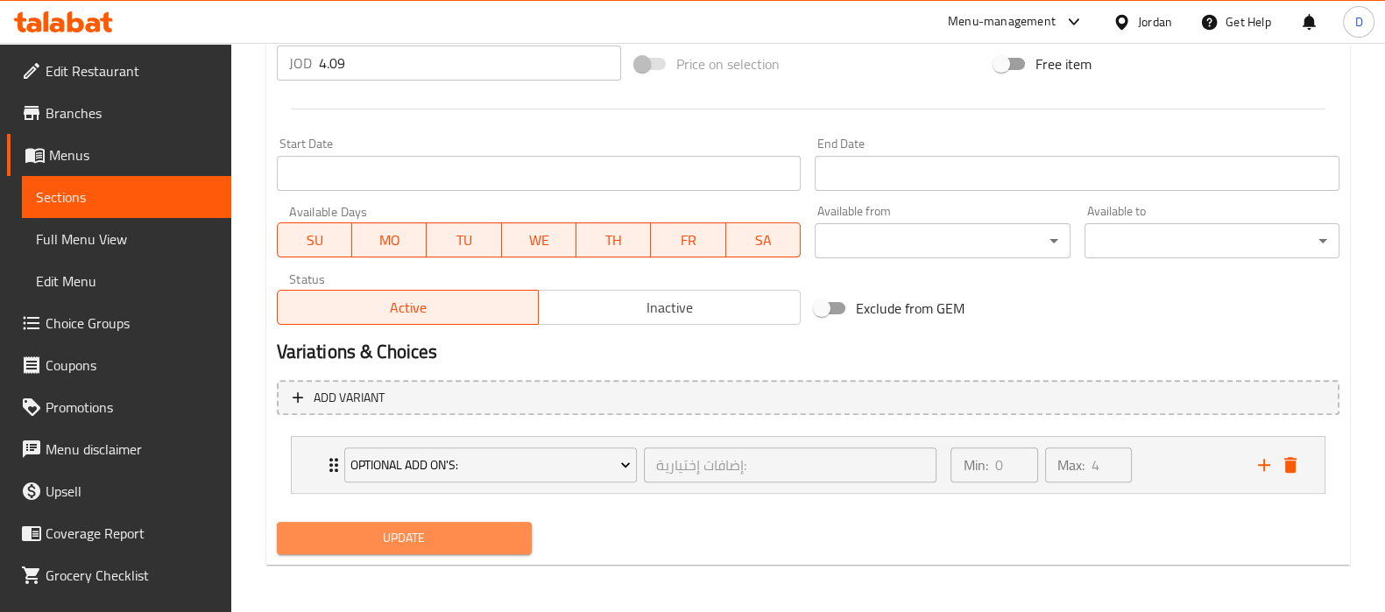
click at [473, 529] on span "Update" at bounding box center [404, 538] width 227 height 22
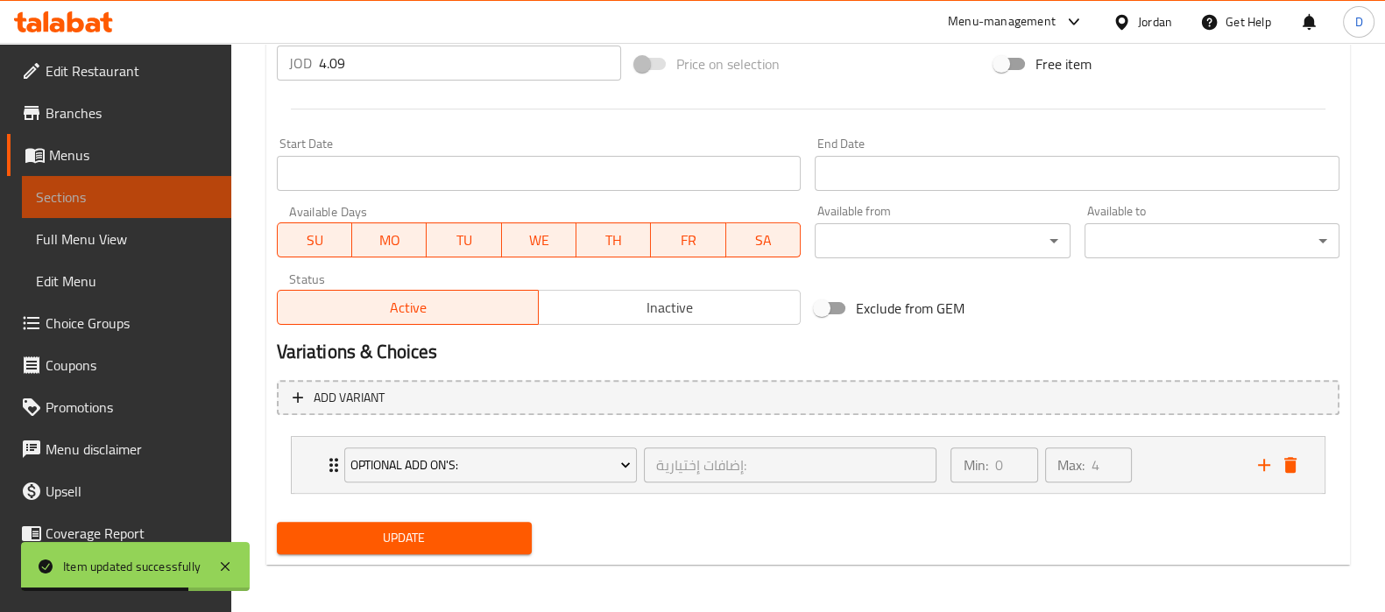
click at [158, 190] on span "Sections" at bounding box center [126, 197] width 181 height 21
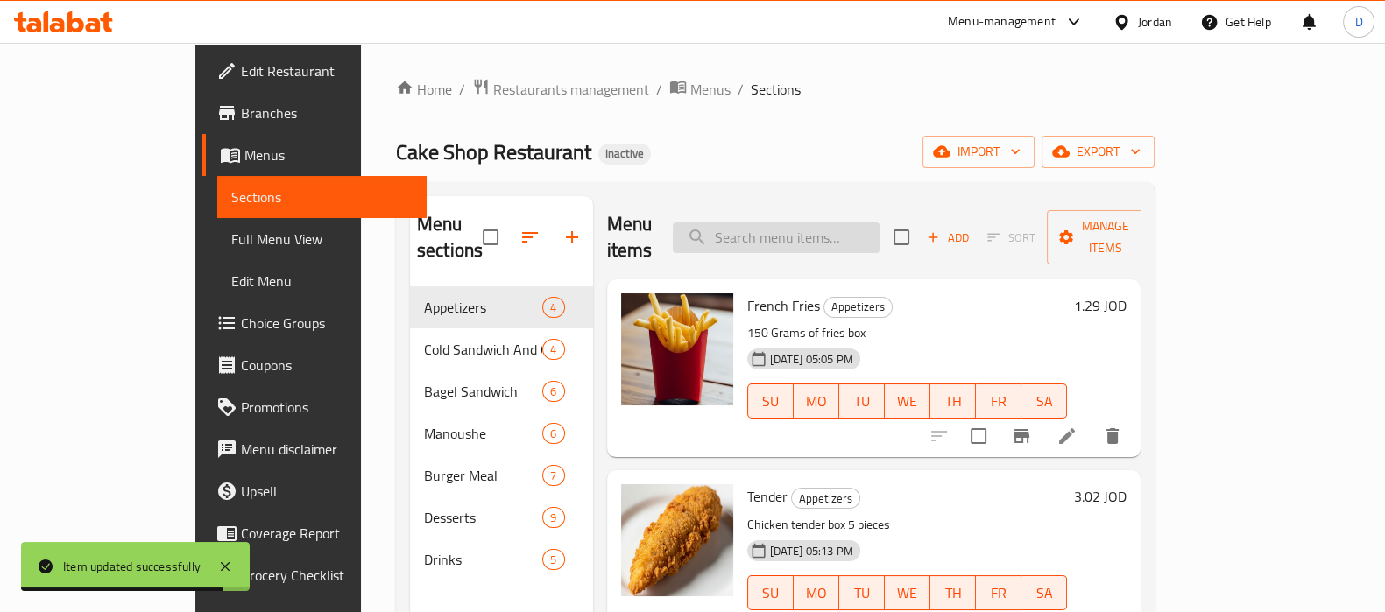
click at [810, 225] on input "search" at bounding box center [776, 237] width 207 height 31
paste input "Cajun Chicken Burger Meal"
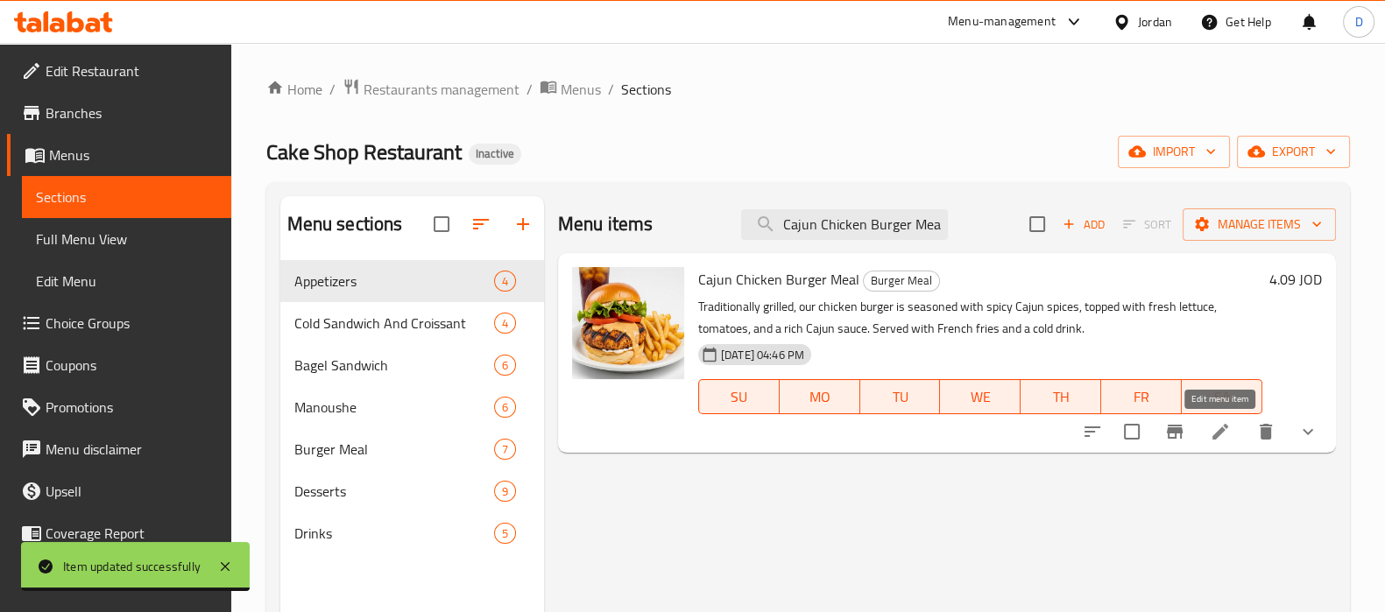
type input "Cajun Chicken Burger Meal"
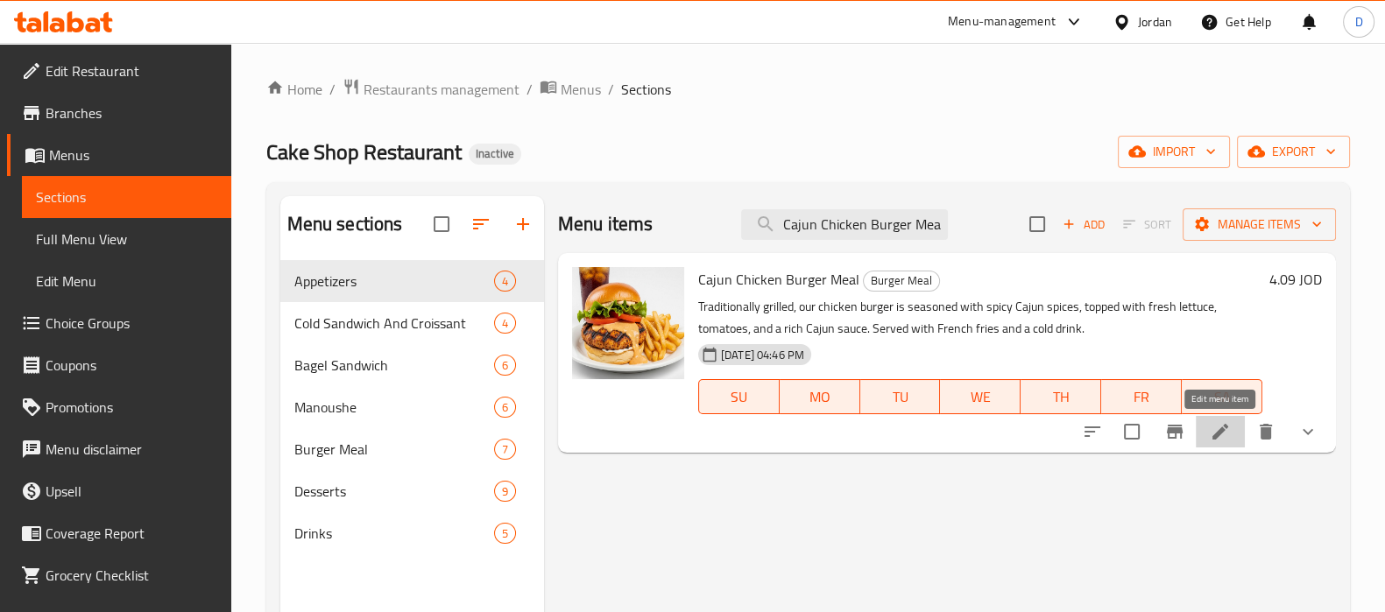
click at [1215, 434] on icon at bounding box center [1220, 432] width 16 height 16
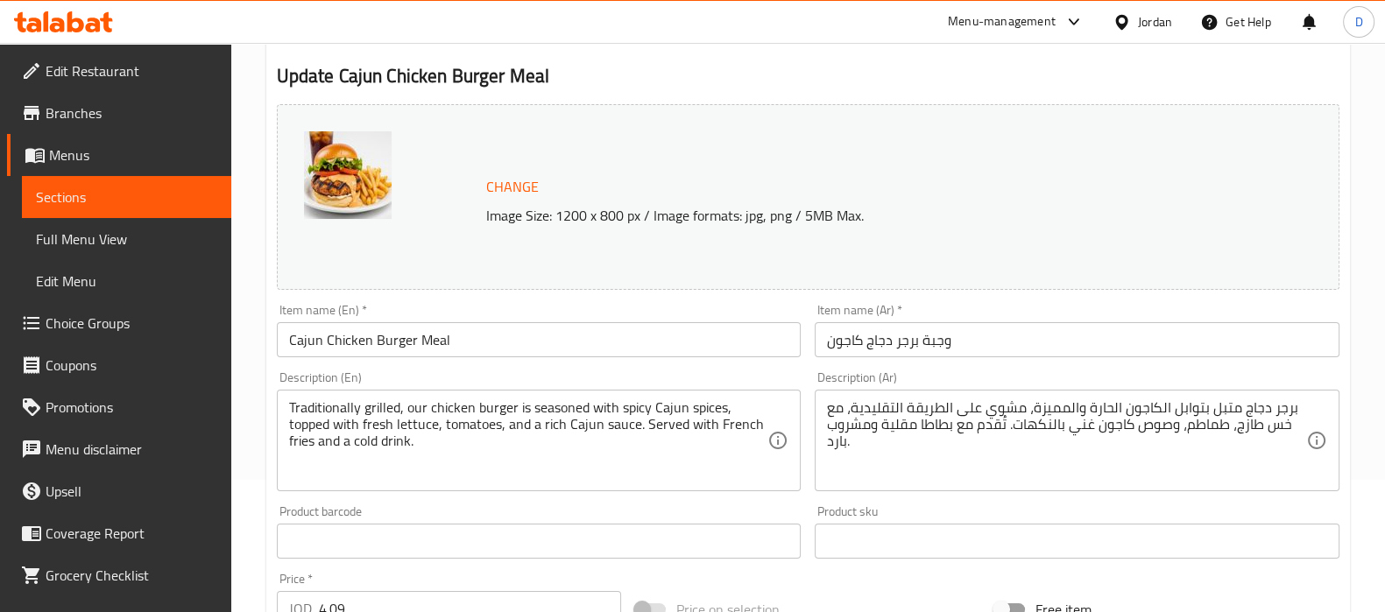
scroll to position [221, 0]
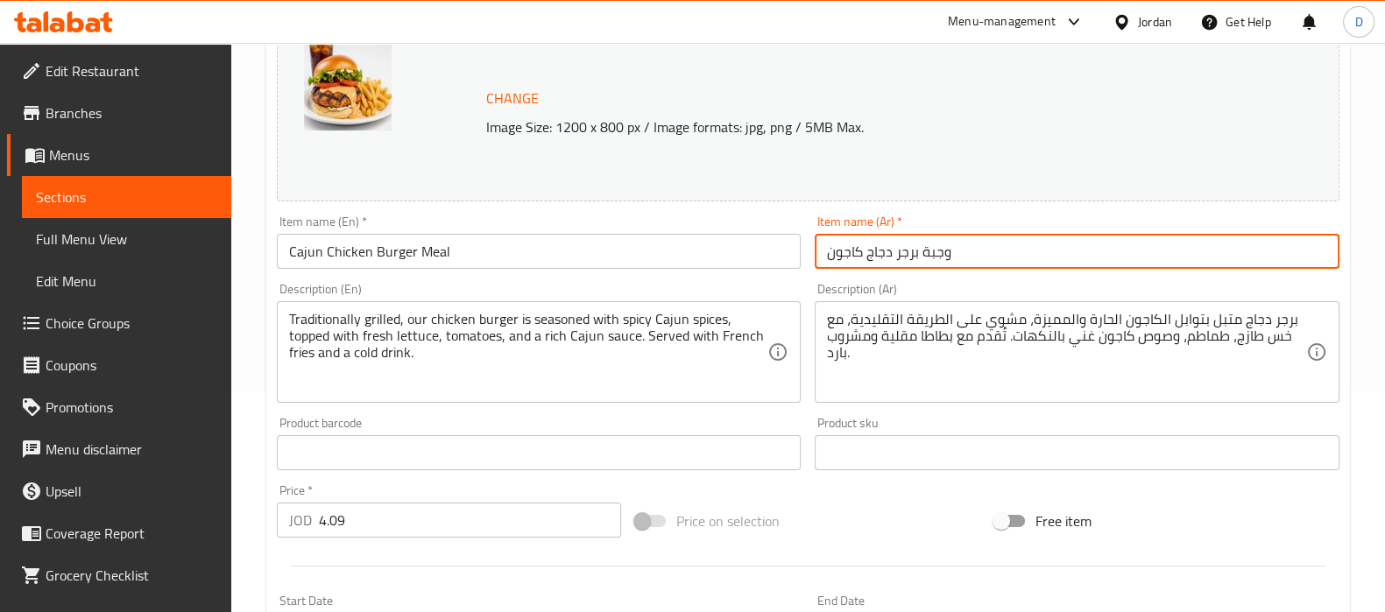
click at [836, 259] on input "وجبة برجر دجاج كاجون" at bounding box center [1077, 251] width 525 height 35
type input "وجبة برجر دجاج كاجن"
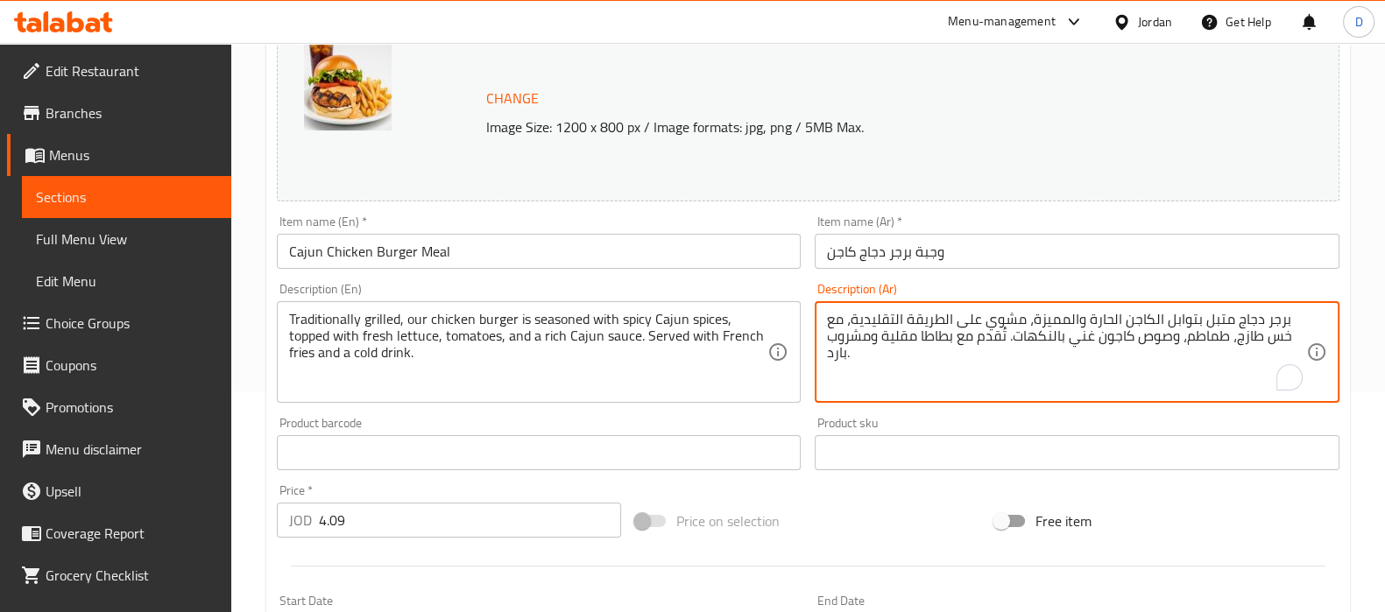
click at [907, 335] on textarea "برجر دجاج متبل بتوابل الكاجن الحارة والمميزة، مشوي على الطريقة التقليدية، مع خس…" at bounding box center [1066, 352] width 479 height 83
paste textarea "ن الحارة والمميزة، مشوي على الطريقة التقليدية، مع خس طازج، طماطم، وصوص كاجون غن…"
type textarea "برجر دجاج متبل بتوابل الكاجون الحارة والمميزة، مشوي على الطريقة التقليدية، مع خ…"
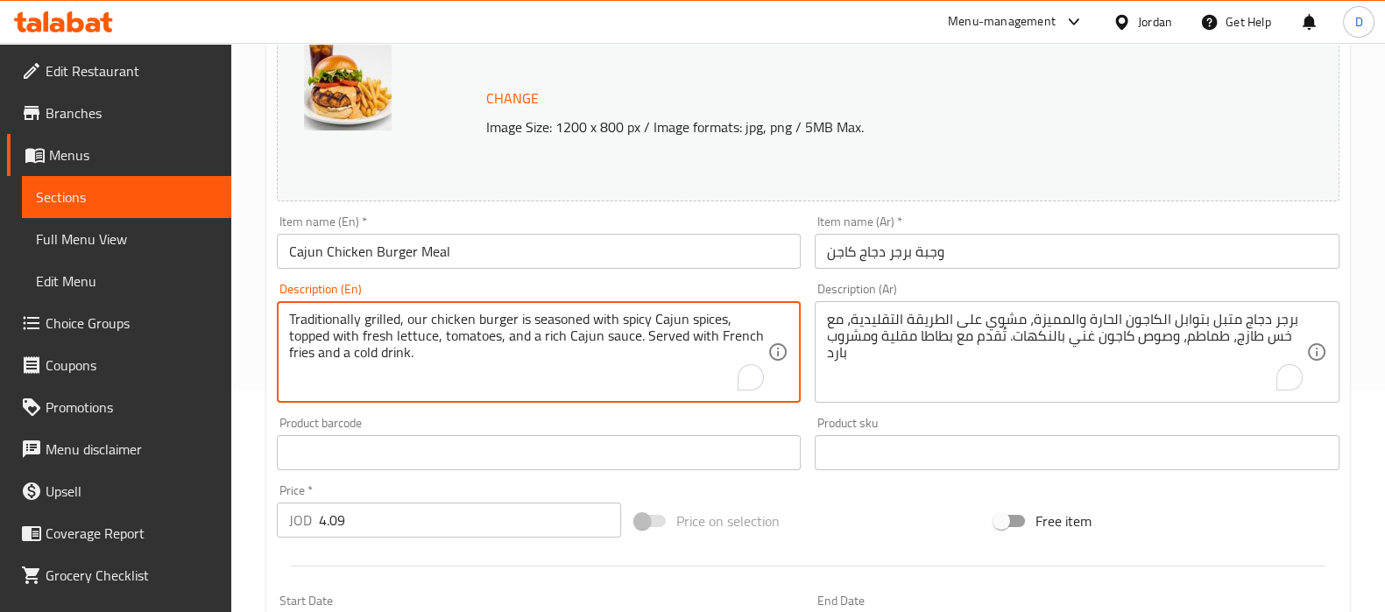
click at [456, 318] on textarea "Traditionally grilled, our chicken burger is seasoned with spicy Cajun spices, …" at bounding box center [528, 352] width 479 height 83
paste textarea "To enrich screen reader interactions, please activate Accessibility in Grammarl…"
drag, startPoint x: 332, startPoint y: 336, endPoint x: 265, endPoint y: 304, distance: 74.8
click at [265, 304] on div "Home / Restaurants management / Menus / Sections / item / update Burger Meal se…" at bounding box center [808, 446] width 1154 height 1249
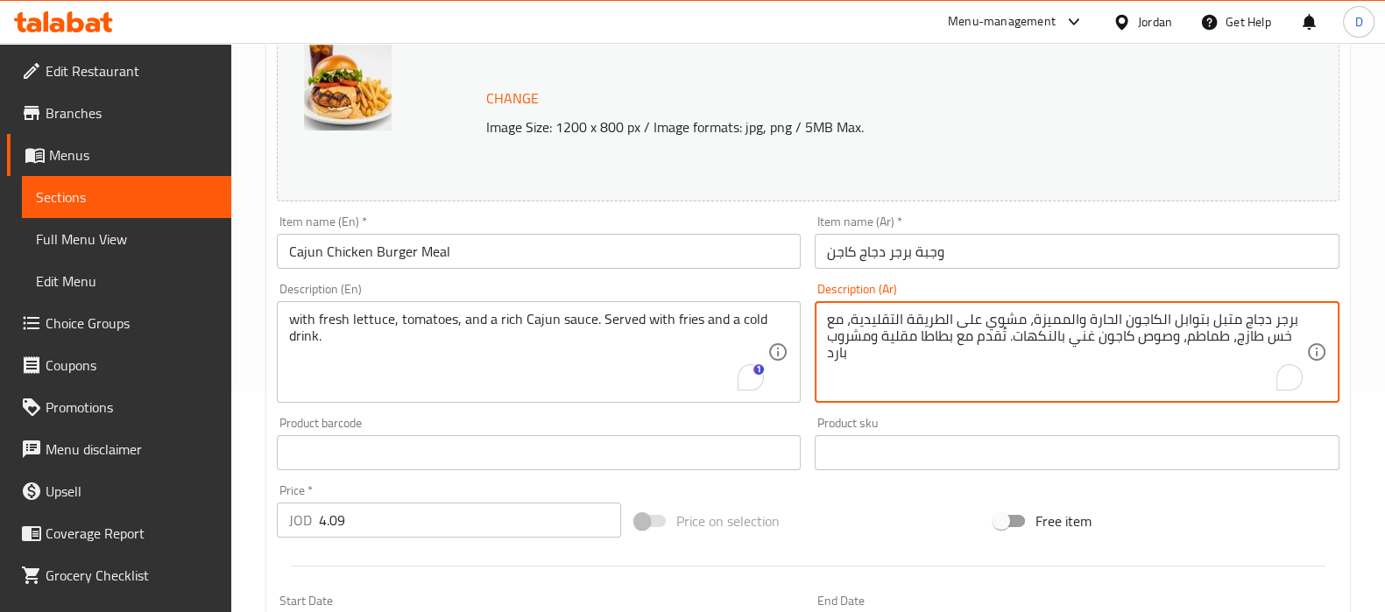
click at [853, 321] on textarea "برجر دجاج متبل بتوابل الكاجون الحارة والمميزة، مشوي على الطريقة التقليدية، مع خ…" at bounding box center [1066, 352] width 479 height 83
drag, startPoint x: 853, startPoint y: 321, endPoint x: 1310, endPoint y: 324, distance: 457.3
click at [1310, 324] on div "برجر دجاج متبل بتوابل الكاجون الحارة والمميزة، مشوي على الطريقة التقليدية، مع خ…" at bounding box center [1077, 352] width 525 height 102
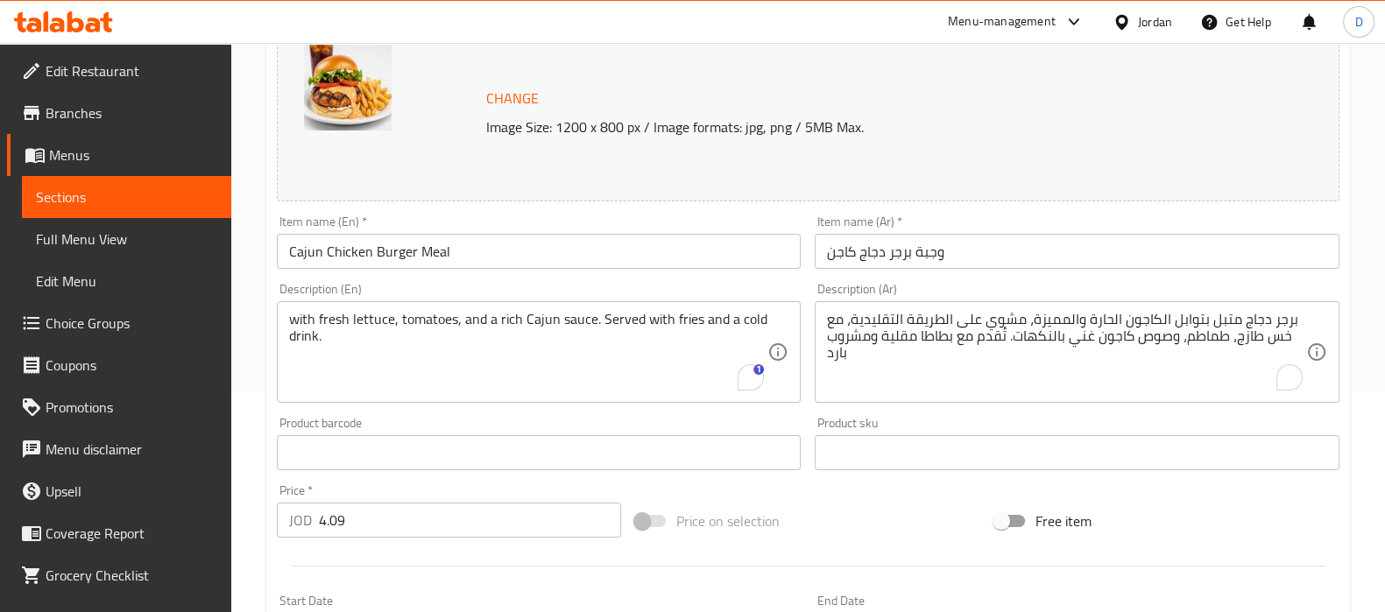
click at [1310, 323] on div "برجر دجاج متبل بتوابل الكاجون الحارة والمميزة، مشوي على الطريقة التقليدية، مع خ…" at bounding box center [1077, 352] width 525 height 102
drag, startPoint x: 1310, startPoint y: 323, endPoint x: 977, endPoint y: 308, distance: 333.2
click at [977, 308] on div "برجر دجاج متبل بتوابل الكاجون الحارة والمميزة، مشوي على الطريقة التقليدية، مع خ…" at bounding box center [1077, 352] width 525 height 102
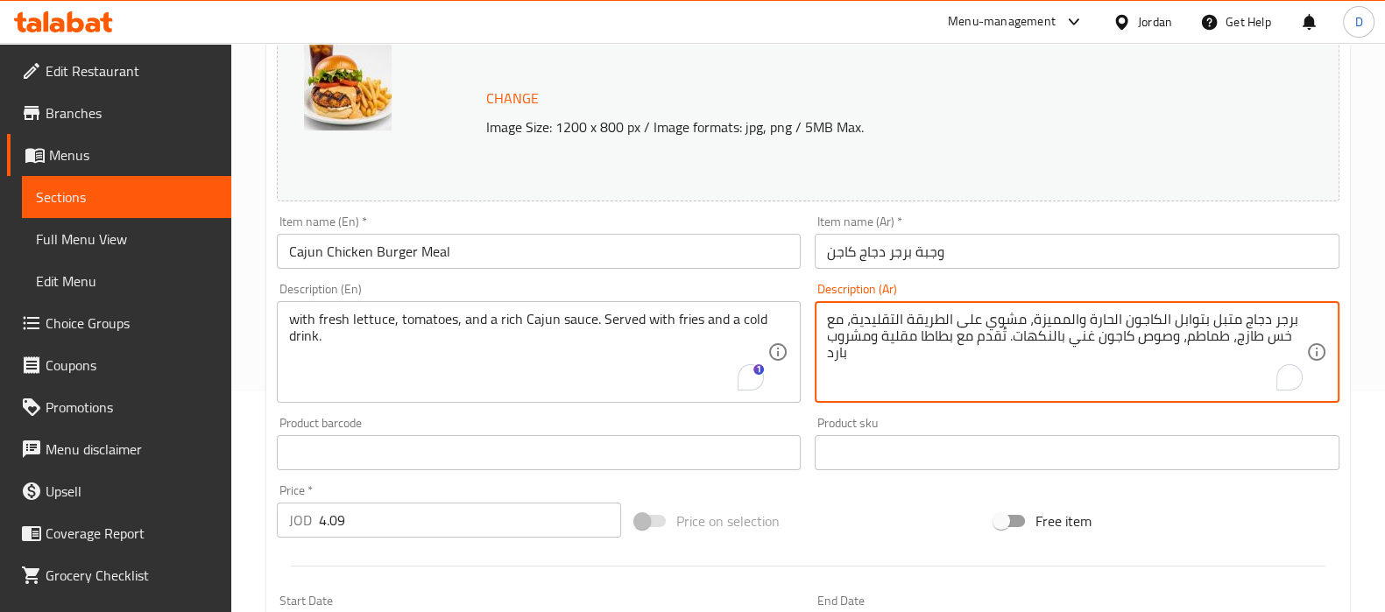
click at [850, 322] on textarea "برجر دجاج متبل بتوابل الكاجون الحارة والمميزة، مشوي على الطريقة التقليدية، مع خ…" at bounding box center [1066, 352] width 479 height 83
drag, startPoint x: 851, startPoint y: 322, endPoint x: 1305, endPoint y: 341, distance: 455.0
click at [1305, 341] on div "برجر دجاج متبل بتوابل الكاجون الحارة والمميزة، مشوي على الطريقة التقليدية، مع خ…" at bounding box center [1077, 352] width 525 height 102
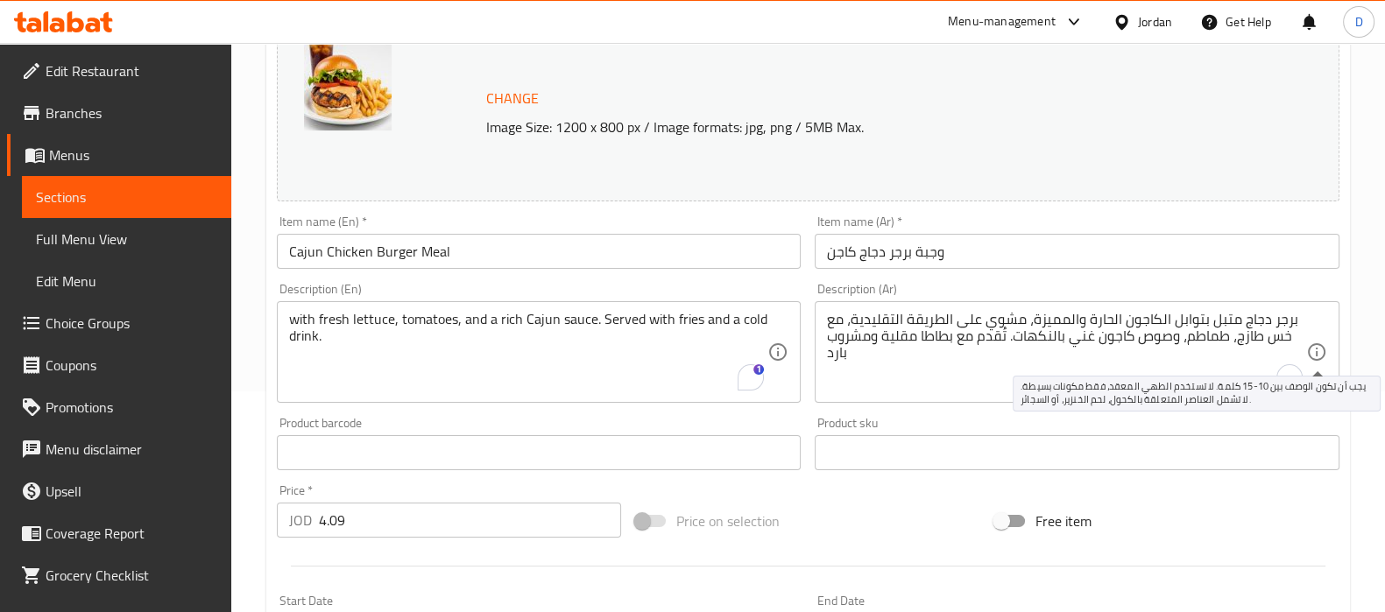
click at [1306, 342] on icon at bounding box center [1316, 352] width 21 height 21
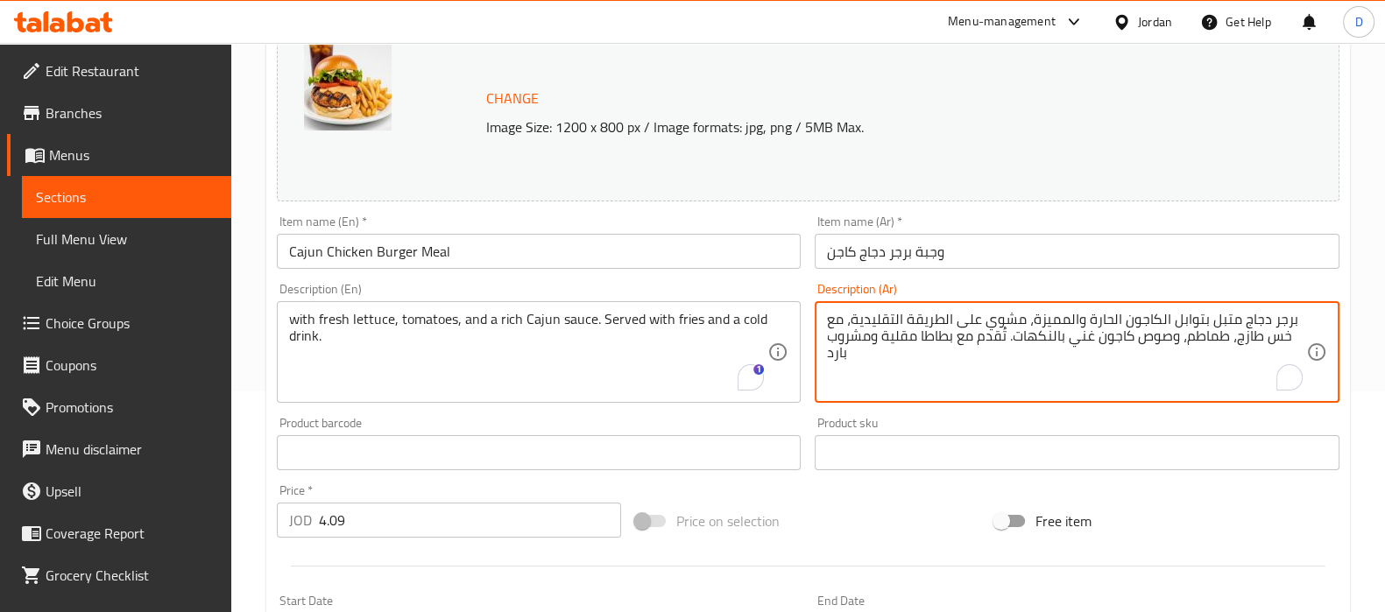
click at [1148, 321] on textarea "برجر دجاج متبل بتوابل الكاجون الحارة والمميزة، مشوي على الطريقة التقليدية، مع خ…" at bounding box center [1066, 352] width 479 height 83
click at [854, 321] on textarea "برجر دجاج متبل بتوابل الكاجون الحارة والمميزة، مشوي على الطريقة التقليدية، مع خ…" at bounding box center [1066, 352] width 479 height 83
drag, startPoint x: 850, startPoint y: 321, endPoint x: 1289, endPoint y: 325, distance: 438.9
click at [1289, 325] on textarea "برجر دجاج متبل بتوابل الكاجون الحارة والمميزة، مشوي على الطريقة التقليدية، مع خ…" at bounding box center [1066, 352] width 479 height 83
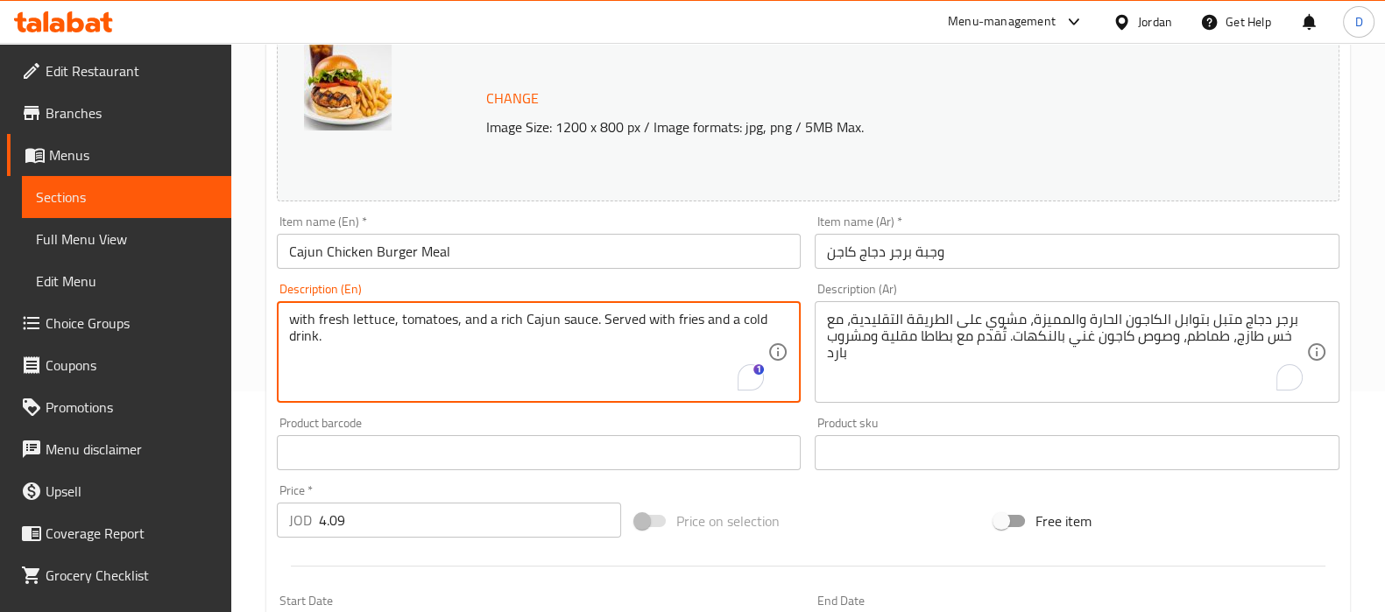
paste textarea "Chicken burger marinated in hot and distinctive Cajun spices, grilled the tradi…"
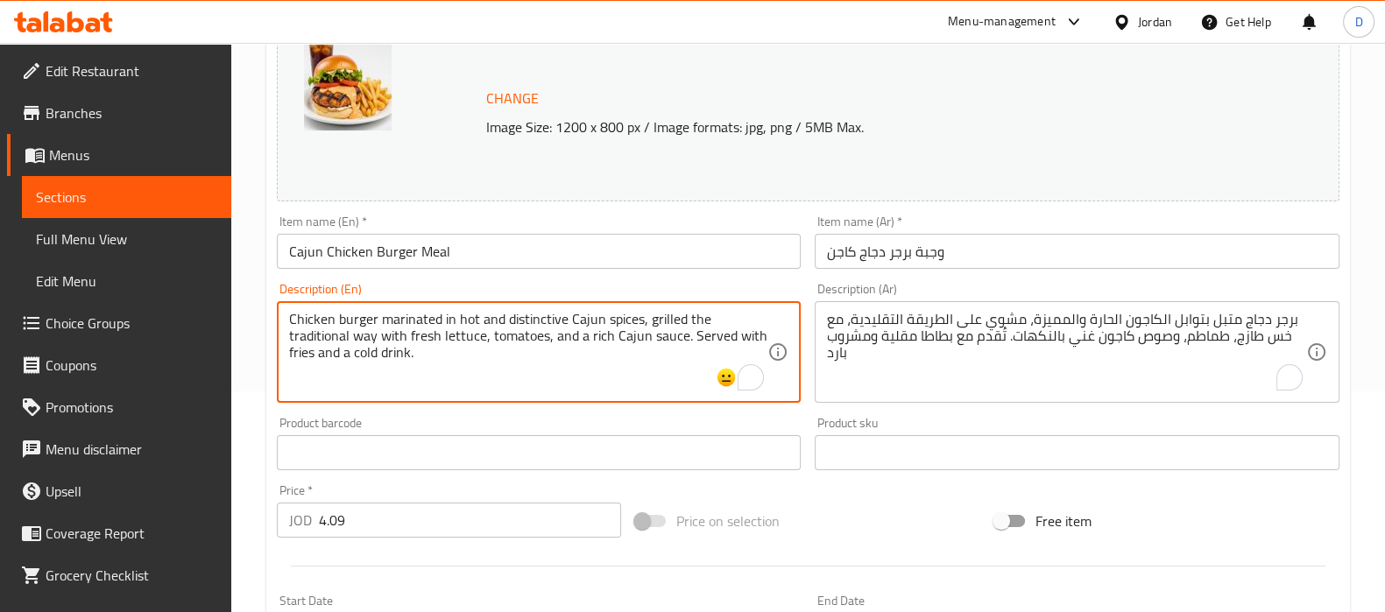
click at [598, 336] on textarea "Chicken burger marinated in hot and distinctive Cajun spices, grilled the tradi…" at bounding box center [528, 352] width 479 height 83
click at [317, 357] on textarea "Chicken burger marinated in hot and distinctive Cajun spices, grilled the tradi…" at bounding box center [528, 352] width 479 height 83
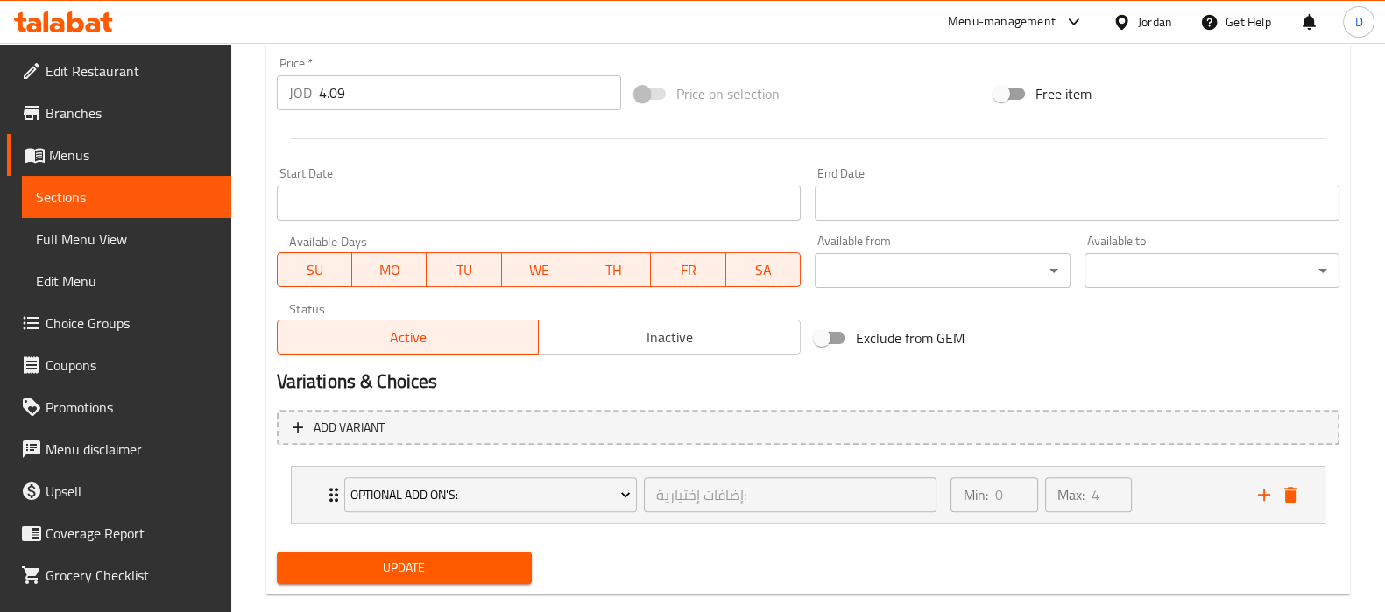
scroll to position [678, 0]
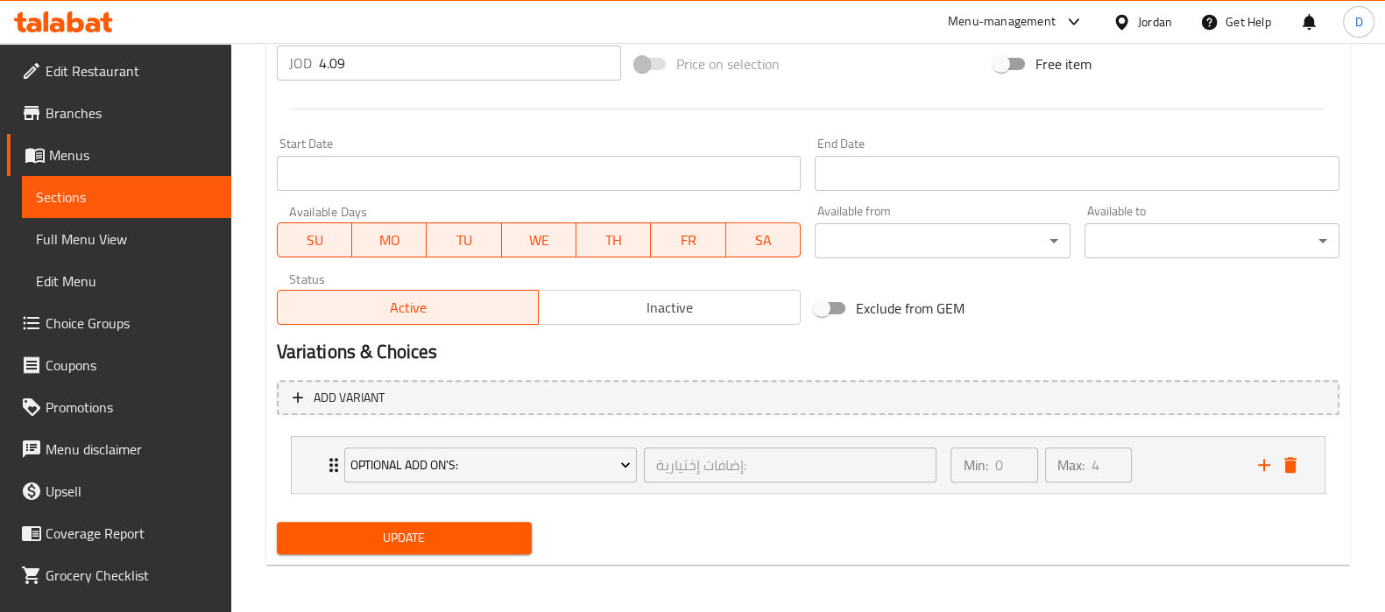
type textarea "Chicken burger marinated in hot and distinctive Cajun spices, grilled the tradi…"
click at [358, 547] on button "Update" at bounding box center [404, 538] width 255 height 32
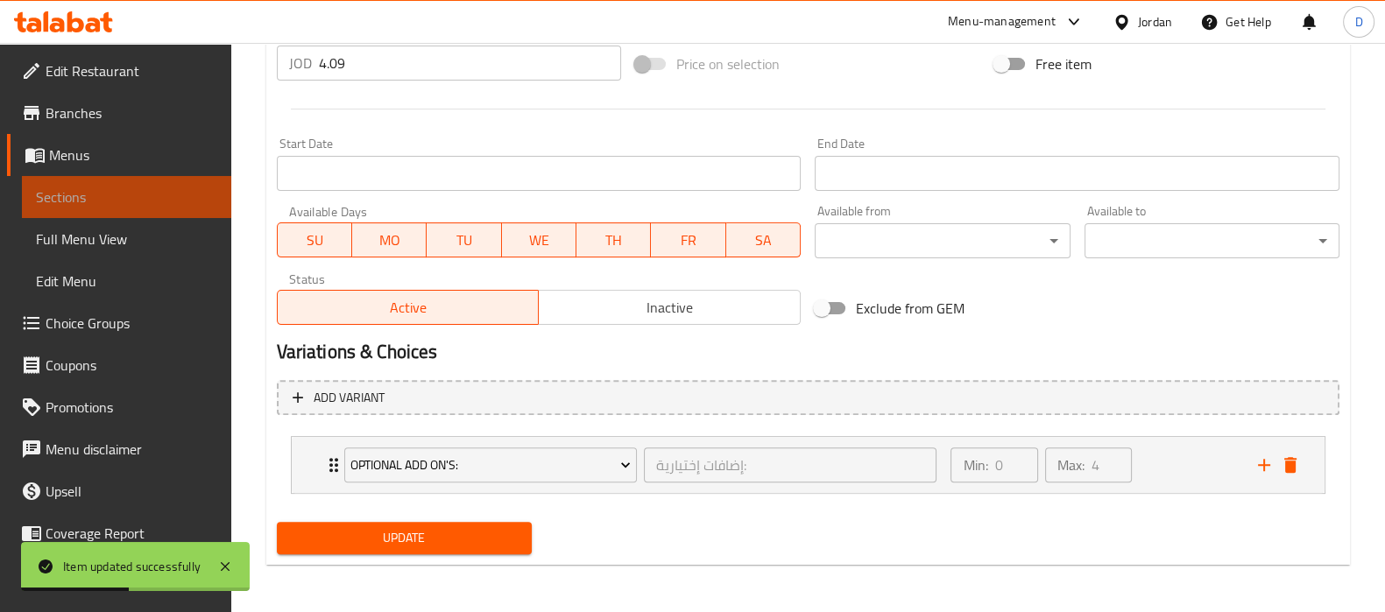
click at [187, 198] on span "Sections" at bounding box center [126, 197] width 181 height 21
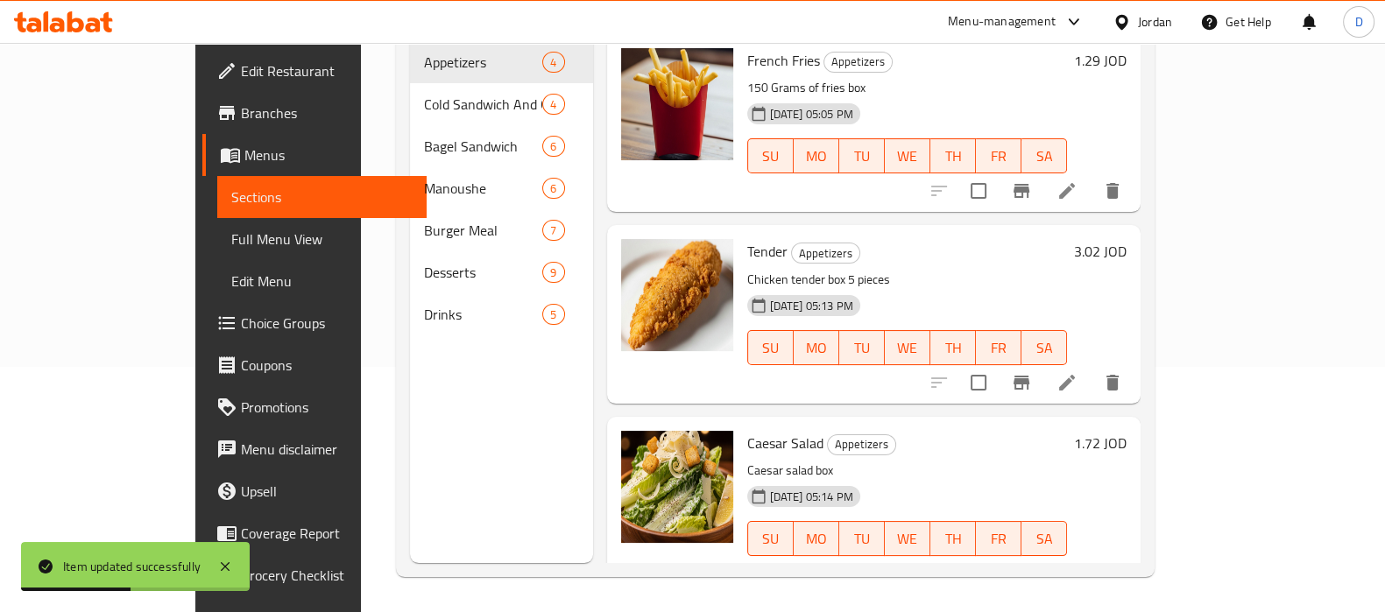
scroll to position [245, 0]
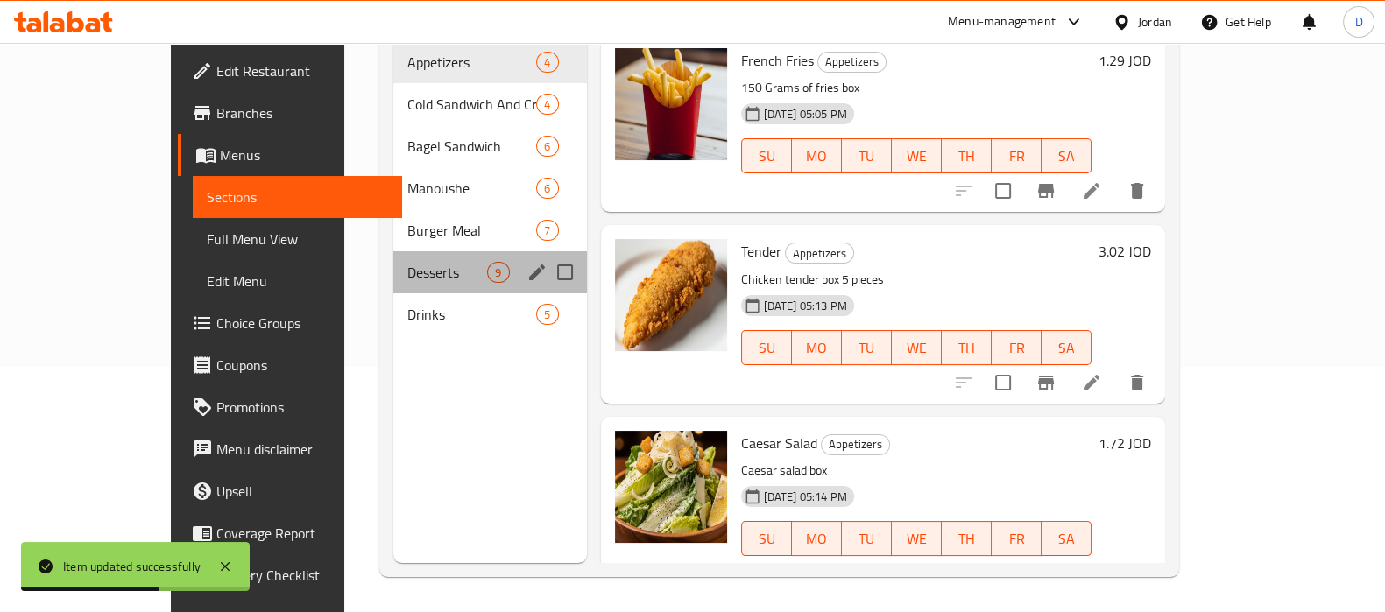
click at [393, 258] on div "Desserts 9" at bounding box center [489, 272] width 193 height 42
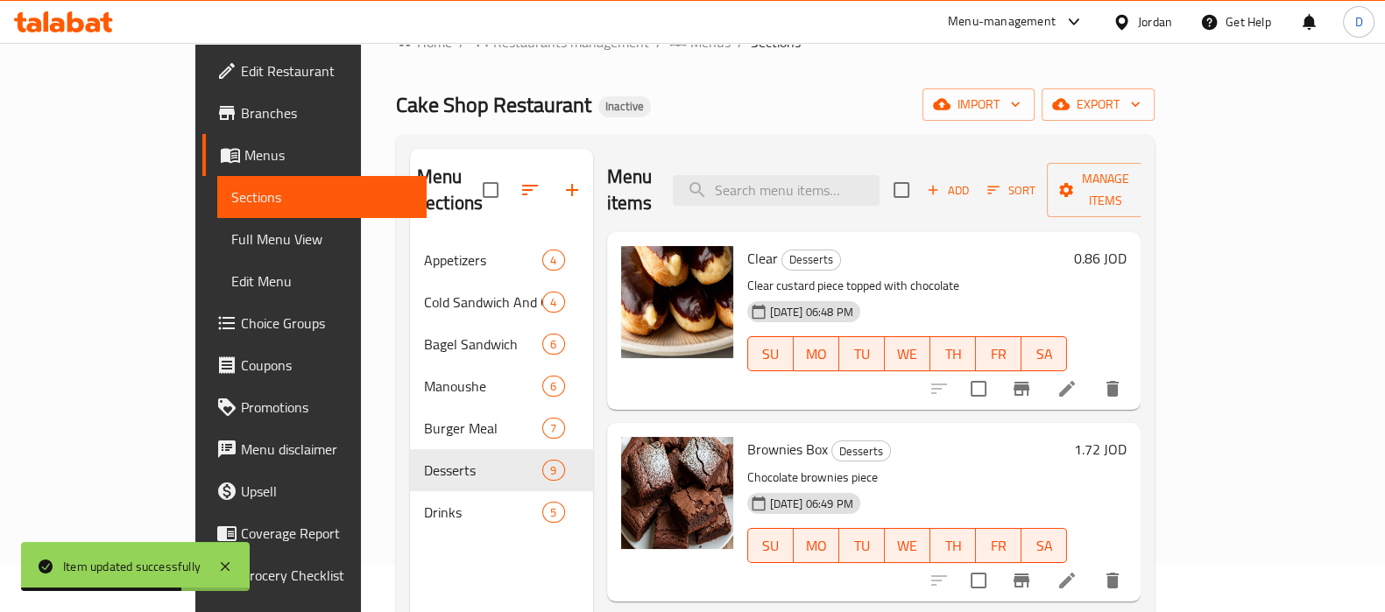
scroll to position [41, 0]
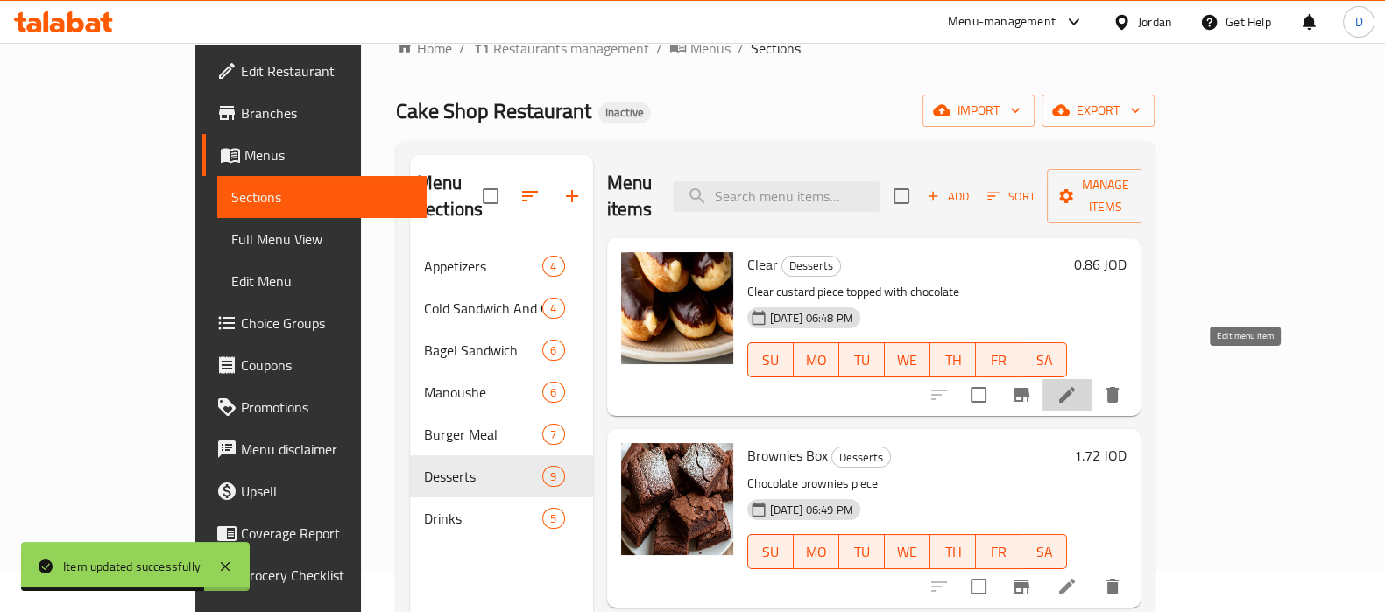
click at [1075, 387] on icon at bounding box center [1067, 395] width 16 height 16
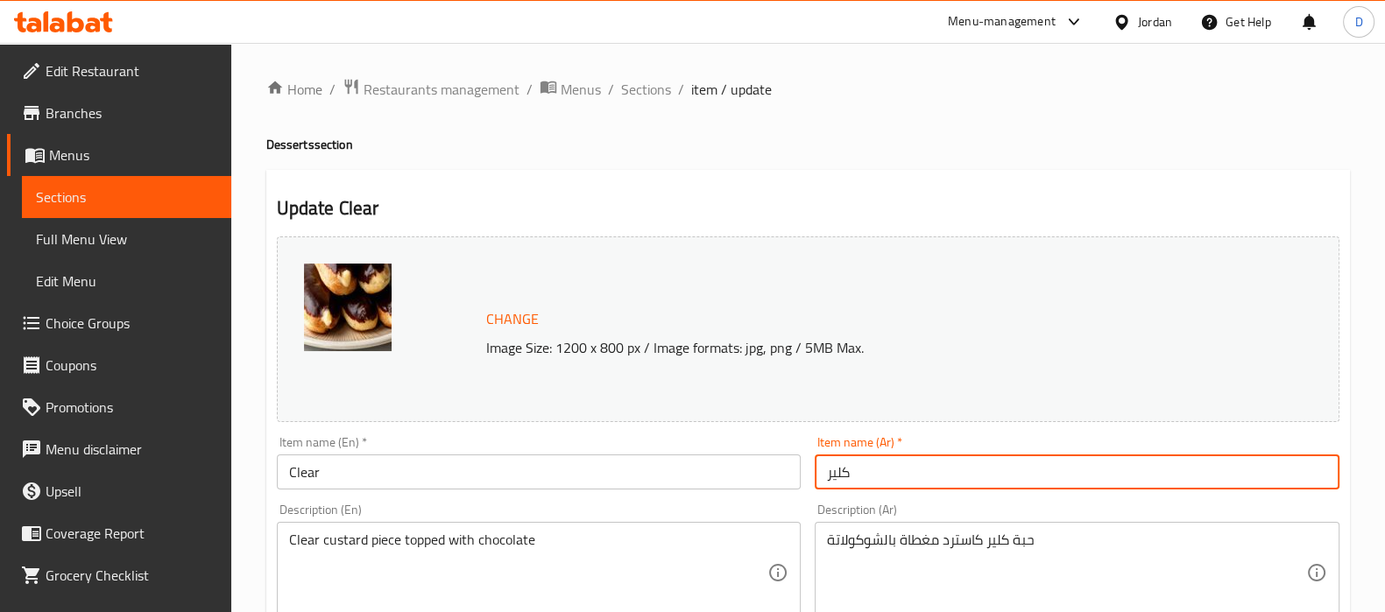
drag, startPoint x: 858, startPoint y: 479, endPoint x: 823, endPoint y: 479, distance: 35.0
click at [823, 479] on input "كلير" at bounding box center [1077, 472] width 525 height 35
paste input "إ"
type input "إكلير"
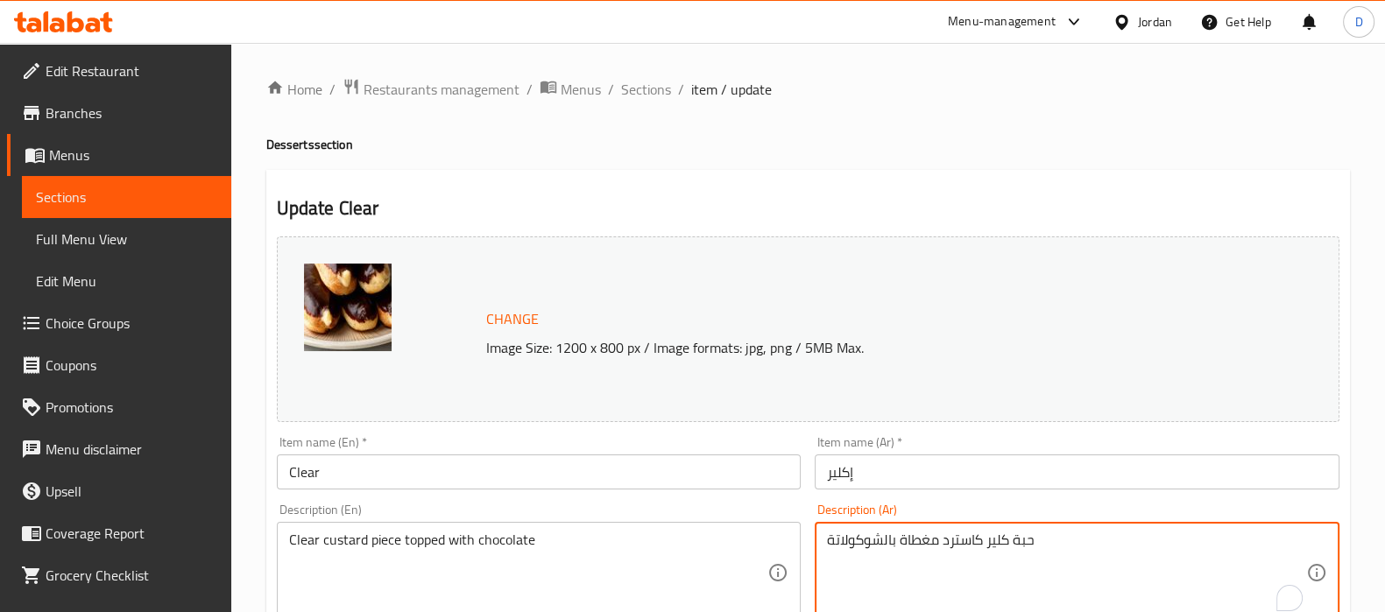
click at [1001, 541] on textarea "حبة كلير كاسترد مغطاة بالشوكولاتة" at bounding box center [1066, 573] width 479 height 83
paste textarea "إ"
type textarea "حبة إكلير كاسترد مغطاة بالشوكولاتة"
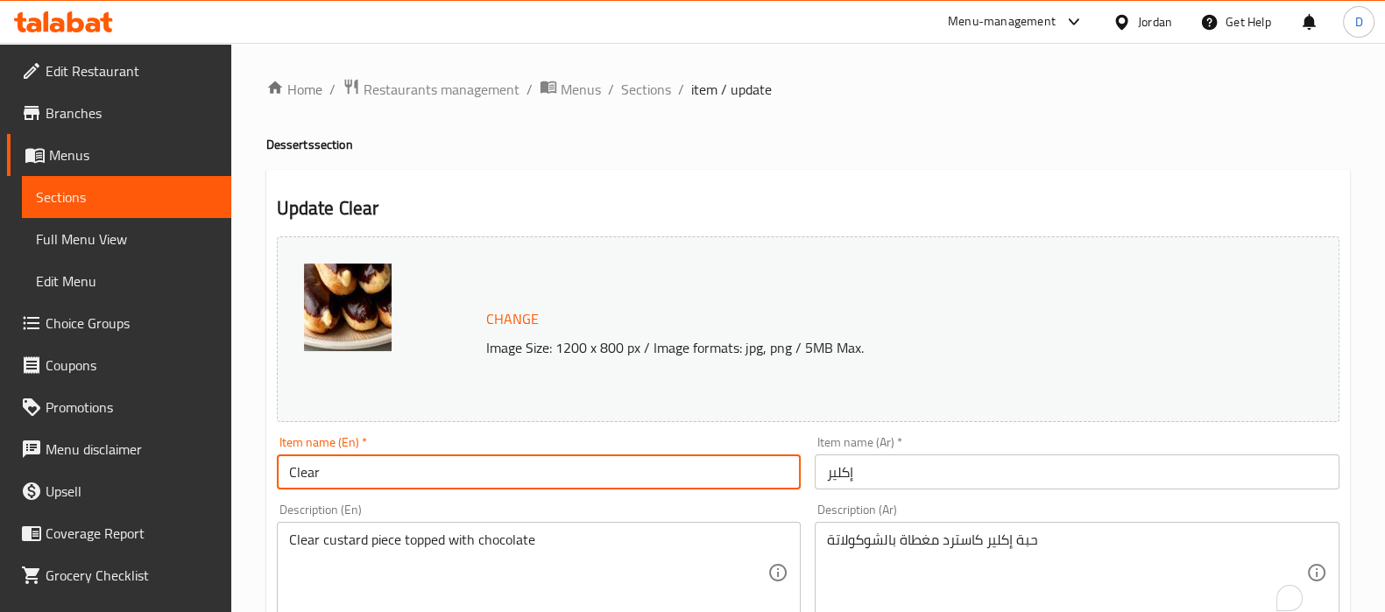
drag, startPoint x: 358, startPoint y: 466, endPoint x: 282, endPoint y: 464, distance: 76.2
click at [282, 464] on input "Clear" at bounding box center [539, 472] width 525 height 35
paste input "Eclai"
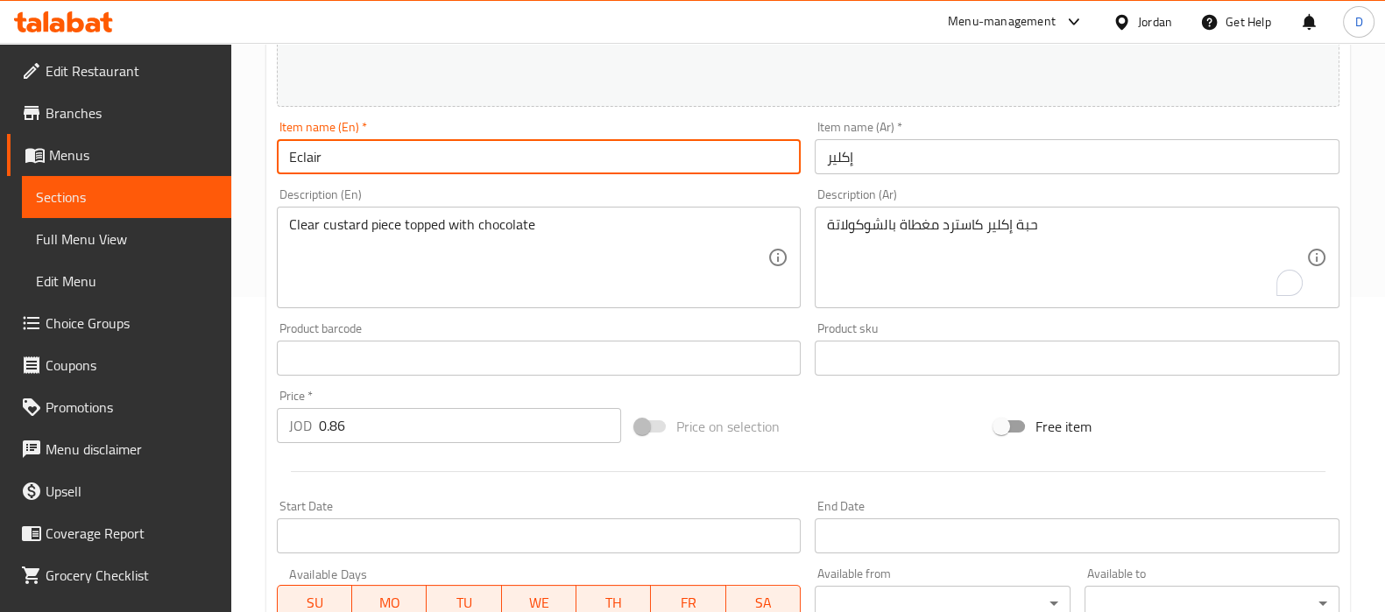
scroll to position [316, 0]
type input "Eclair"
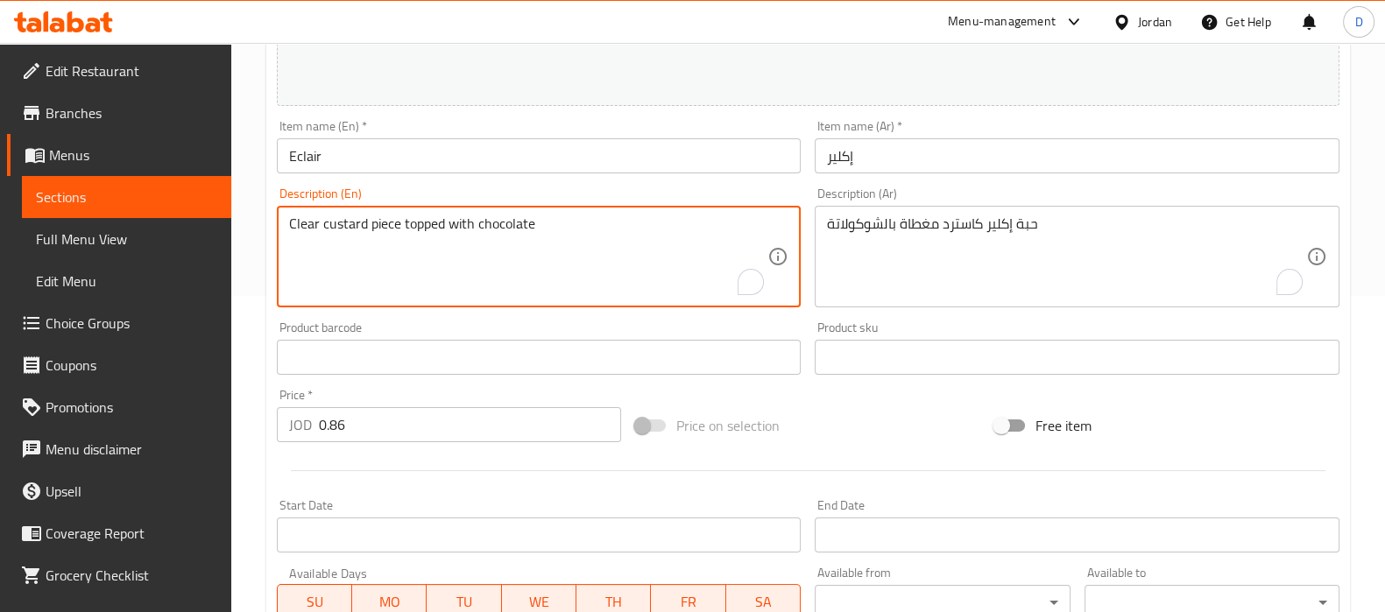
drag, startPoint x: 318, startPoint y: 221, endPoint x: 260, endPoint y: 216, distance: 58.0
paste textarea "Eclai"
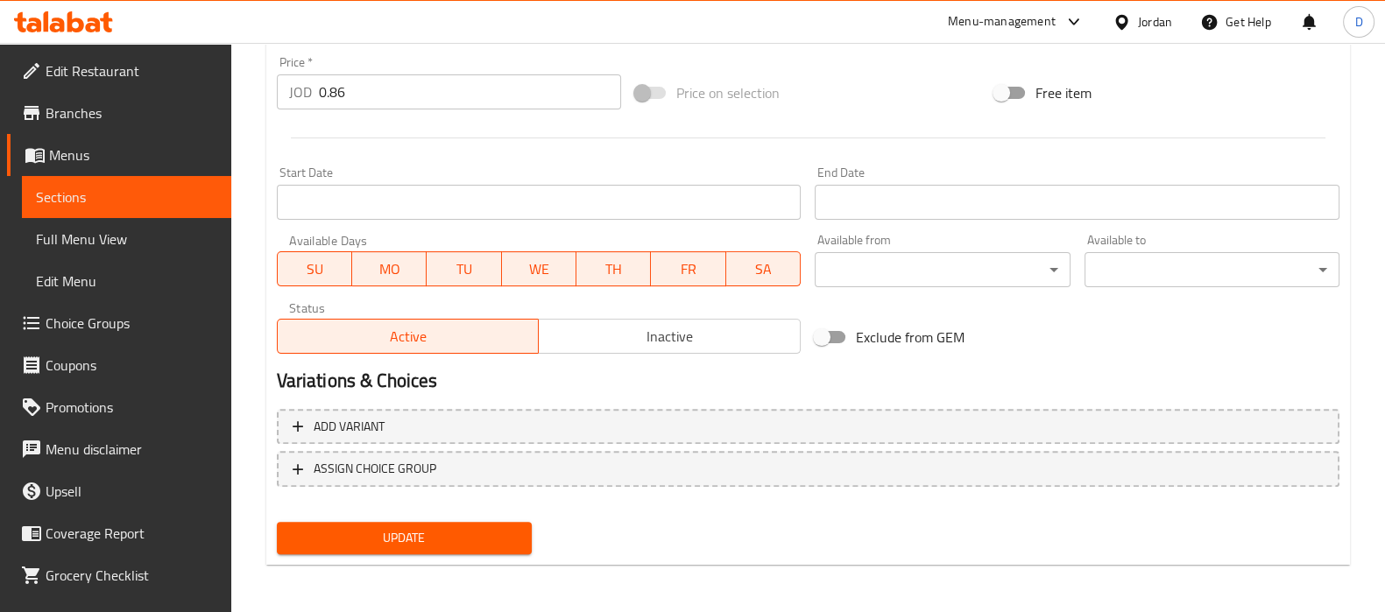
type textarea "Eclair custard piece topped with chocolate"
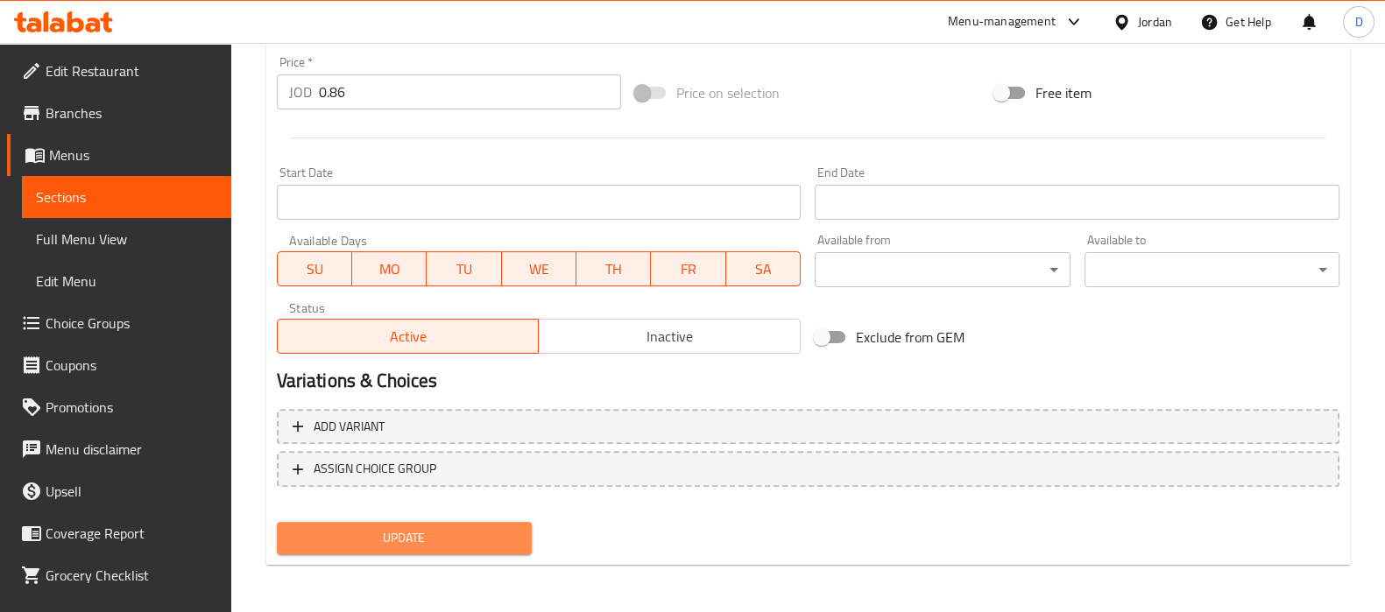
click at [486, 545] on span "Update" at bounding box center [404, 538] width 227 height 22
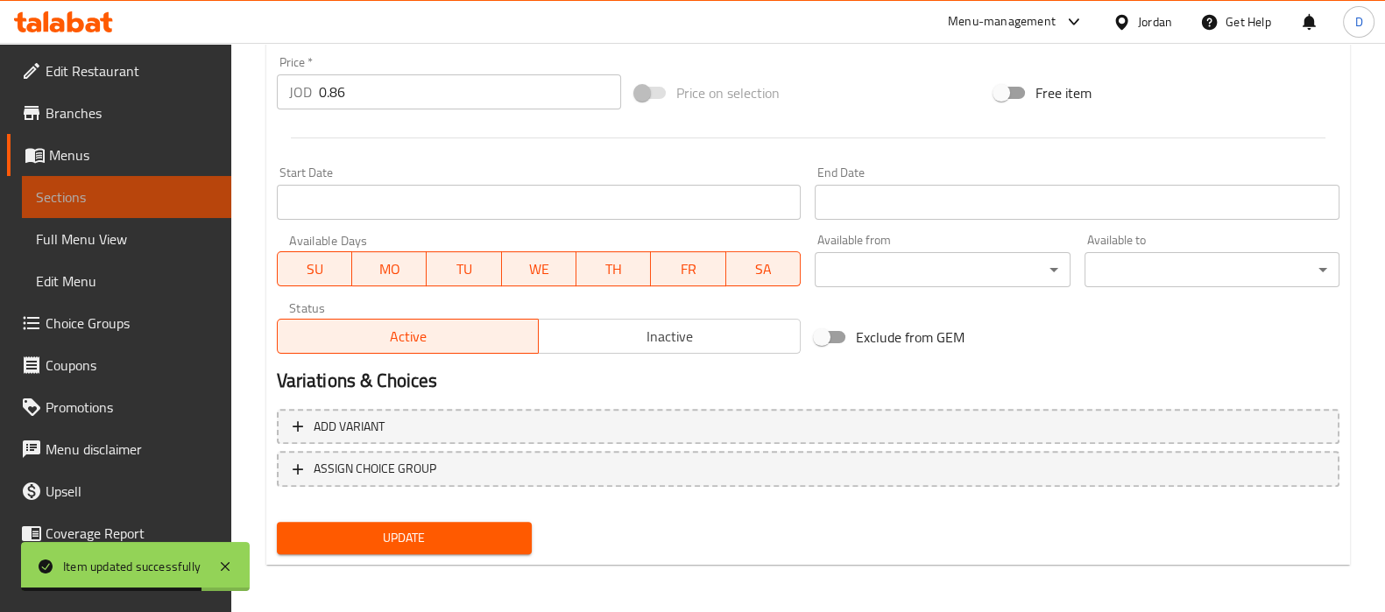
click at [177, 189] on span "Sections" at bounding box center [126, 197] width 181 height 21
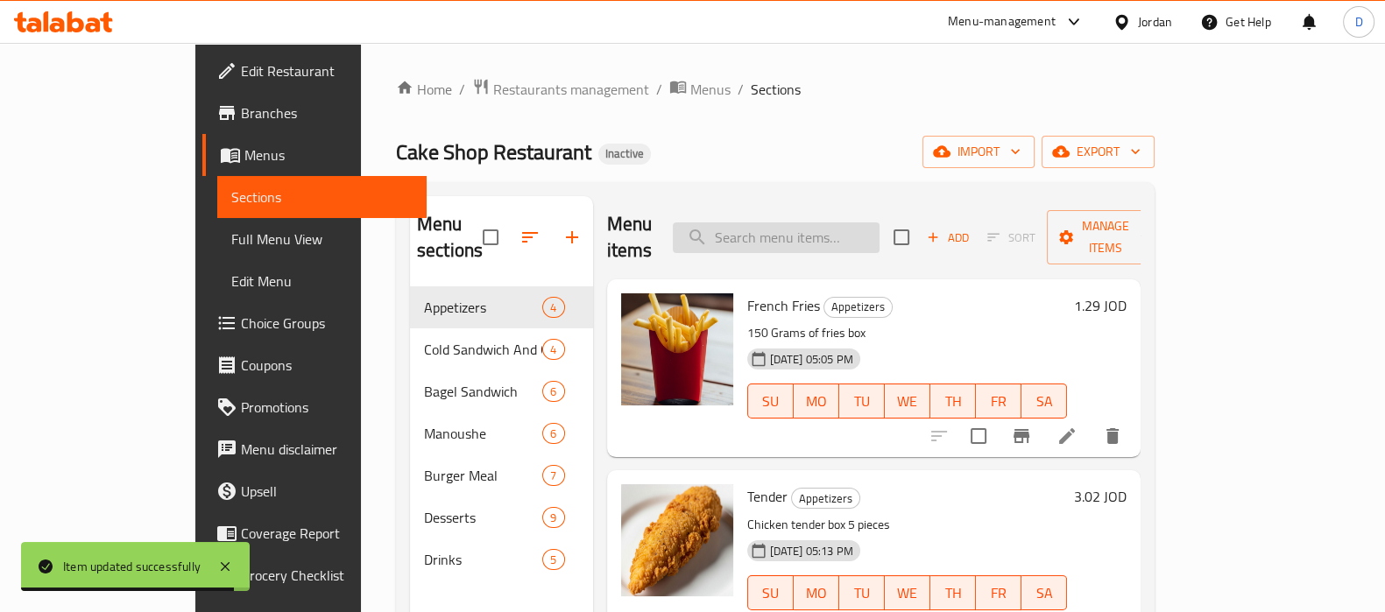
paste input "Brownies Box"
click at [817, 222] on input "search" at bounding box center [776, 237] width 207 height 31
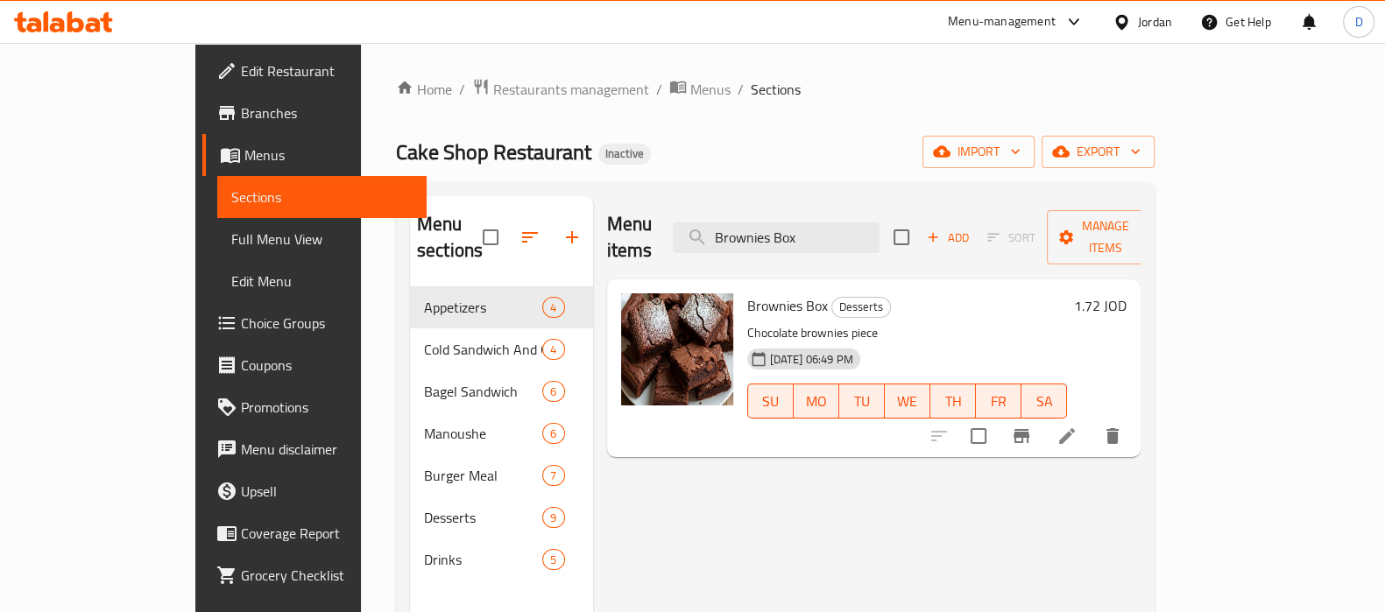
type input "Brownies Box"
click at [1091, 420] on li at bounding box center [1066, 436] width 49 height 32
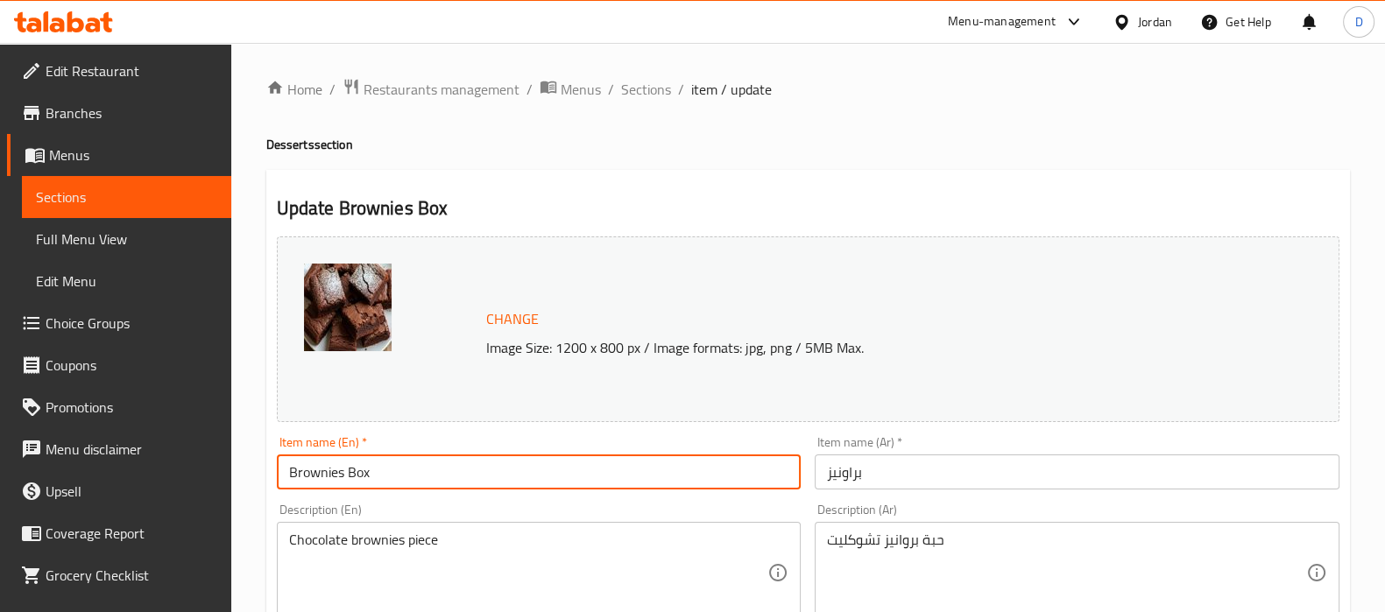
click at [361, 483] on input "Brownies Box" at bounding box center [539, 472] width 525 height 35
type input "Brownies"
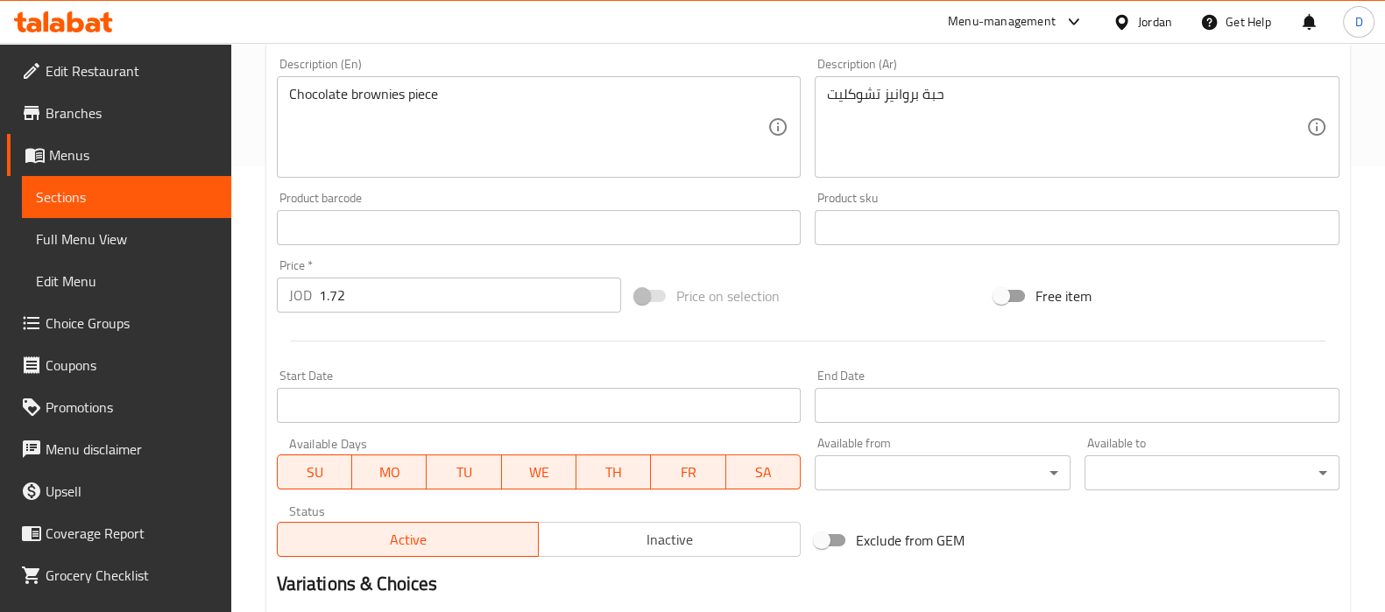
scroll to position [649, 0]
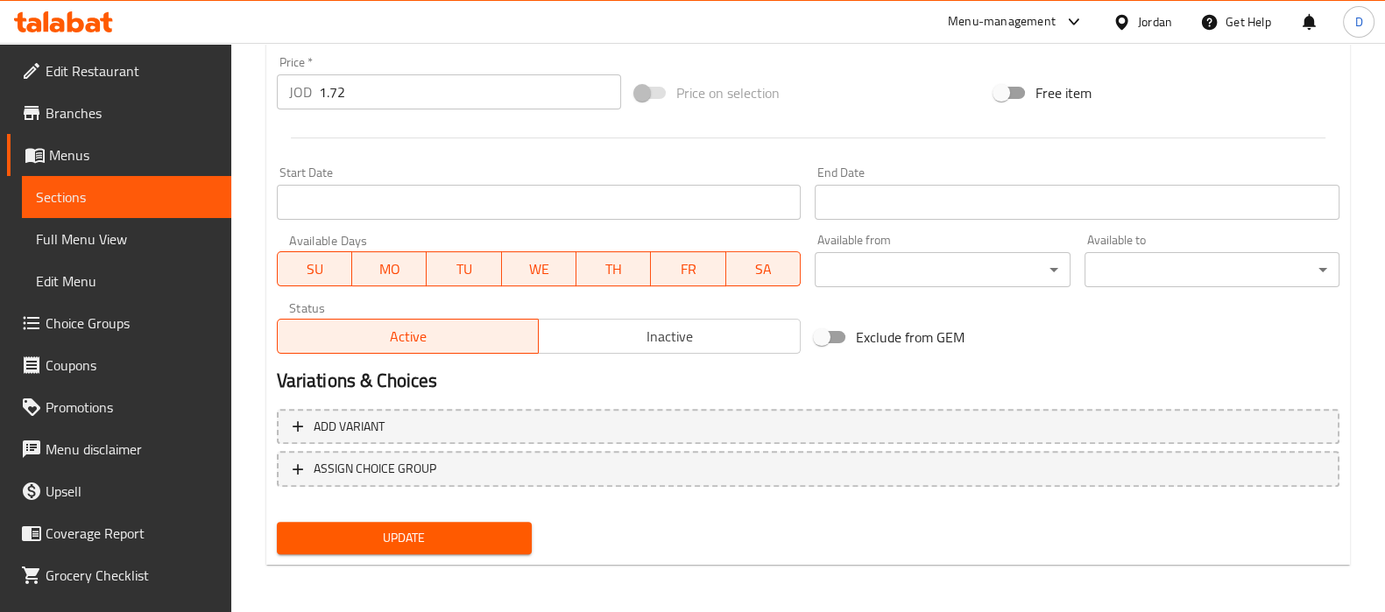
type input "Brownies"
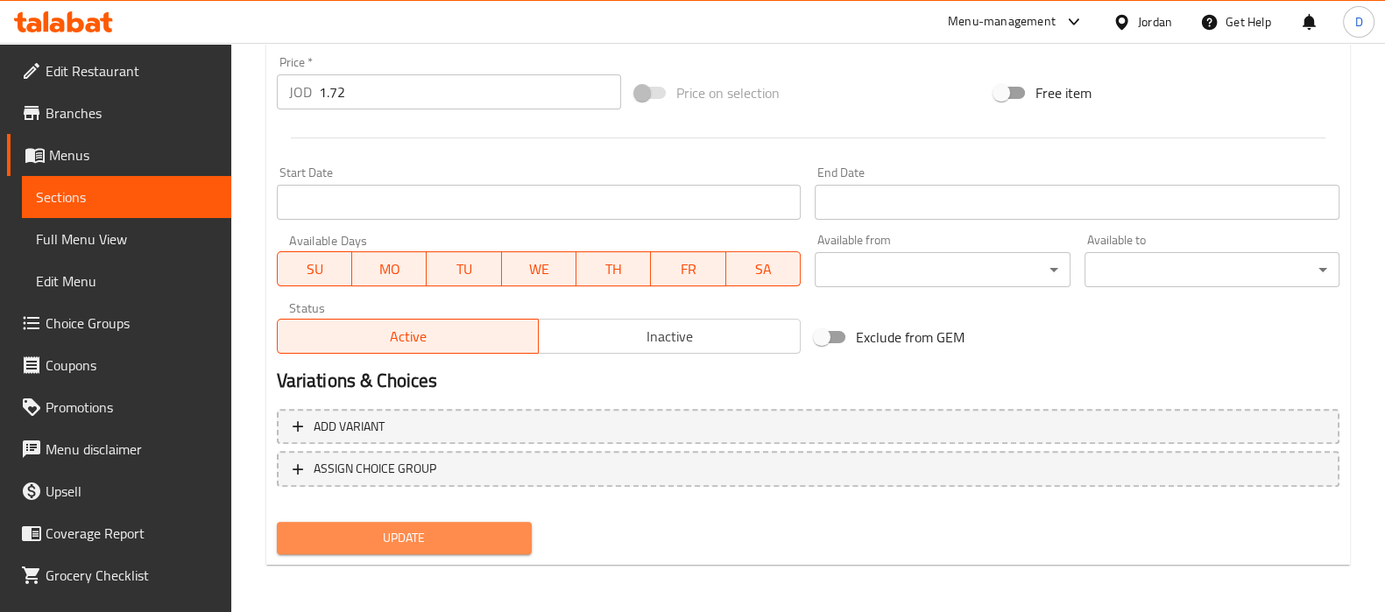
click at [387, 527] on span "Update" at bounding box center [404, 538] width 227 height 22
click at [347, 528] on span "Update" at bounding box center [404, 538] width 227 height 22
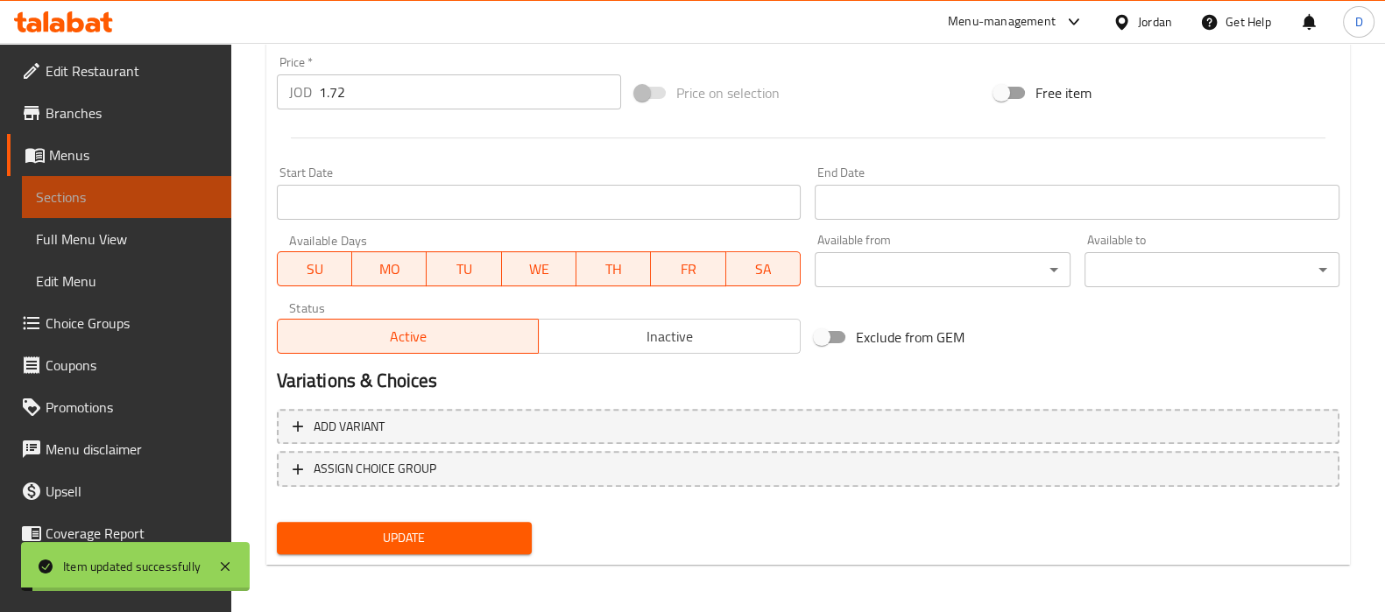
click at [184, 199] on span "Sections" at bounding box center [126, 197] width 181 height 21
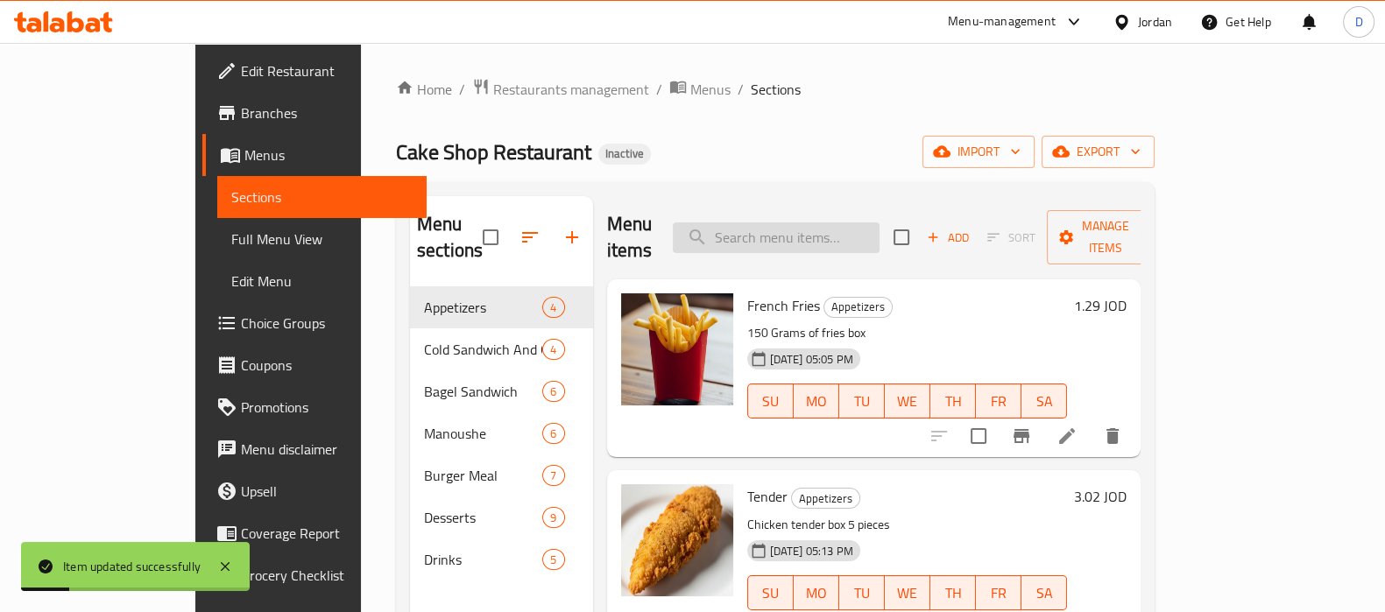
click at [814, 224] on input "search" at bounding box center [776, 237] width 207 height 31
paste input "Red Velvet Cupcake"
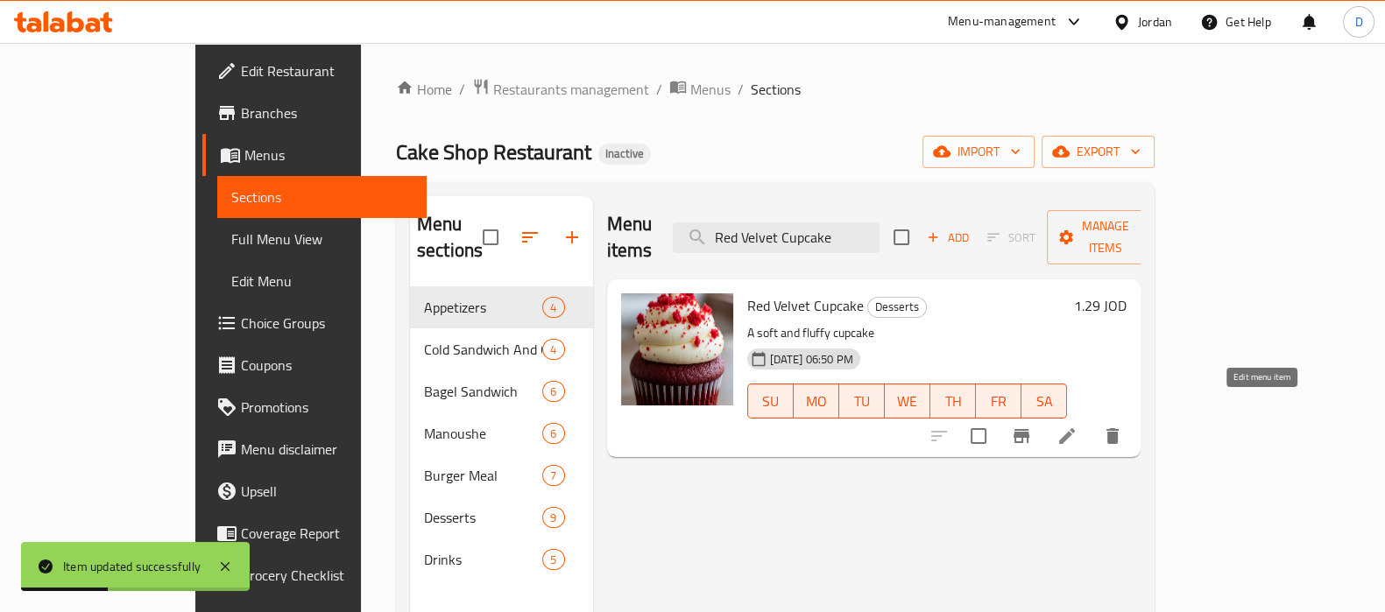
type input "Red Velvet Cupcake"
click at [1077, 426] on icon at bounding box center [1066, 436] width 21 height 21
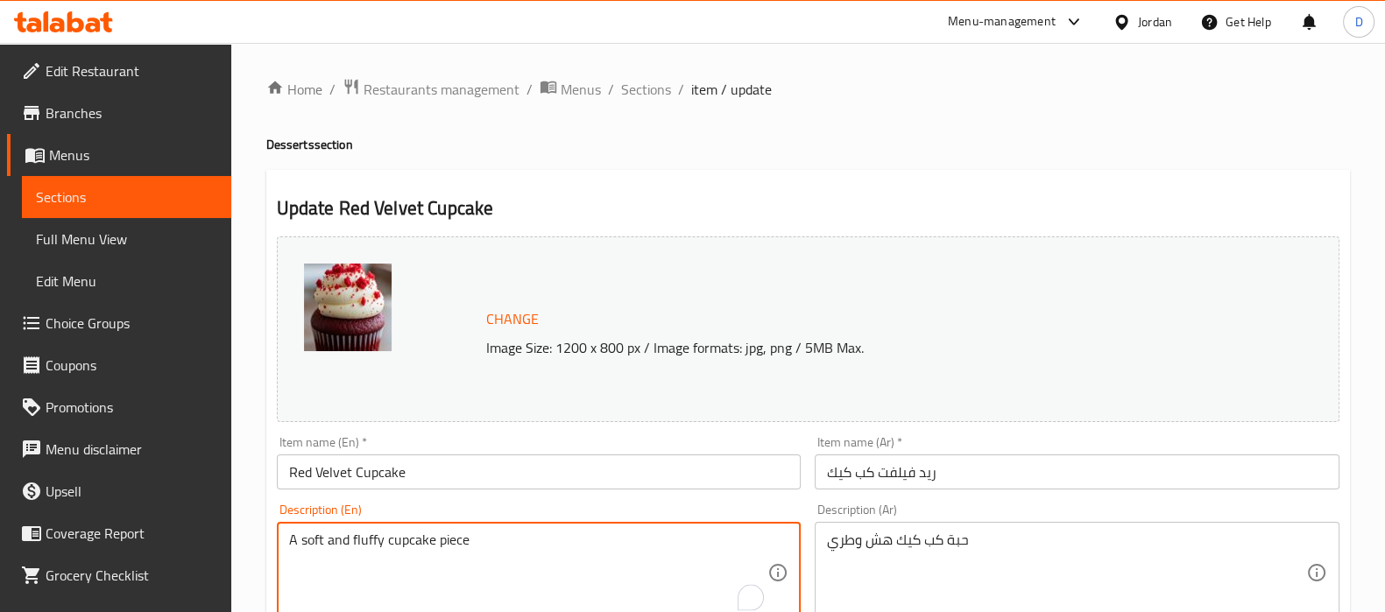
type textarea "A soft and fluffy cupcake piece"
click at [535, 546] on textarea "A soft and fluffy cupcake piece" at bounding box center [528, 573] width 479 height 83
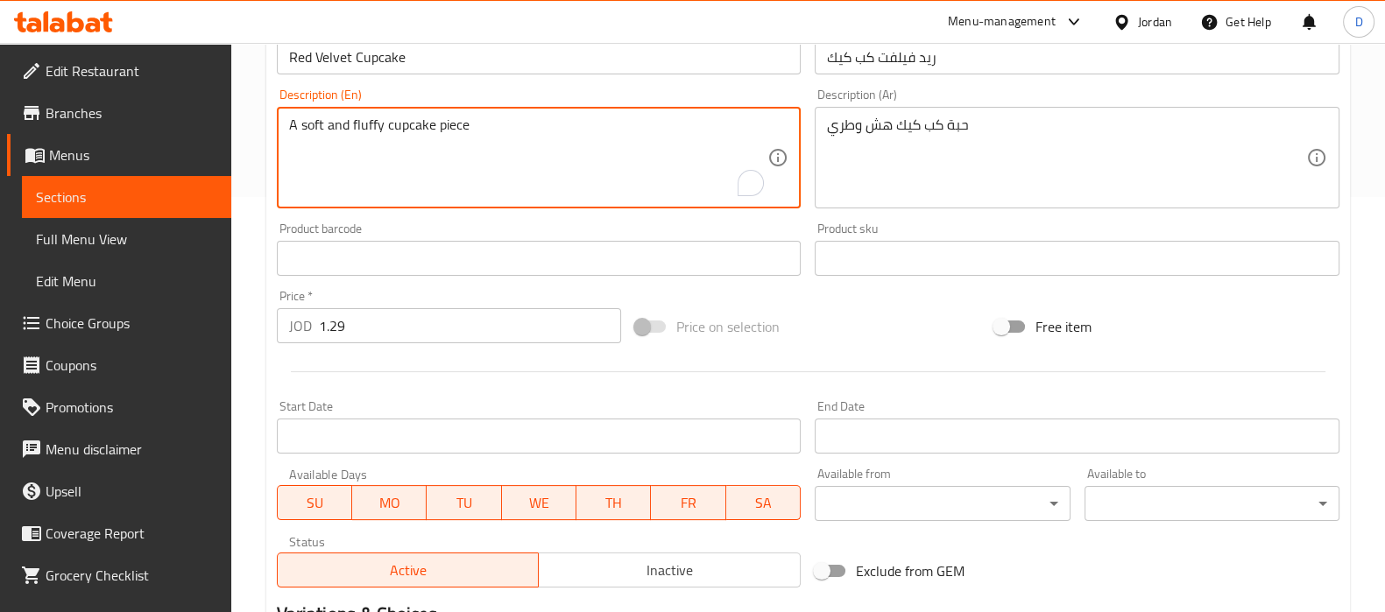
scroll to position [649, 0]
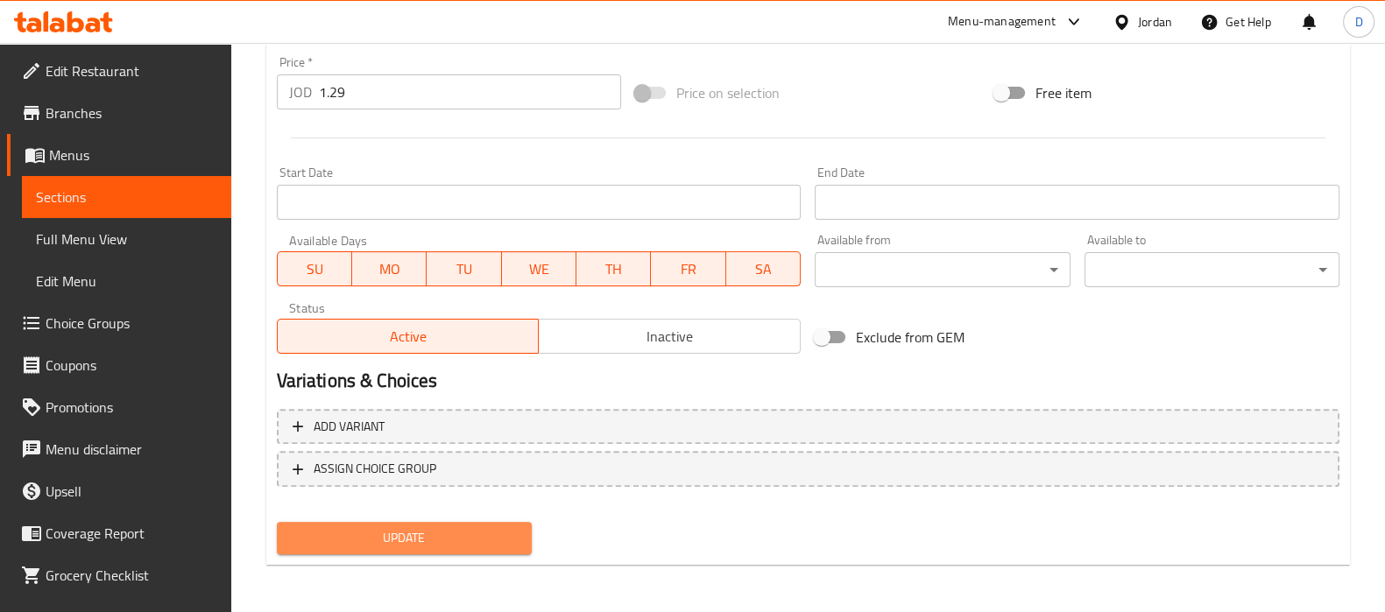
click at [392, 547] on span "Update" at bounding box center [404, 538] width 227 height 22
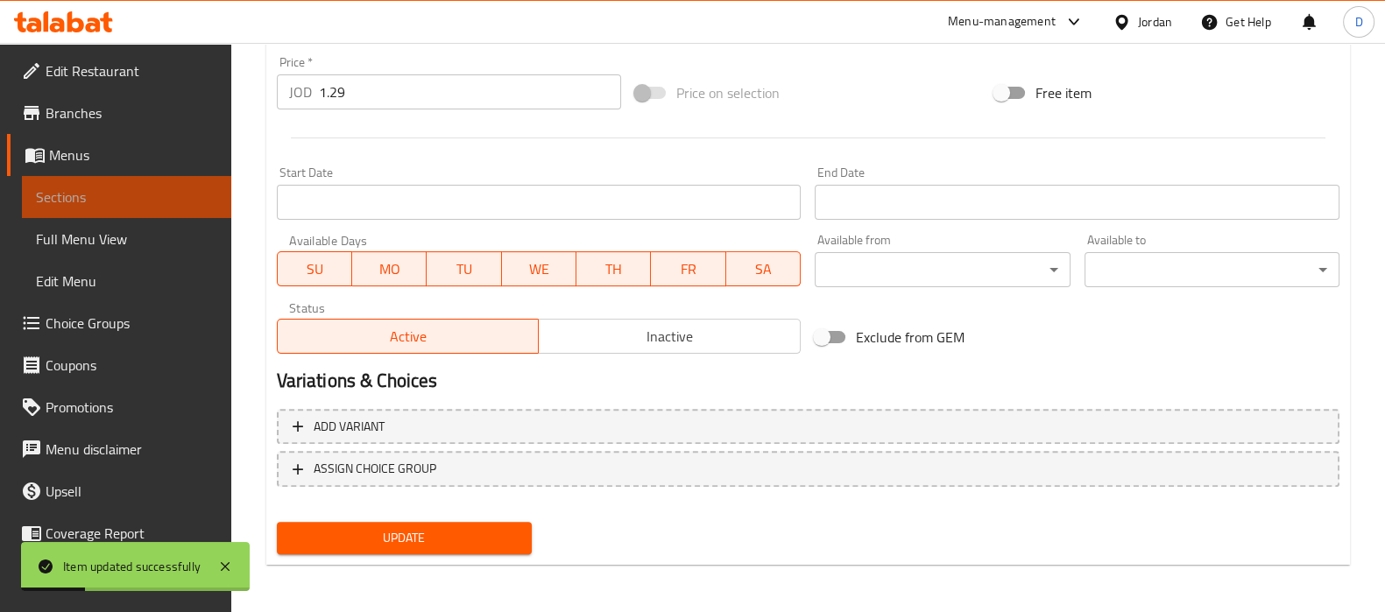
click at [166, 191] on span "Sections" at bounding box center [126, 197] width 181 height 21
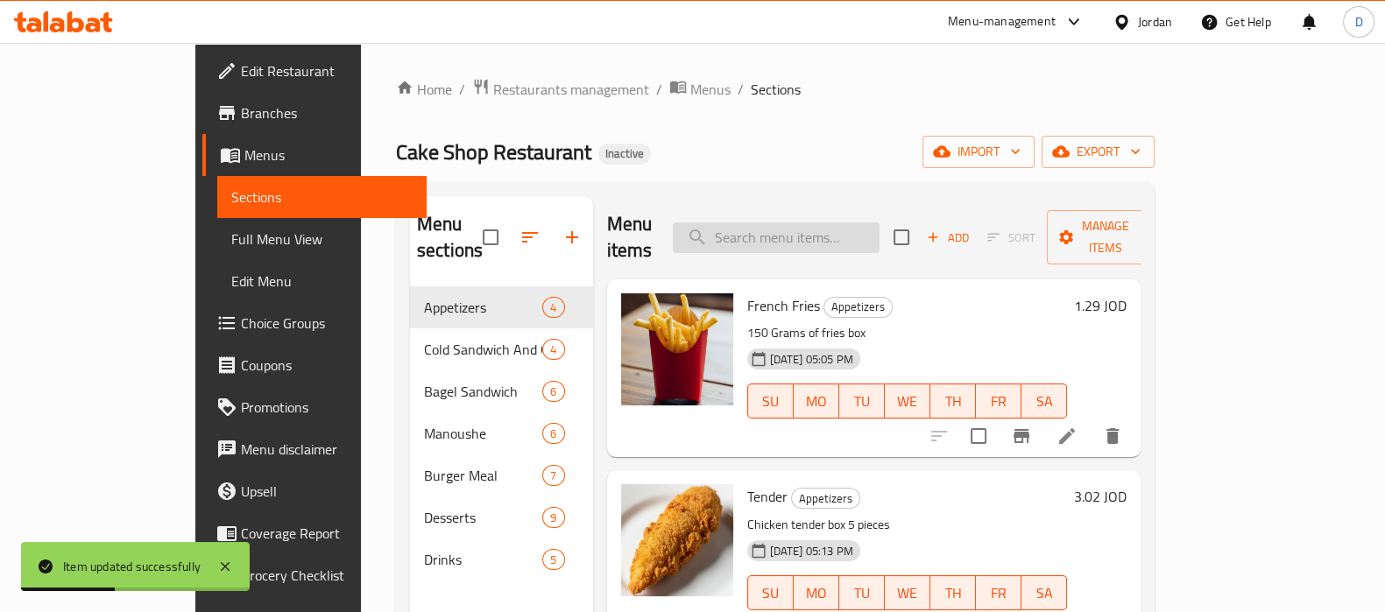
paste input "Carrot Cupcake"
click at [810, 222] on input "Carrot Cupcake" at bounding box center [776, 237] width 207 height 31
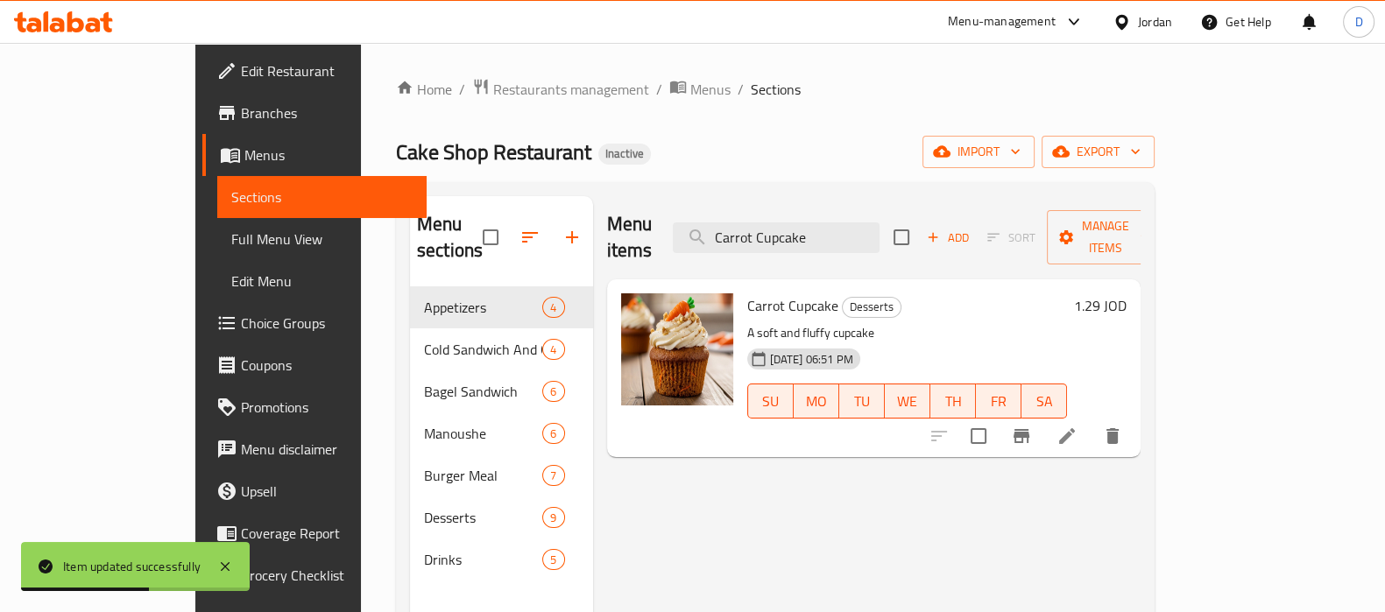
type input "Carrot Cupcake"
click at [1077, 426] on icon at bounding box center [1066, 436] width 21 height 21
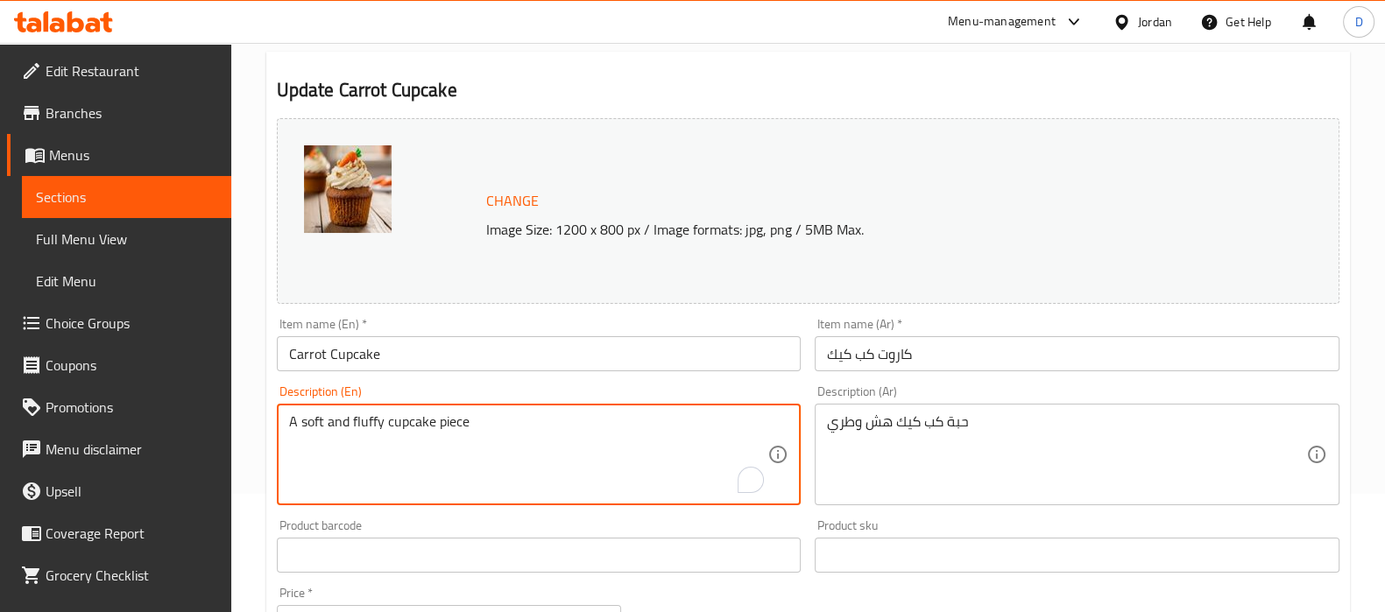
scroll to position [649, 0]
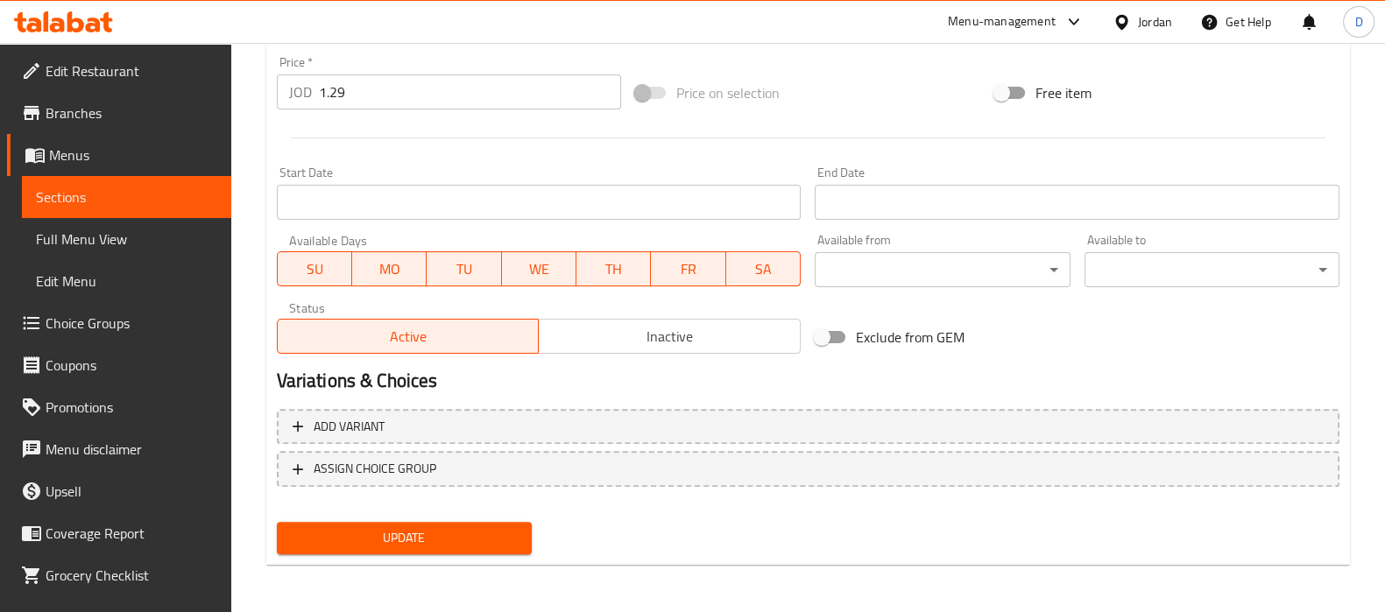
type textarea "A soft and fluffy cupcake piece"
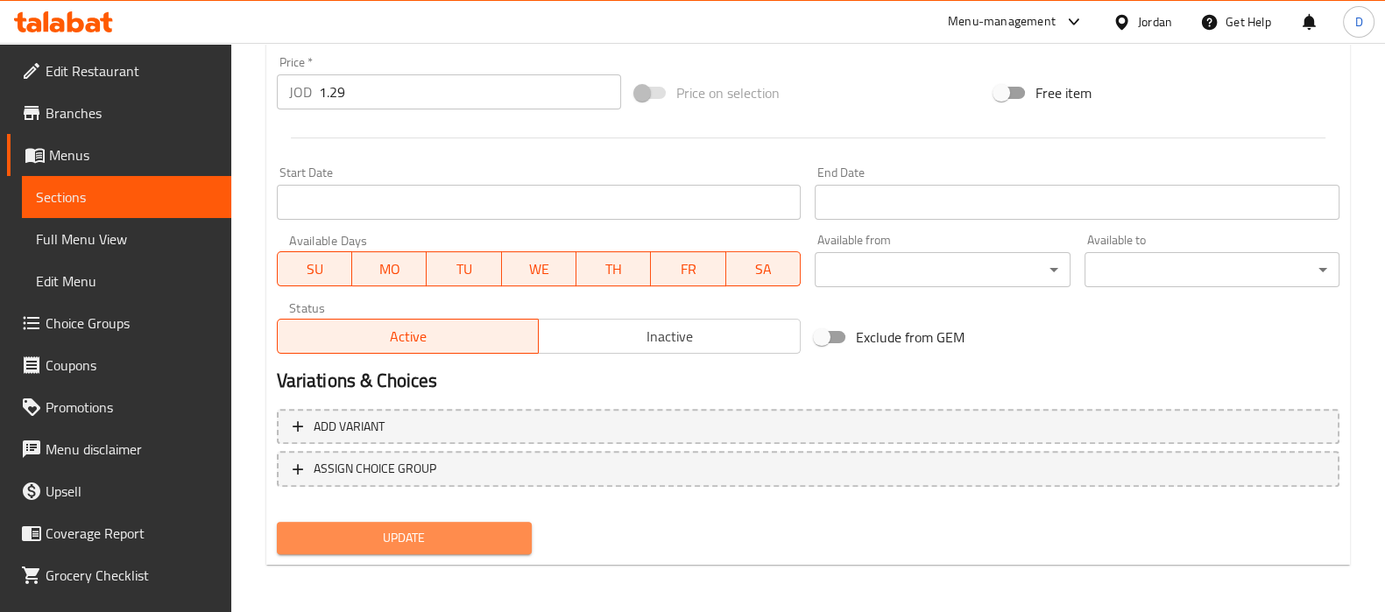
click at [397, 534] on span "Update" at bounding box center [404, 538] width 227 height 22
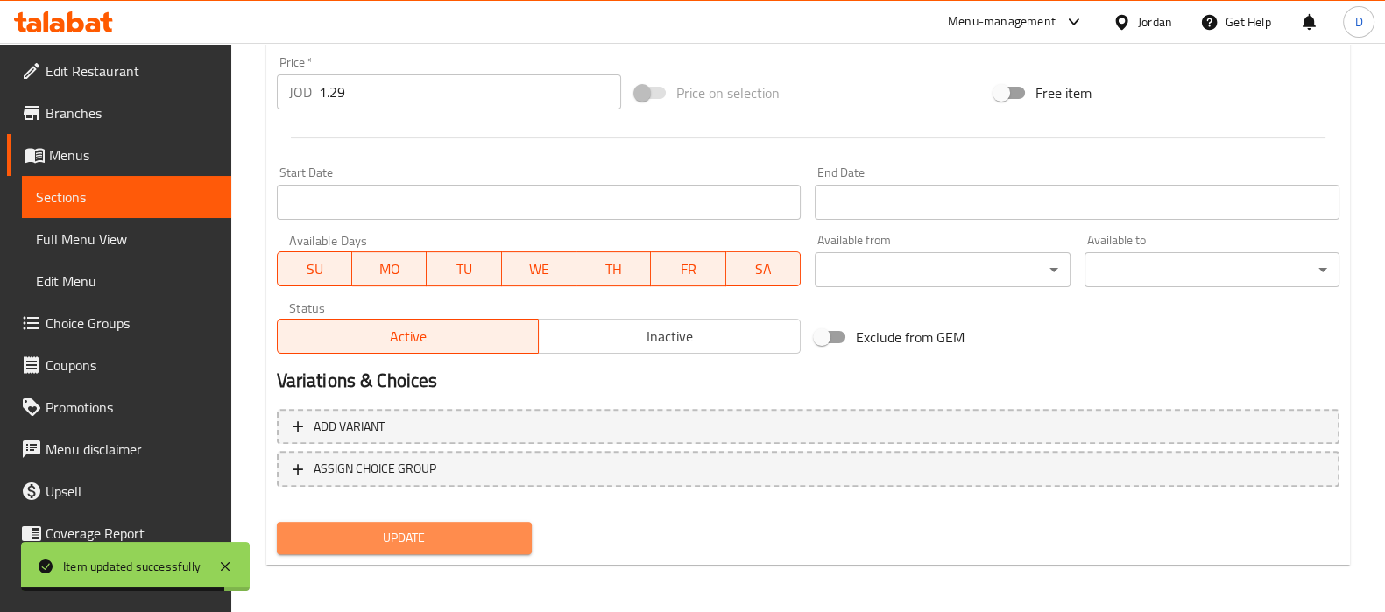
click at [513, 531] on span "Update" at bounding box center [404, 538] width 227 height 22
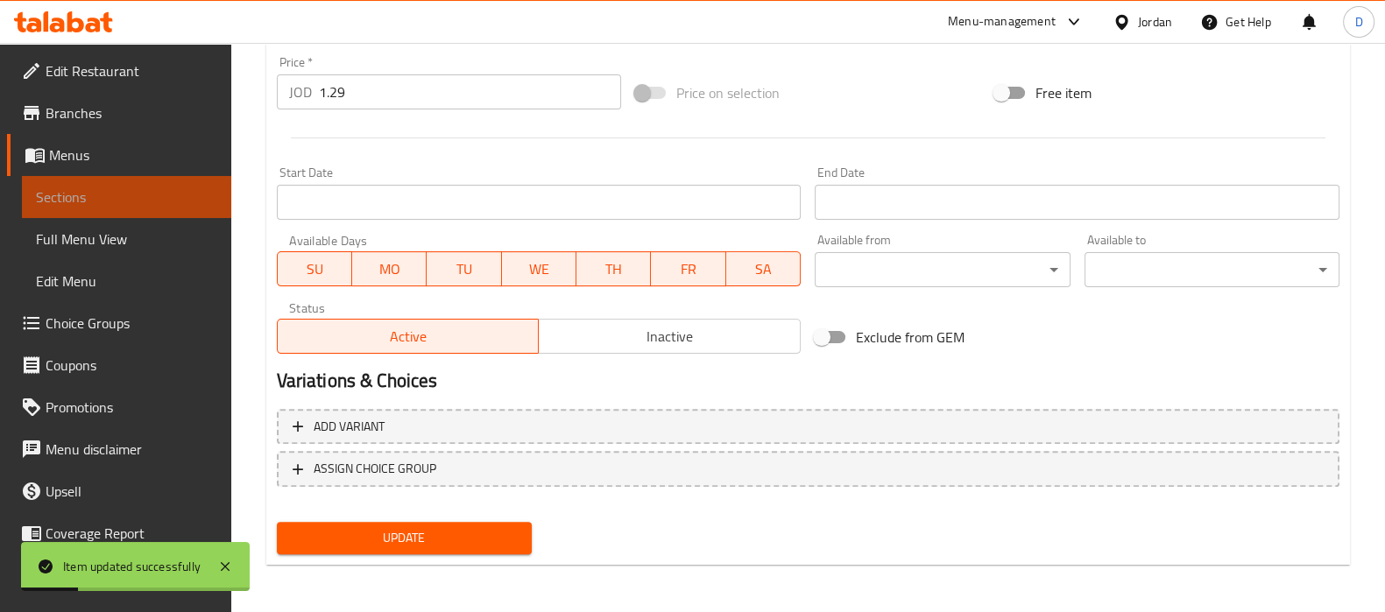
click at [131, 203] on span "Sections" at bounding box center [126, 197] width 181 height 21
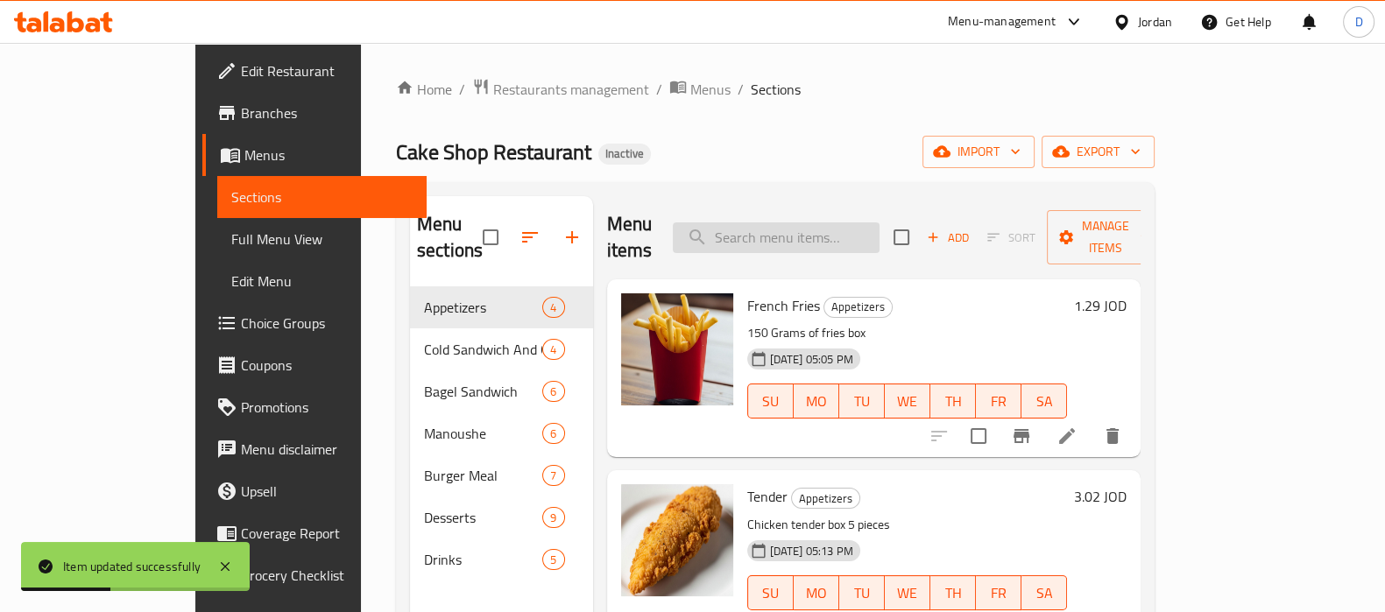
paste input "Maltesers Cupcake"
click at [806, 234] on input "Maltesers Cupcake" at bounding box center [776, 237] width 207 height 31
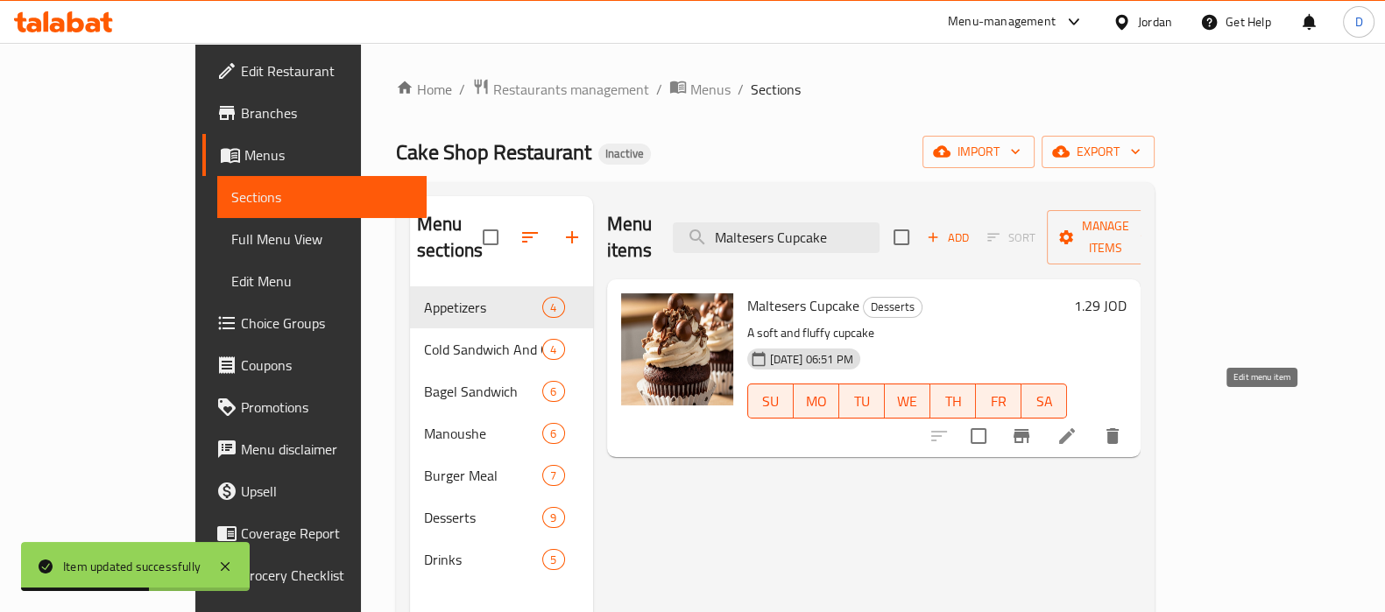
type input "Maltesers Cupcake"
click at [1077, 426] on icon at bounding box center [1066, 436] width 21 height 21
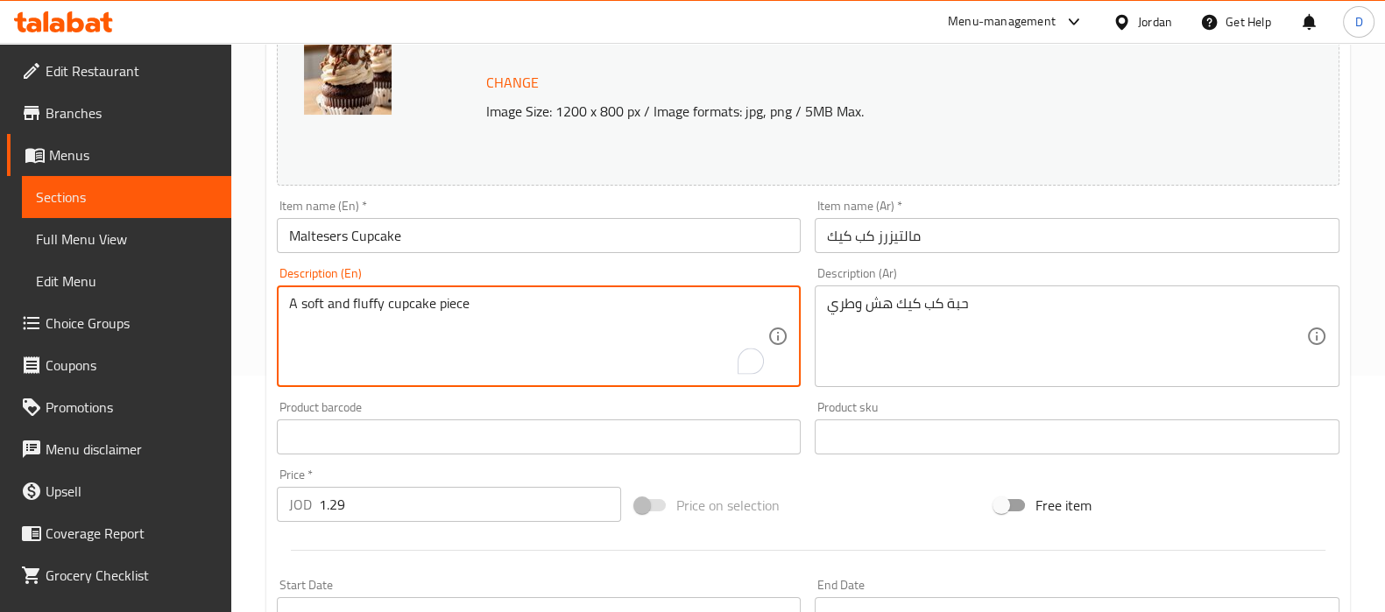
scroll to position [649, 0]
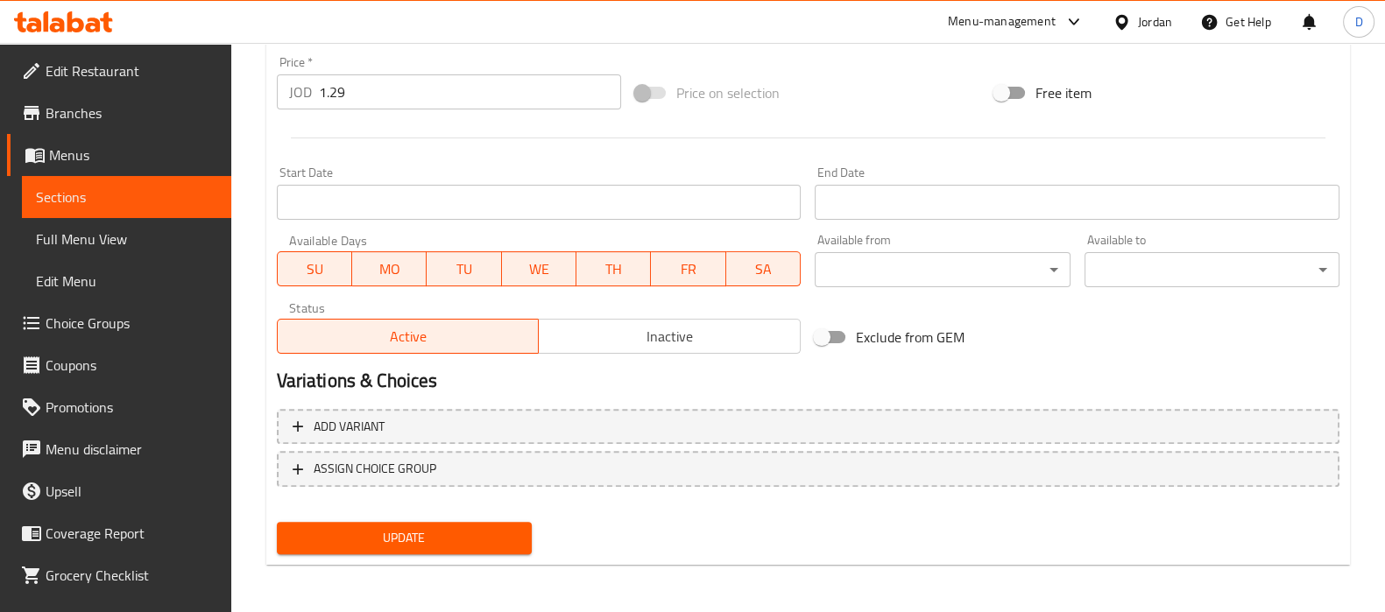
type textarea "A soft and fluffy cupcake piece"
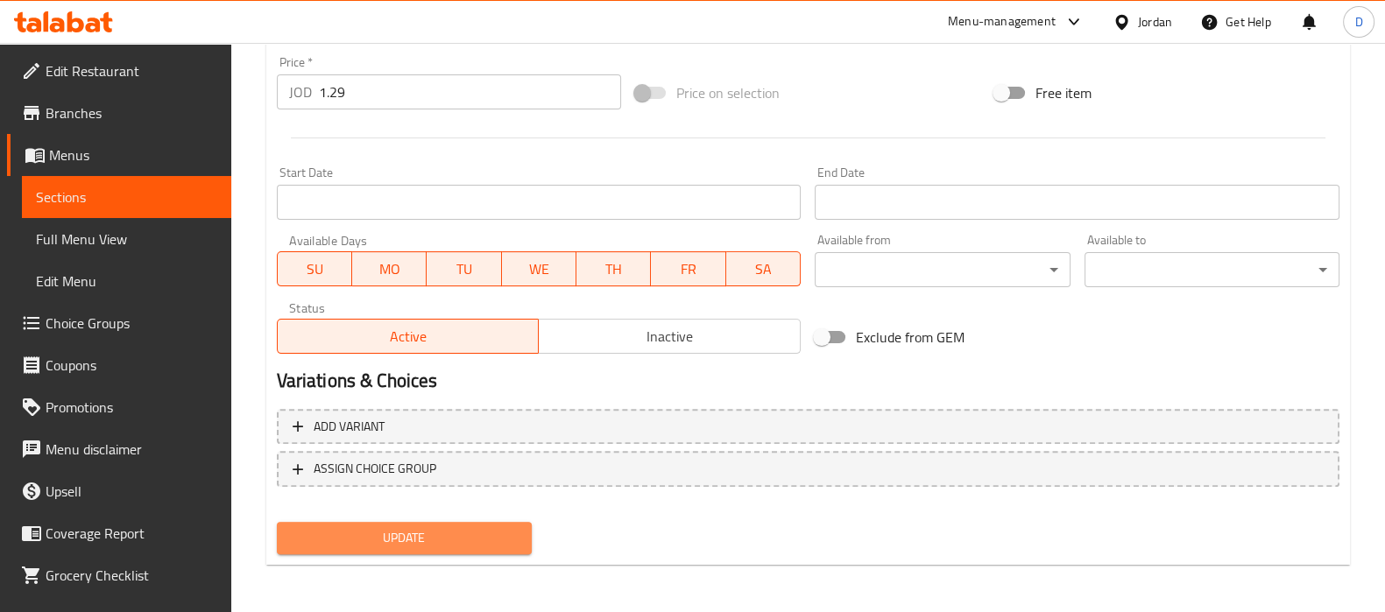
click at [460, 531] on span "Update" at bounding box center [404, 538] width 227 height 22
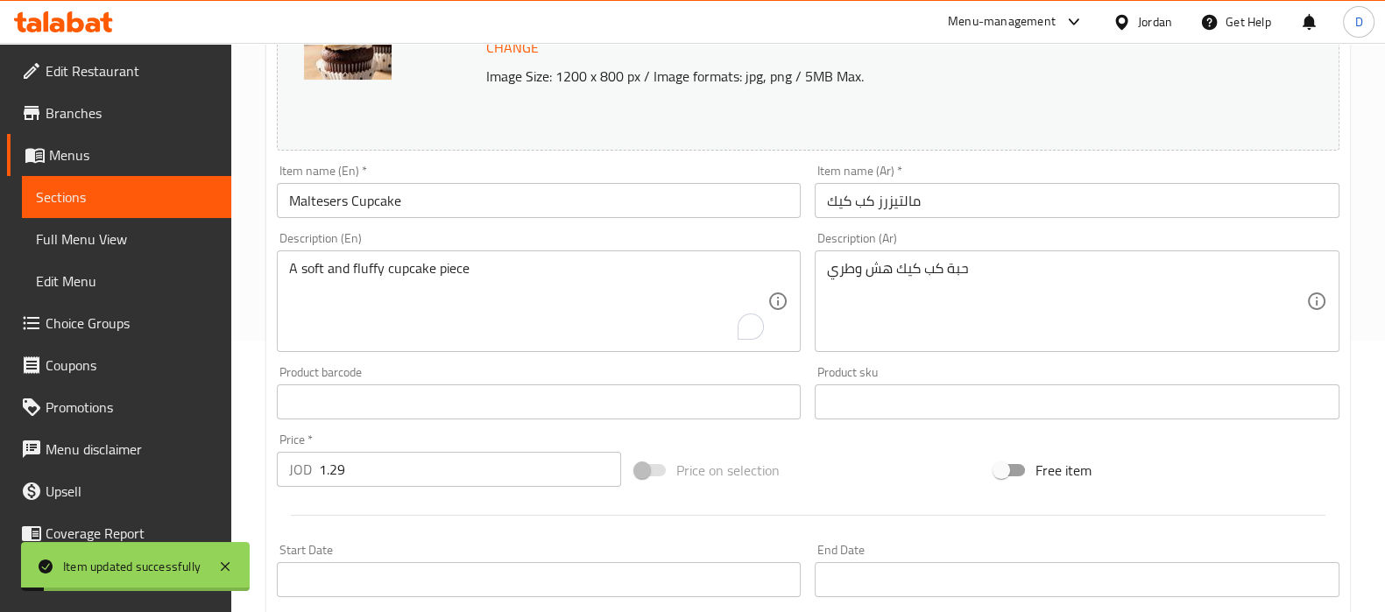
scroll to position [271, 0]
click at [149, 199] on span "Sections" at bounding box center [126, 197] width 181 height 21
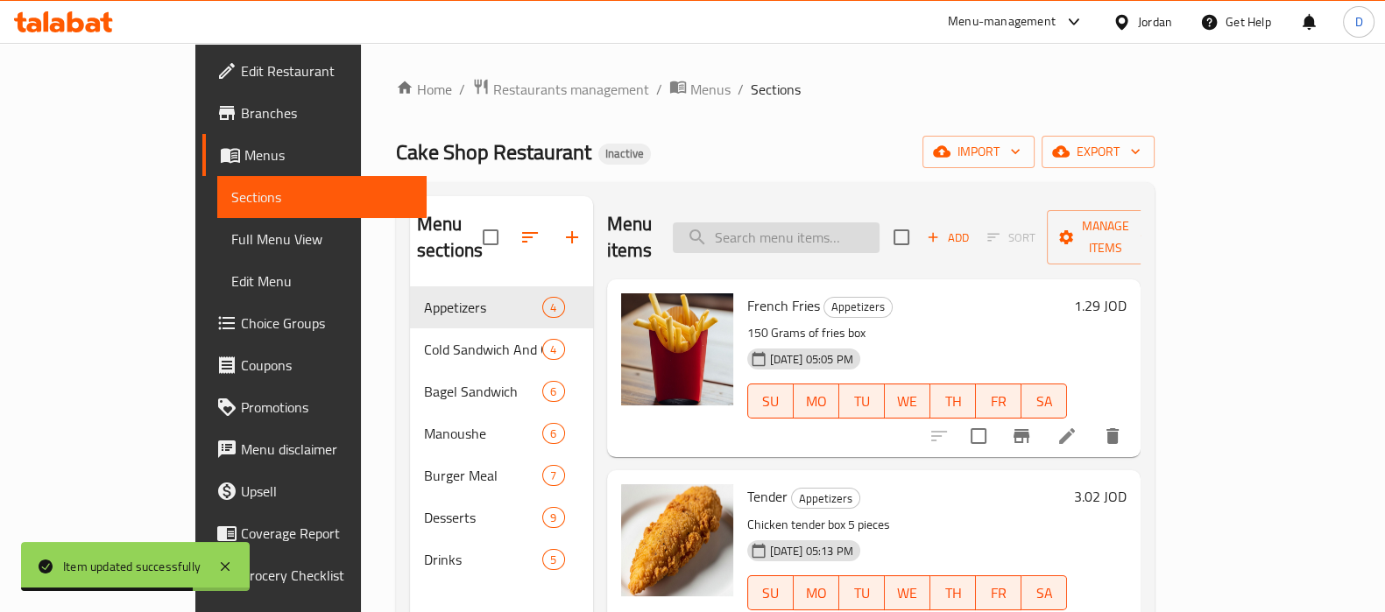
click at [839, 234] on input "search" at bounding box center [776, 237] width 207 height 31
paste input "Nutella Cupcake"
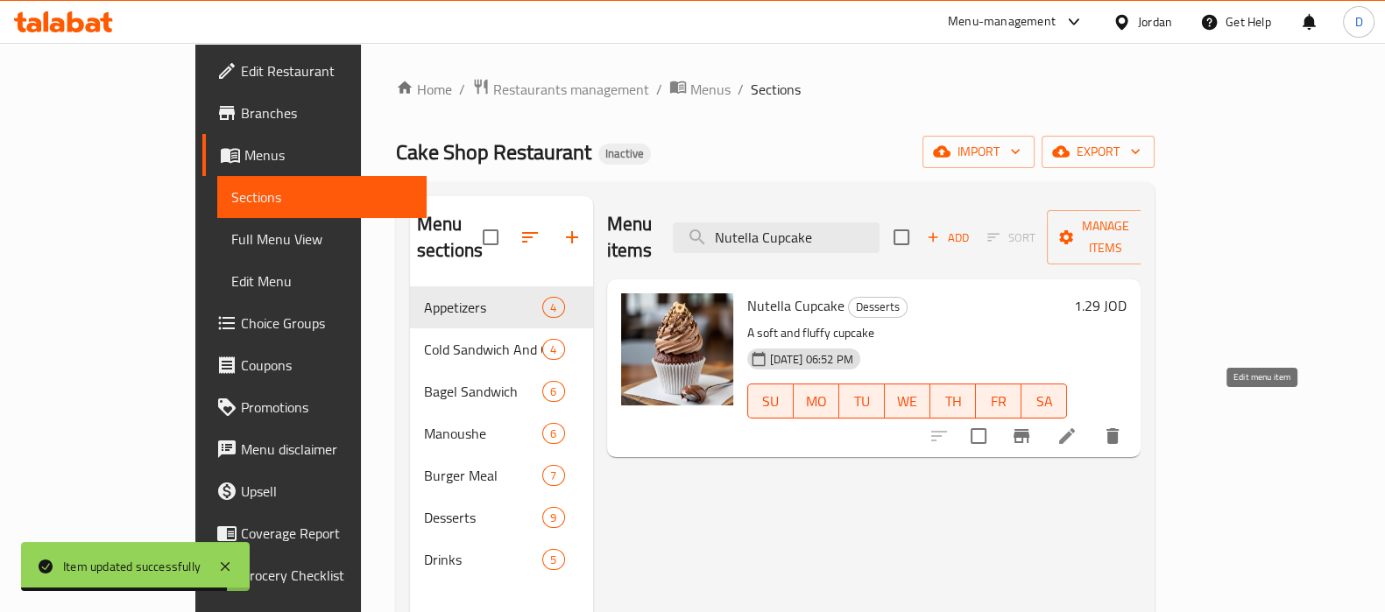
type input "Nutella Cupcake"
click at [1077, 426] on icon at bounding box center [1066, 436] width 21 height 21
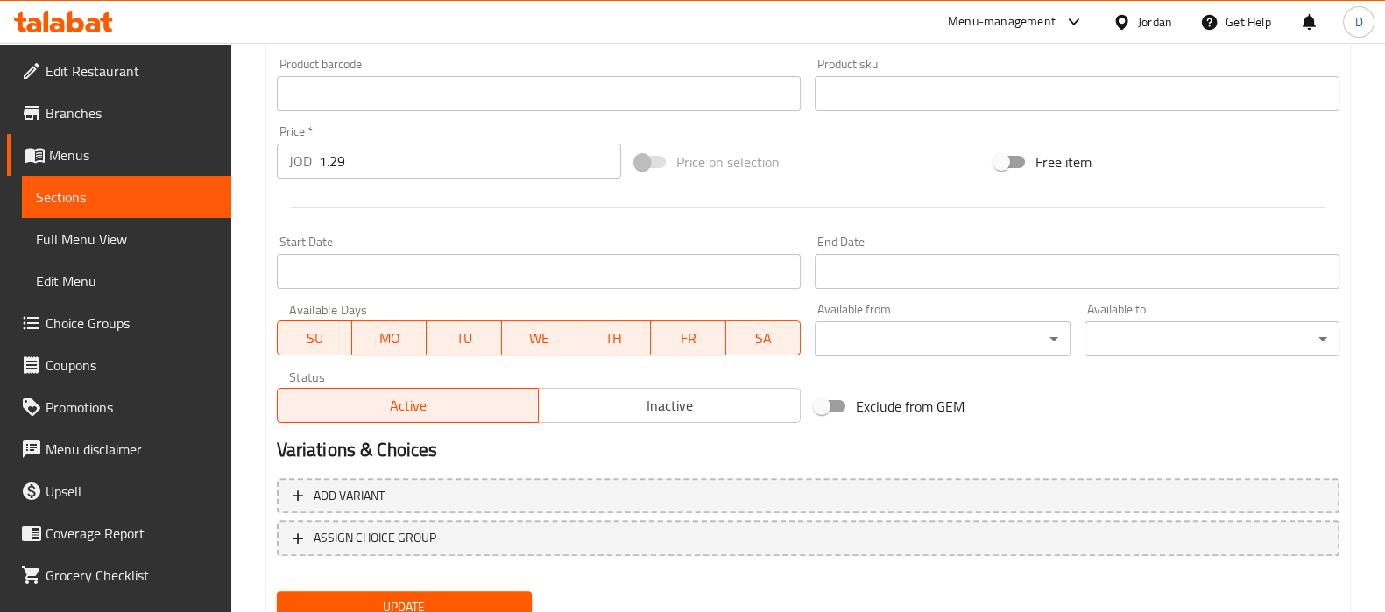
scroll to position [649, 0]
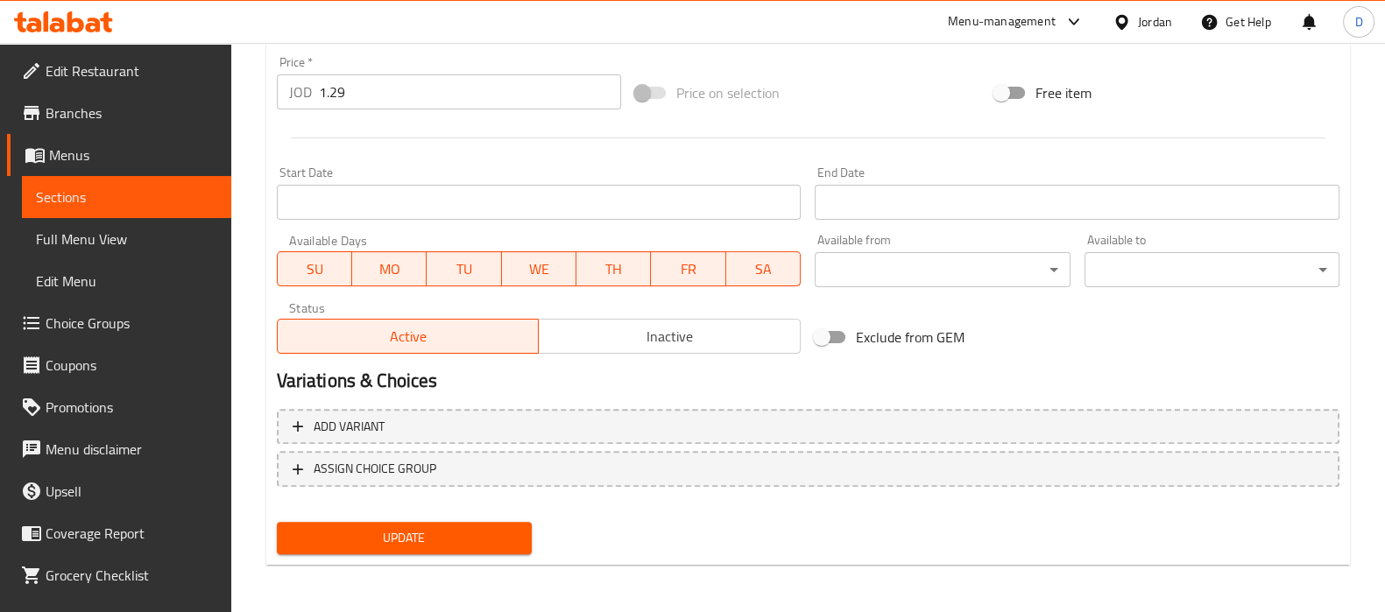
type textarea "A soft and fluffy cupcake piece"
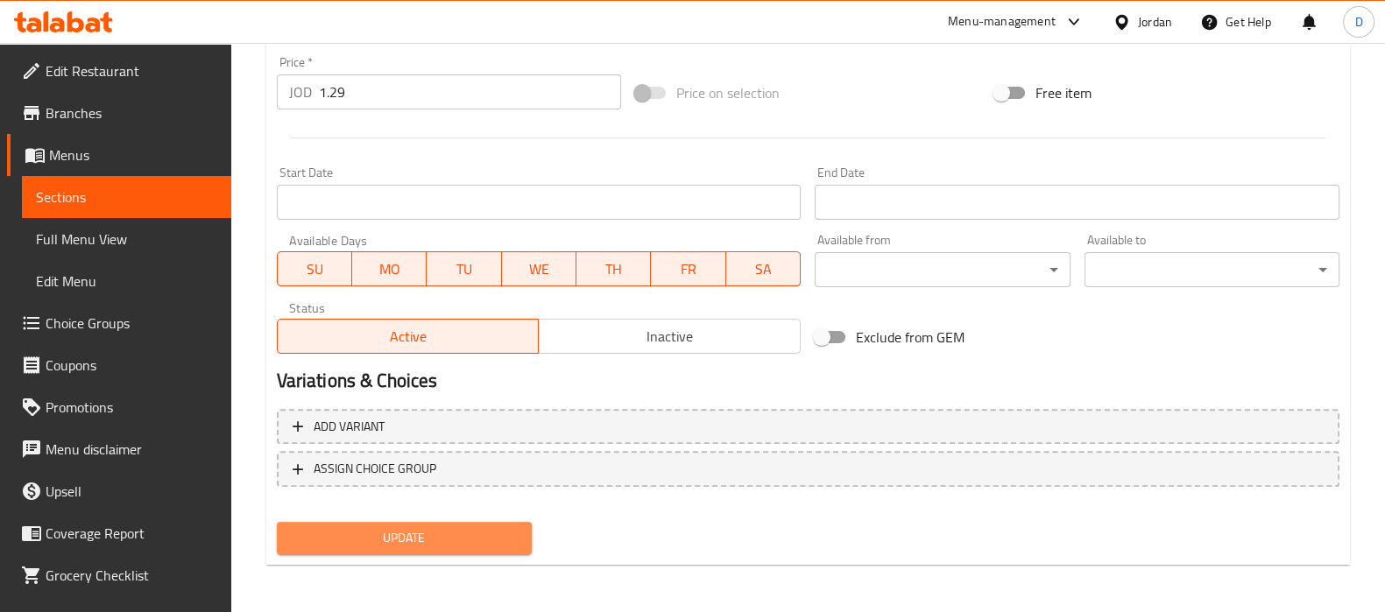
click at [407, 528] on span "Update" at bounding box center [404, 538] width 227 height 22
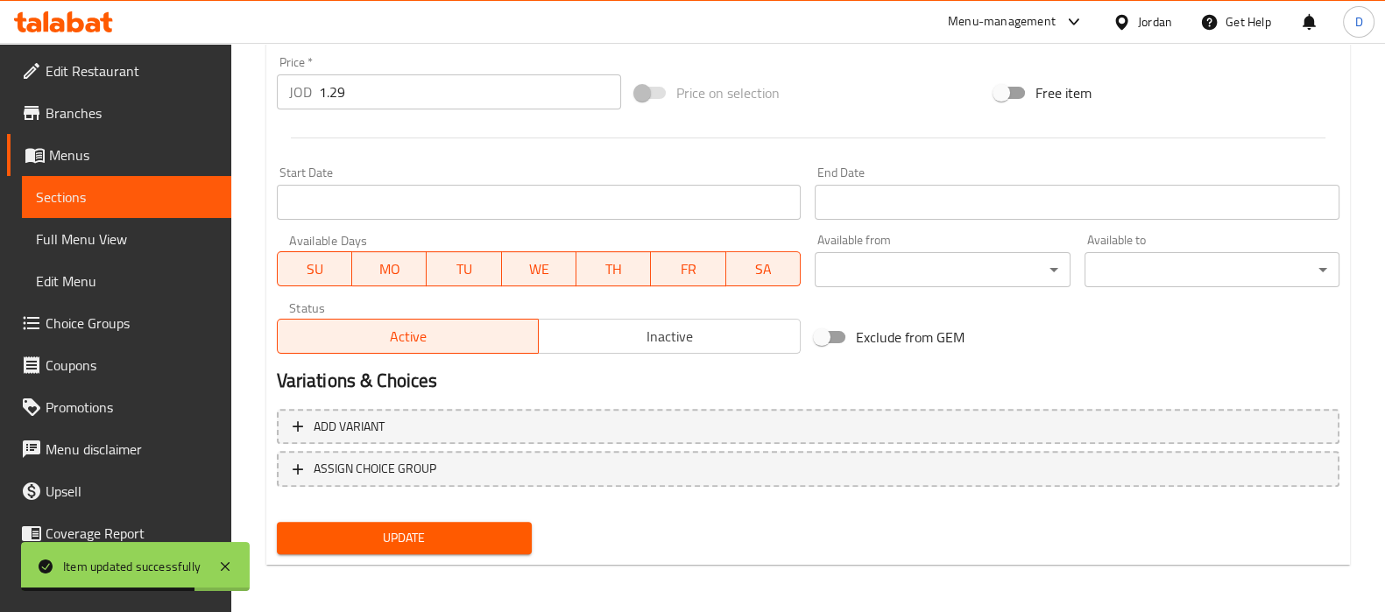
click at [127, 187] on span "Sections" at bounding box center [126, 197] width 181 height 21
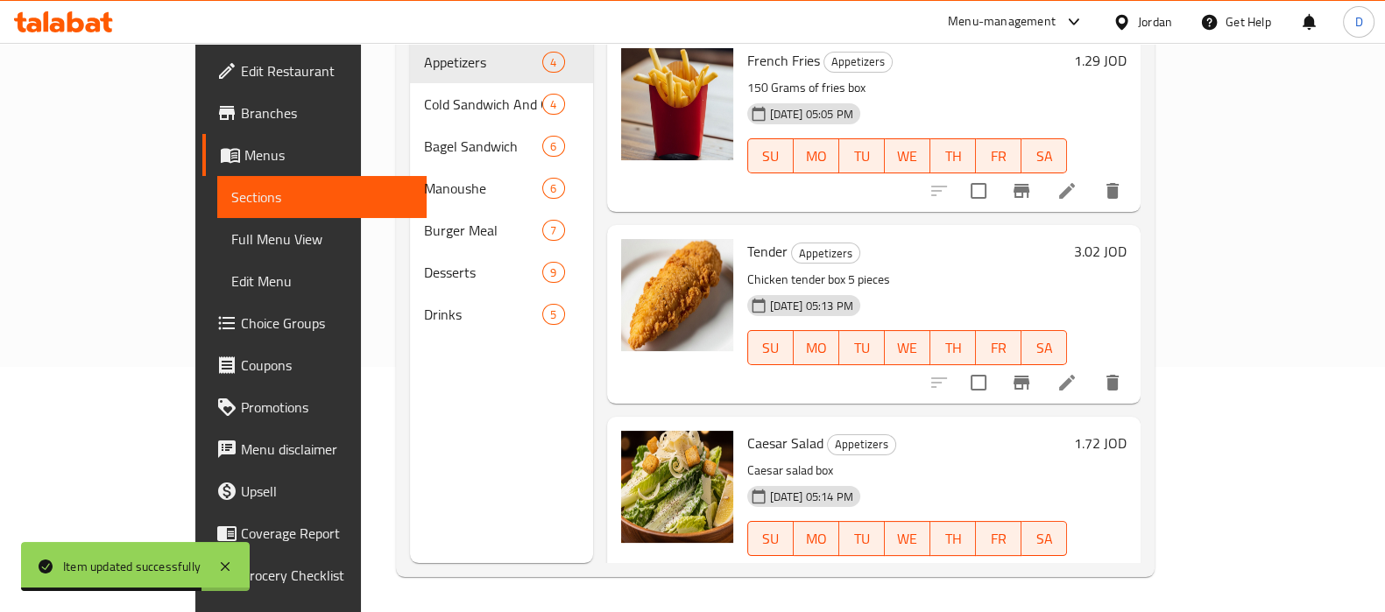
scroll to position [245, 0]
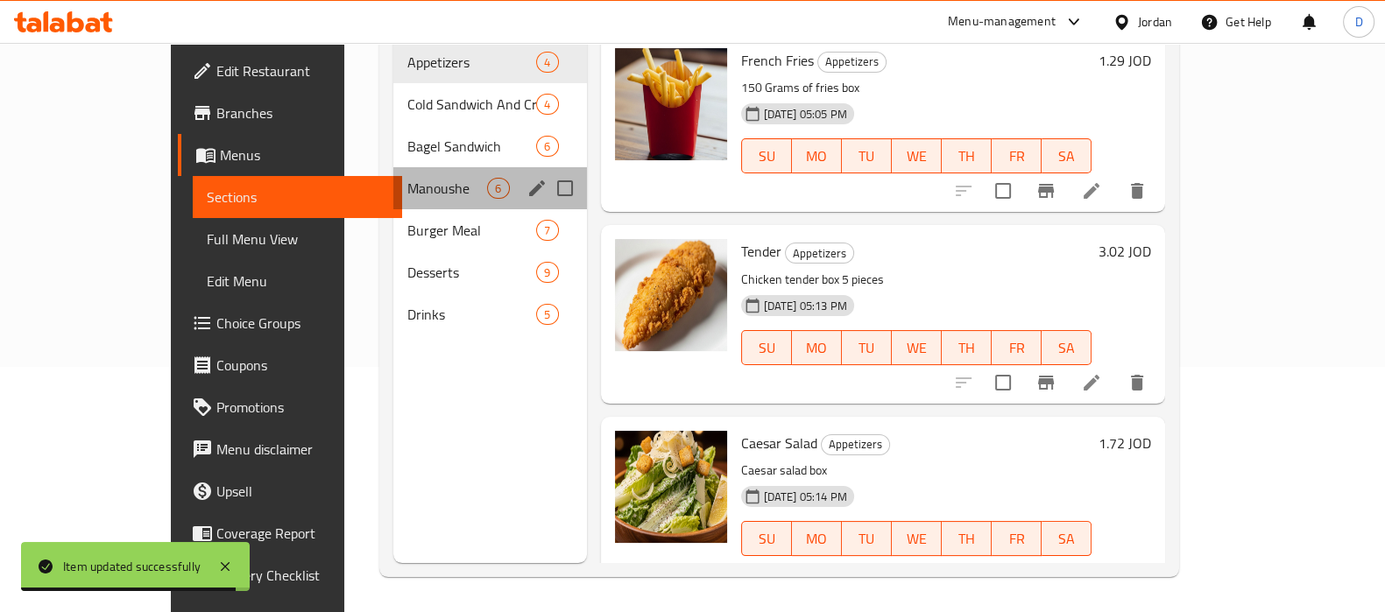
click at [393, 180] on div "Manoushe 6" at bounding box center [489, 188] width 193 height 42
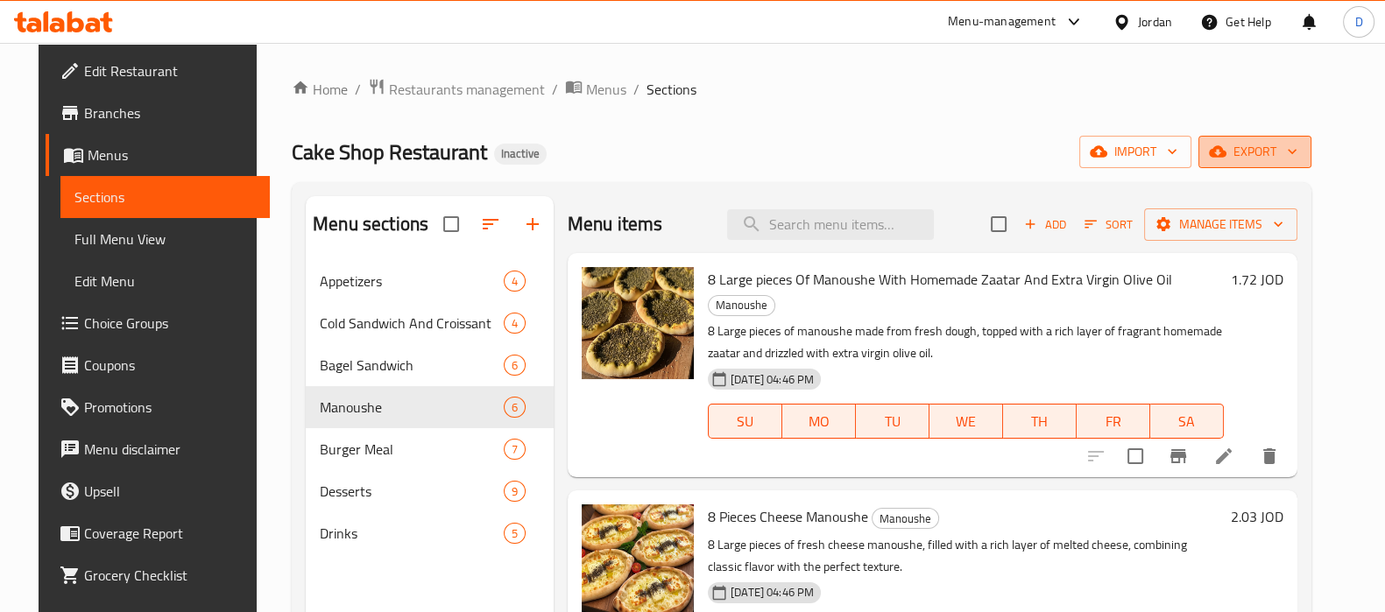
click at [1288, 151] on span "export" at bounding box center [1254, 152] width 85 height 22
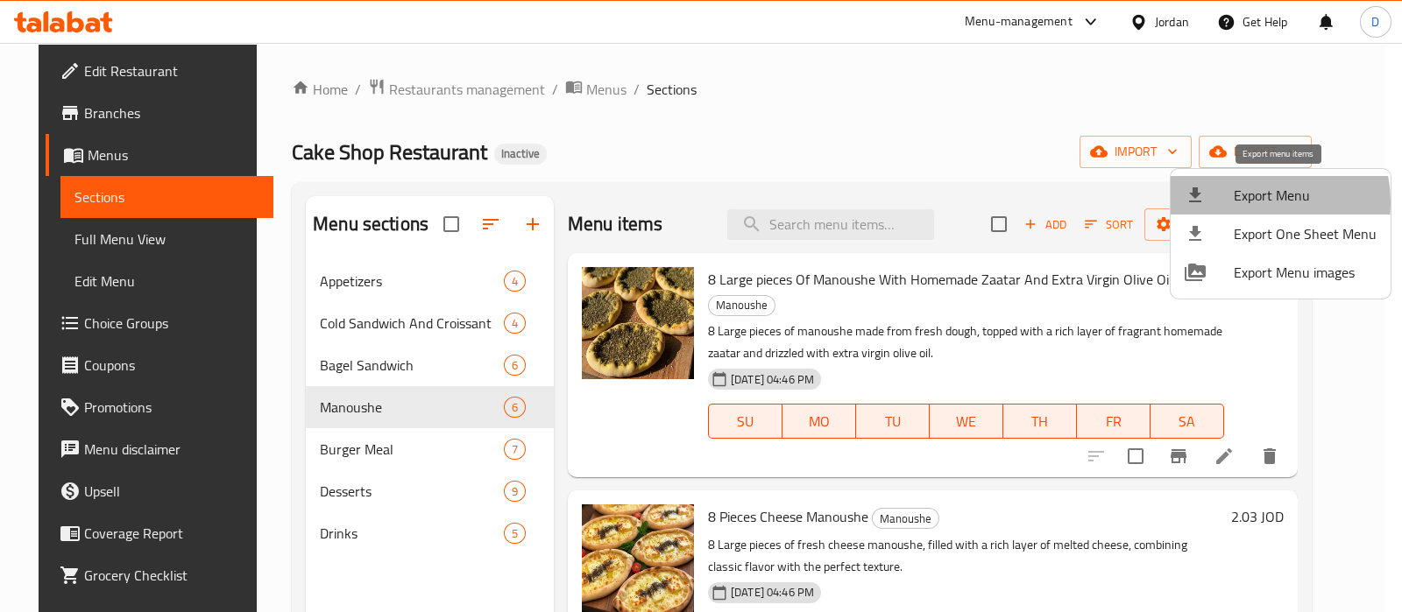
click at [1248, 202] on span "Export Menu" at bounding box center [1304, 195] width 143 height 21
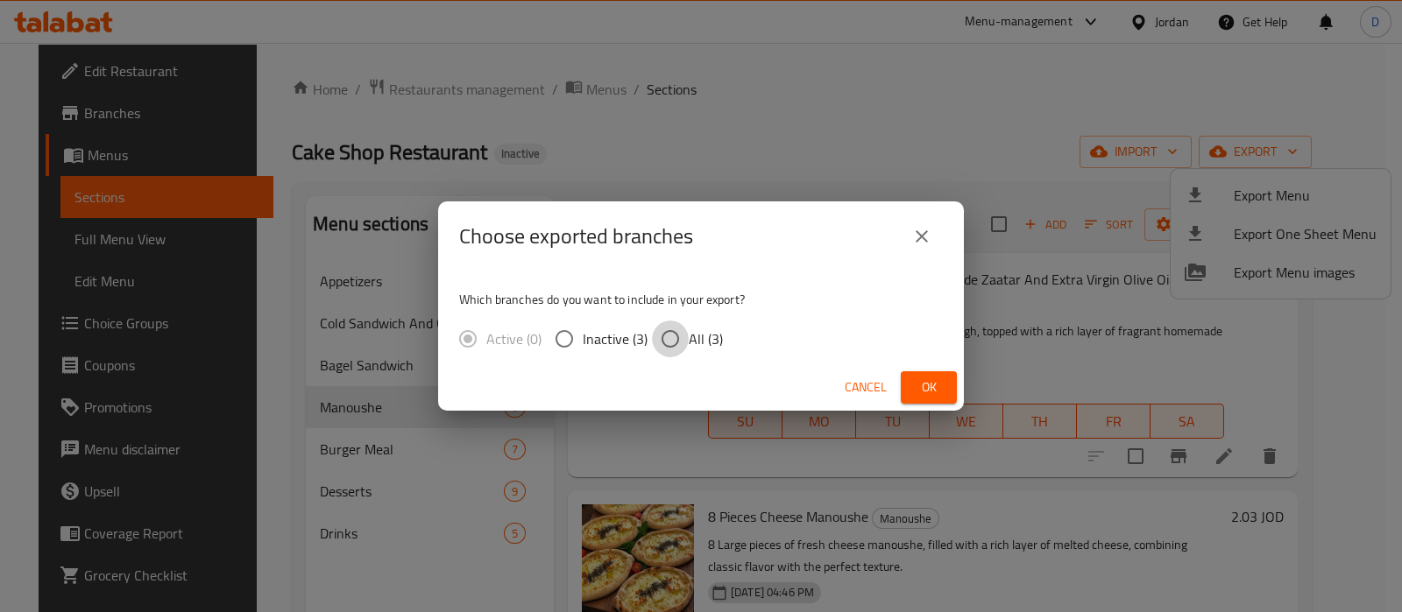
click at [680, 343] on input "All (3)" at bounding box center [670, 339] width 37 height 37
radio input "true"
click at [924, 388] on span "Ok" at bounding box center [929, 388] width 28 height 22
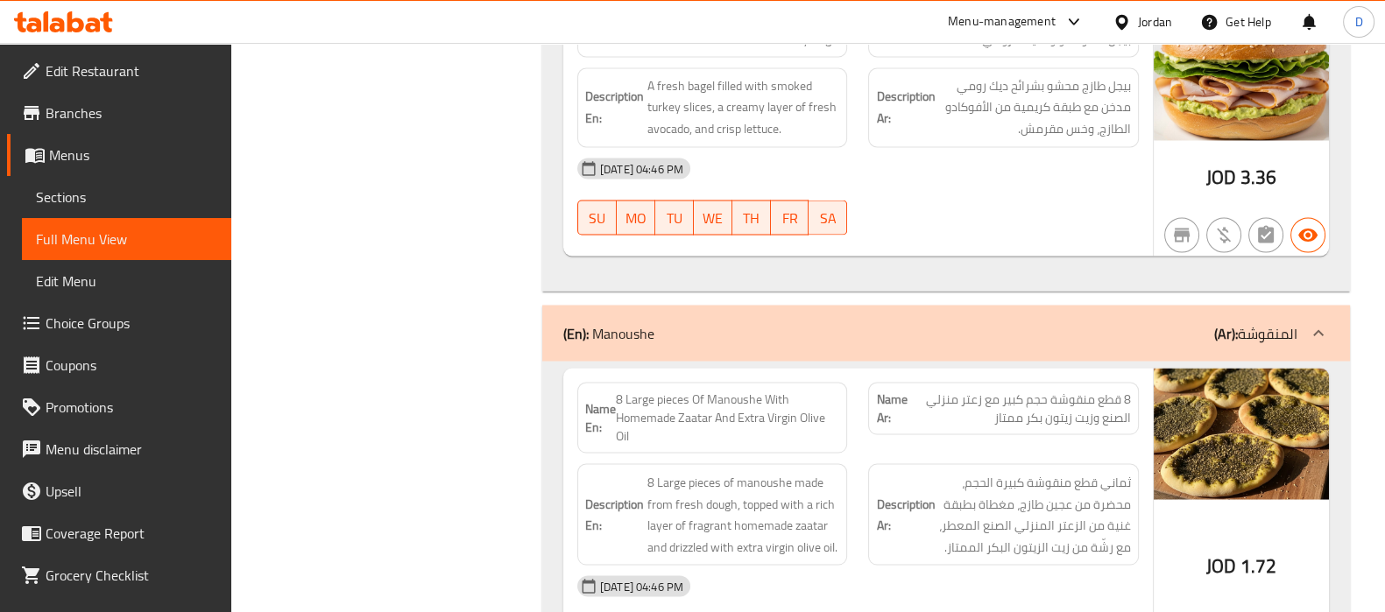
scroll to position [3937, 0]
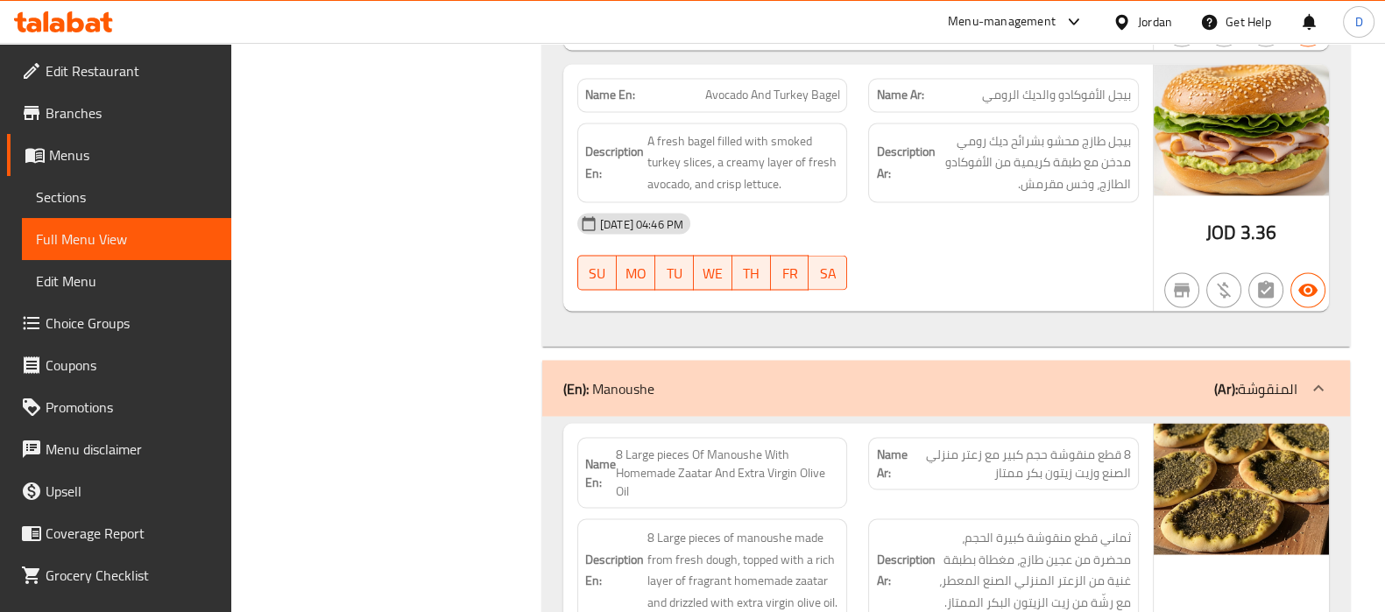
click at [68, 25] on icon at bounding box center [75, 21] width 17 height 21
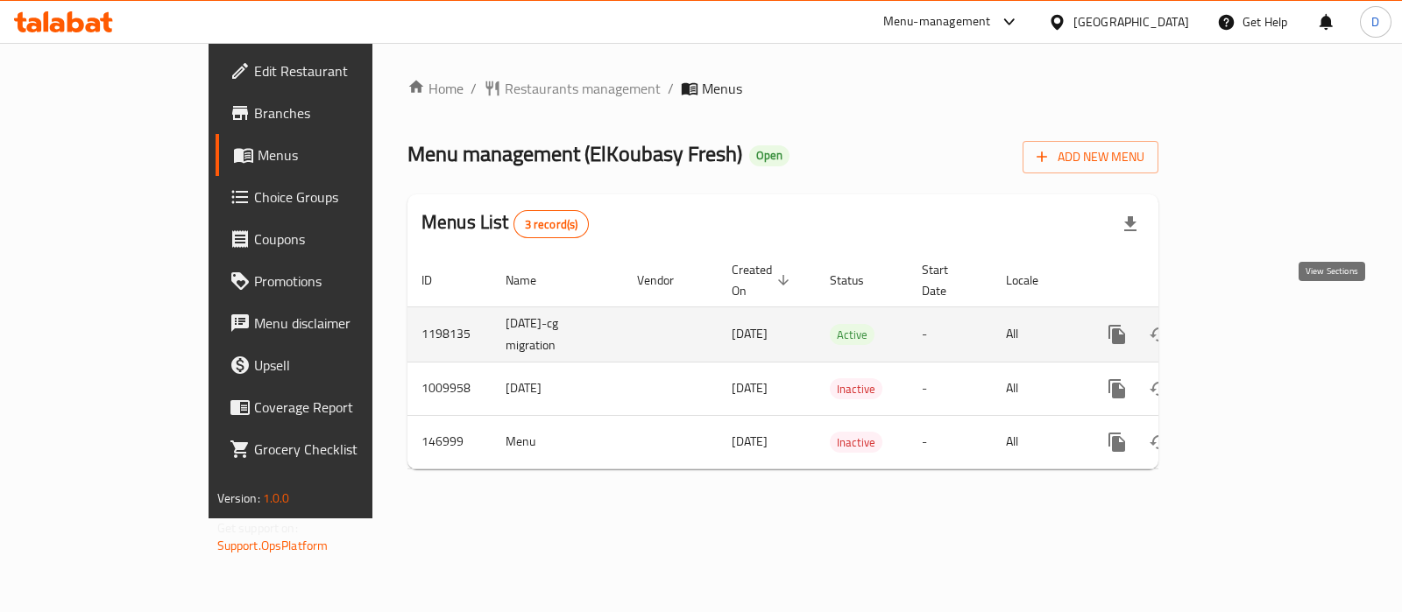
click at [1254, 324] on icon "enhanced table" at bounding box center [1242, 334] width 21 height 21
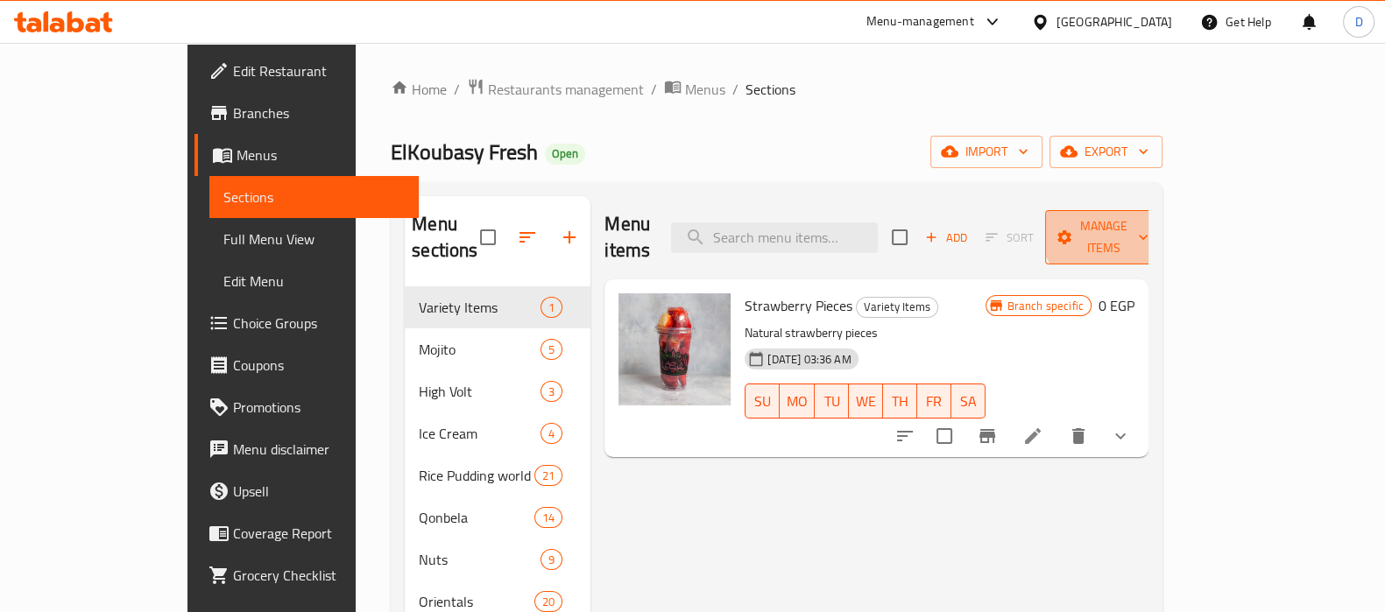
click at [1148, 218] on span "Manage items" at bounding box center [1103, 237] width 89 height 44
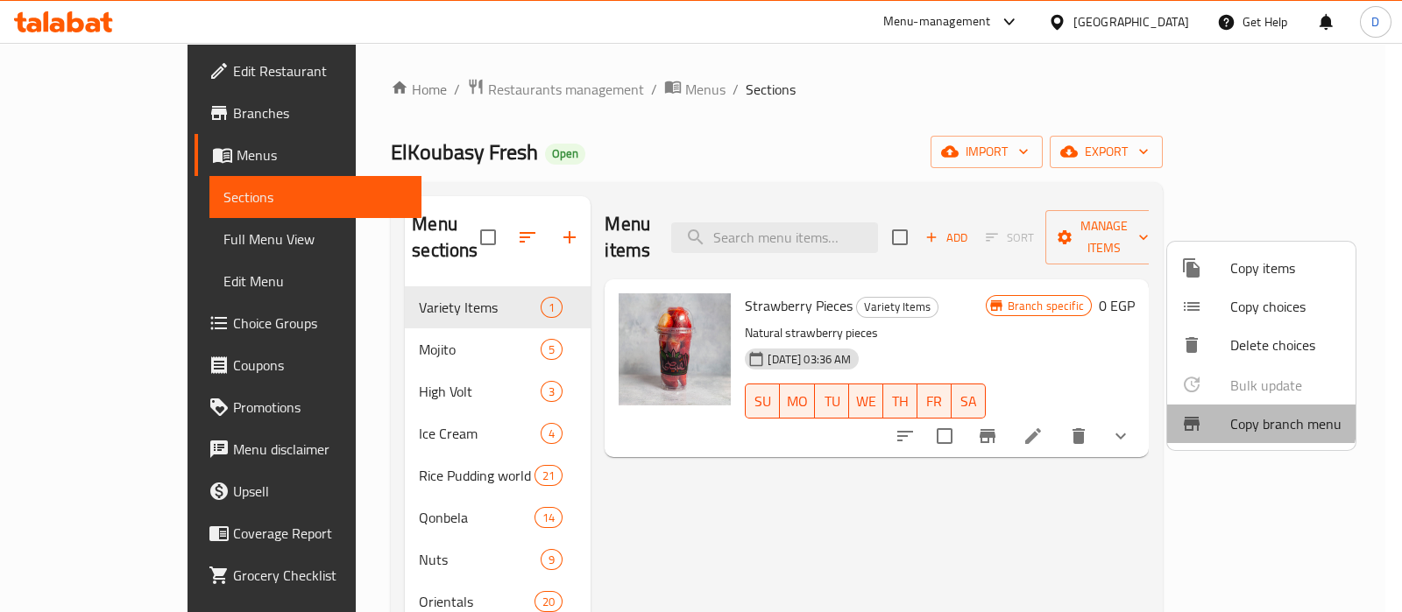
click at [1247, 419] on span "Copy branch menu" at bounding box center [1285, 423] width 111 height 21
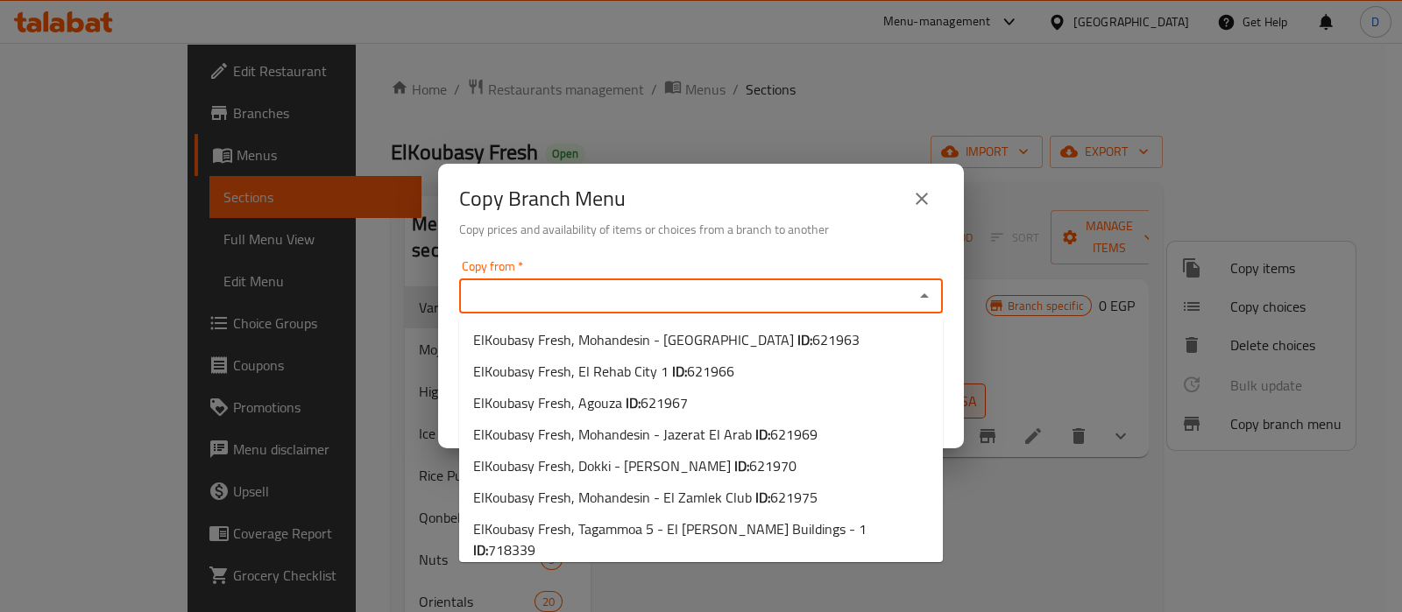
click at [882, 295] on input "Copy from   *" at bounding box center [686, 296] width 444 height 25
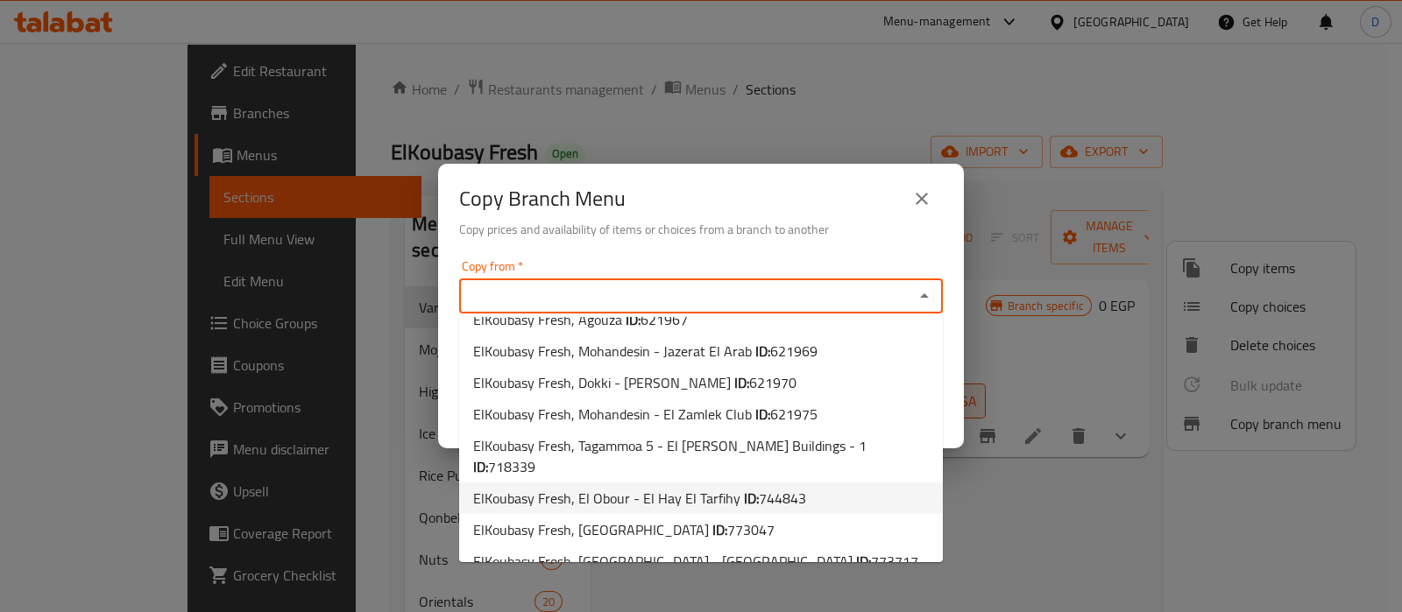
click at [686, 488] on span "ElKoubasy Fresh, El Obour - El Hay El Tarfihy ID: 744843" at bounding box center [639, 498] width 333 height 21
type input "ElKoubasy Fresh, El Obour - El Hay El Tarfihy"
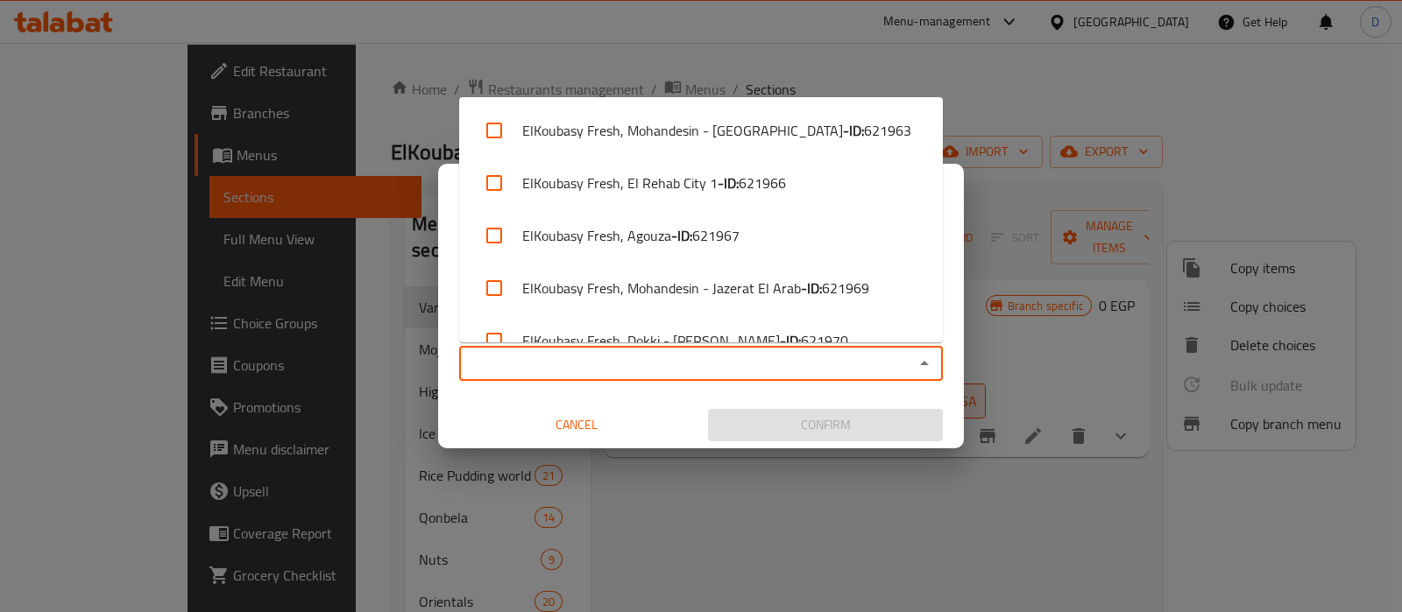
click at [686, 368] on input "Copy to   *" at bounding box center [686, 363] width 444 height 25
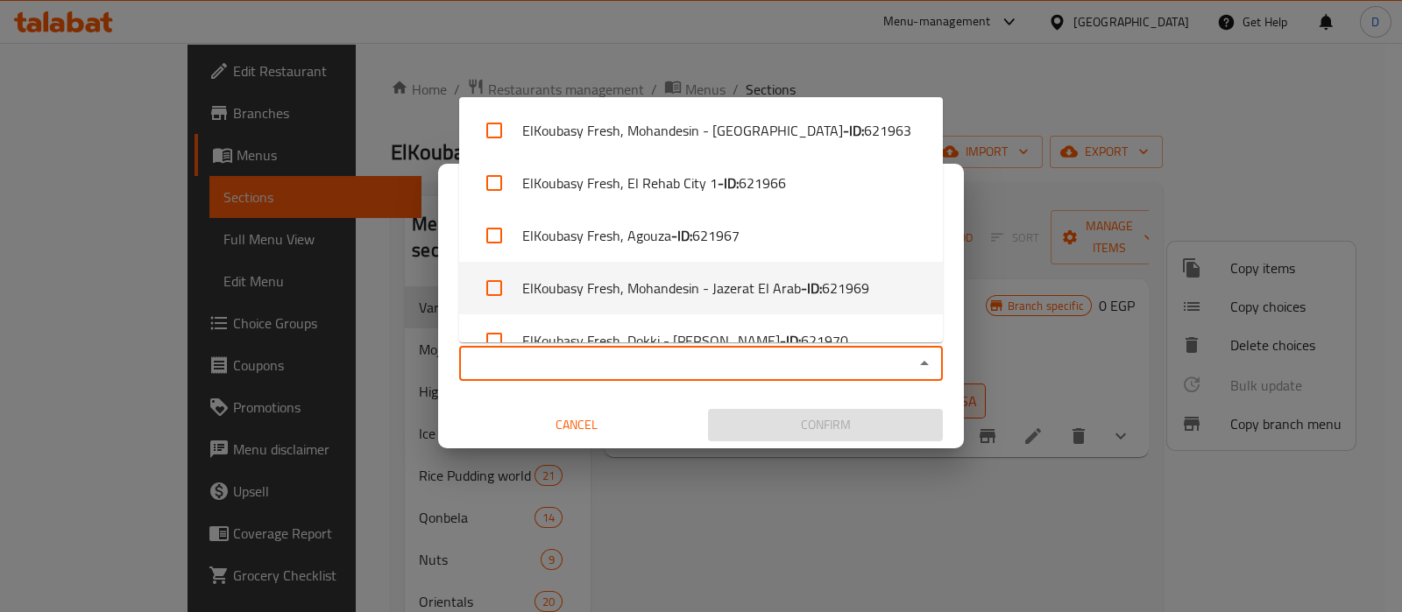
scroll to position [293, 0]
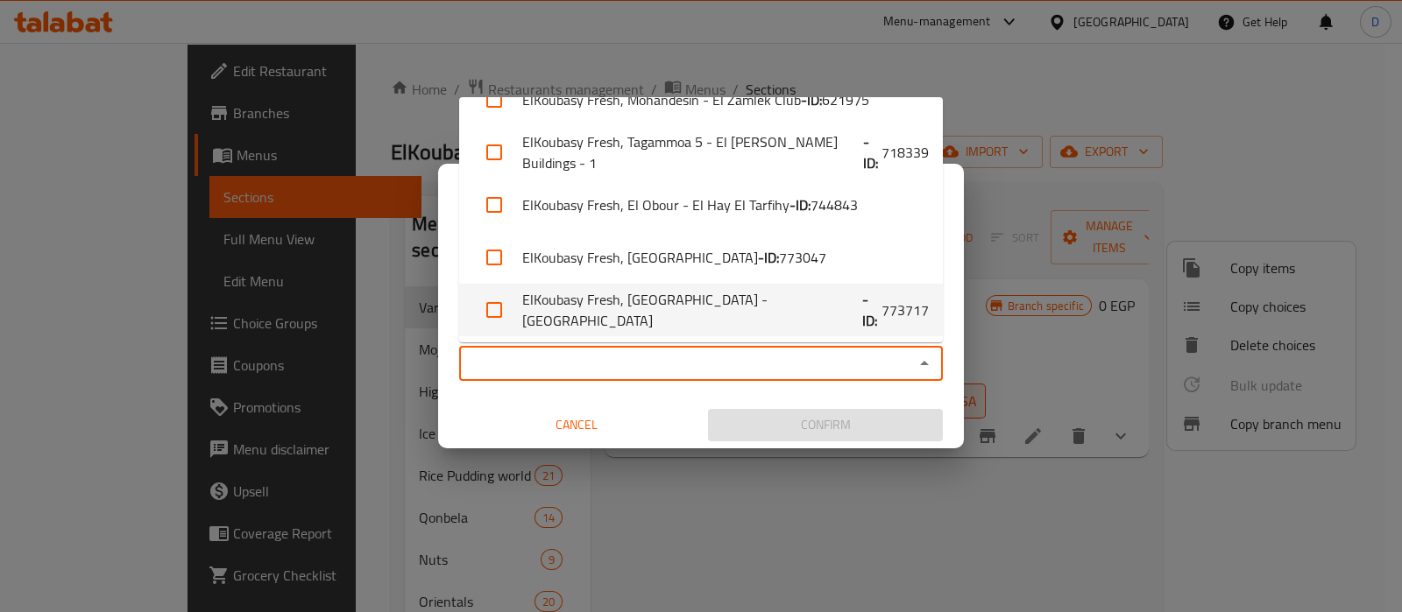
click at [677, 311] on li "ElKoubasy Fresh, Heliopolis - Heliopolis Square - ID: 773717" at bounding box center [701, 310] width 484 height 53
checkbox input "true"
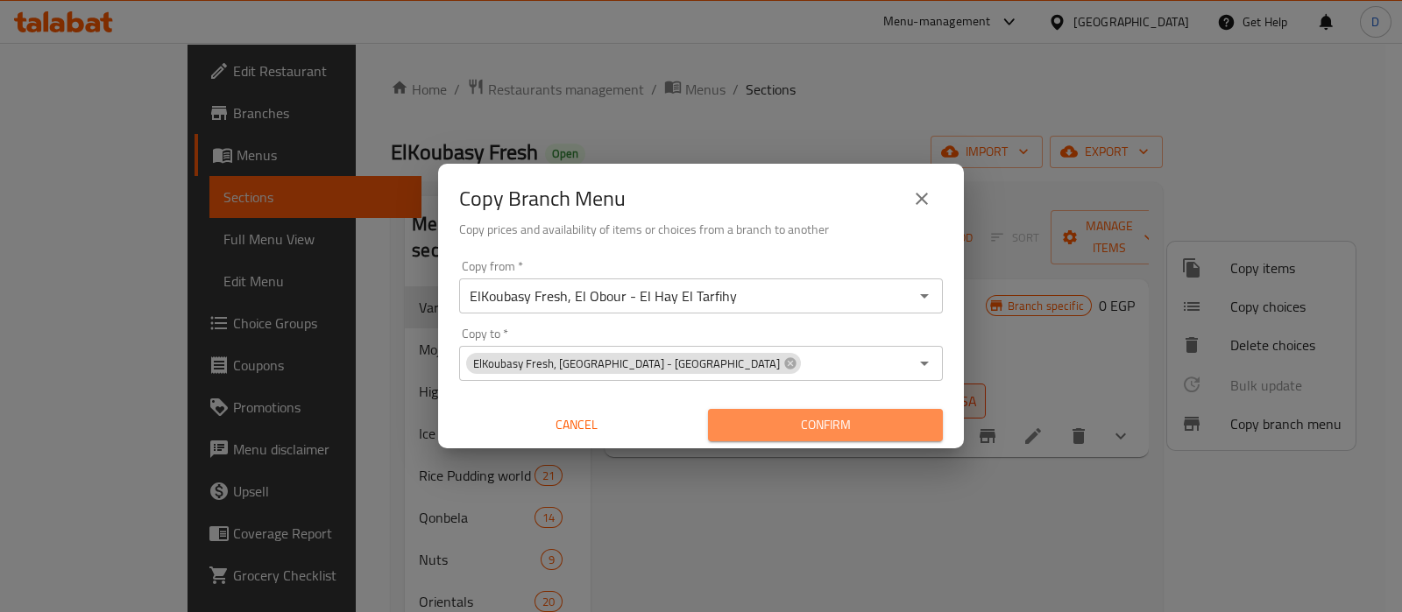
click at [780, 429] on span "Confirm" at bounding box center [825, 425] width 207 height 22
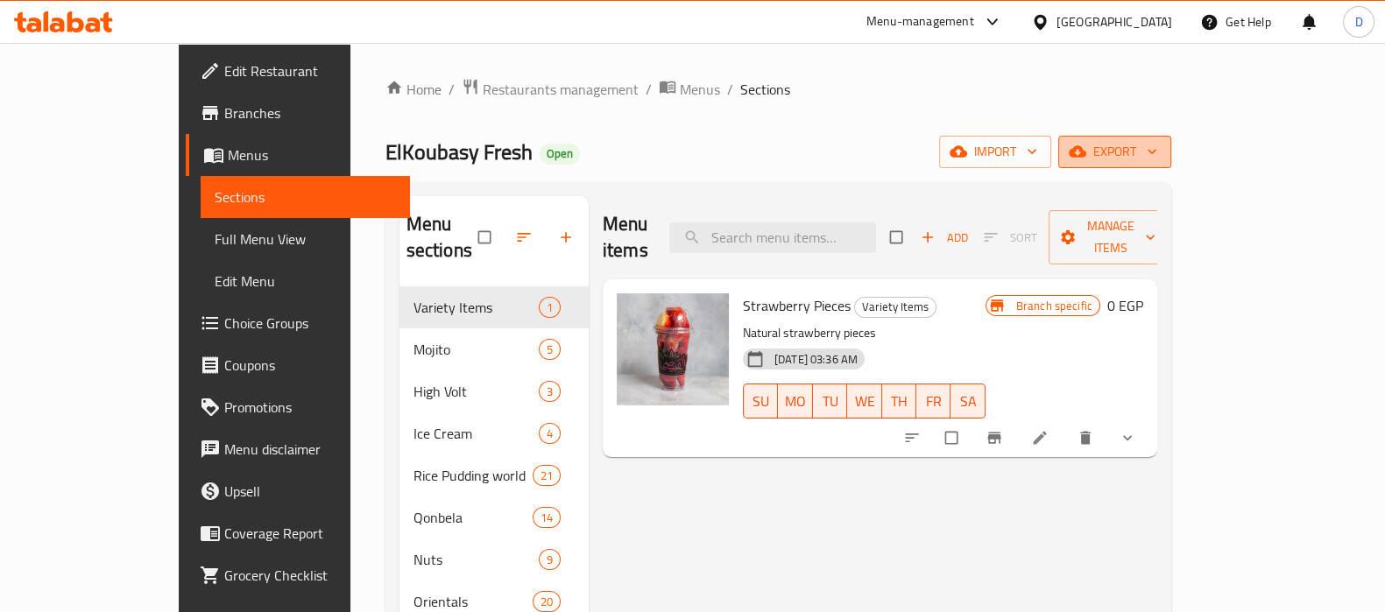
click at [1157, 160] on span "export" at bounding box center [1114, 152] width 85 height 22
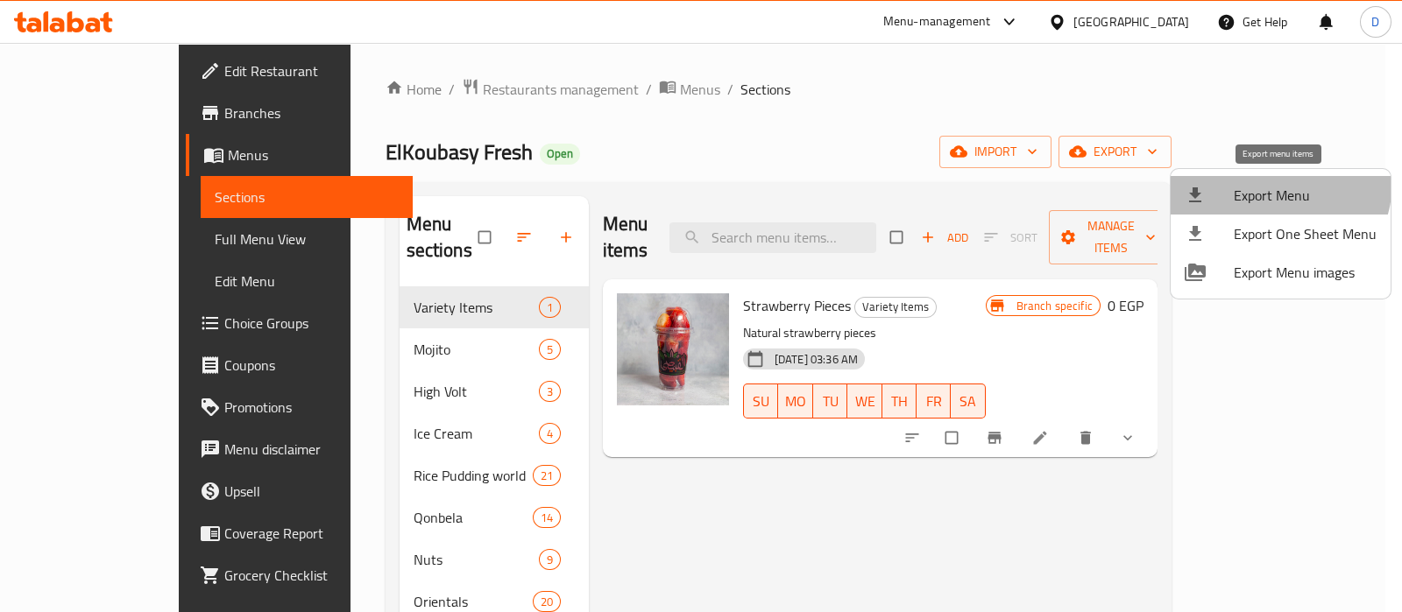
click at [1267, 185] on span "Export Menu" at bounding box center [1304, 195] width 143 height 21
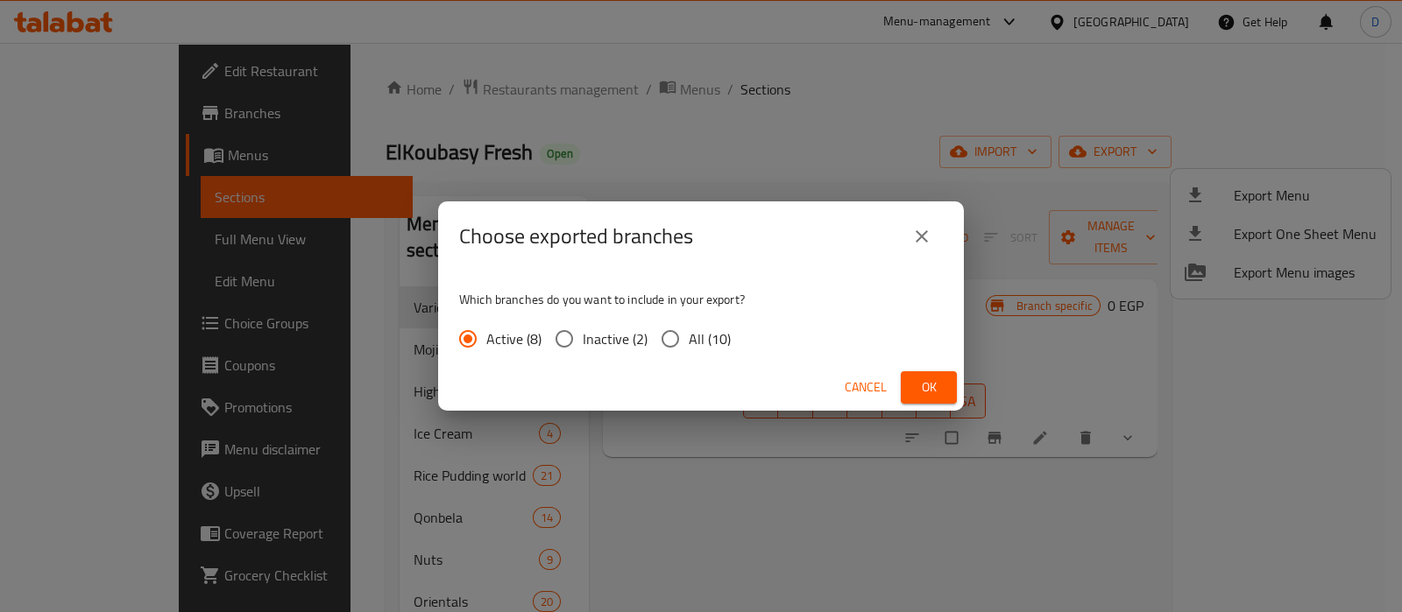
click at [719, 355] on label "All (10)" at bounding box center [691, 339] width 79 height 37
click at [689, 355] on input "All (10)" at bounding box center [670, 339] width 37 height 37
radio input "true"
click at [924, 383] on span "Ok" at bounding box center [929, 388] width 28 height 22
